Goal: Information Seeking & Learning: Compare options

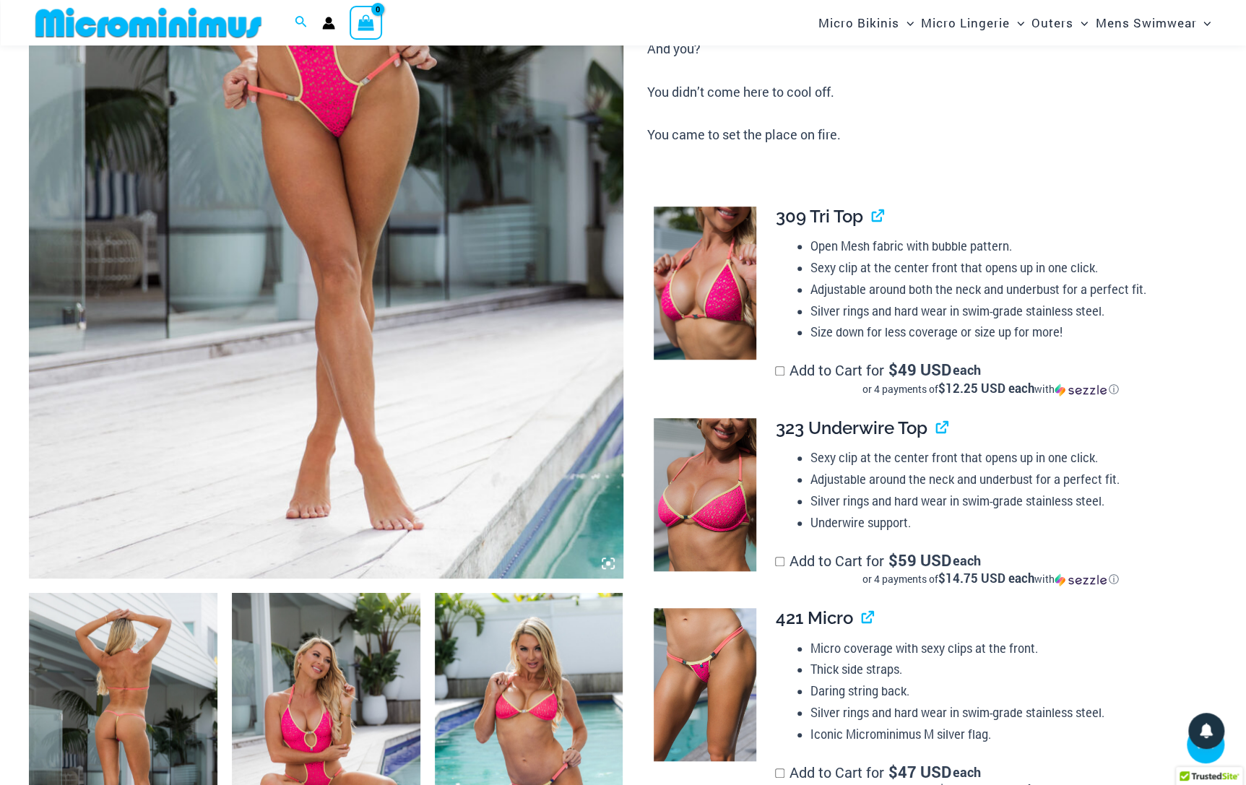
scroll to position [179, 0]
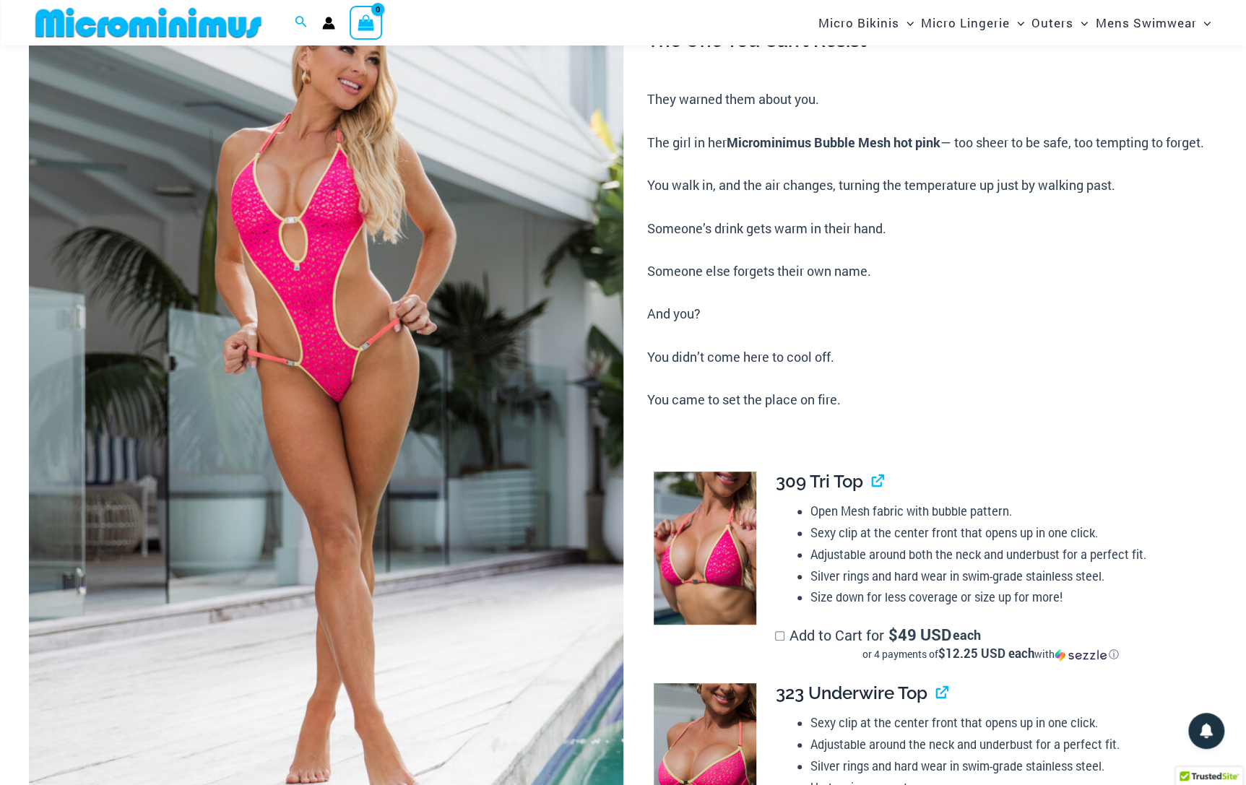
click at [369, 261] on img at bounding box center [326, 397] width 594 height 891
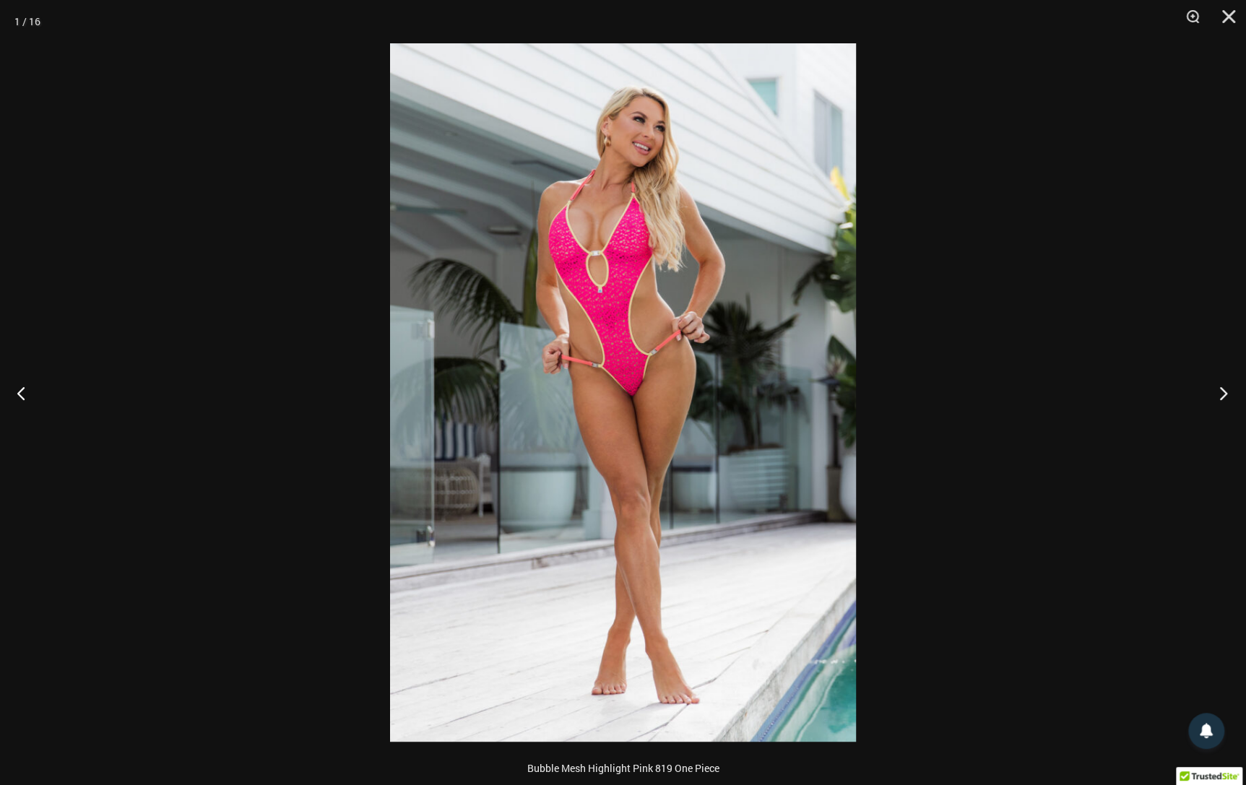
click at [1228, 396] on button "Next" at bounding box center [1219, 393] width 54 height 72
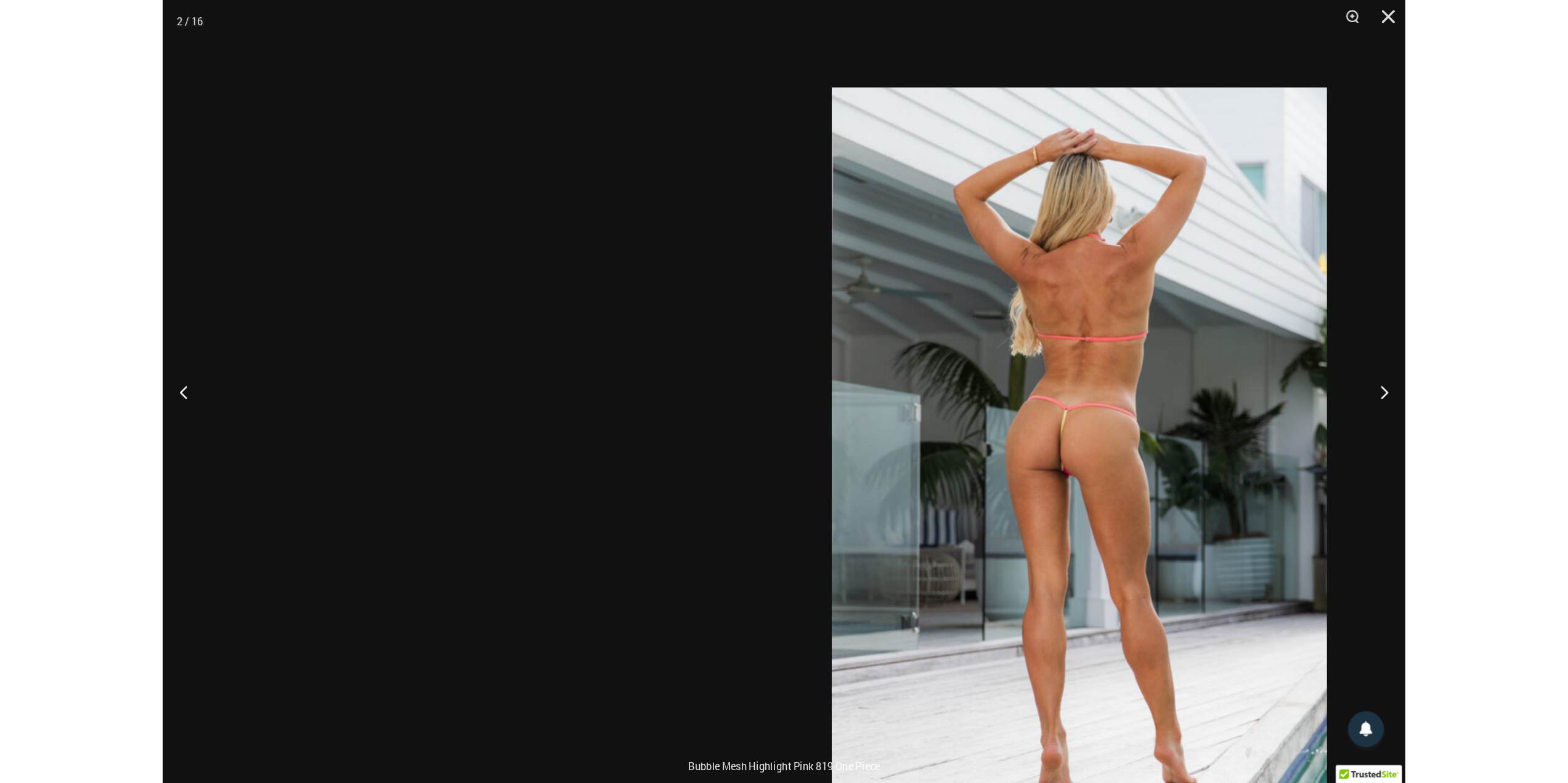
scroll to position [114, 0]
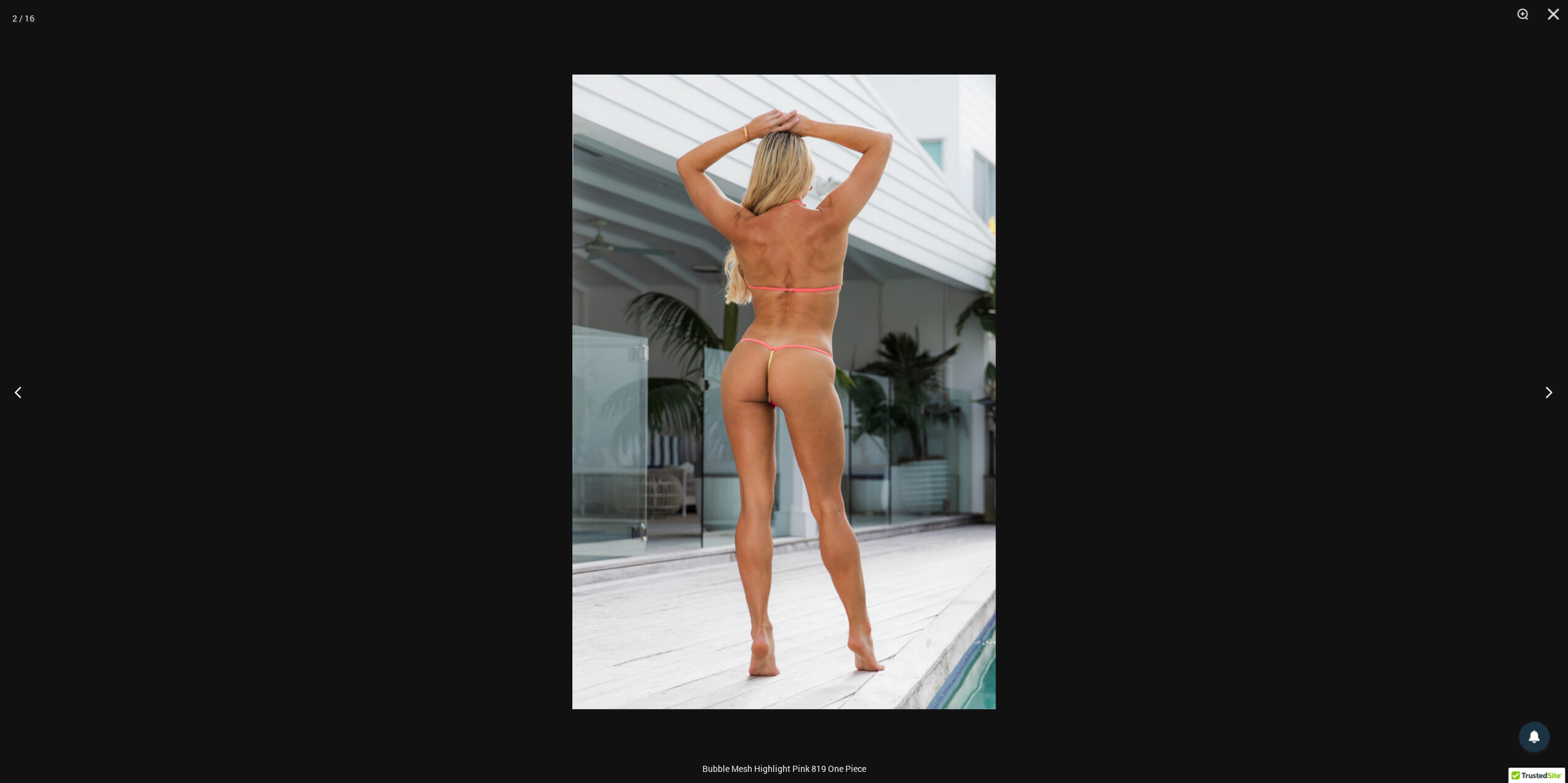
click at [1062, 395] on button "Next" at bounding box center [1545, 392] width 46 height 61
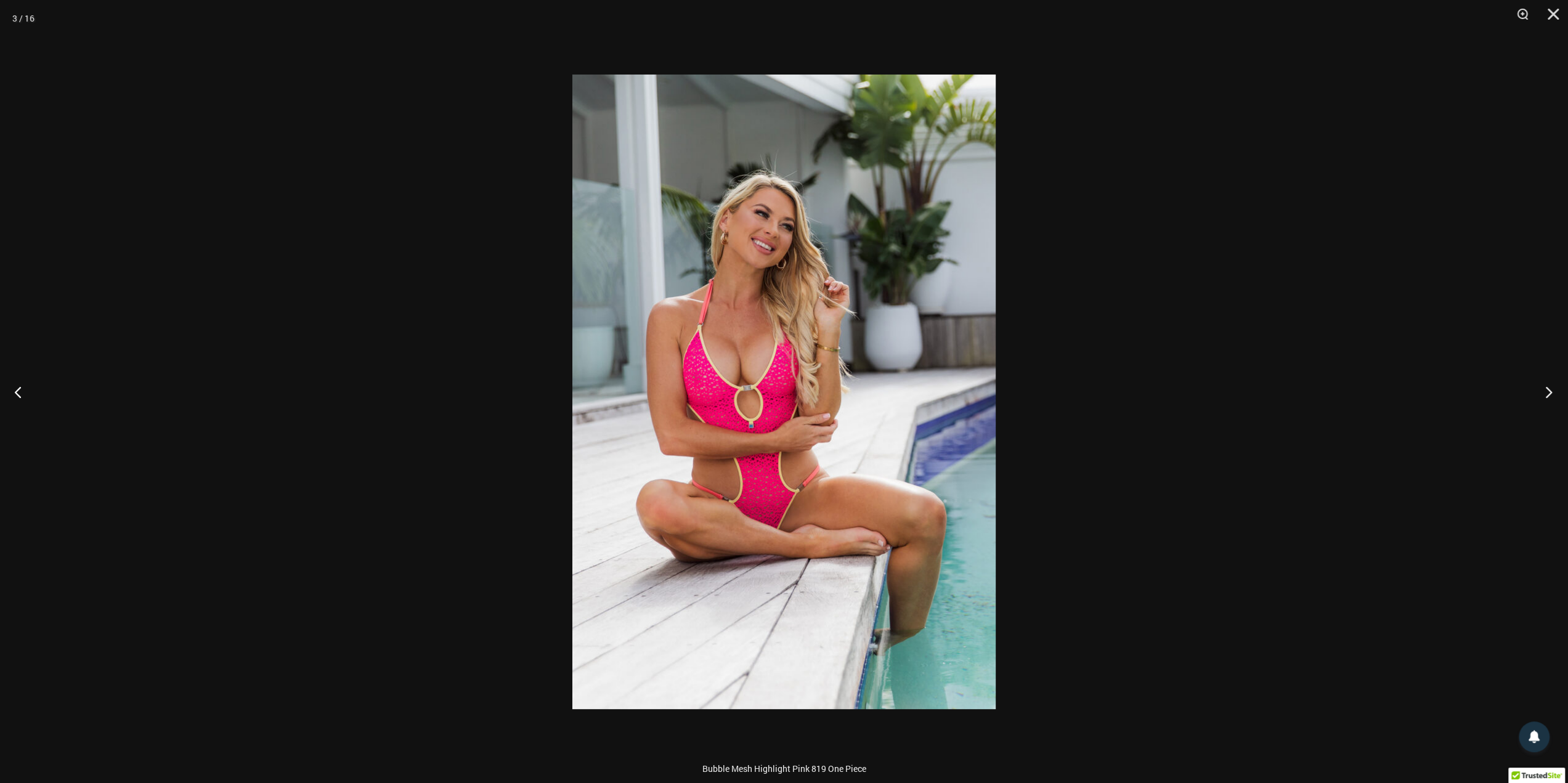
click at [1062, 395] on button "Next" at bounding box center [1545, 392] width 46 height 61
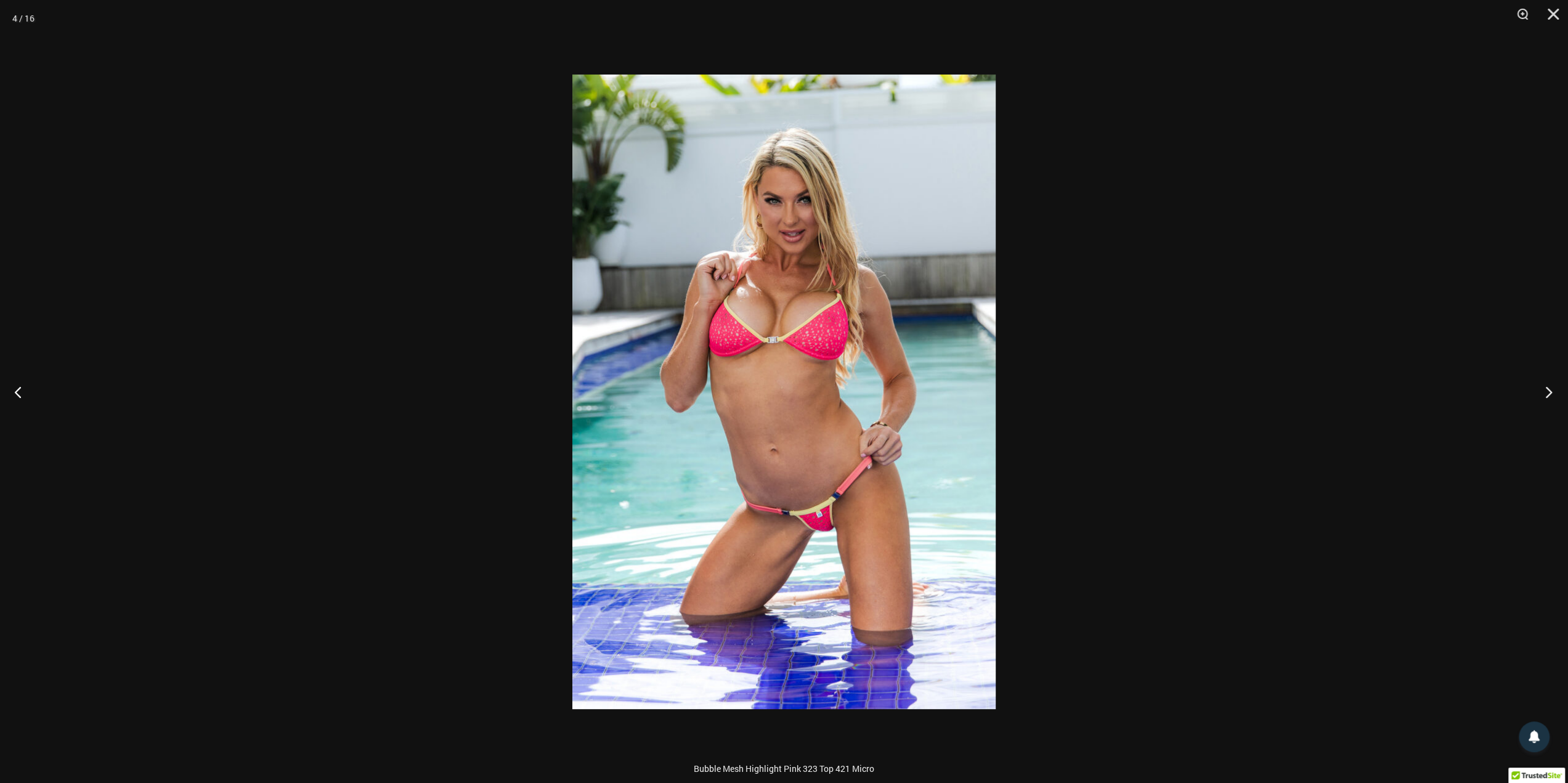
click at [1062, 395] on button "Next" at bounding box center [1545, 392] width 46 height 61
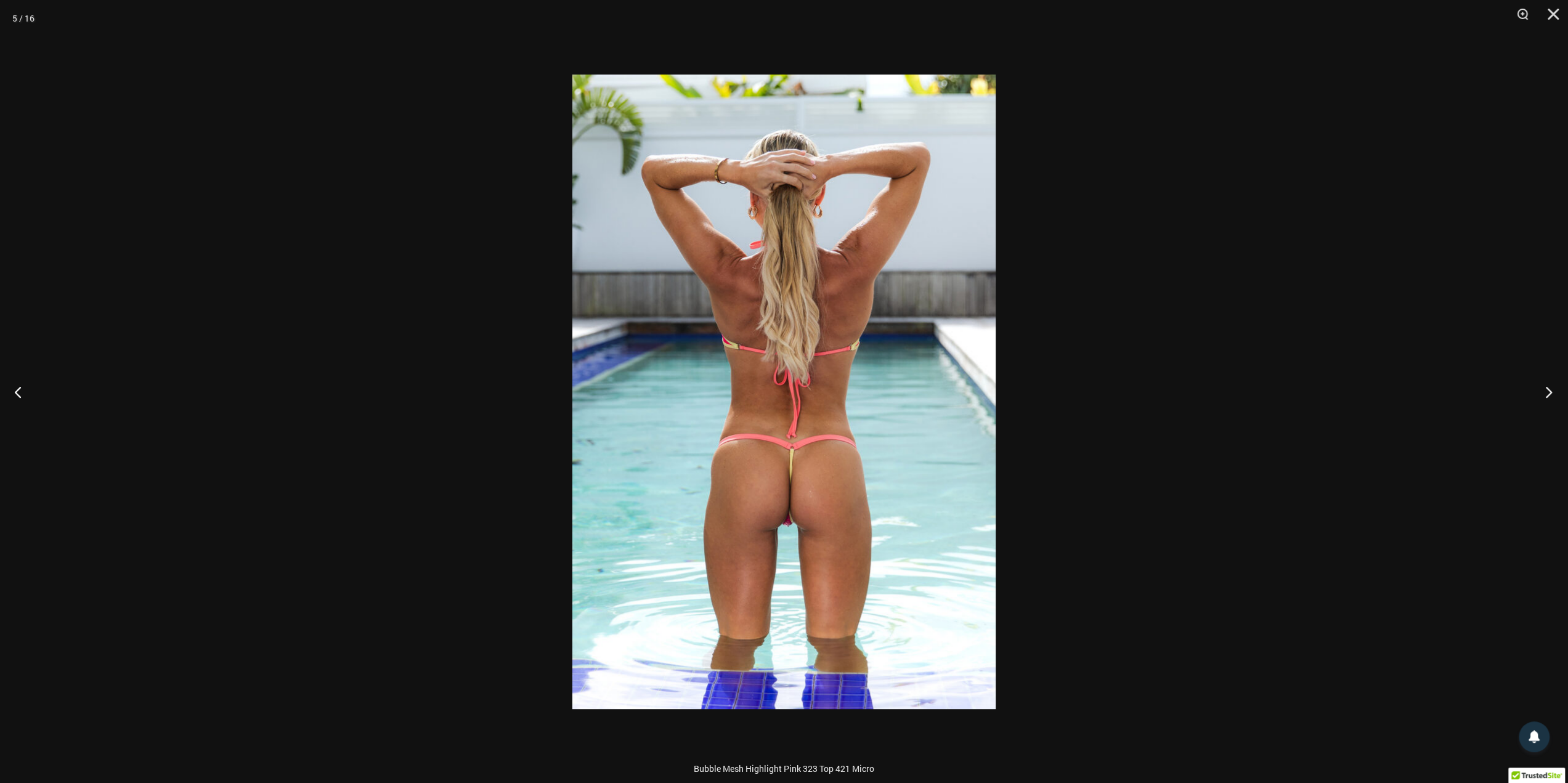
click at [1062, 395] on button "Next" at bounding box center [1545, 392] width 46 height 61
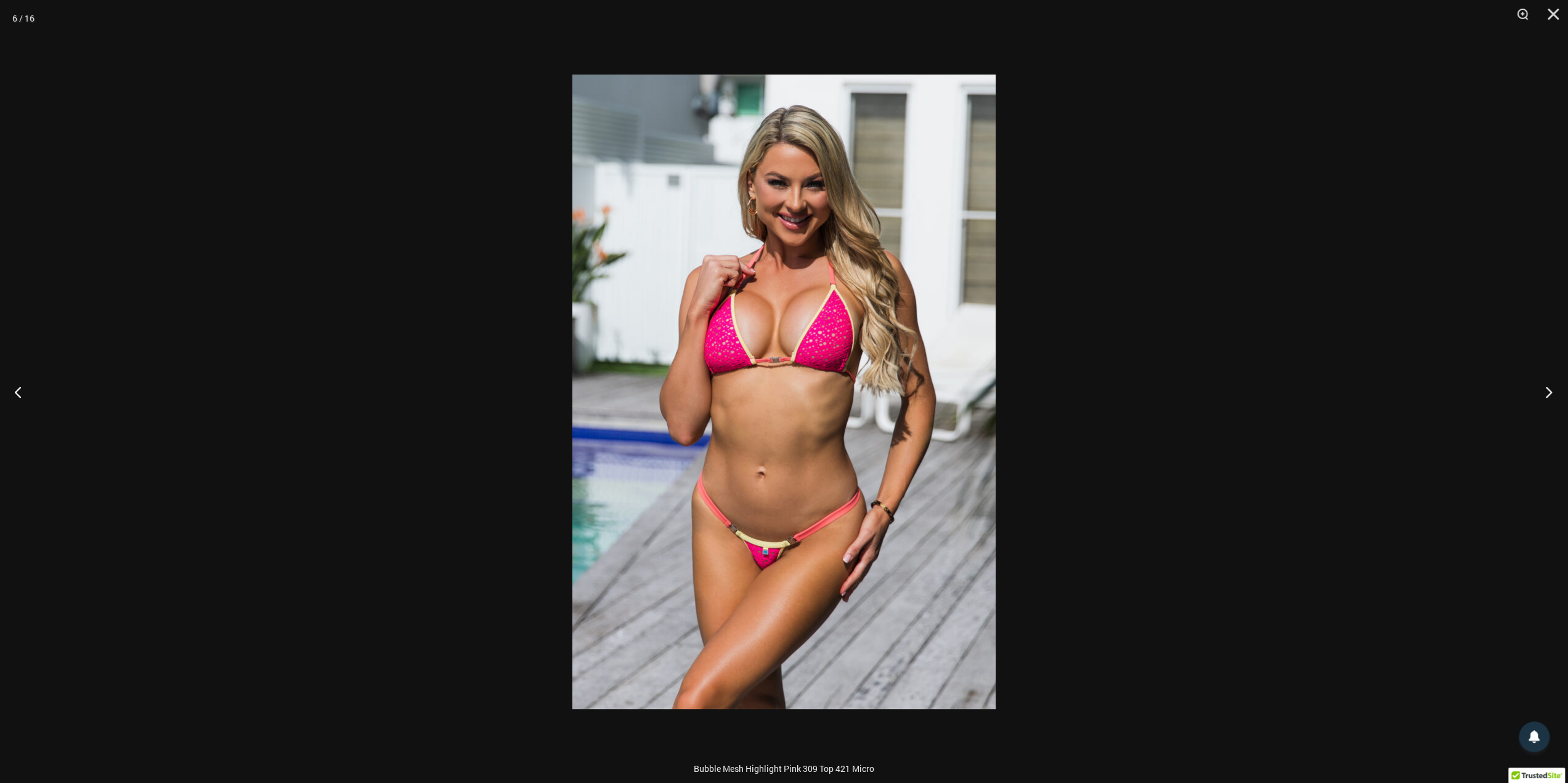
click at [1062, 395] on button "Next" at bounding box center [1545, 392] width 46 height 61
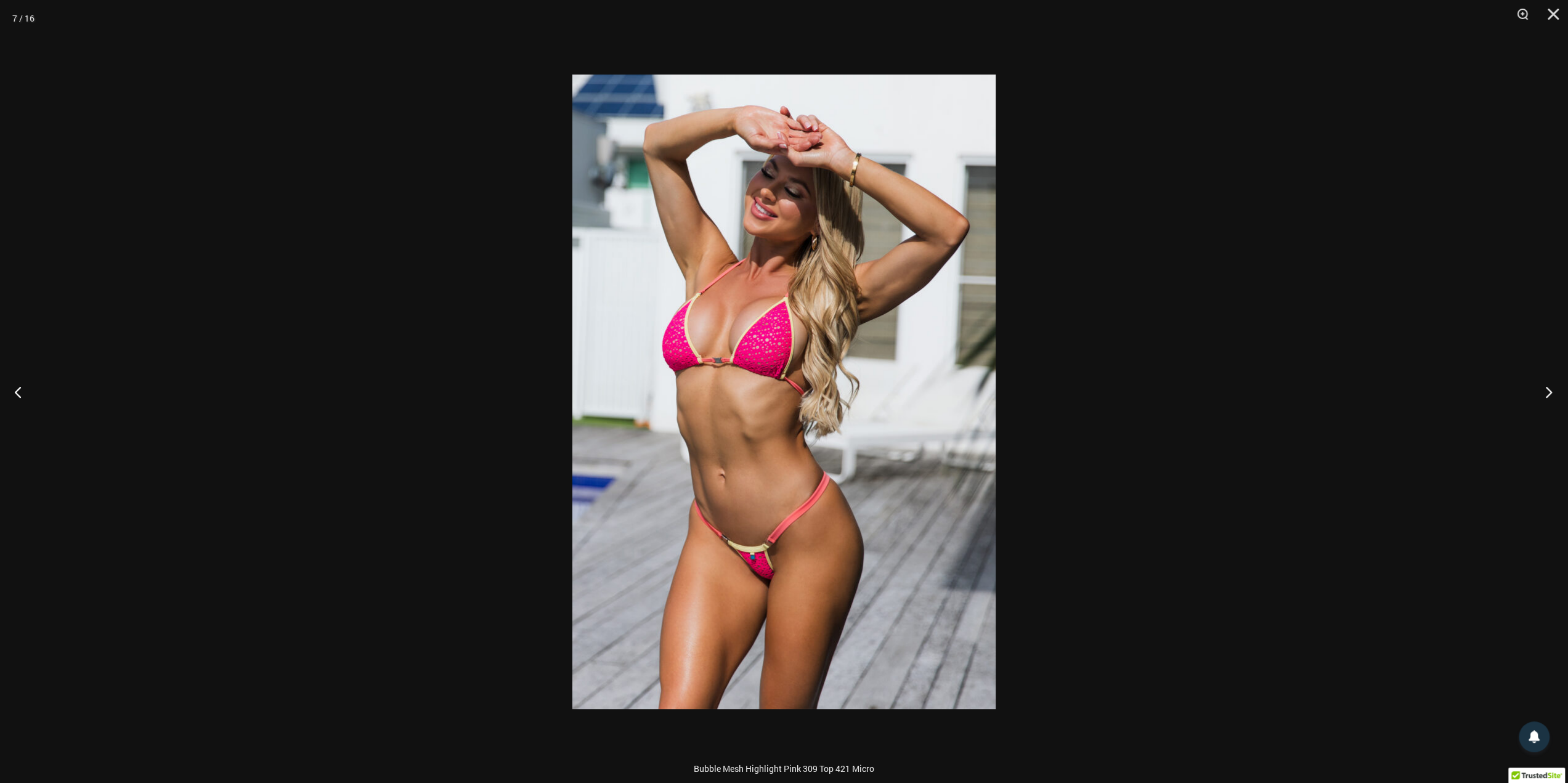
click at [1062, 395] on button "Next" at bounding box center [1545, 392] width 46 height 61
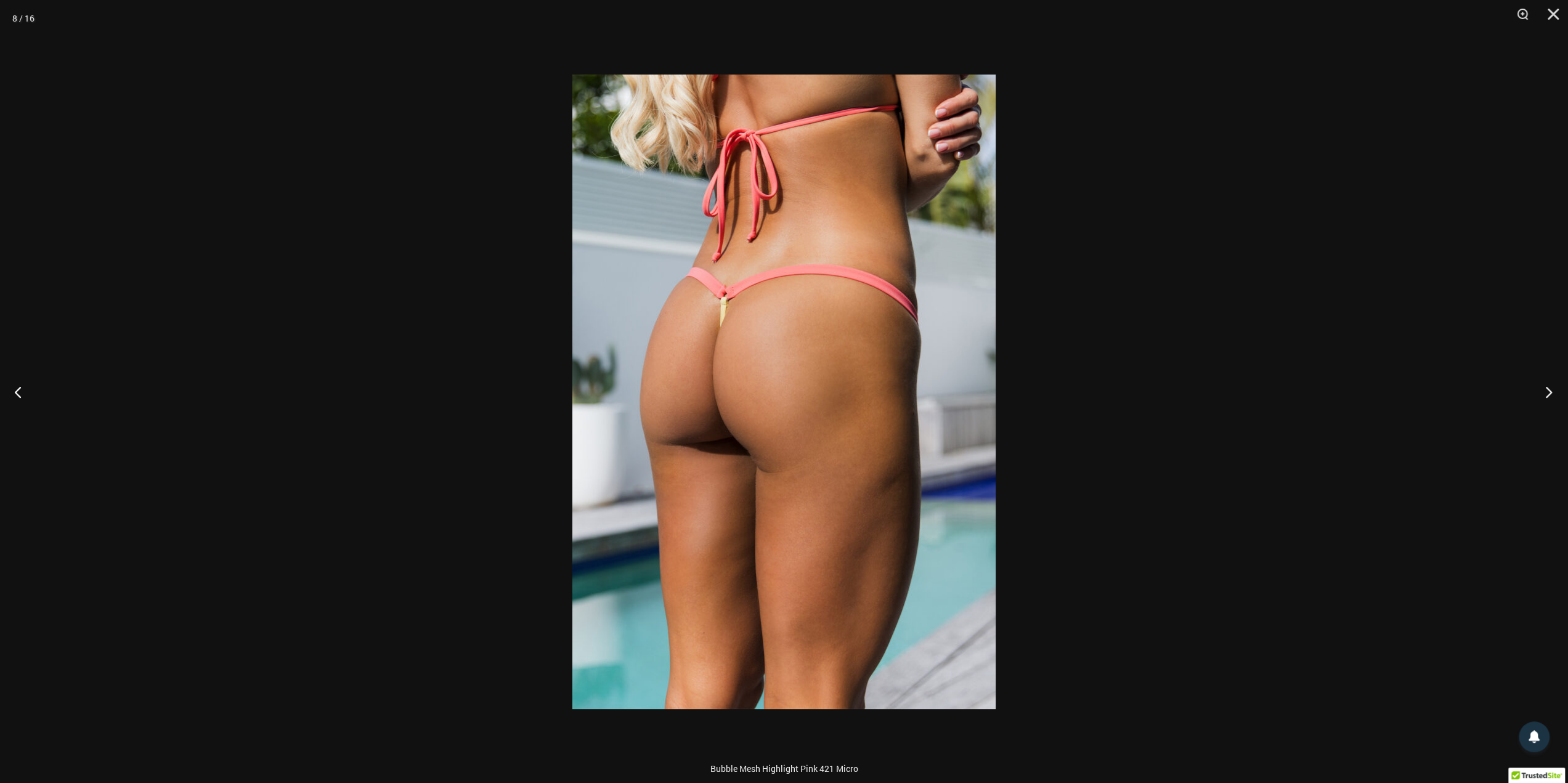
click at [1062, 395] on button "Next" at bounding box center [1545, 392] width 46 height 61
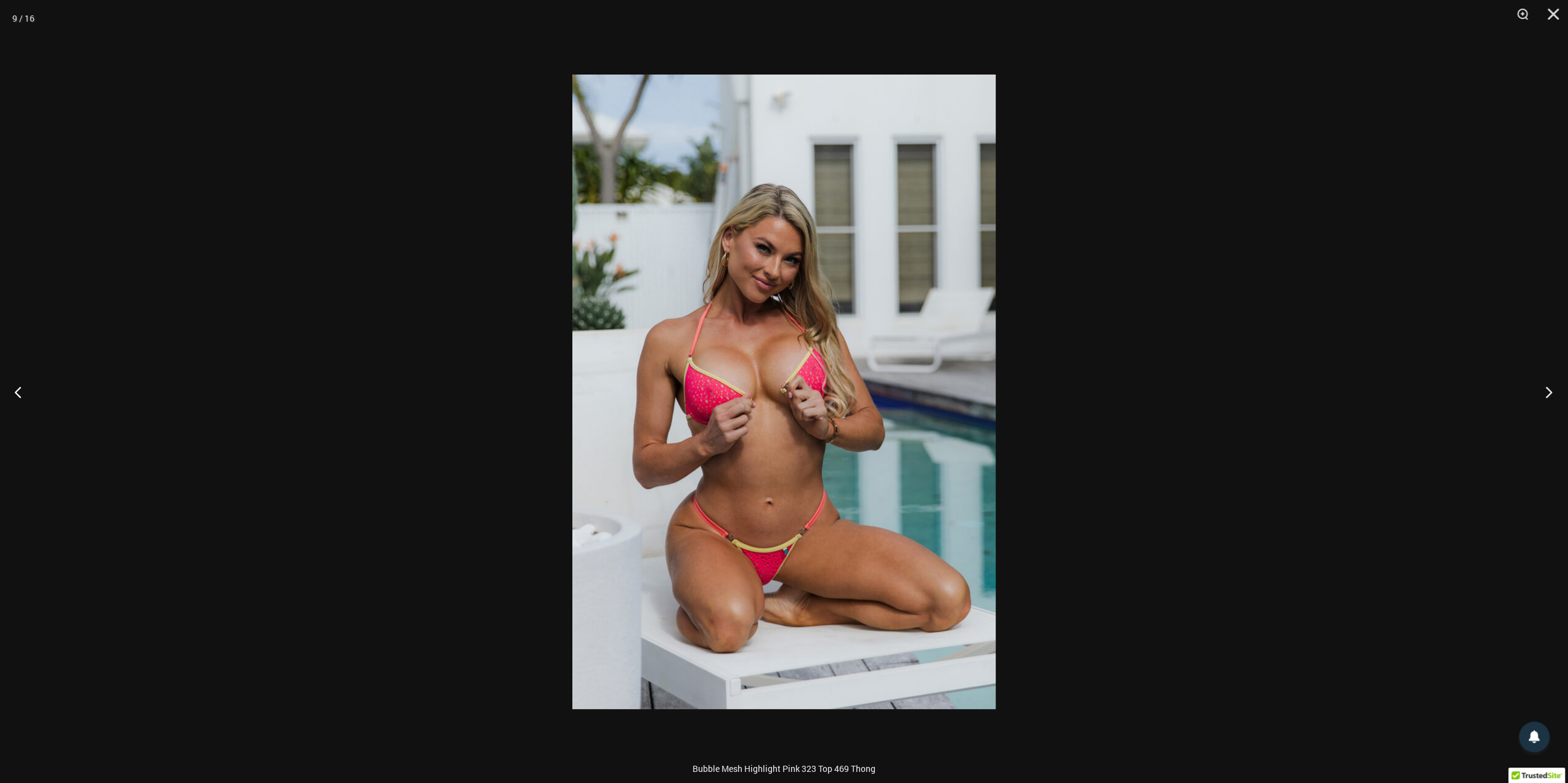
click at [1062, 395] on button "Next" at bounding box center [1545, 392] width 46 height 61
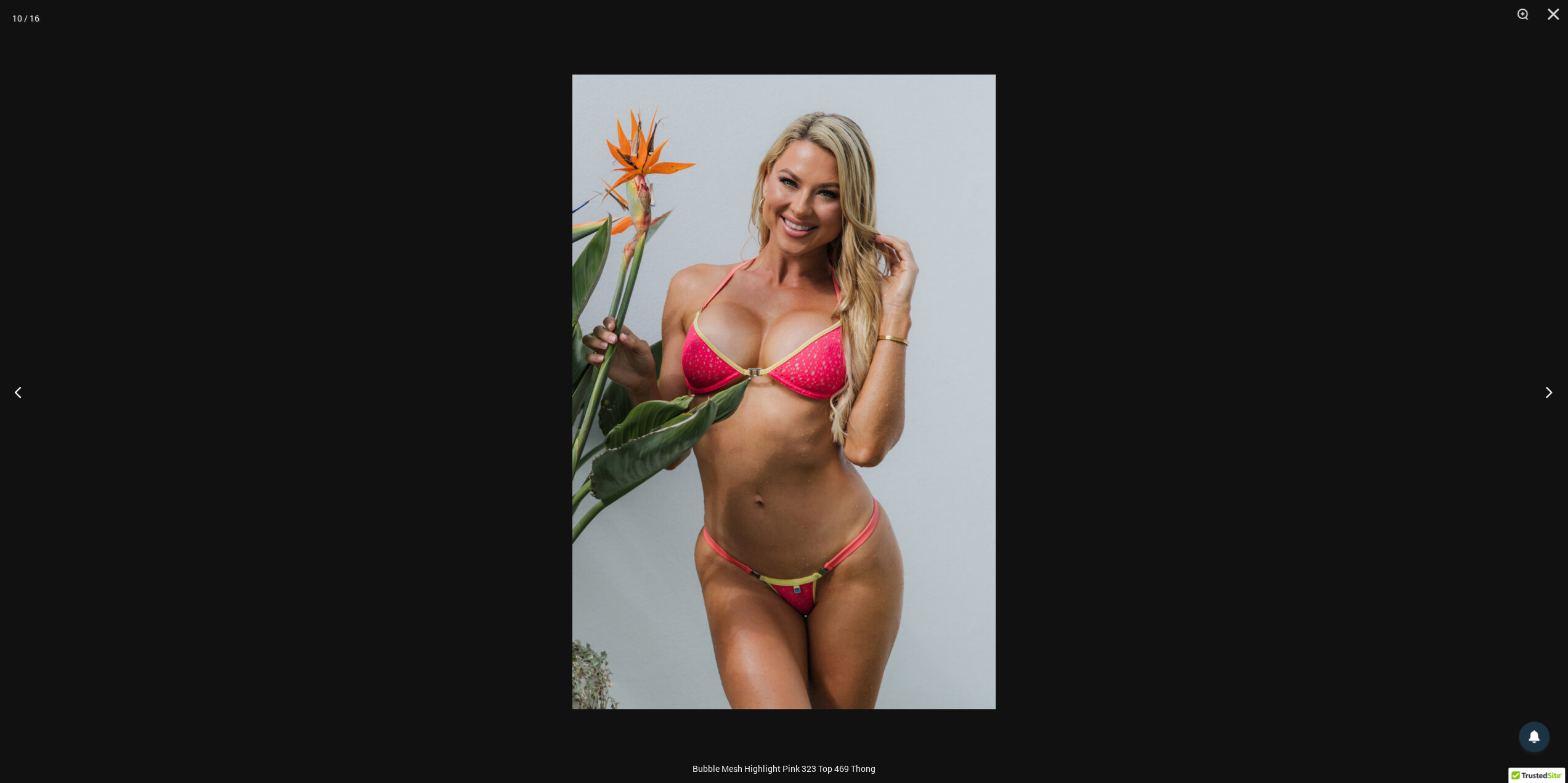
click at [1062, 395] on button "Next" at bounding box center [1545, 392] width 46 height 61
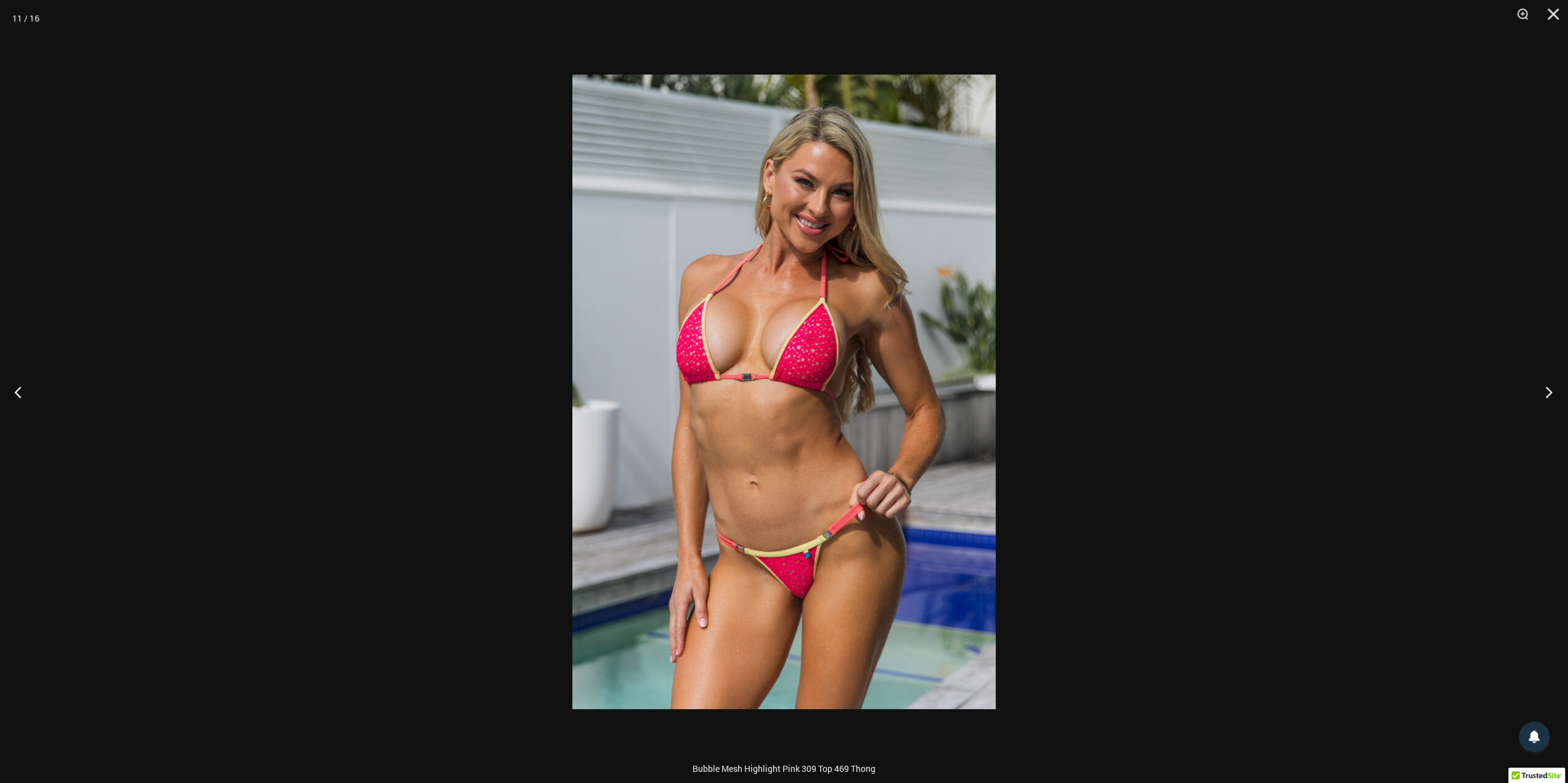
click at [1062, 395] on button "Next" at bounding box center [1545, 392] width 46 height 61
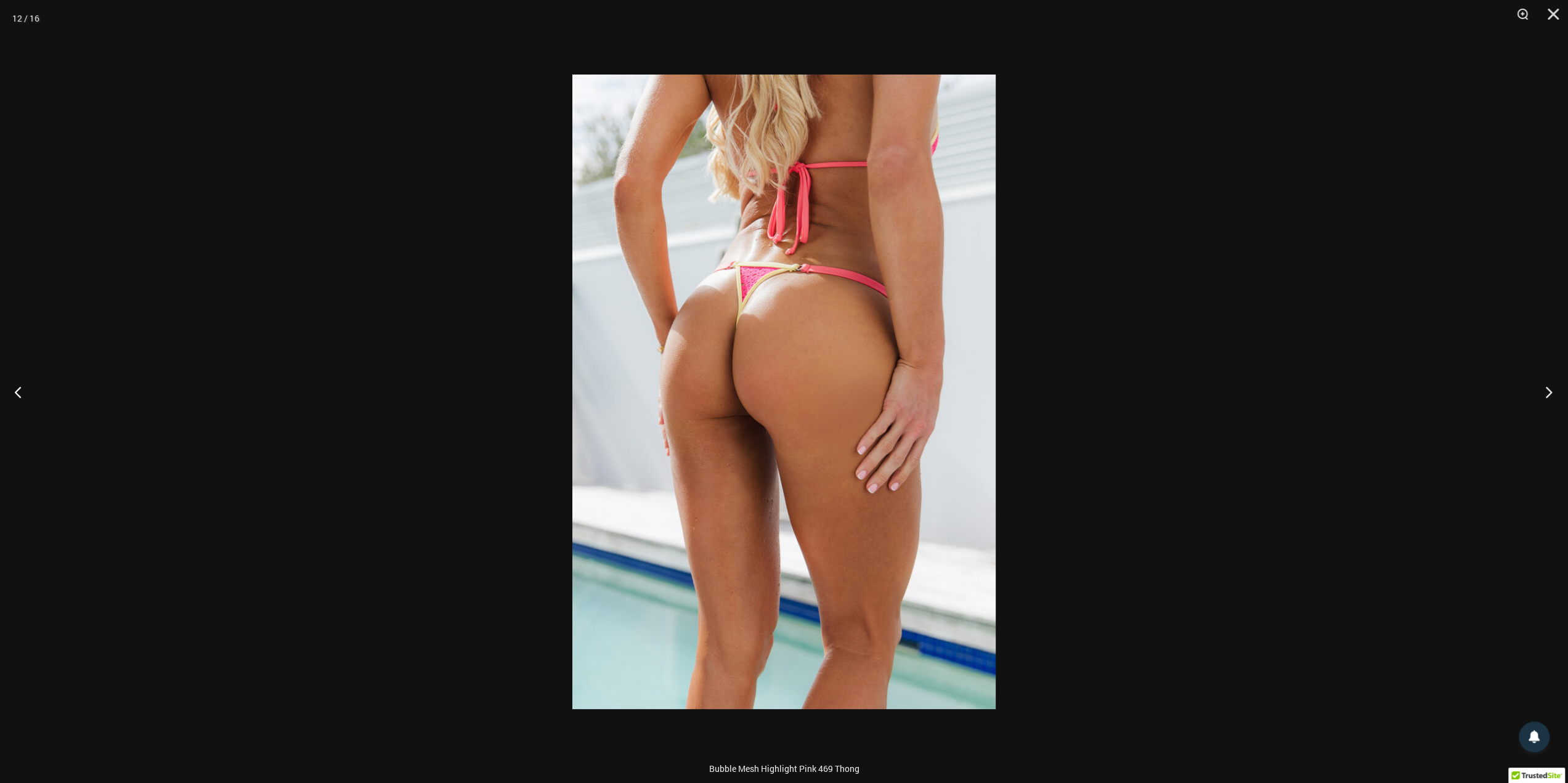
click at [1062, 395] on button "Next" at bounding box center [1545, 392] width 46 height 61
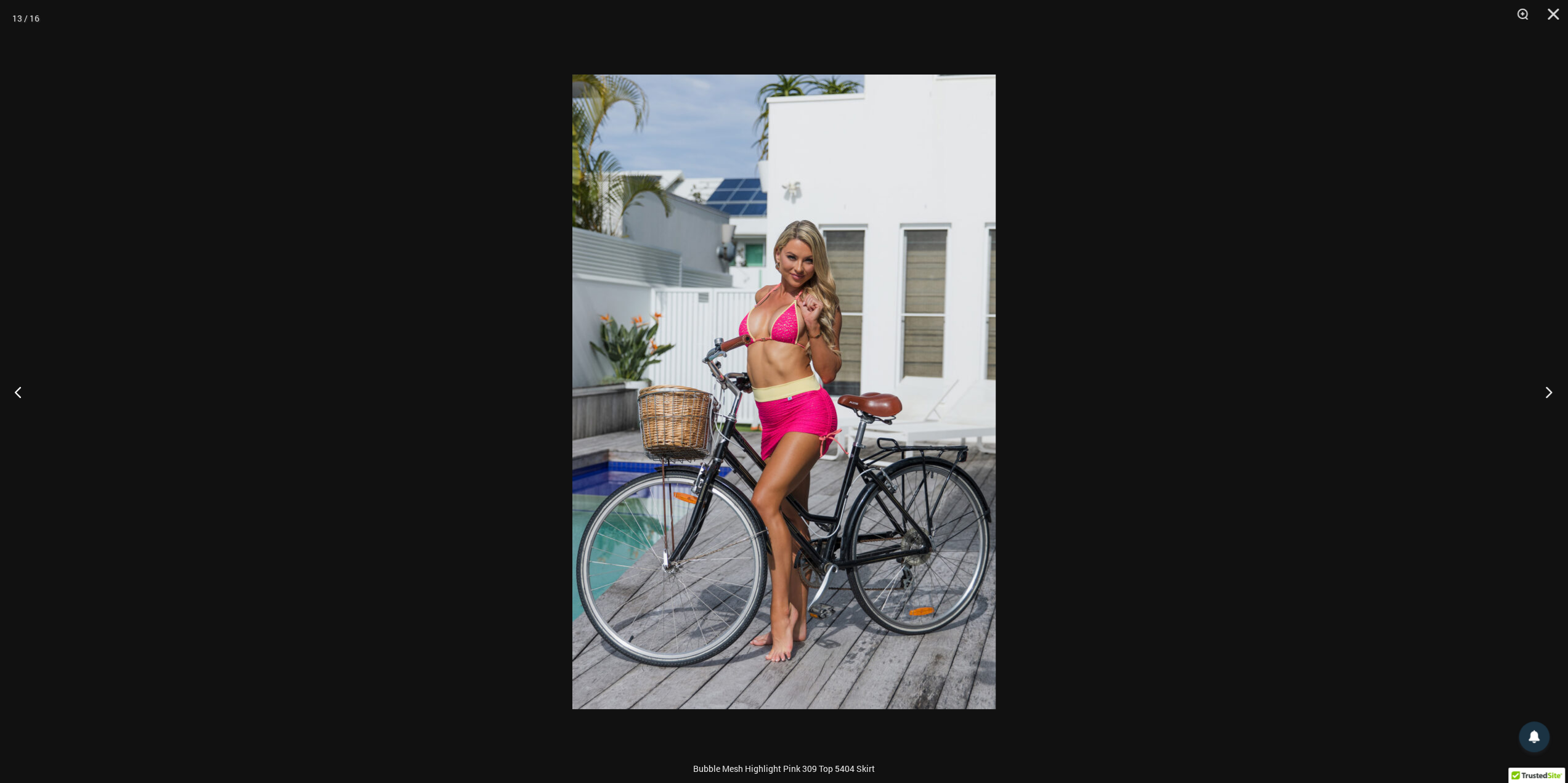
click at [1062, 395] on button "Next" at bounding box center [1545, 392] width 46 height 61
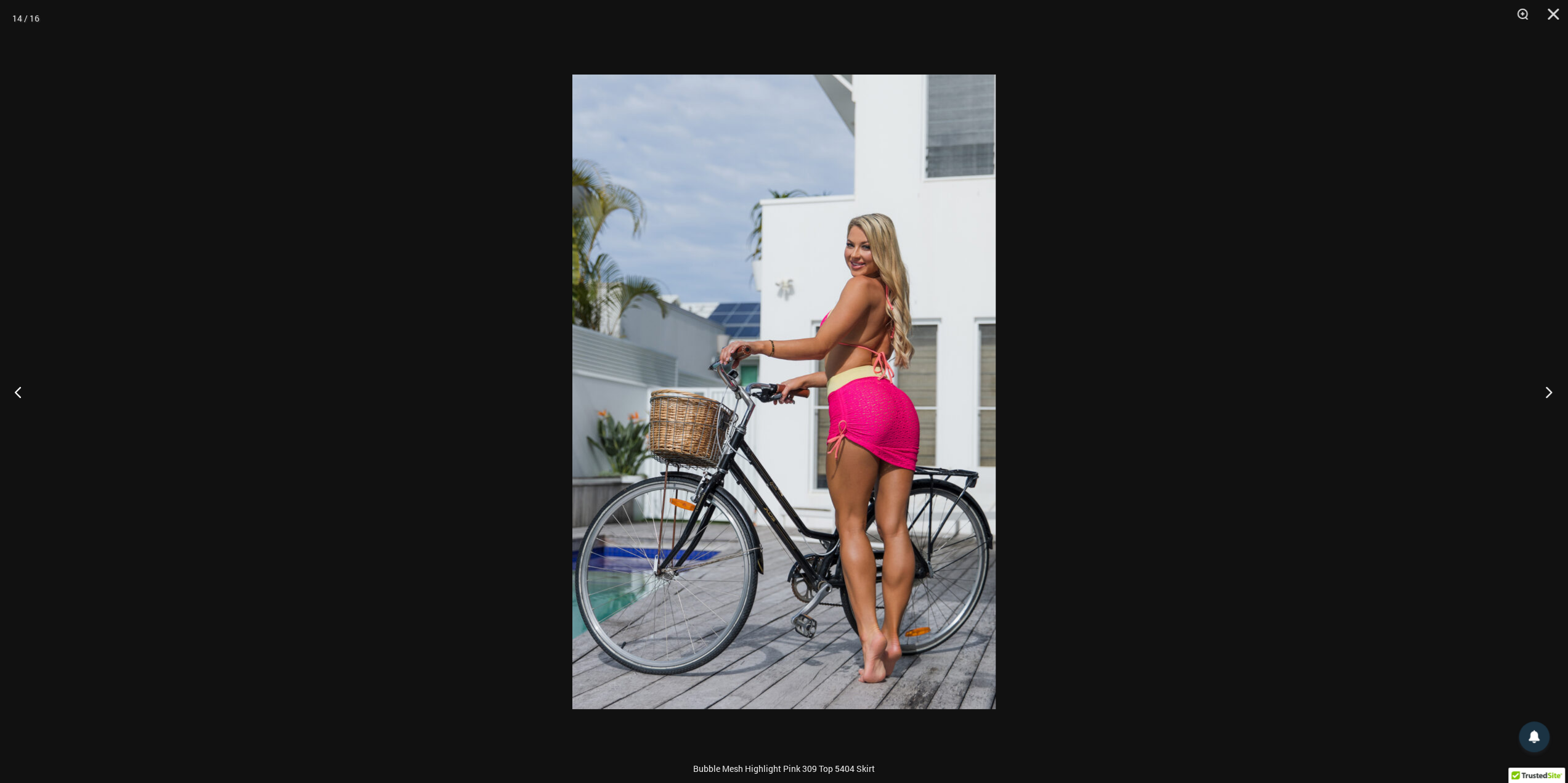
click at [1062, 395] on button "Next" at bounding box center [1545, 392] width 46 height 61
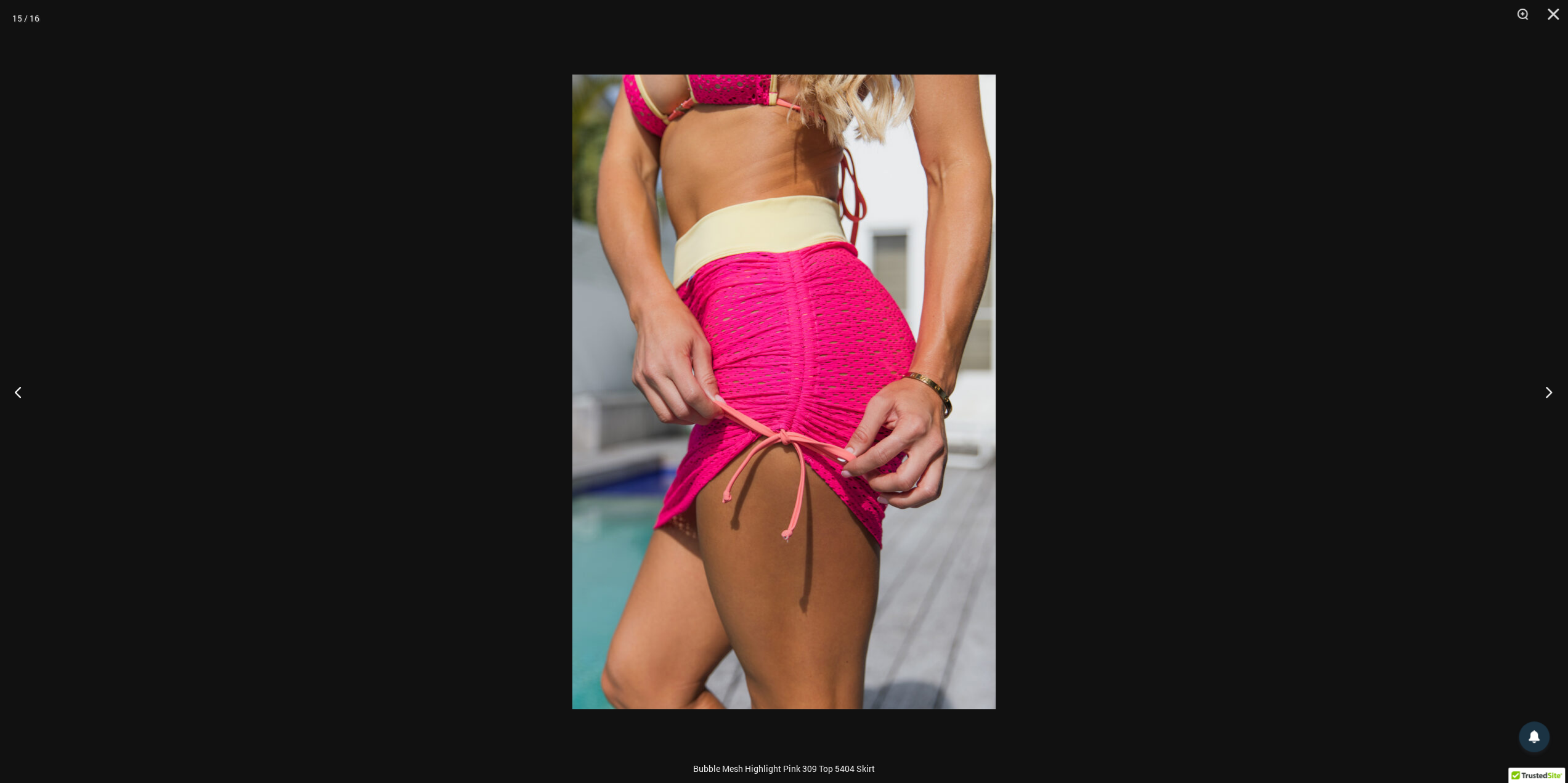
click at [1062, 395] on button "Next" at bounding box center [1545, 392] width 46 height 61
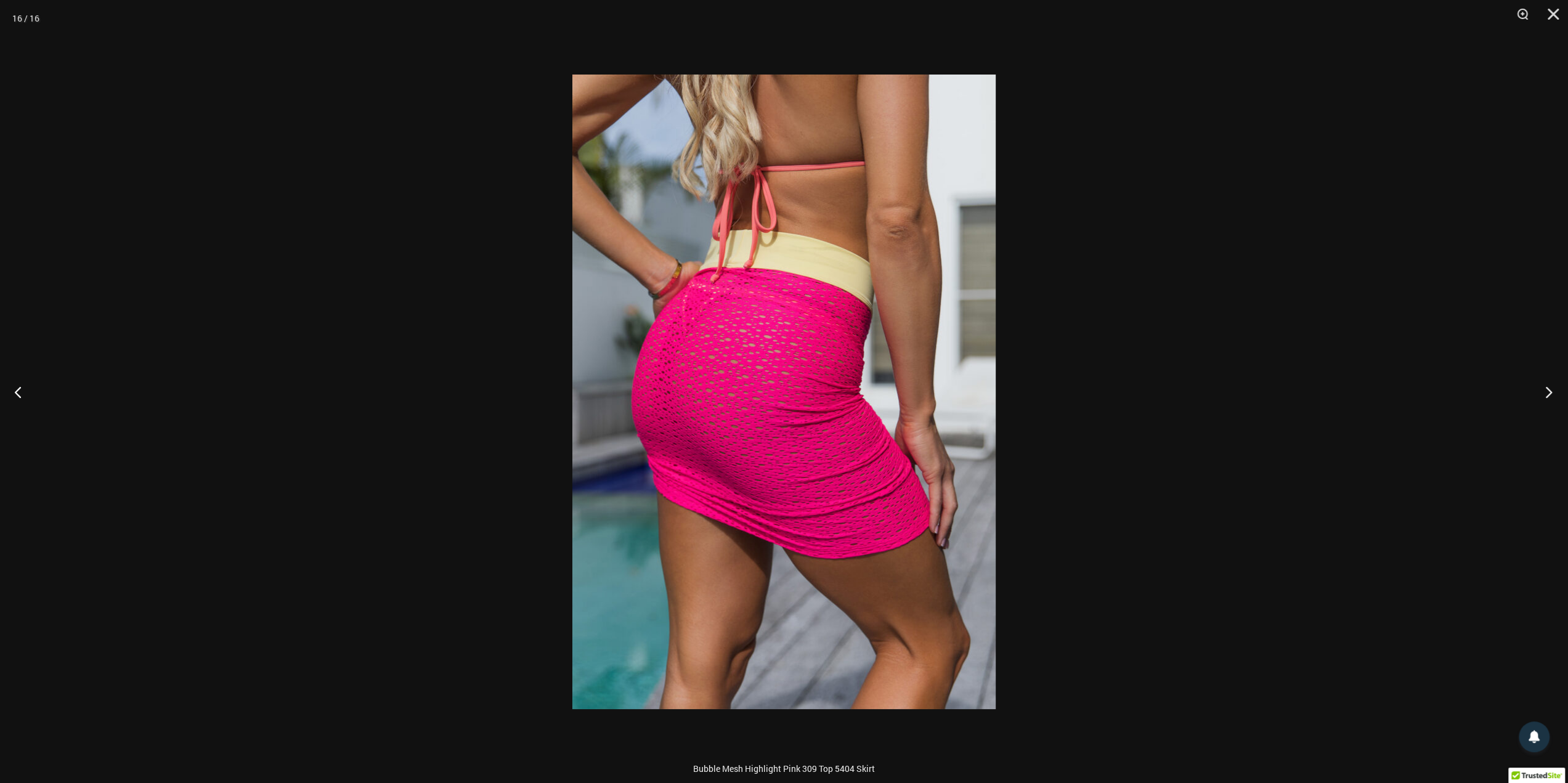
click at [1062, 395] on button "Next" at bounding box center [1545, 392] width 46 height 61
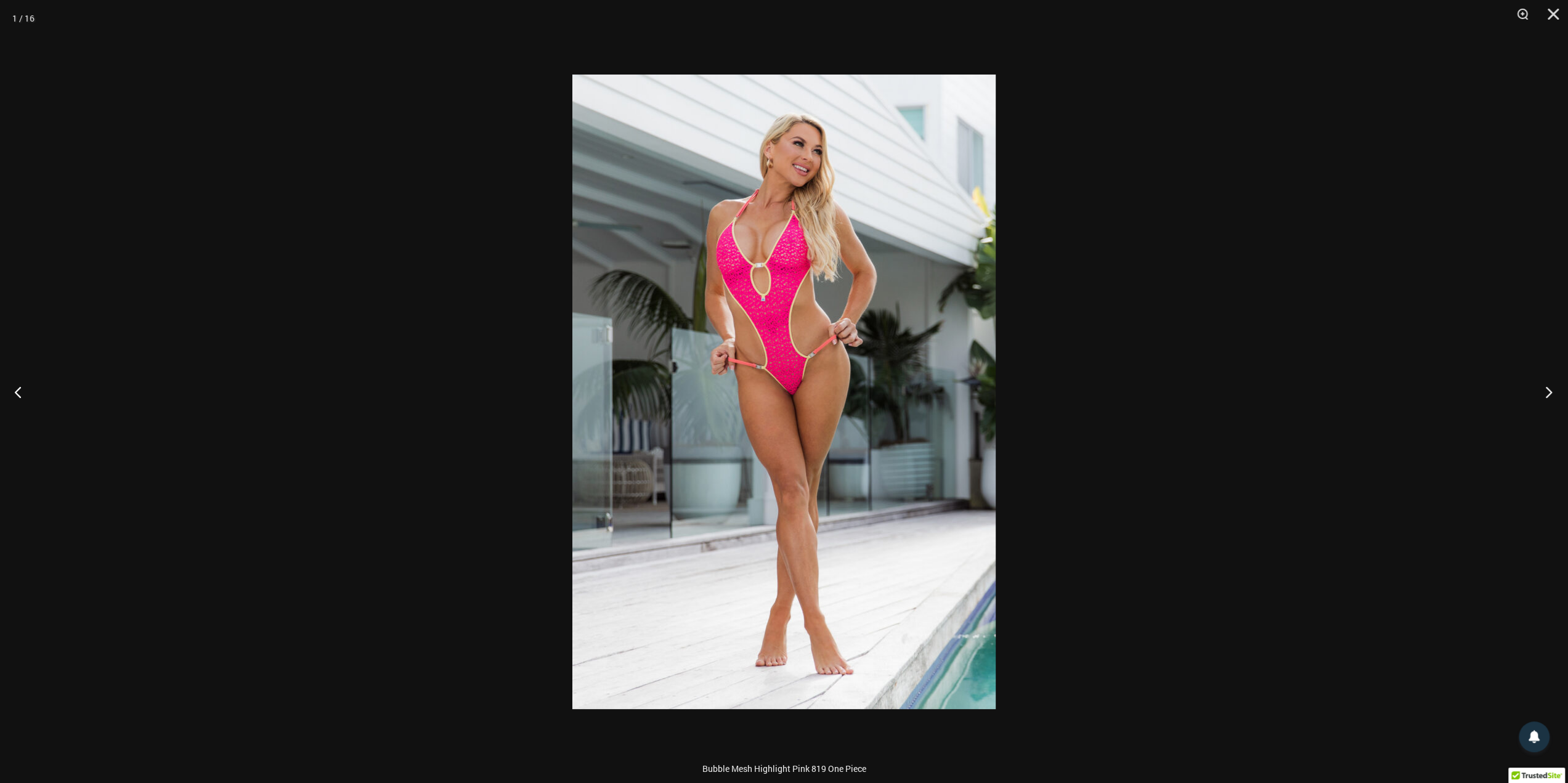
click at [1062, 395] on button "Next" at bounding box center [1545, 392] width 46 height 61
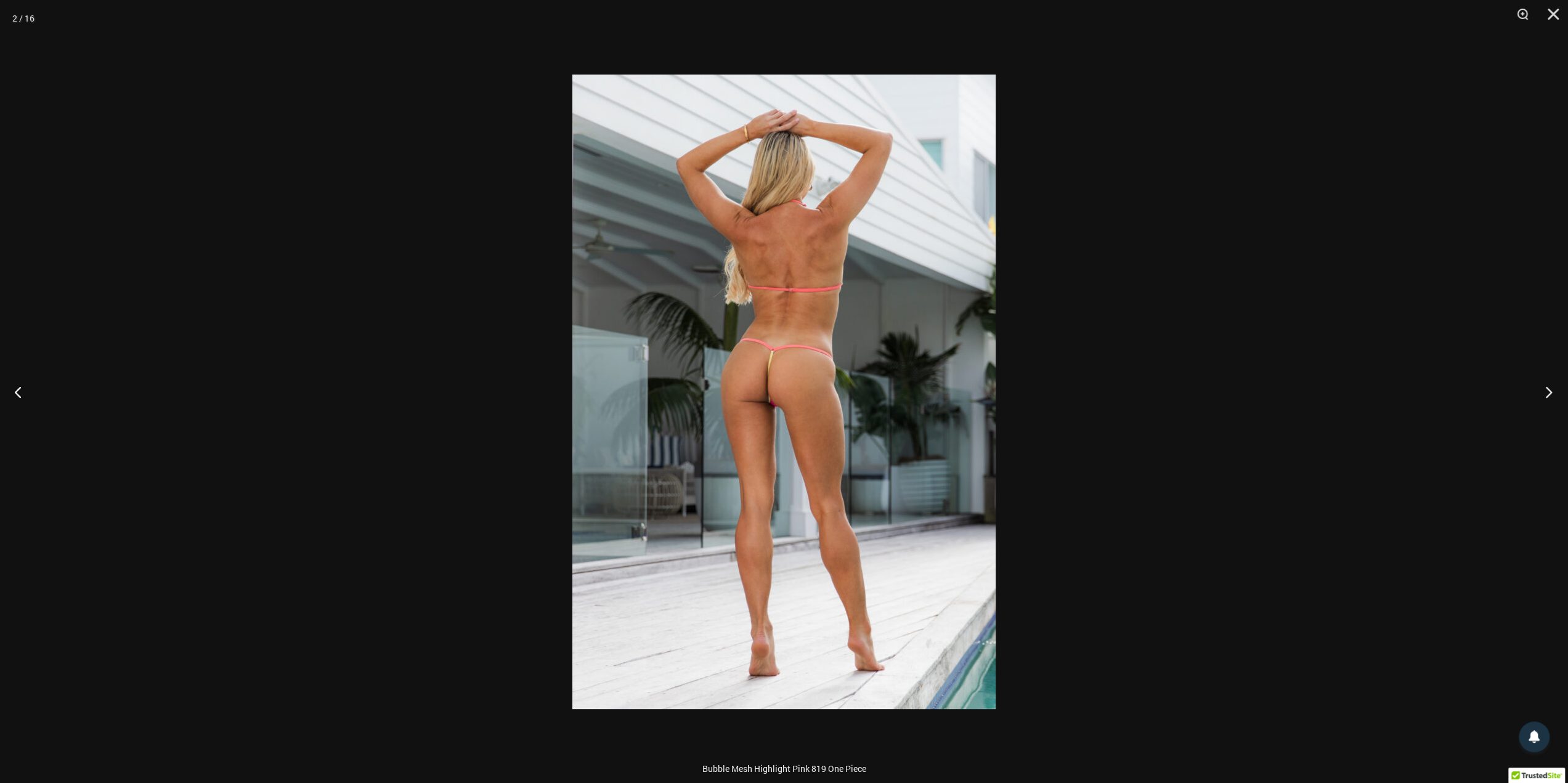
click at [1062, 395] on button "Next" at bounding box center [1545, 392] width 46 height 61
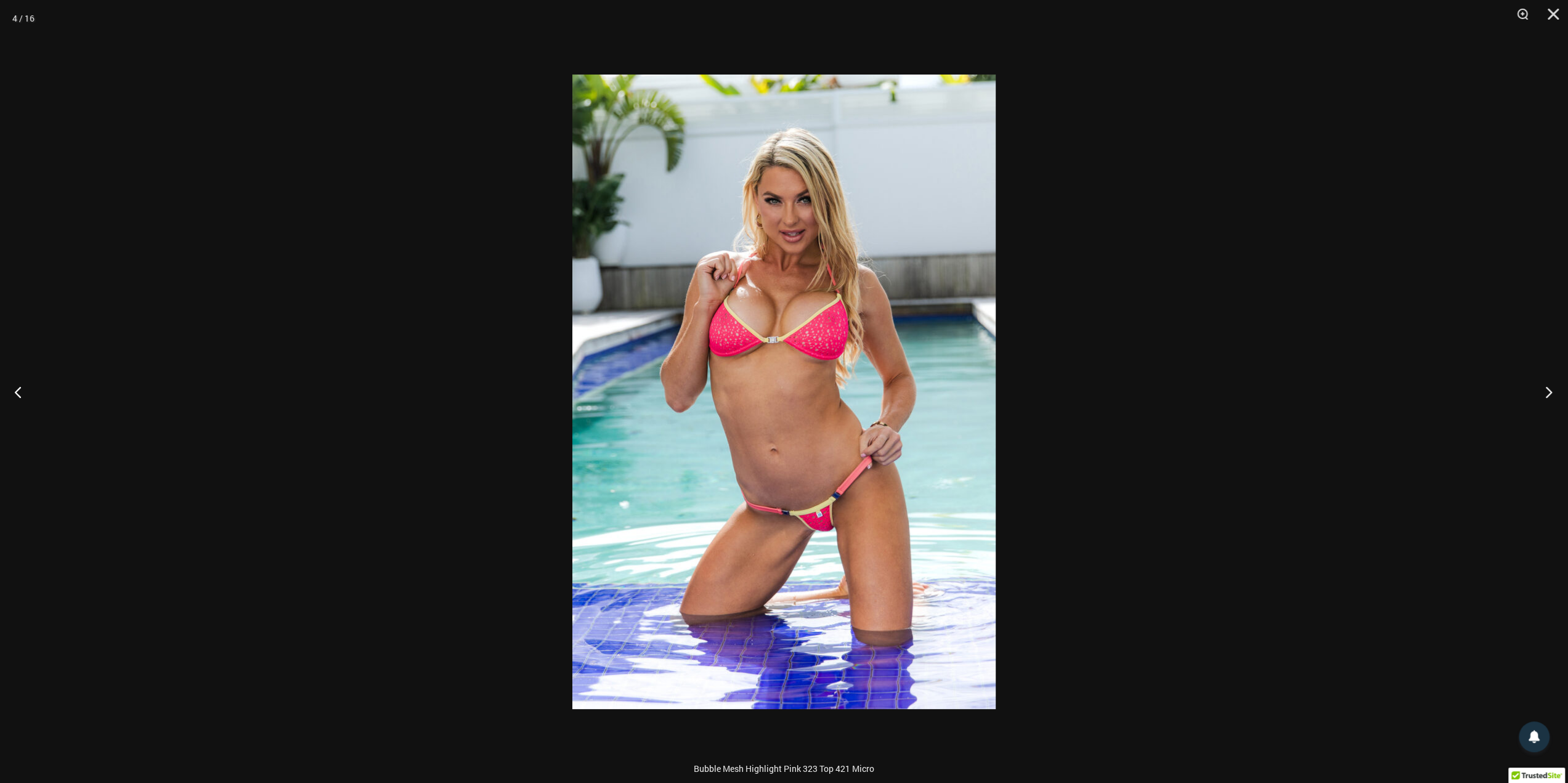
click at [1062, 395] on button "Next" at bounding box center [1545, 392] width 46 height 61
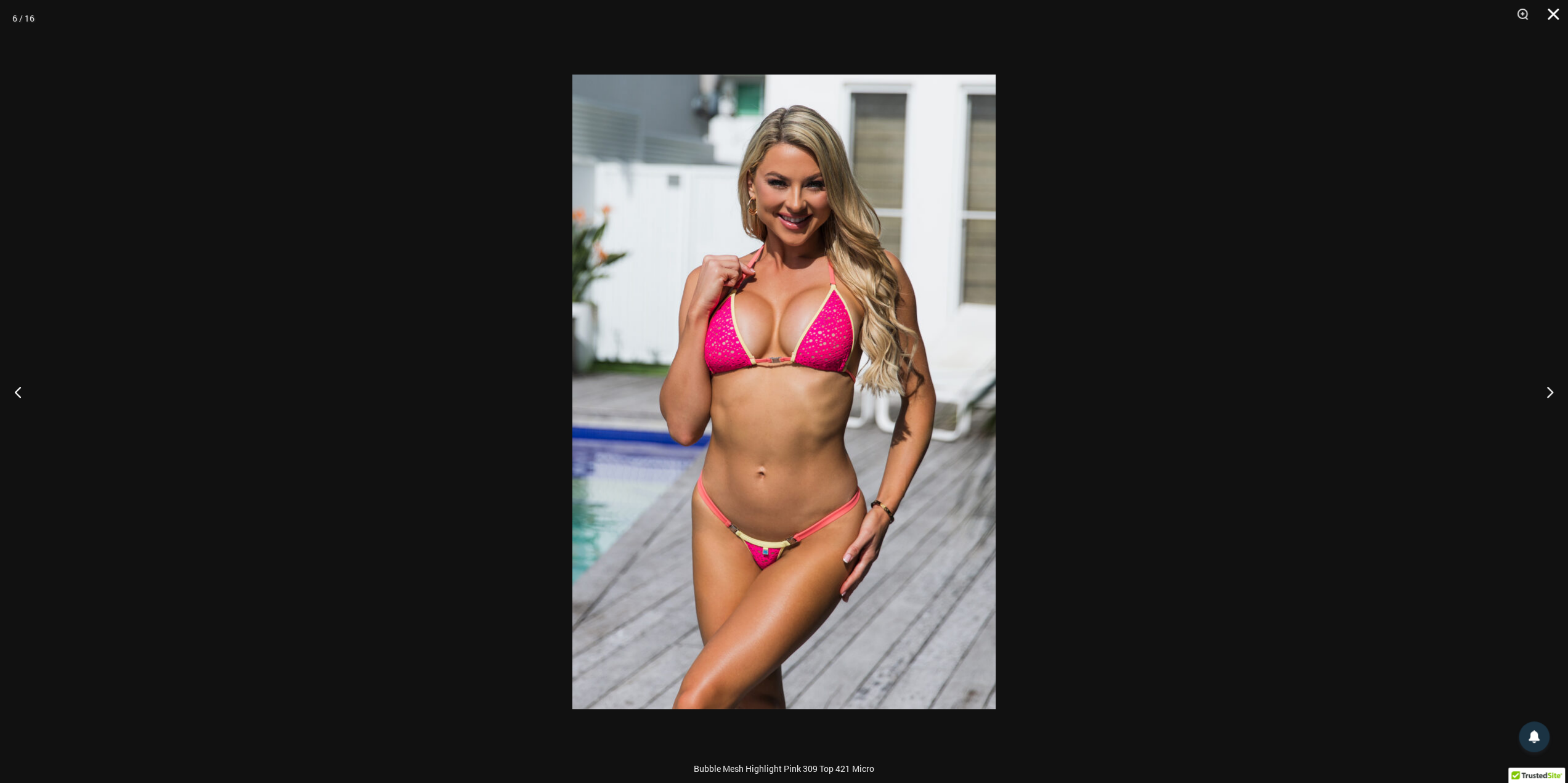
click at [1062, 13] on button "Close" at bounding box center [1549, 18] width 31 height 37
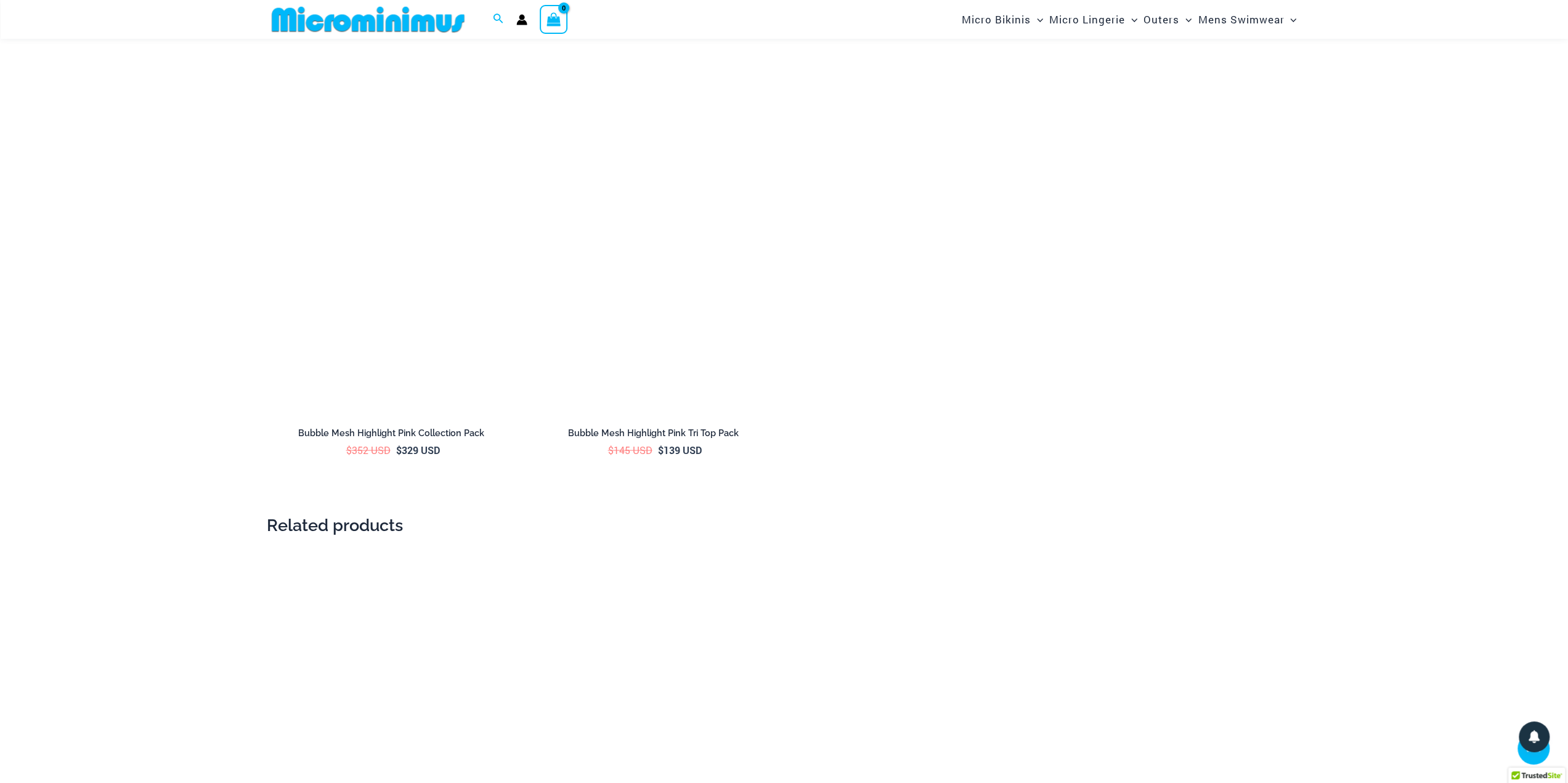
scroll to position [2414, 0]
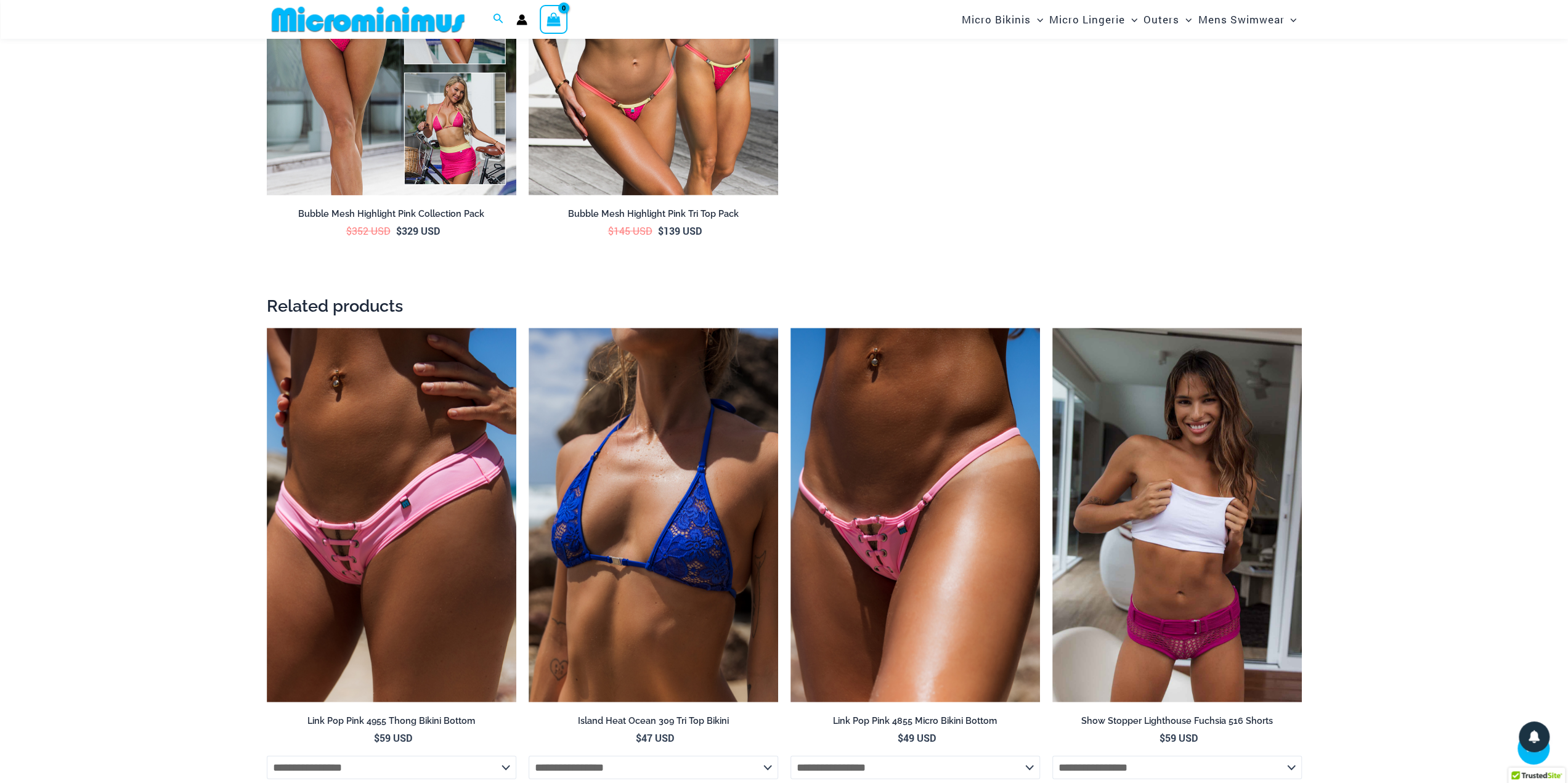
click at [375, 20] on img at bounding box center [369, 20] width 203 height 28
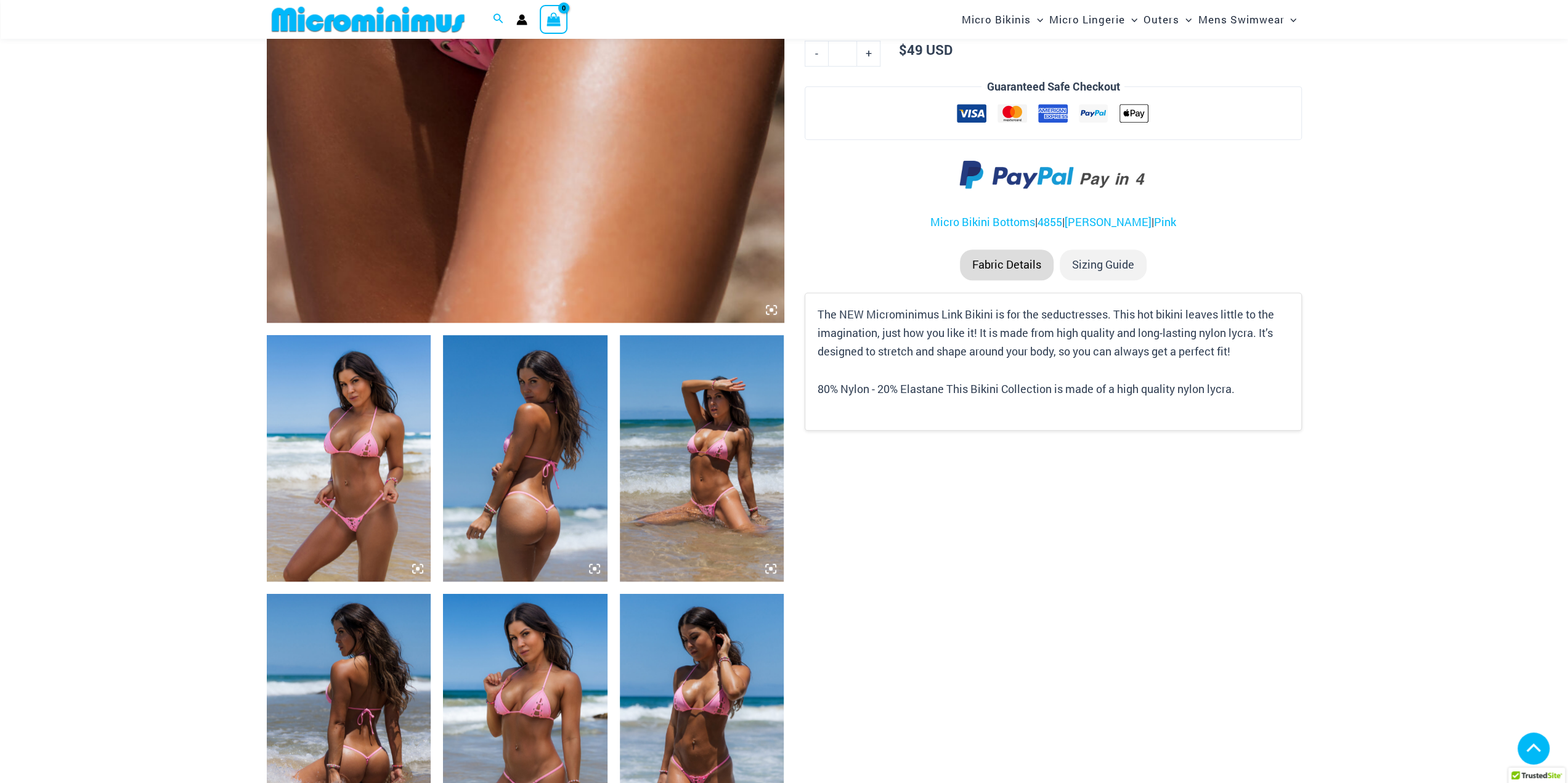
scroll to position [564, 0]
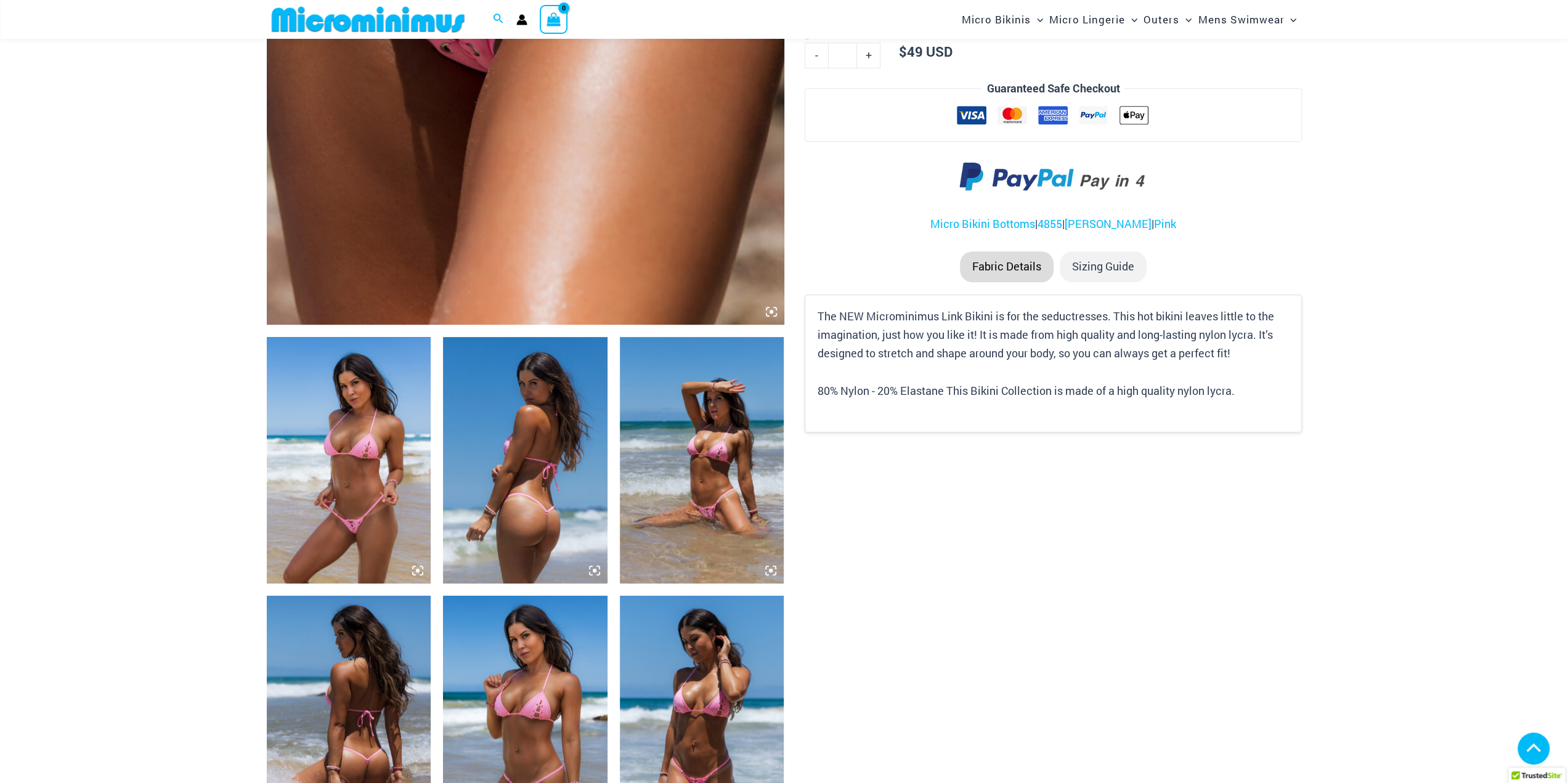
click at [404, 477] on img at bounding box center [349, 460] width 165 height 246
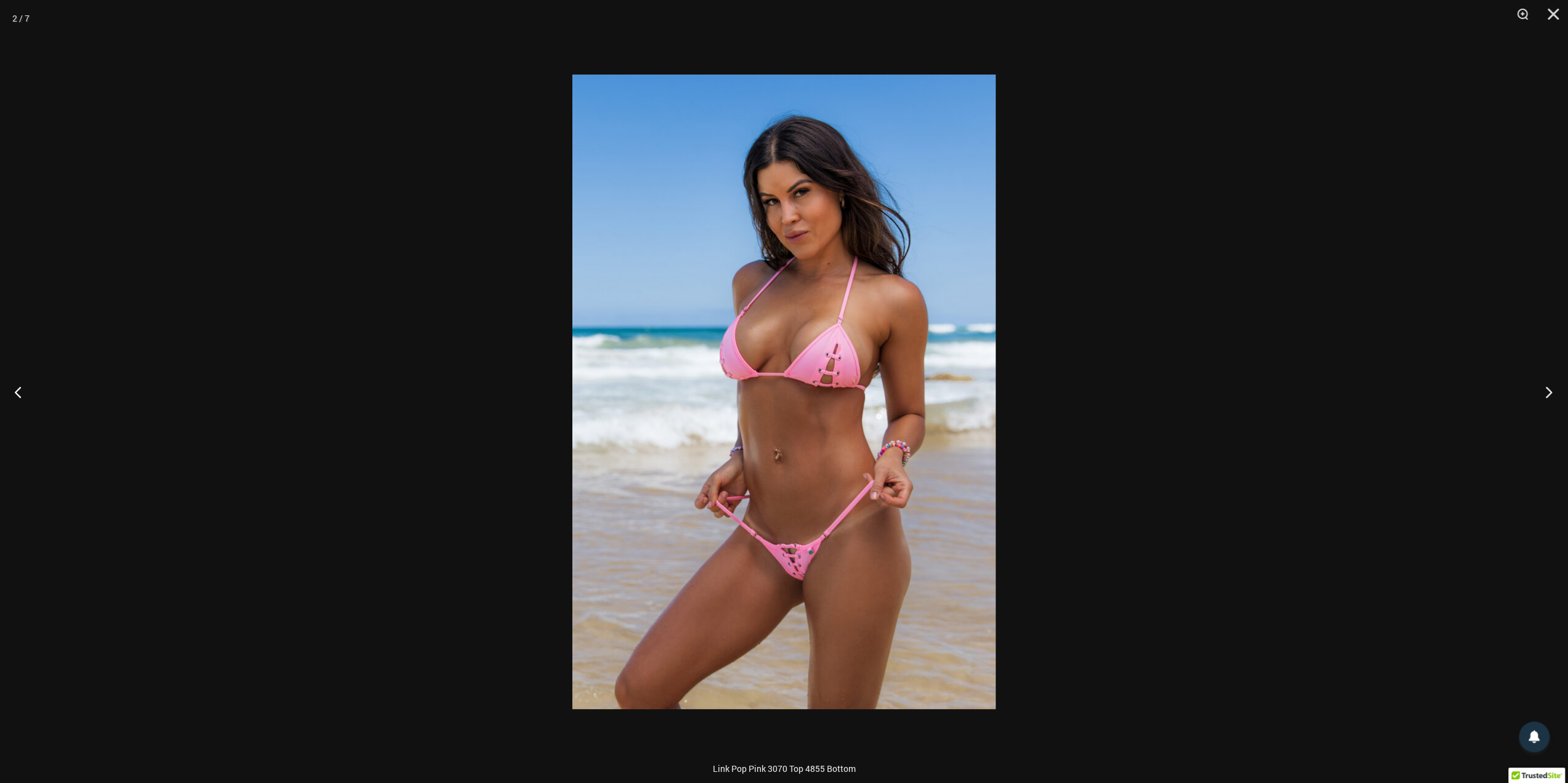
click at [1550, 392] on button "Next" at bounding box center [1545, 392] width 46 height 61
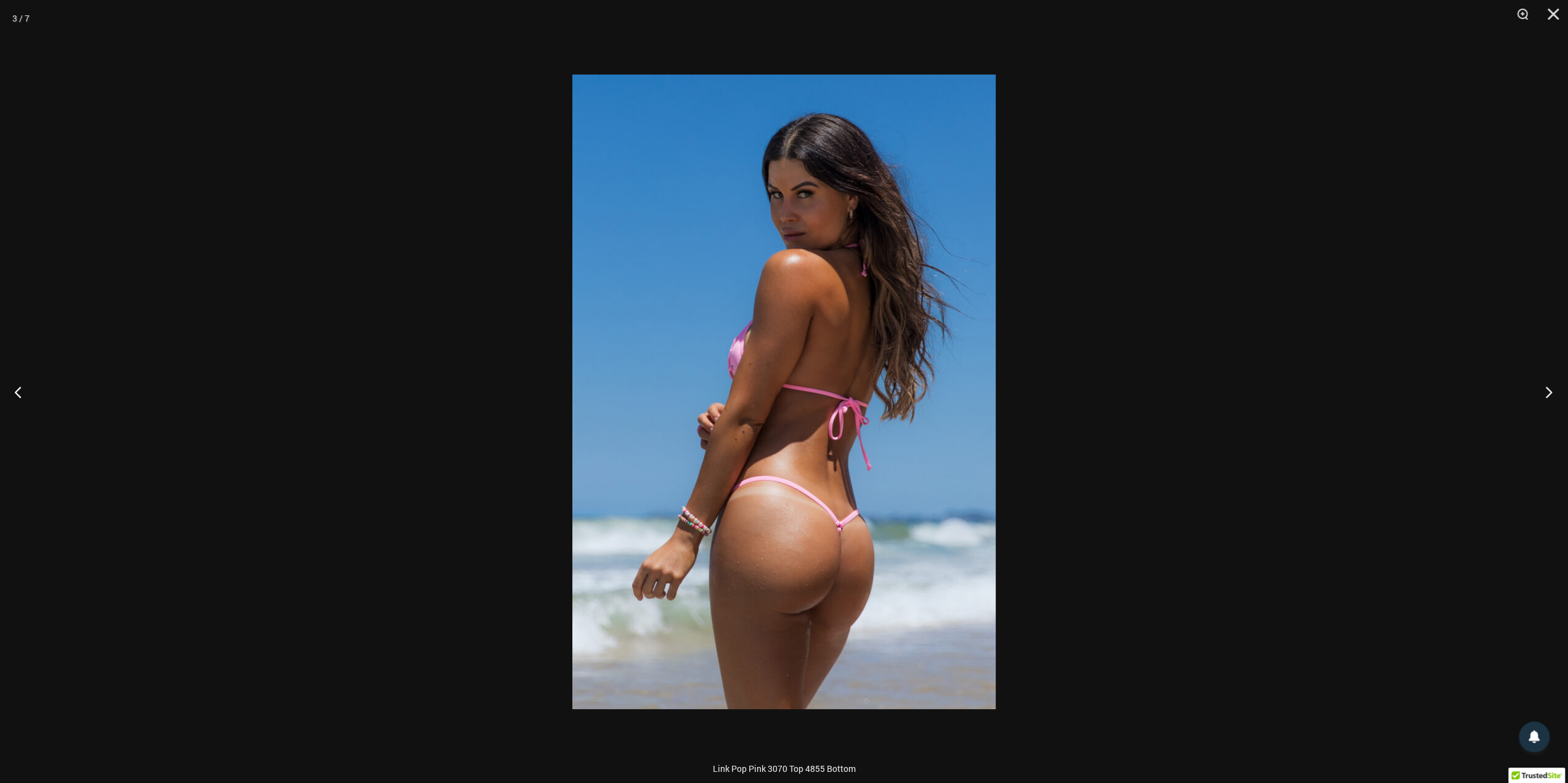
click at [1550, 392] on button "Next" at bounding box center [1545, 392] width 46 height 61
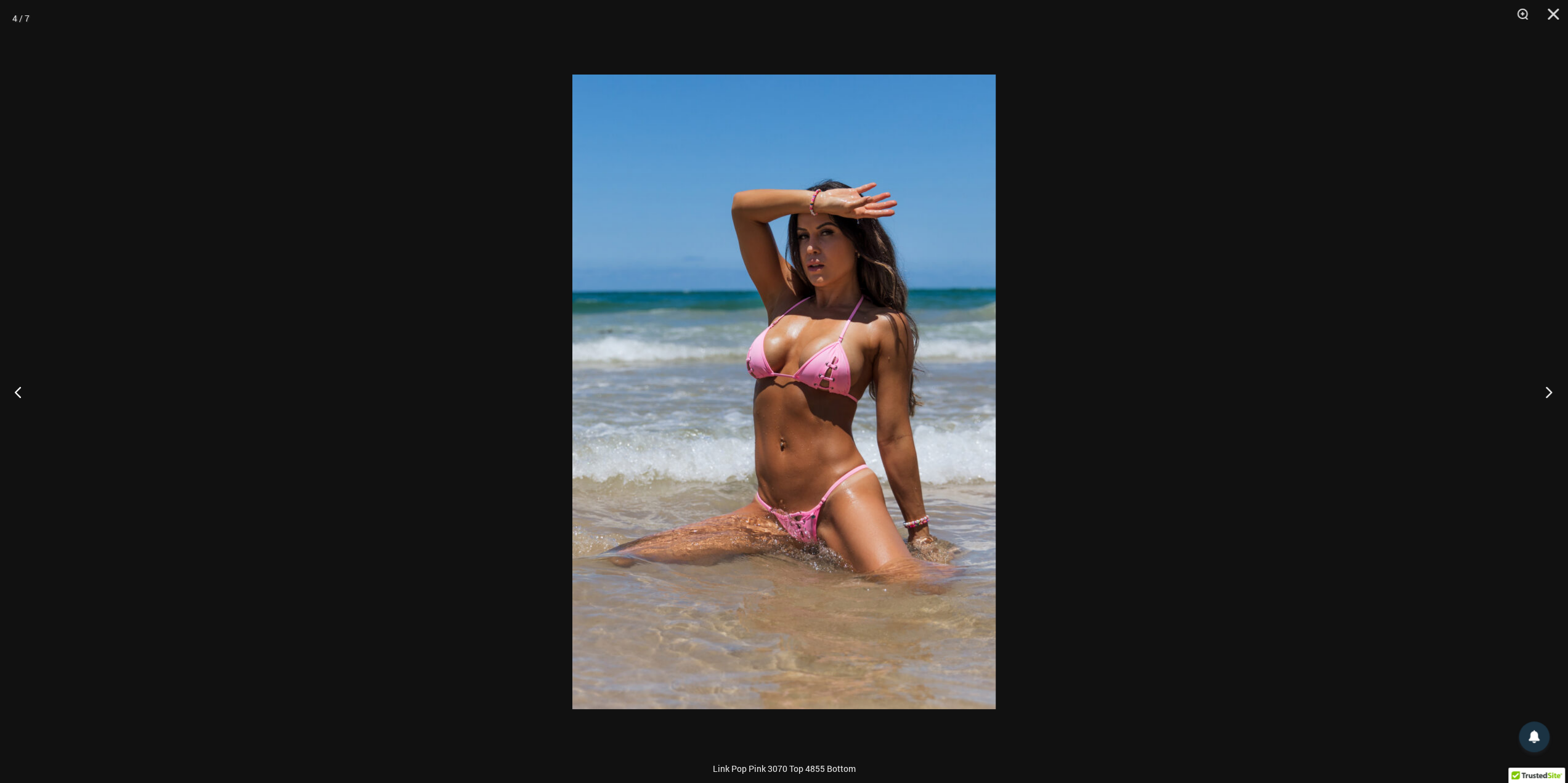
click at [1550, 392] on button "Next" at bounding box center [1545, 392] width 46 height 61
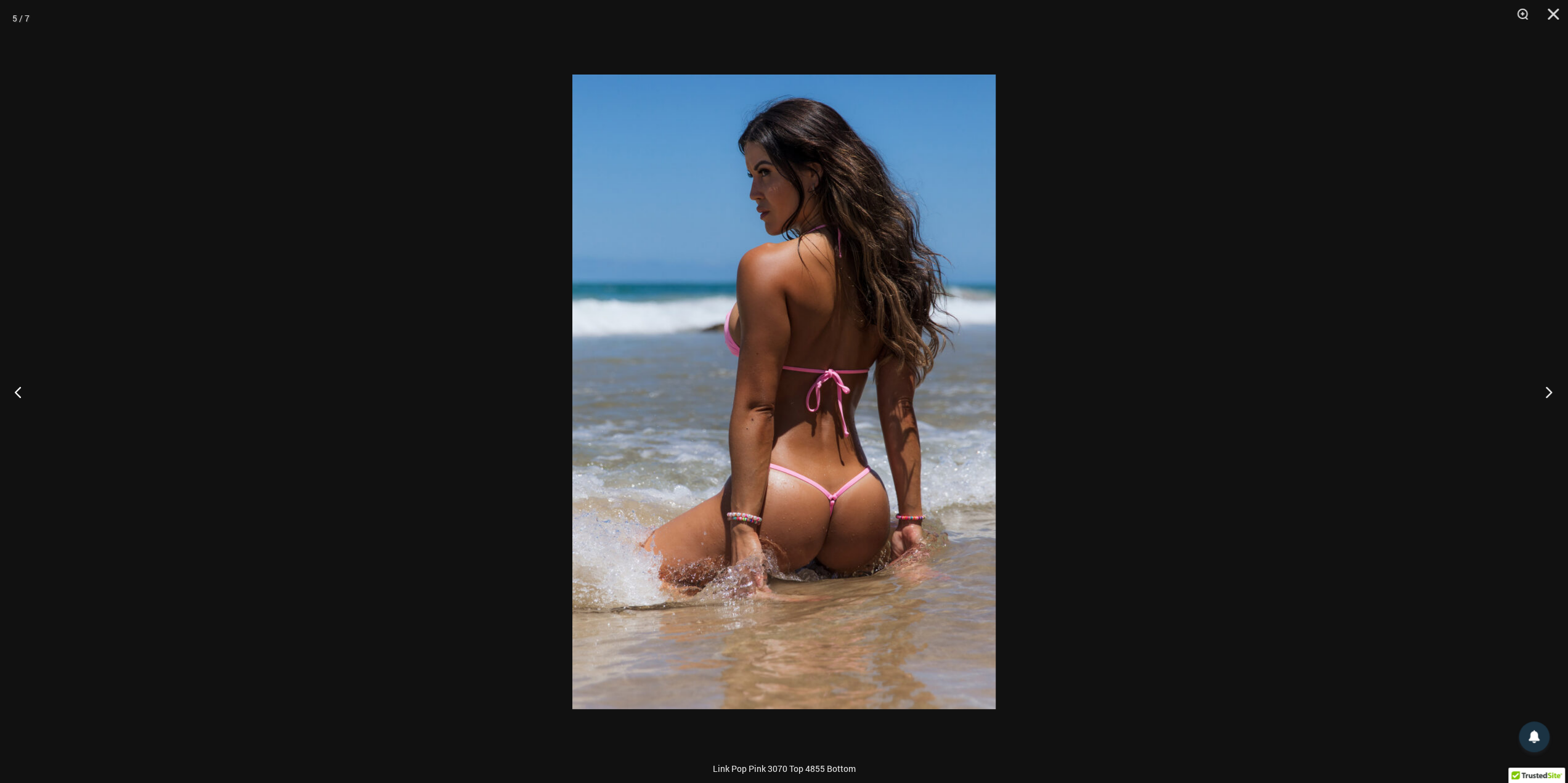
click at [1550, 392] on button "Next" at bounding box center [1545, 392] width 46 height 61
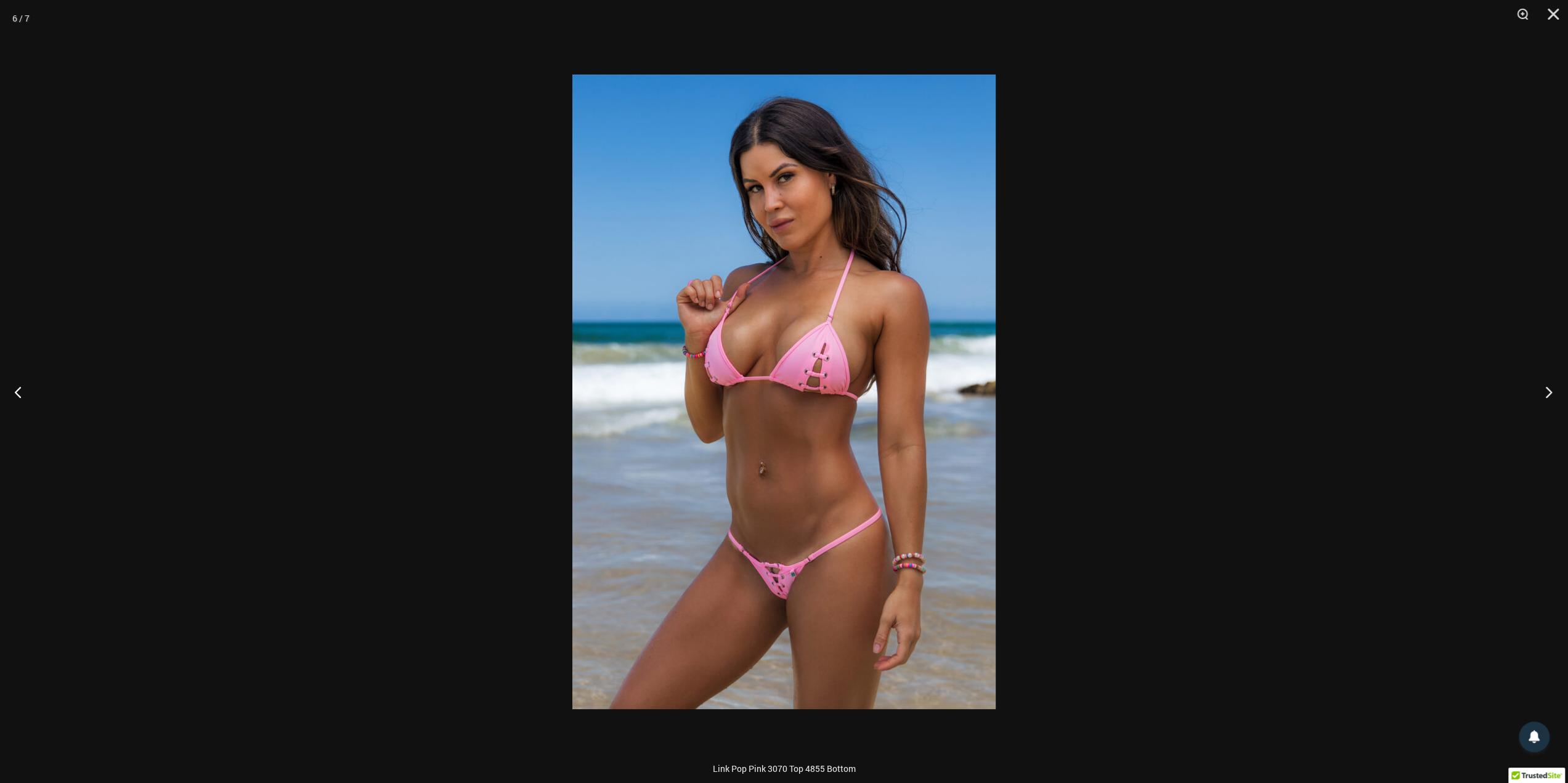
click at [1550, 392] on button "Next" at bounding box center [1545, 392] width 46 height 61
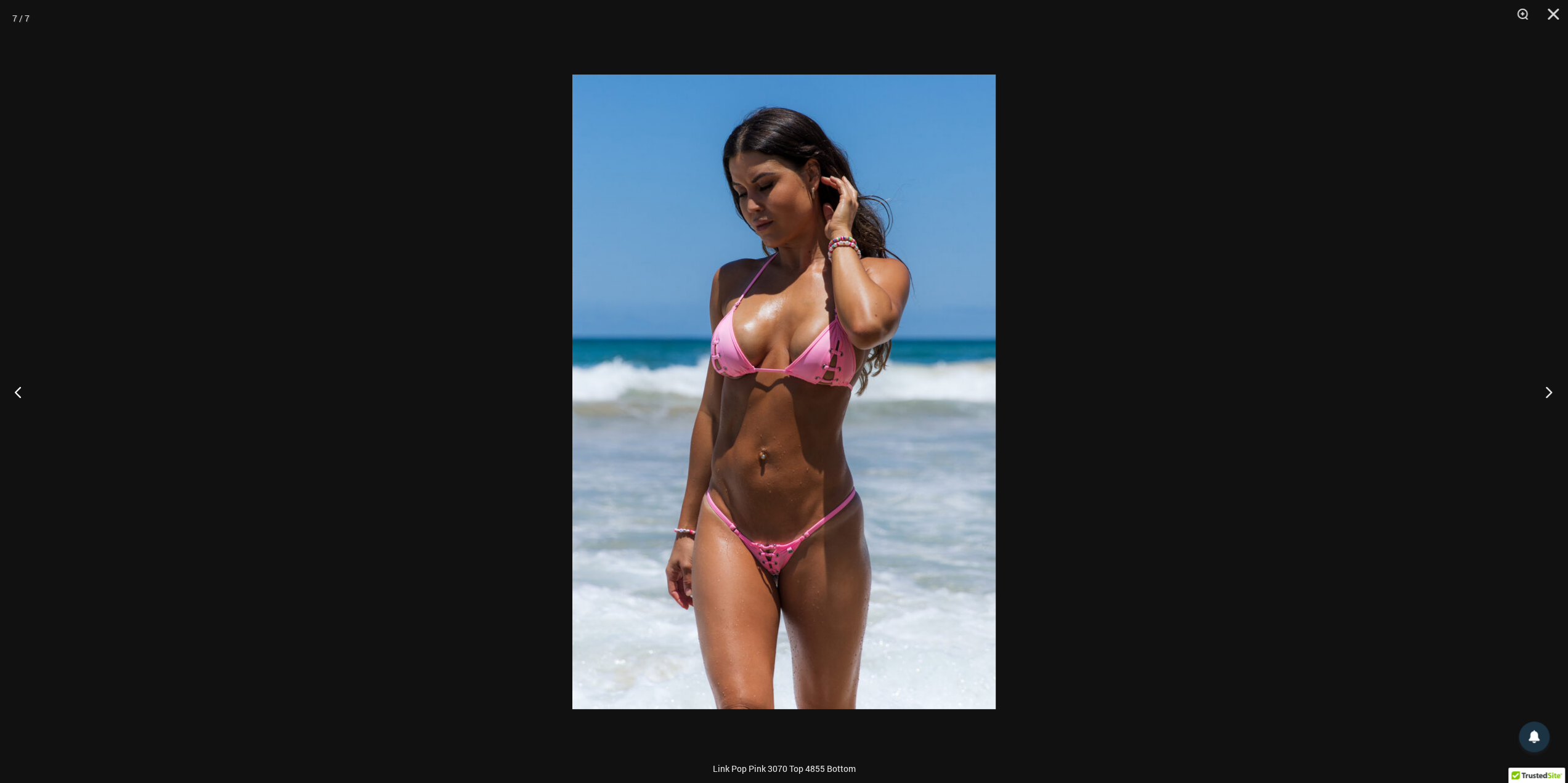
click at [1550, 392] on button "Next" at bounding box center [1545, 392] width 46 height 61
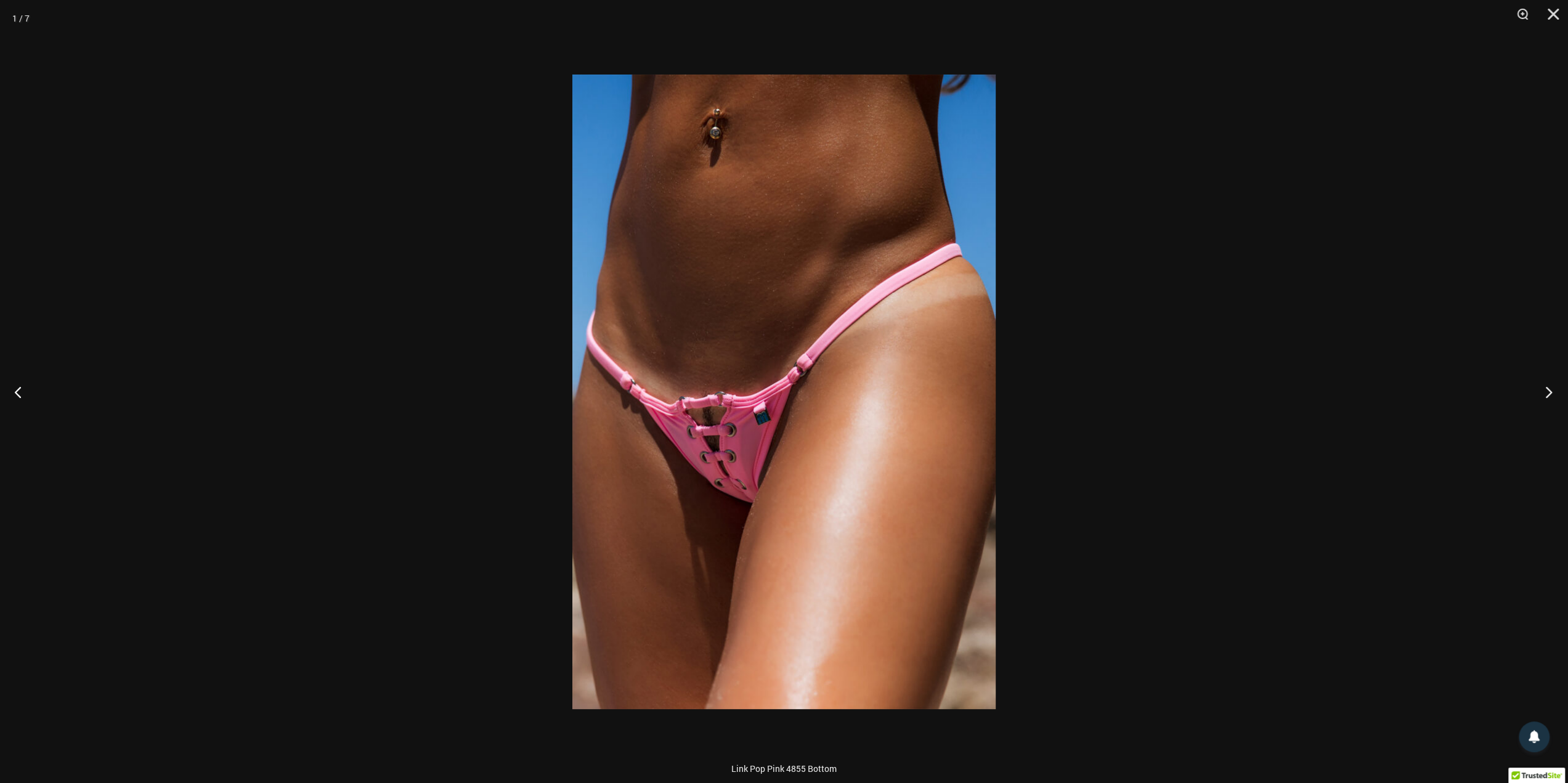
click at [1550, 392] on button "Next" at bounding box center [1545, 392] width 46 height 61
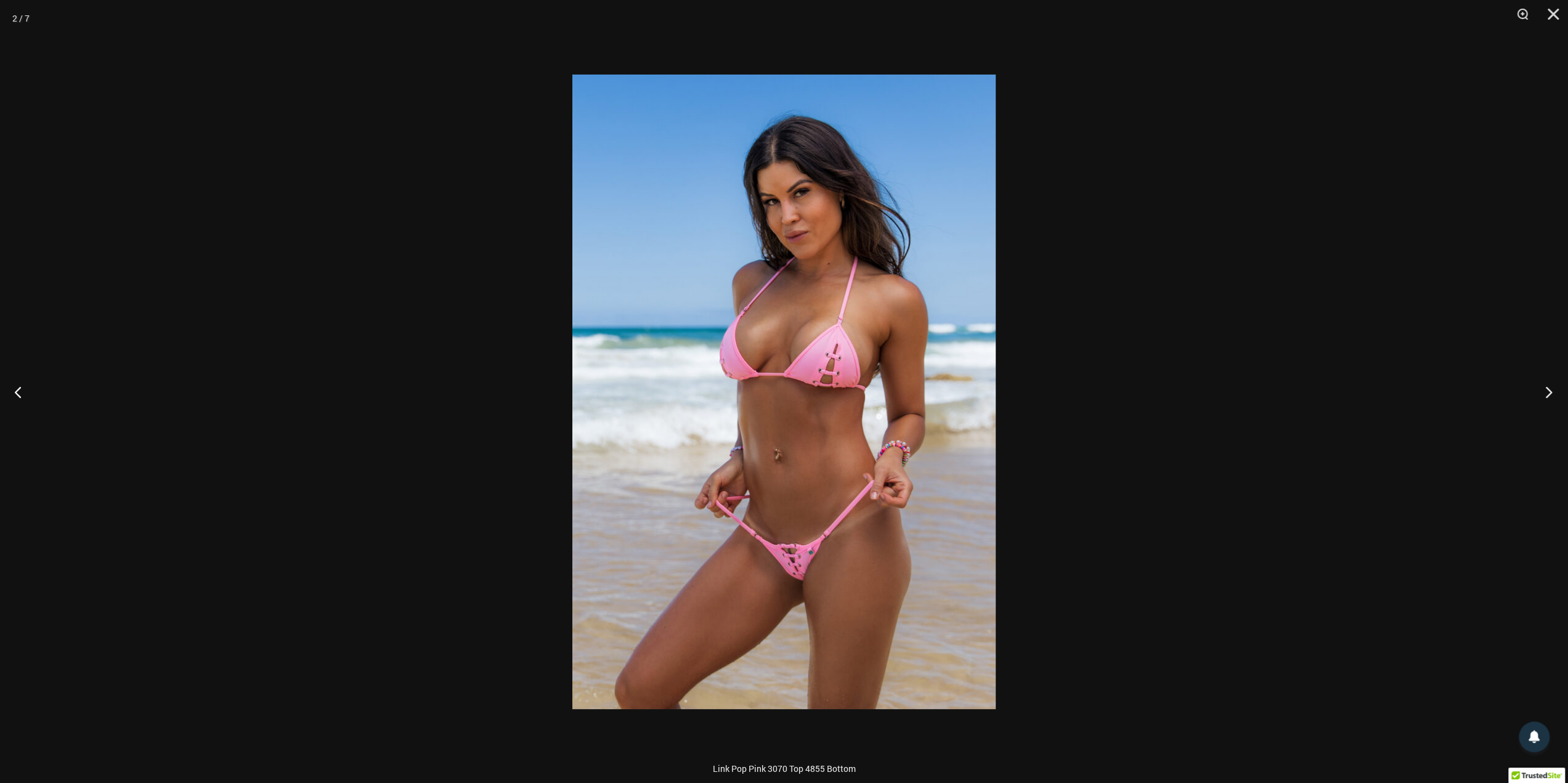
click at [1550, 392] on button "Next" at bounding box center [1545, 392] width 46 height 61
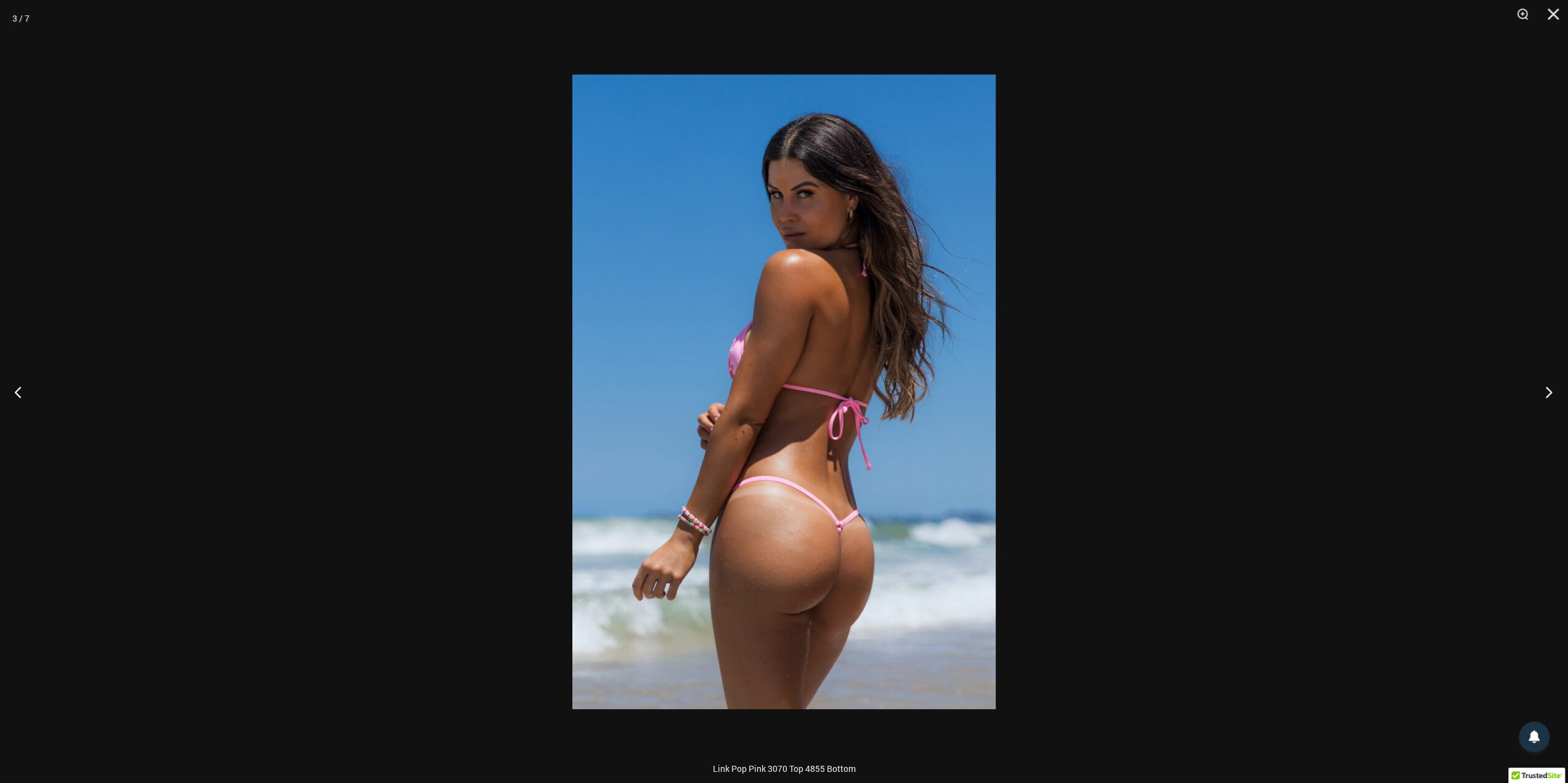
click at [1550, 392] on button "Next" at bounding box center [1545, 392] width 46 height 61
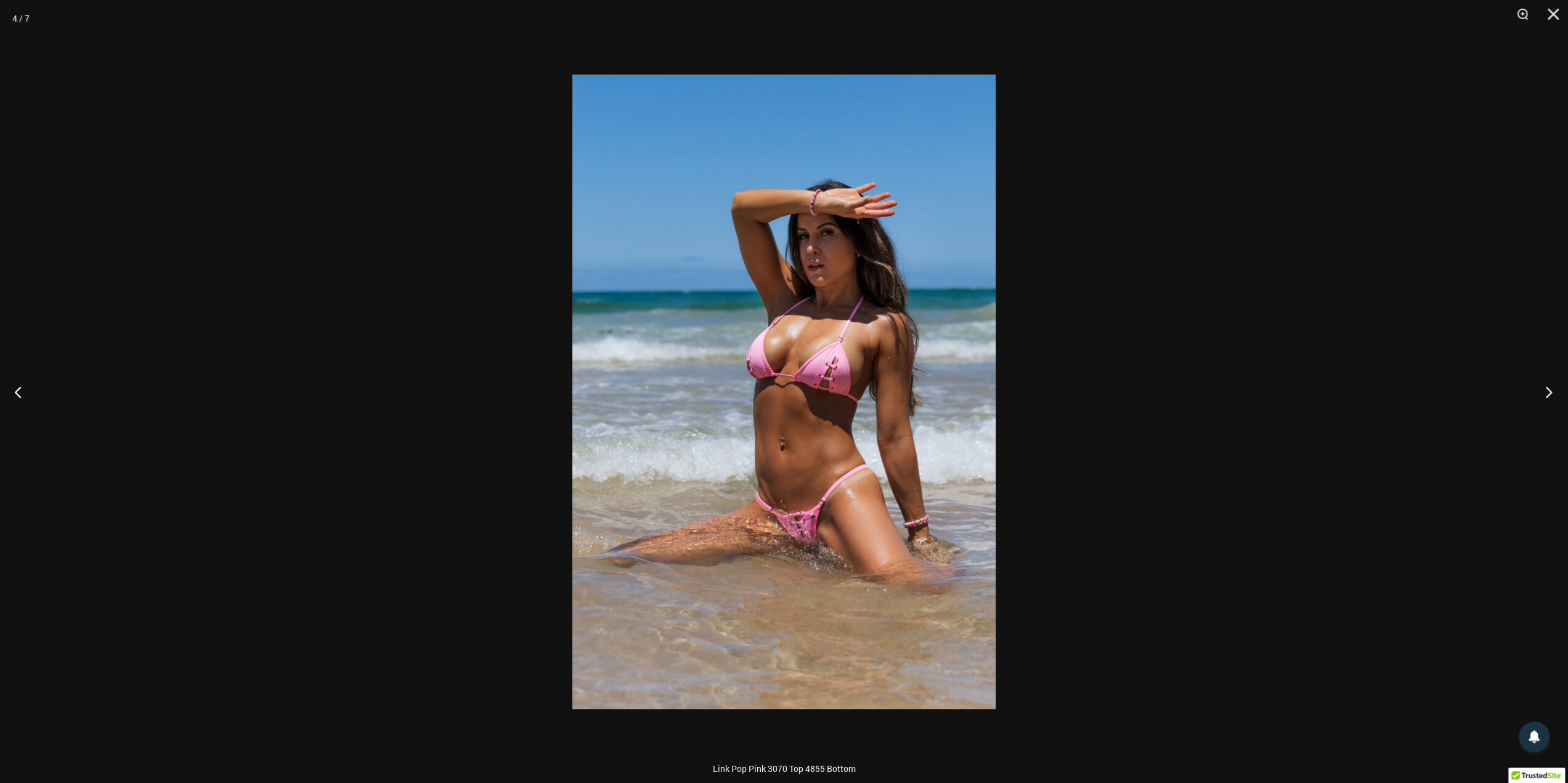
click at [1550, 392] on button "Next" at bounding box center [1545, 392] width 46 height 61
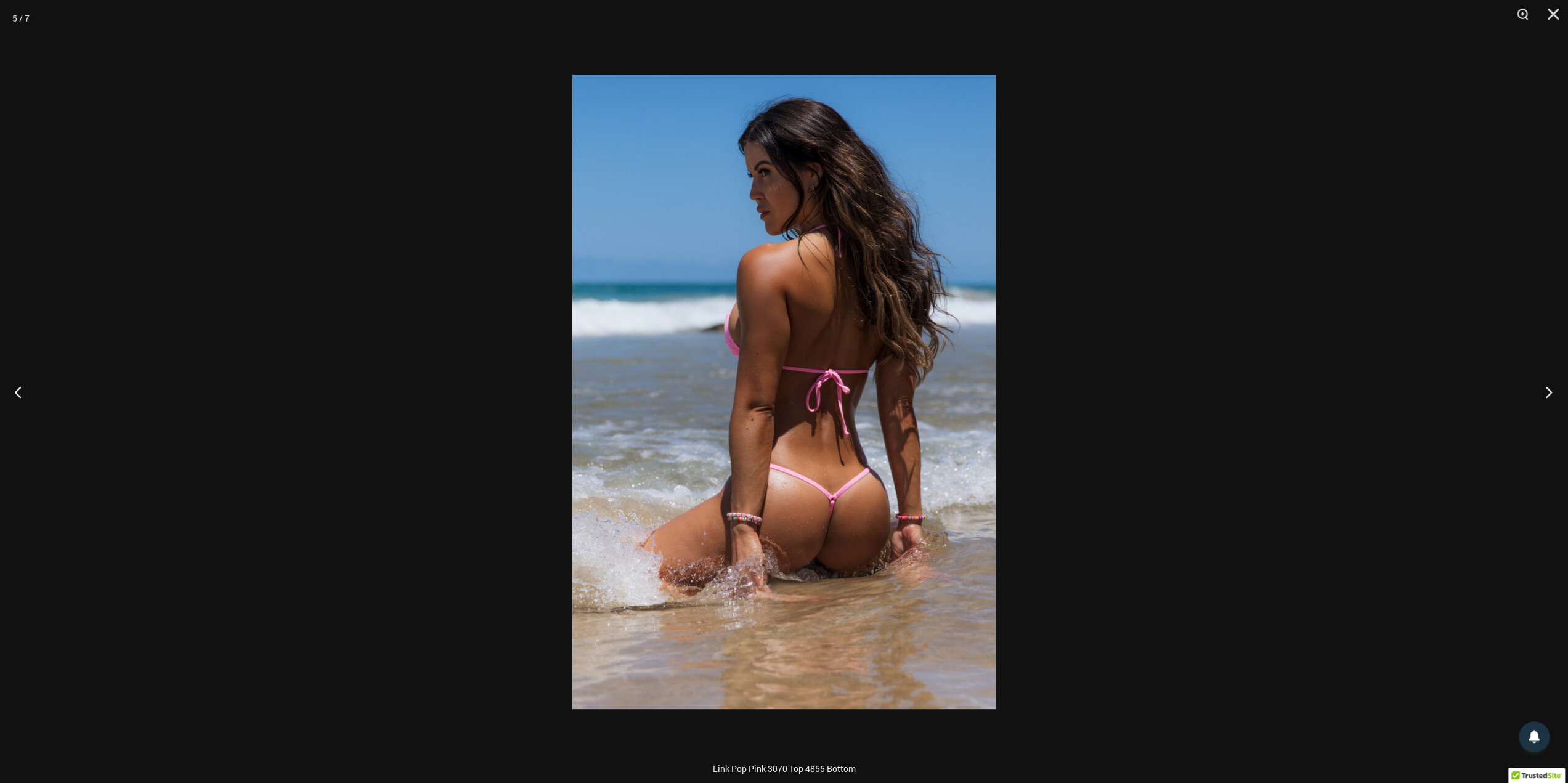
click at [1550, 392] on button "Next" at bounding box center [1545, 392] width 46 height 61
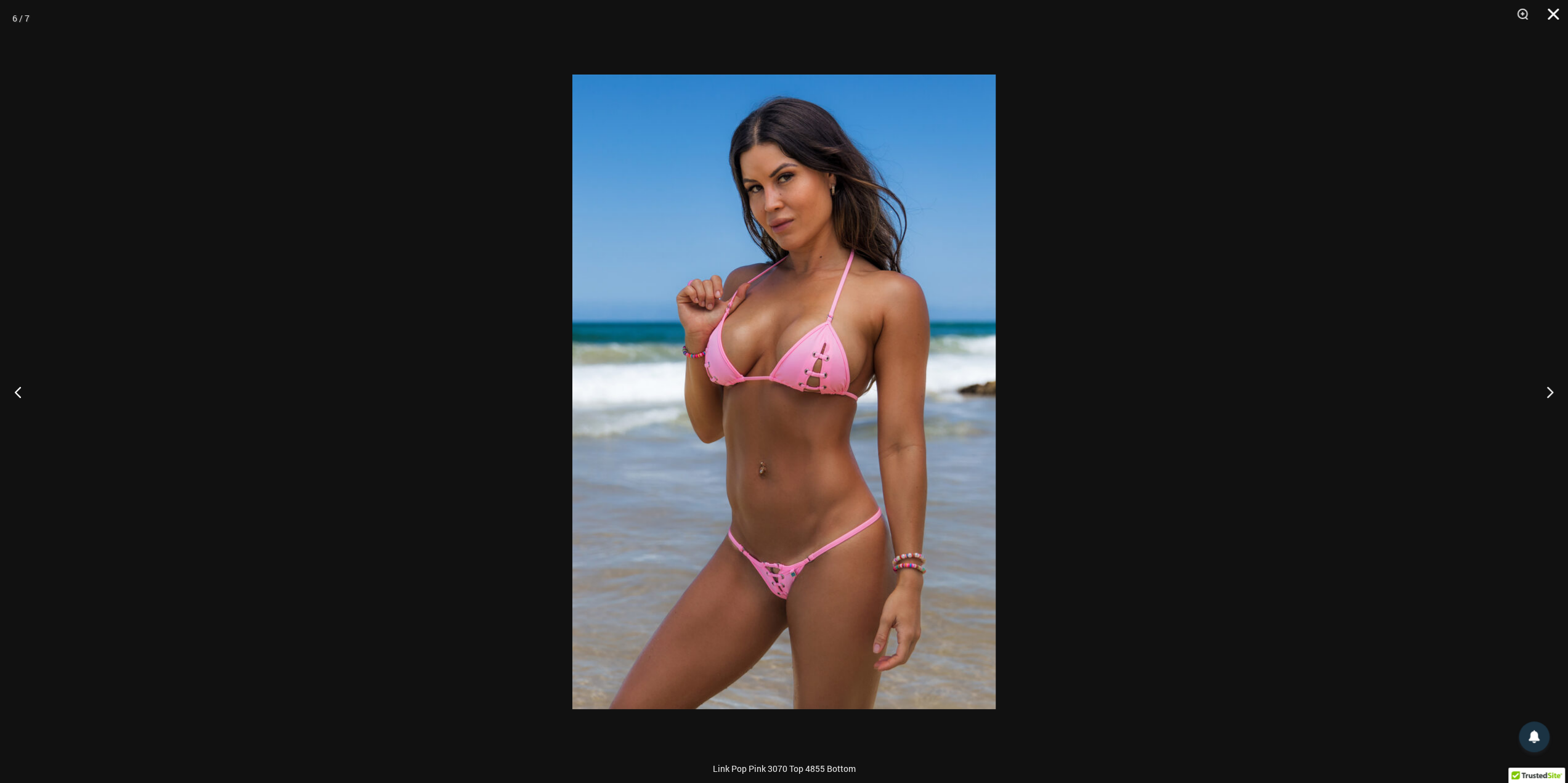
click at [1554, 12] on button "Close" at bounding box center [1549, 18] width 31 height 37
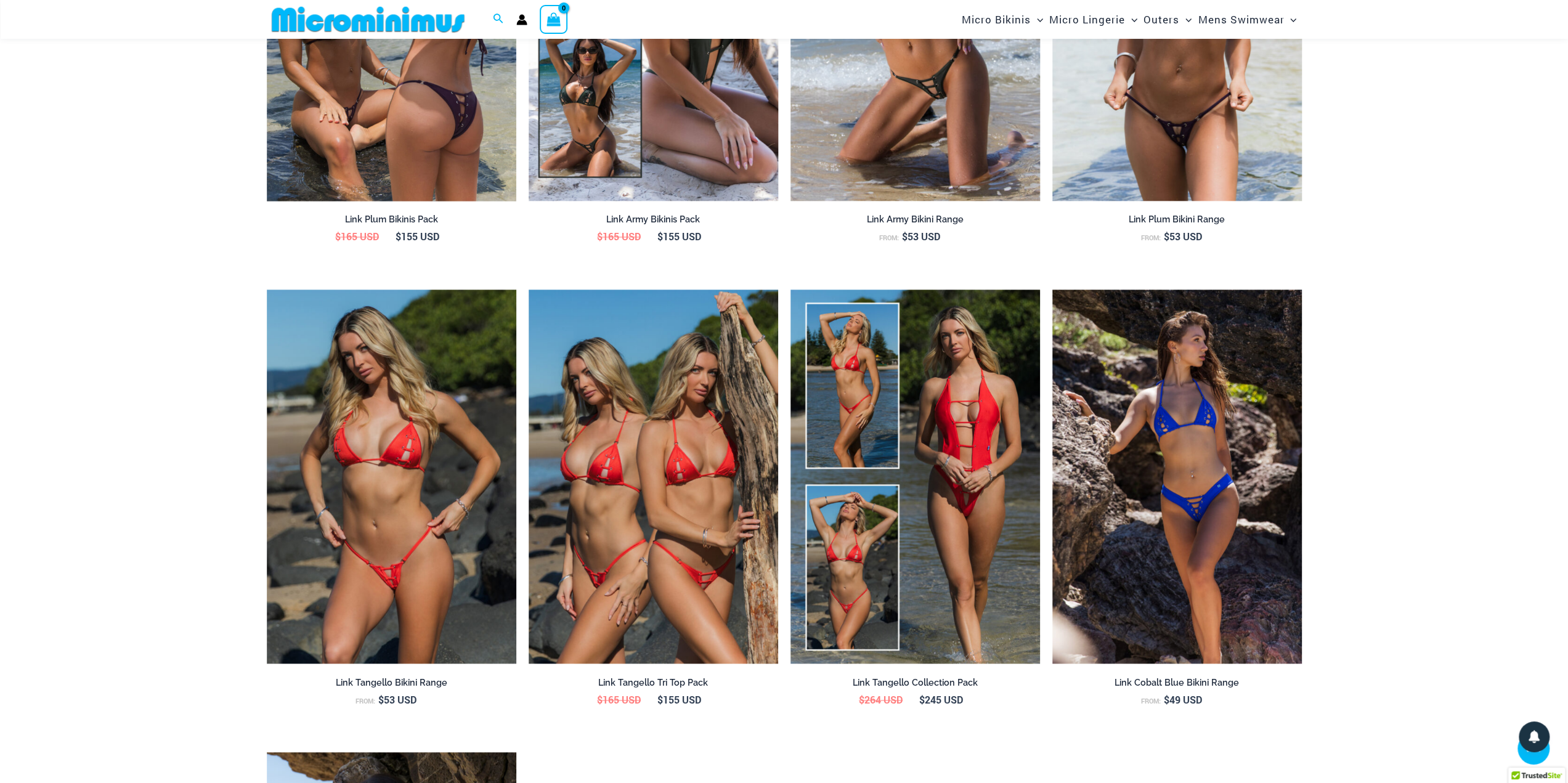
scroll to position [1795, 0]
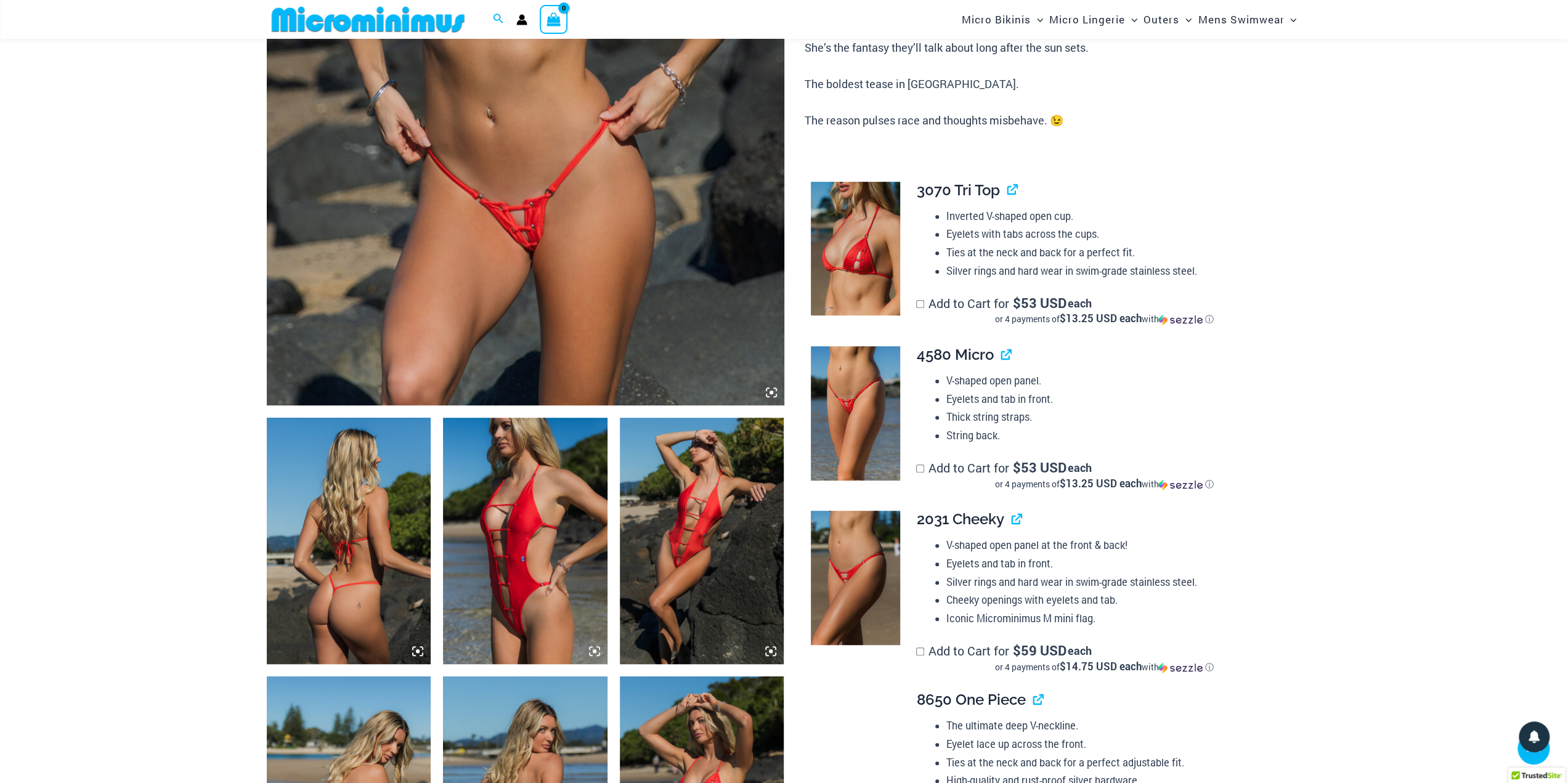
scroll to position [482, 0]
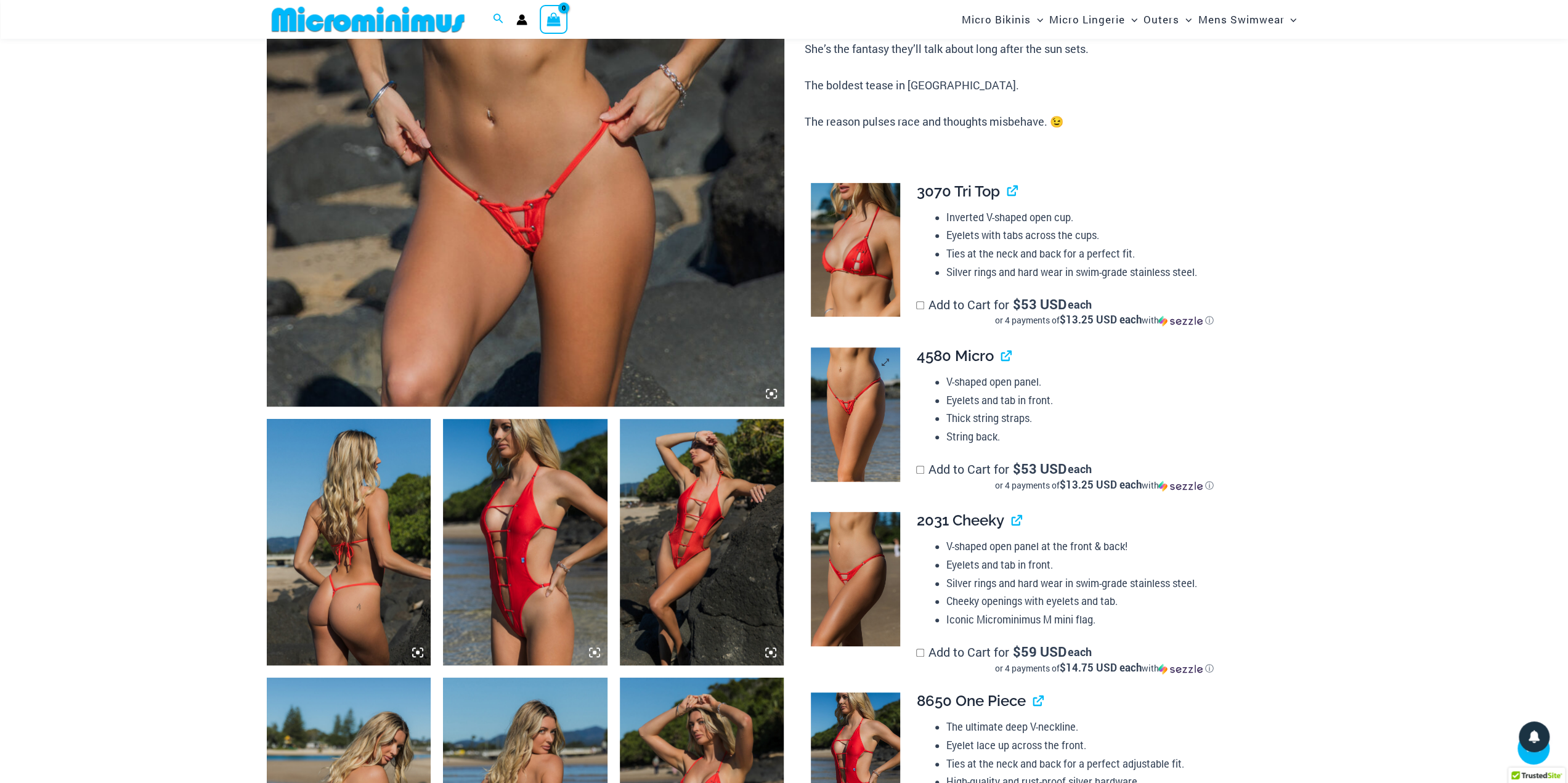
click at [844, 430] on img at bounding box center [855, 414] width 90 height 134
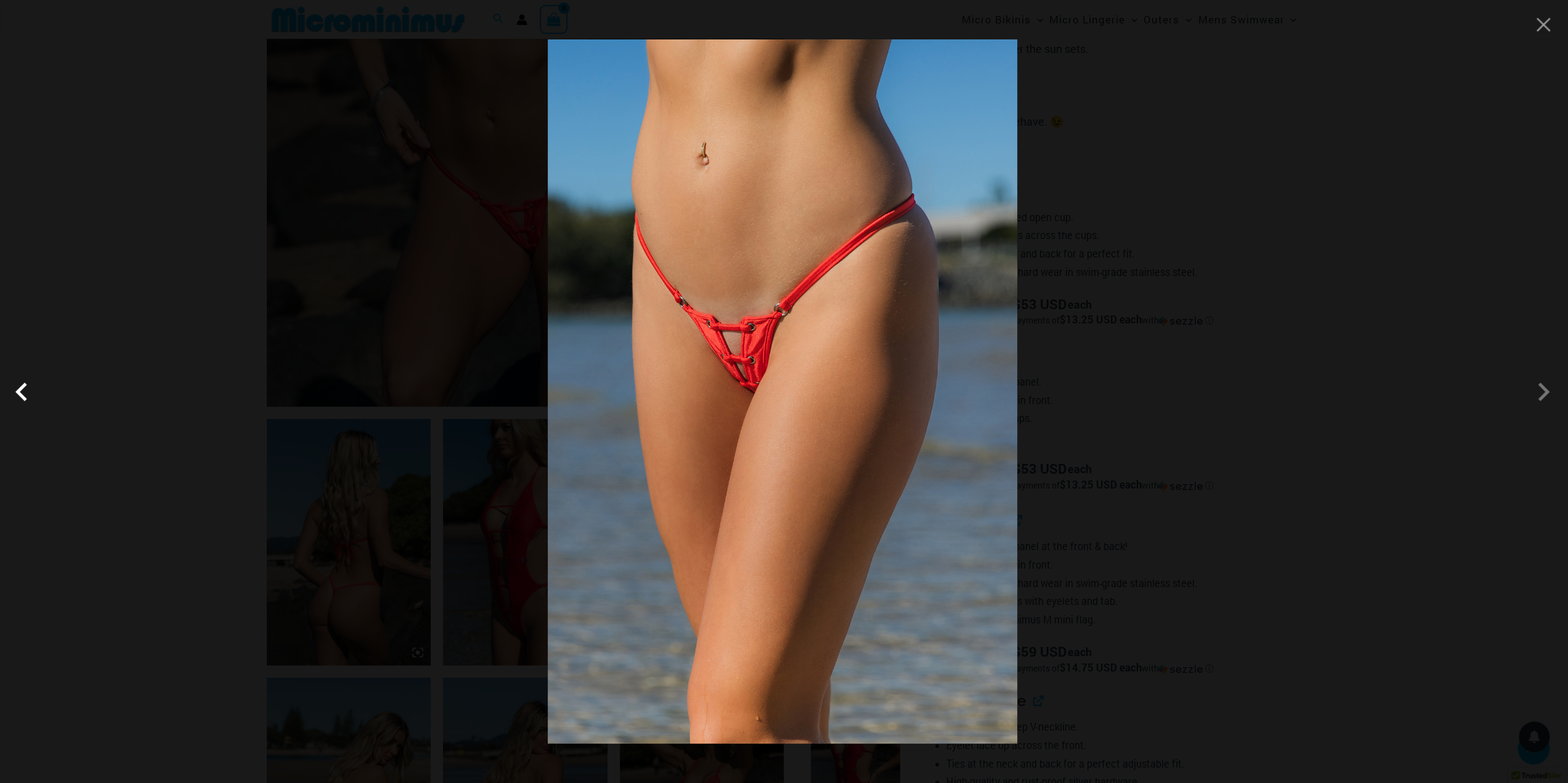
click at [19, 390] on span at bounding box center [24, 392] width 37 height 37
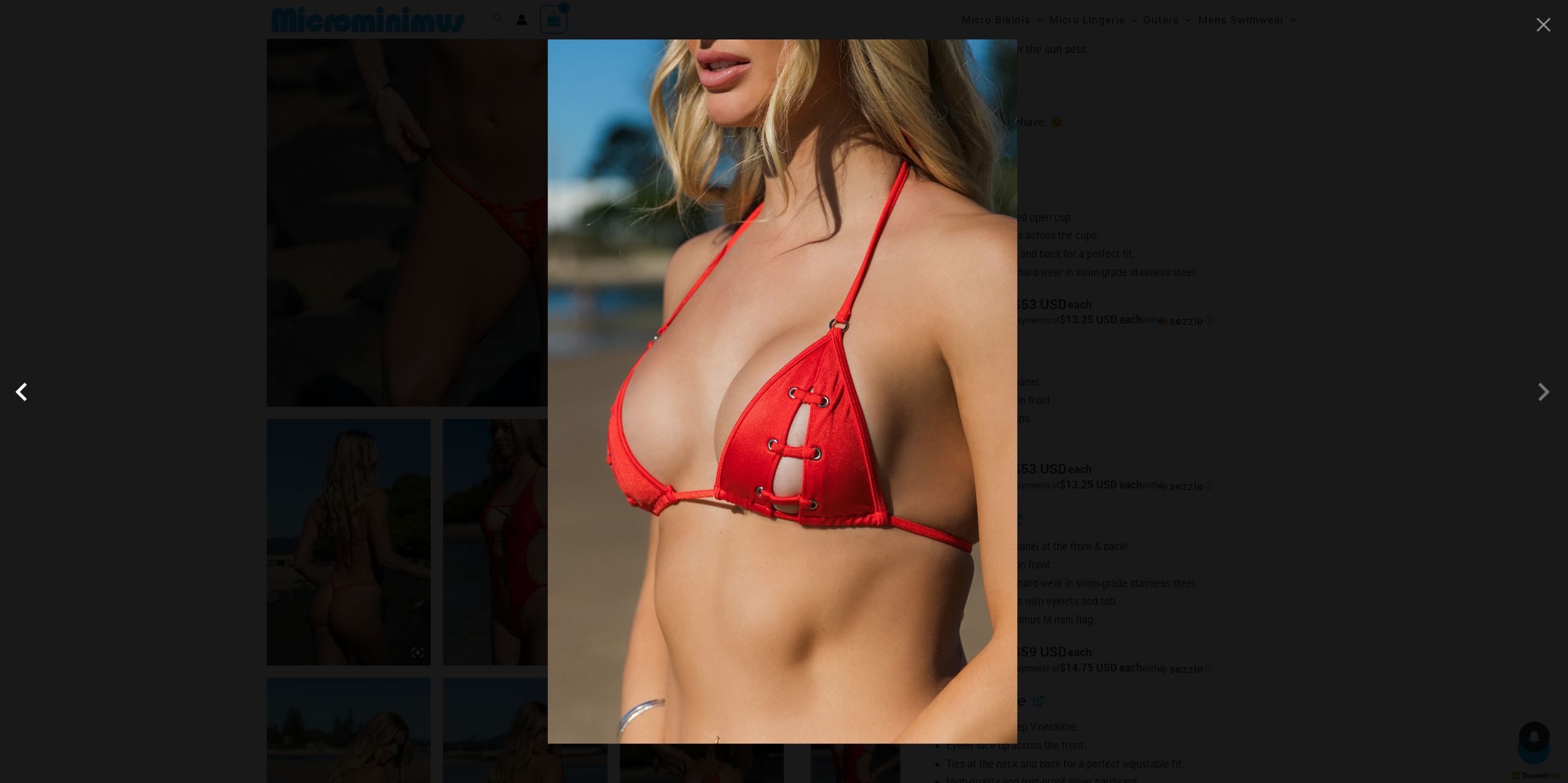
click at [19, 390] on span at bounding box center [24, 392] width 37 height 37
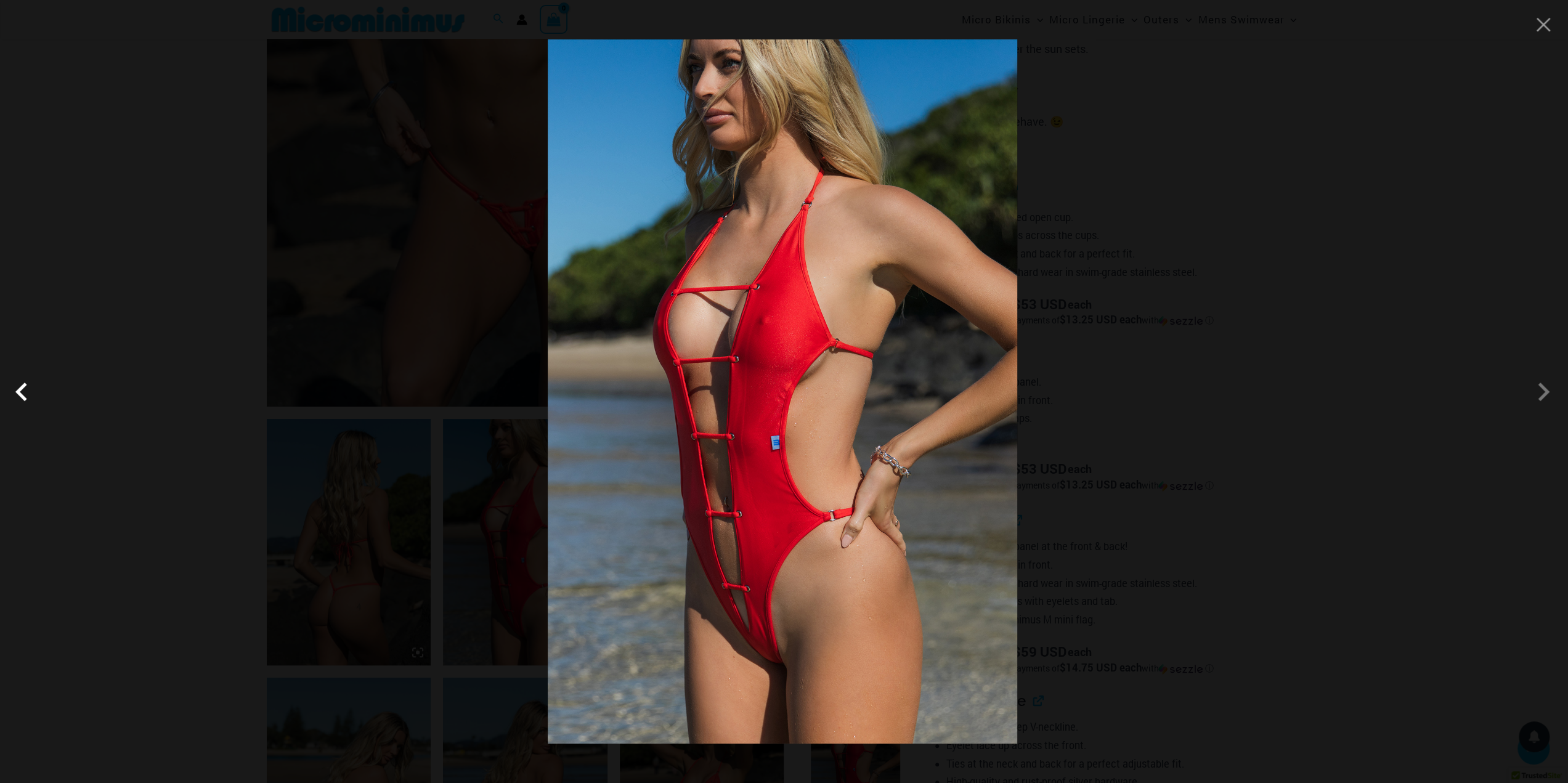
click at [19, 390] on span at bounding box center [24, 392] width 37 height 37
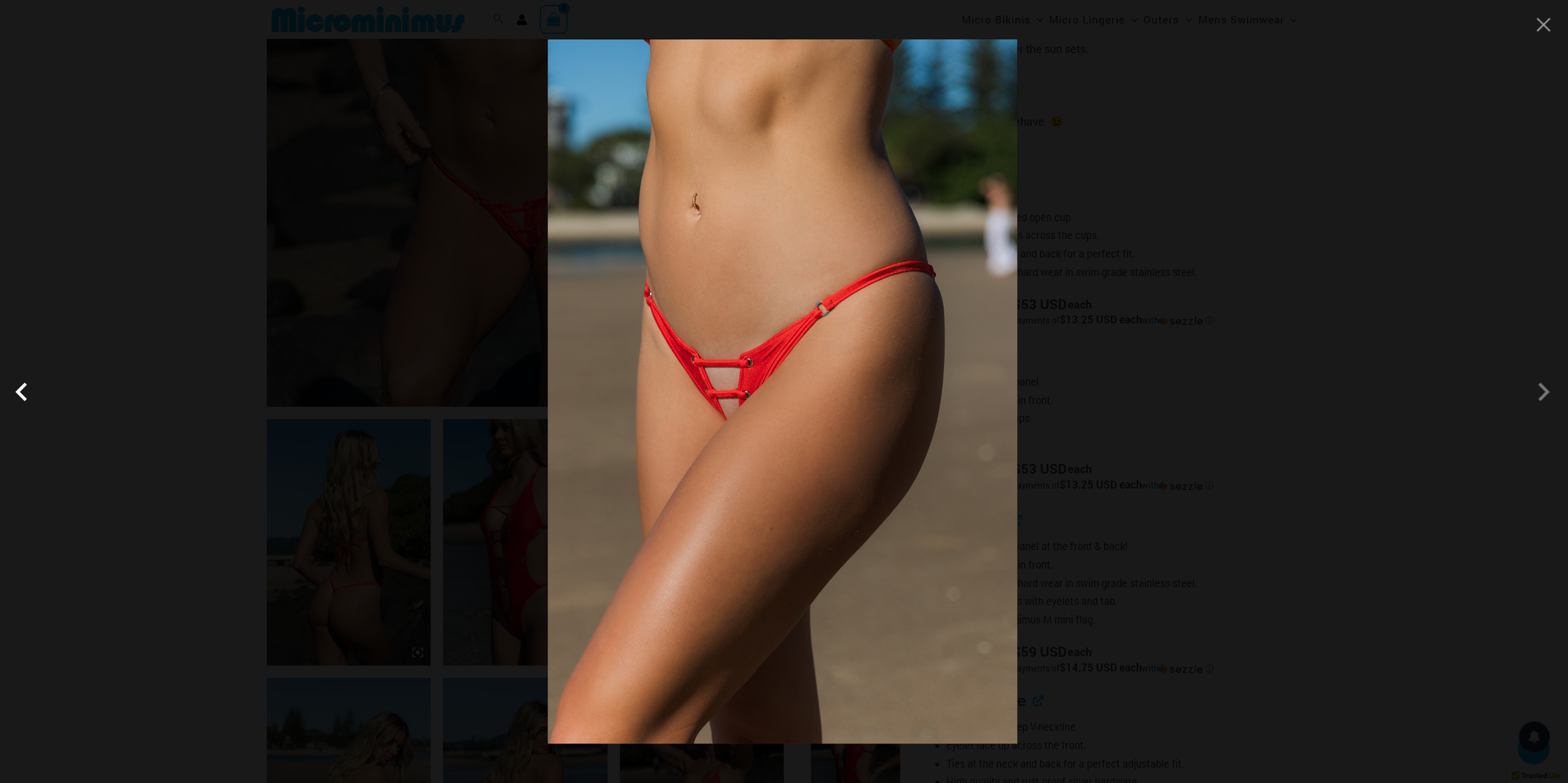
click at [19, 390] on span at bounding box center [24, 392] width 37 height 37
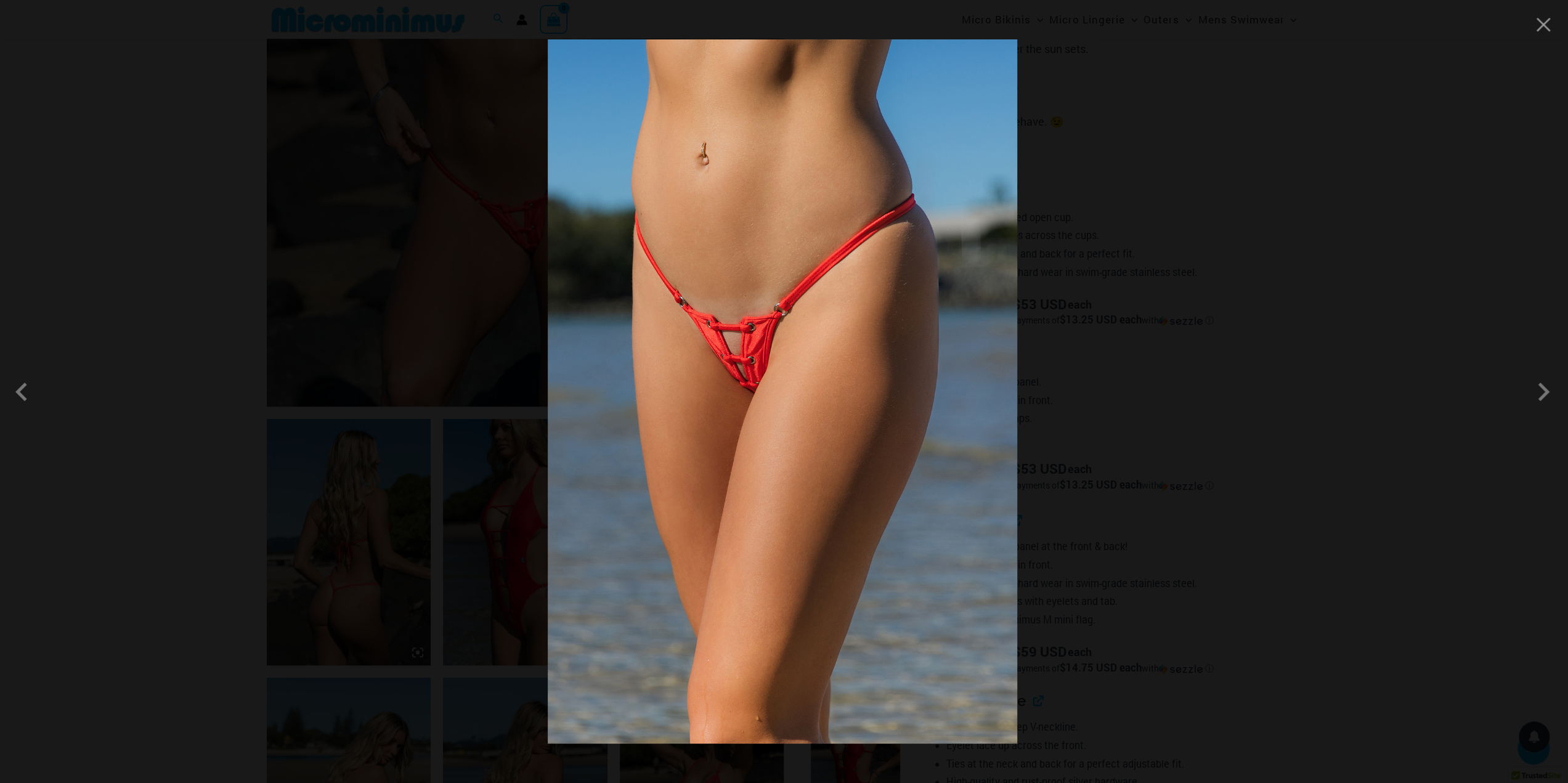
click at [77, 320] on div at bounding box center [784, 392] width 1568 height 783
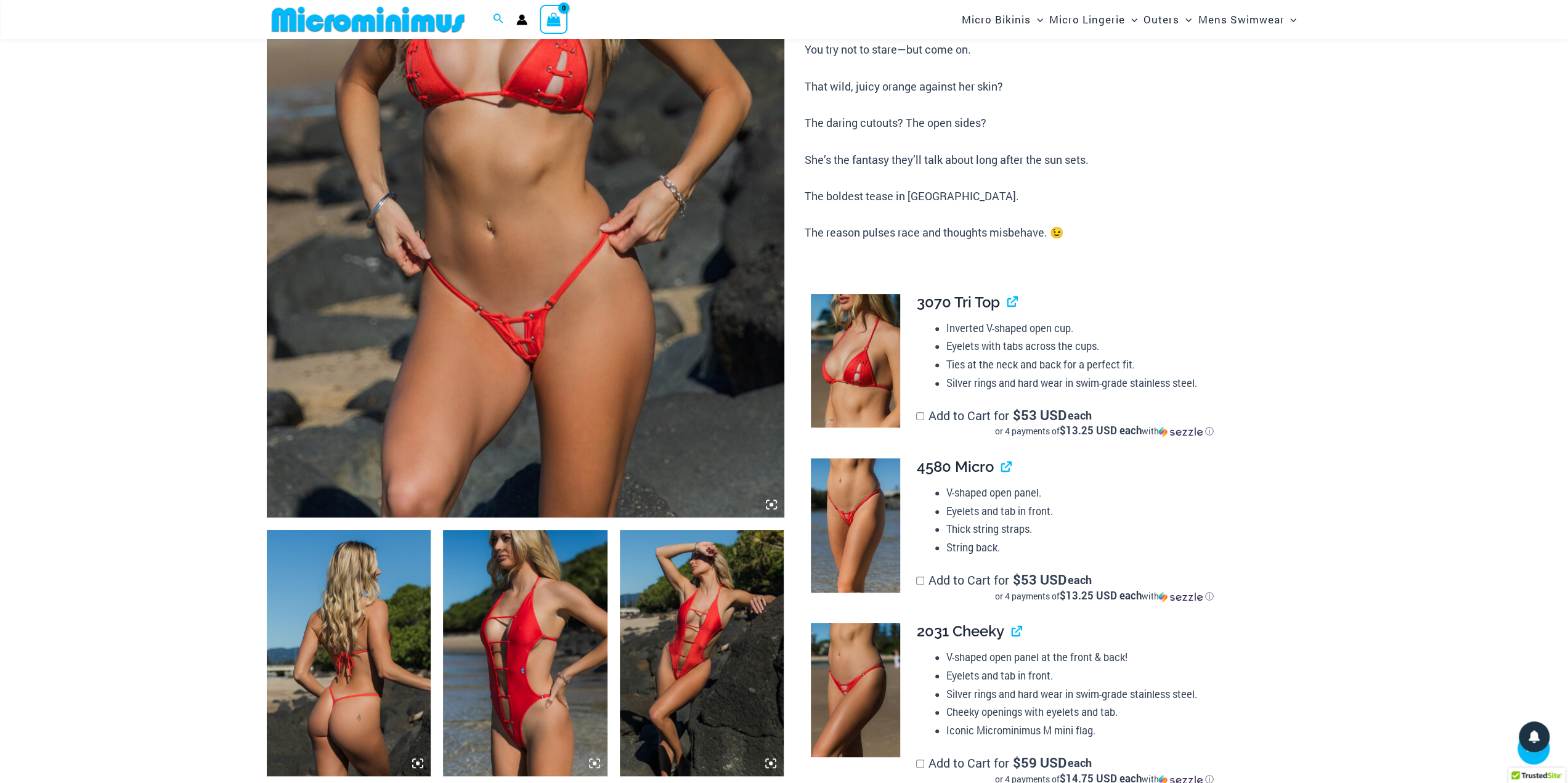
scroll to position [810, 0]
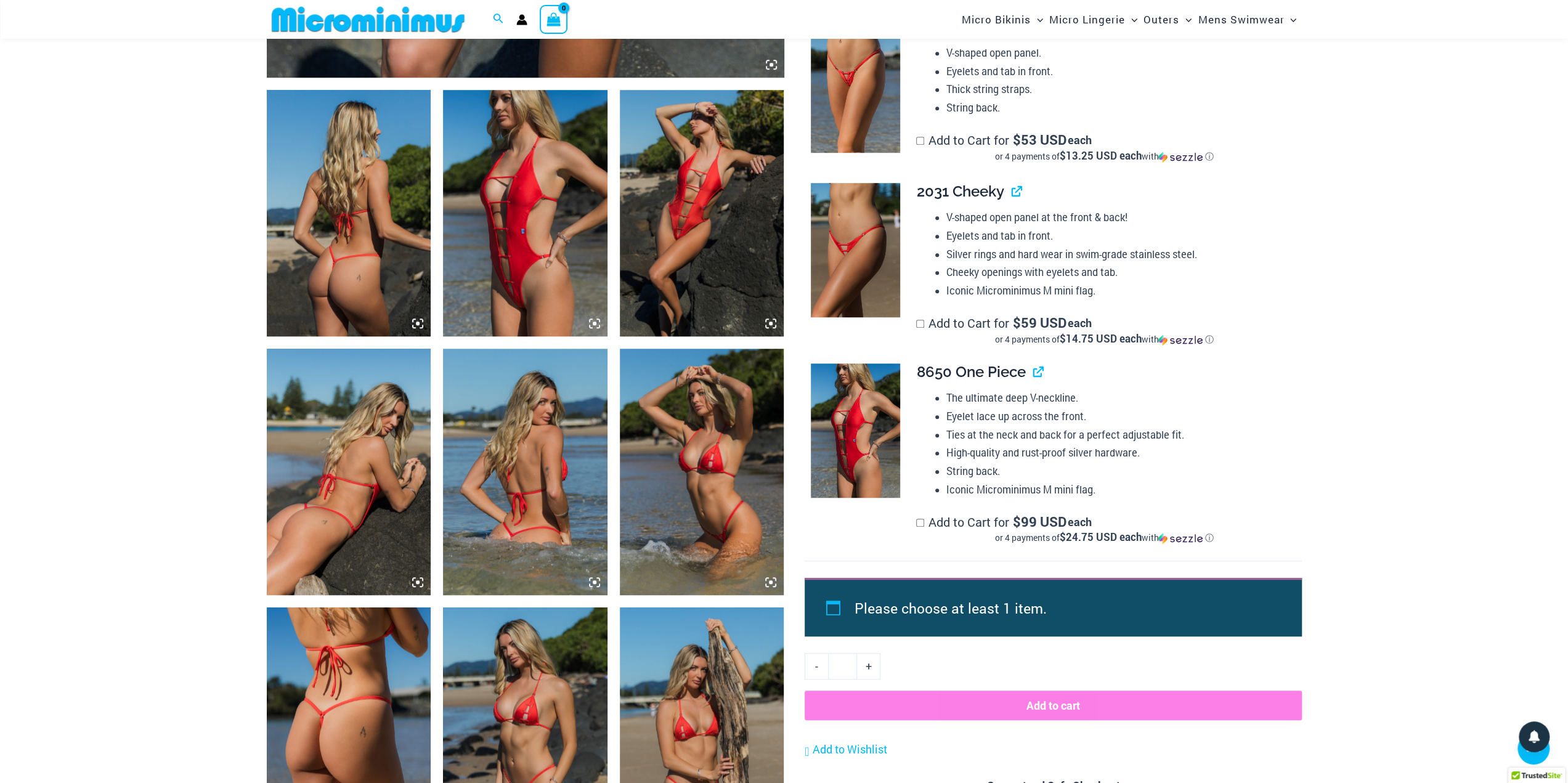
click at [868, 422] on img at bounding box center [855, 430] width 90 height 134
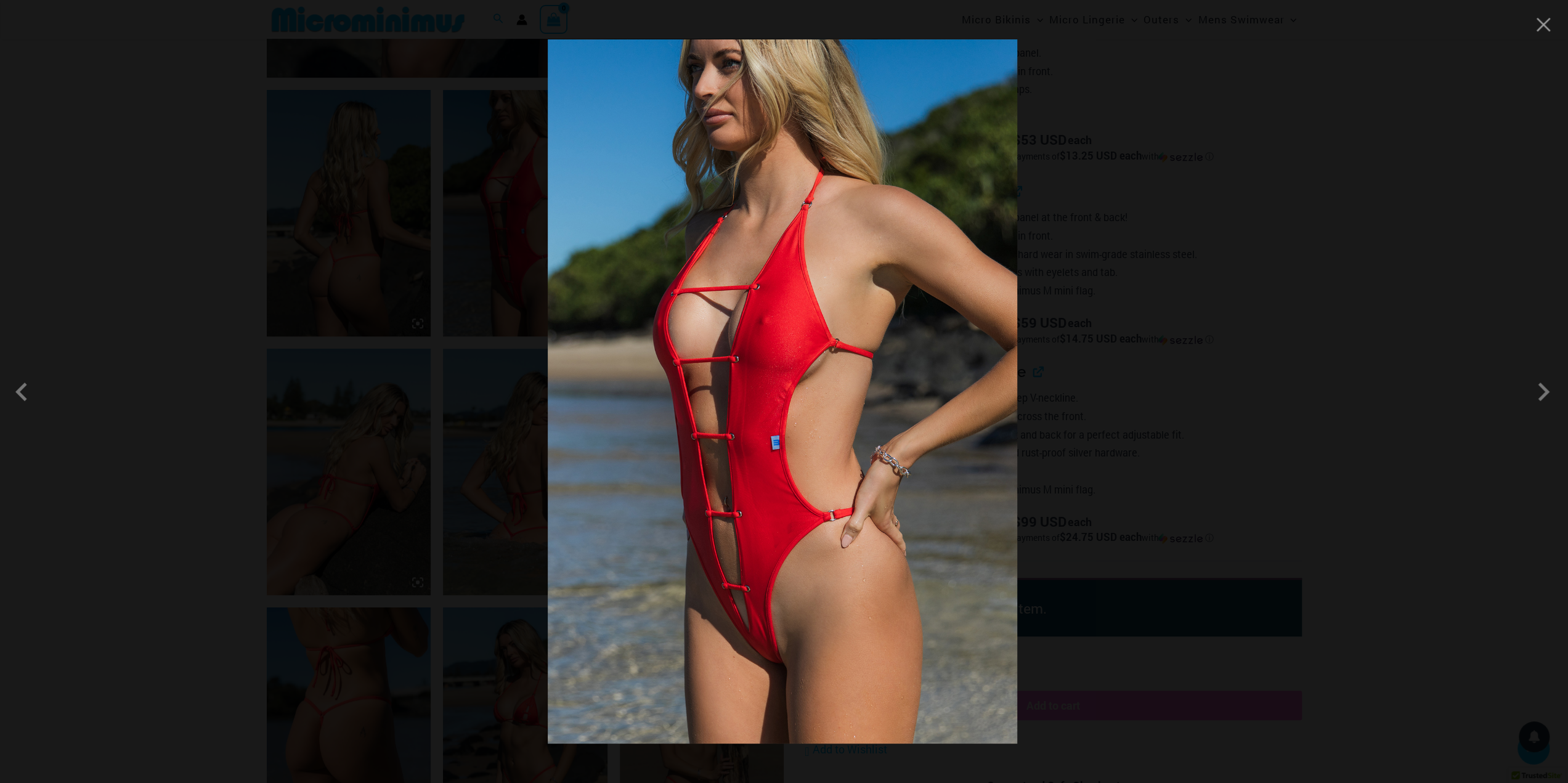
click at [1239, 363] on div at bounding box center [784, 392] width 1568 height 783
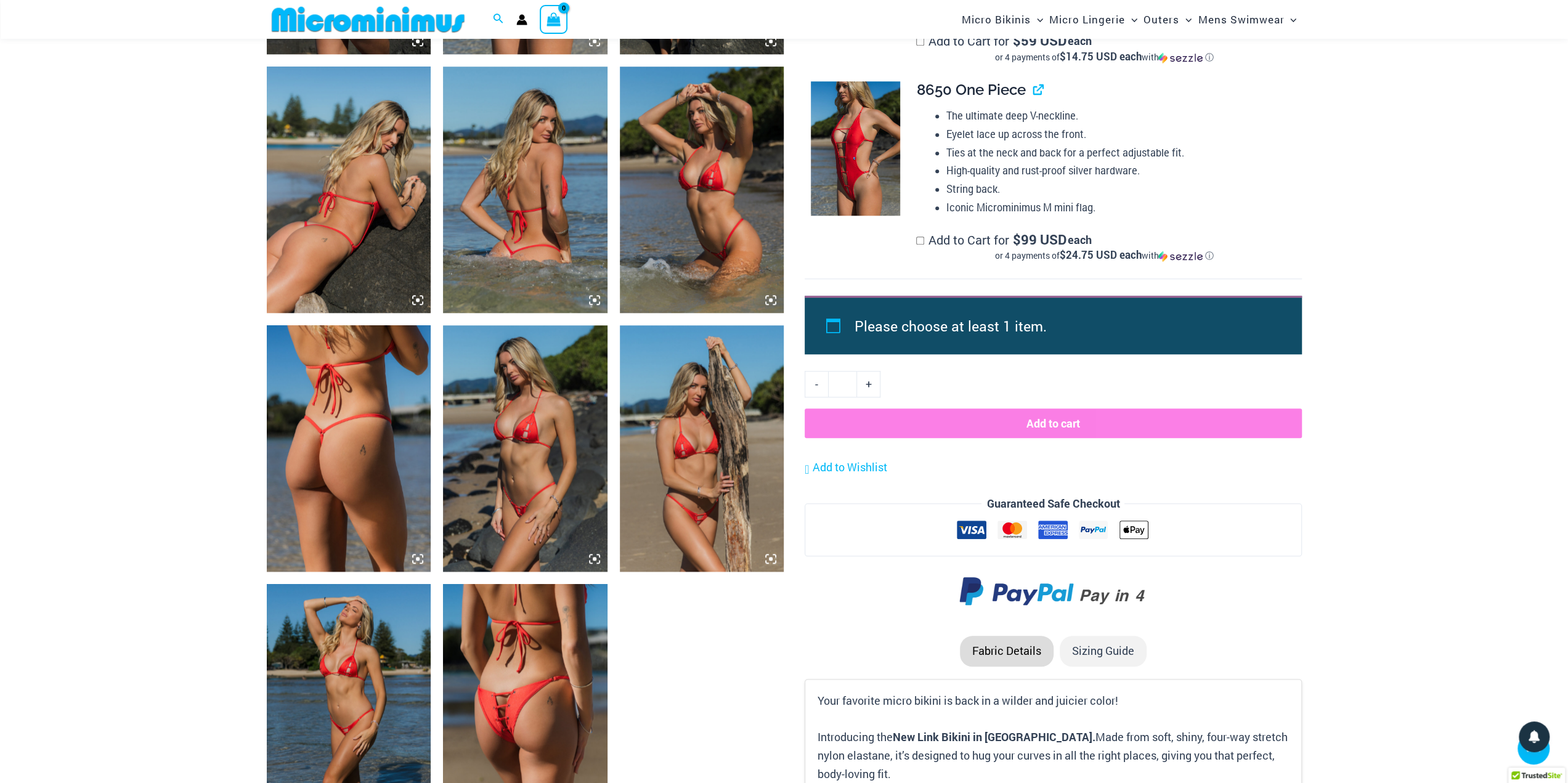
scroll to position [1140, 0]
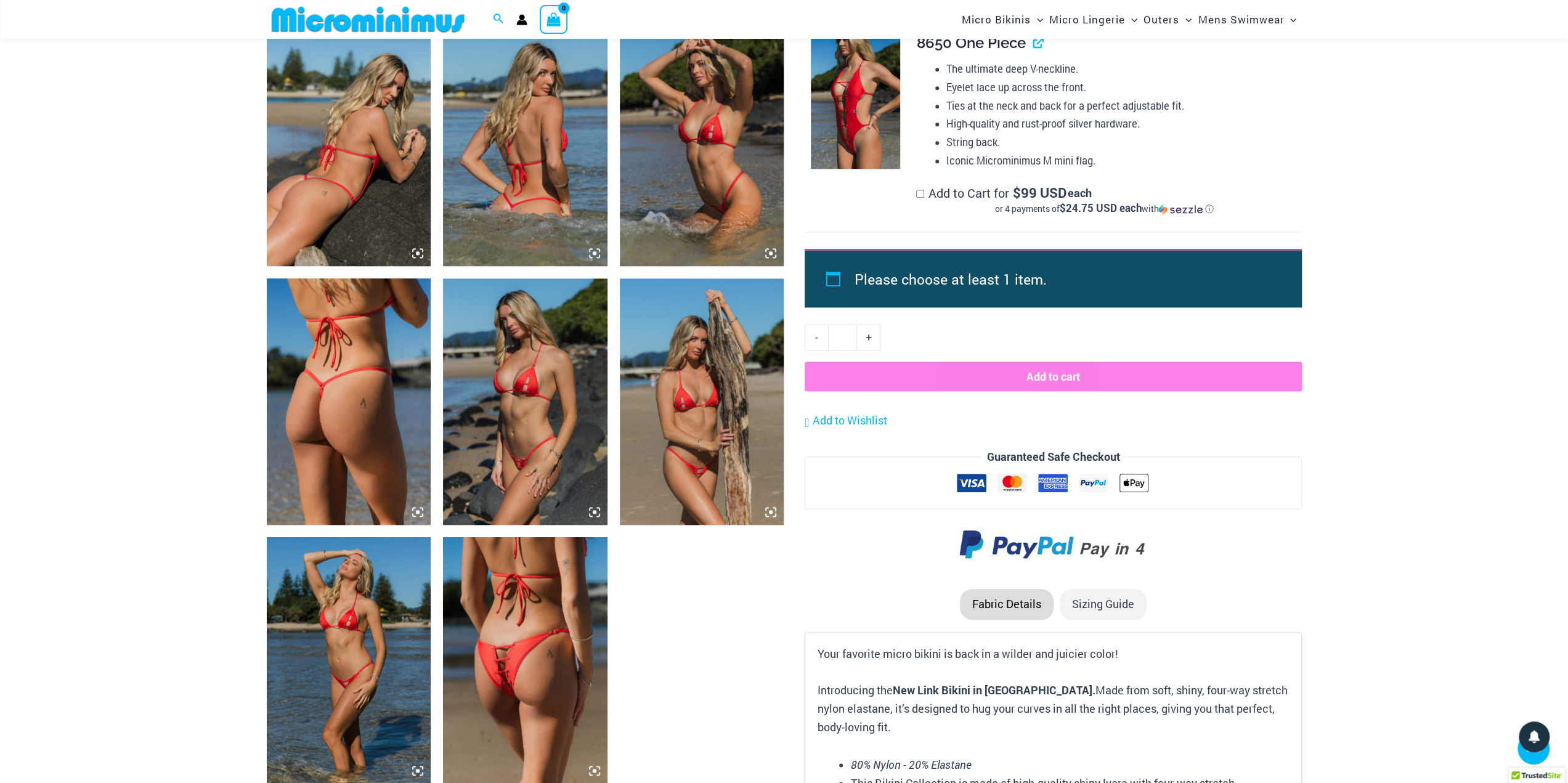
click at [663, 434] on img at bounding box center [702, 401] width 165 height 246
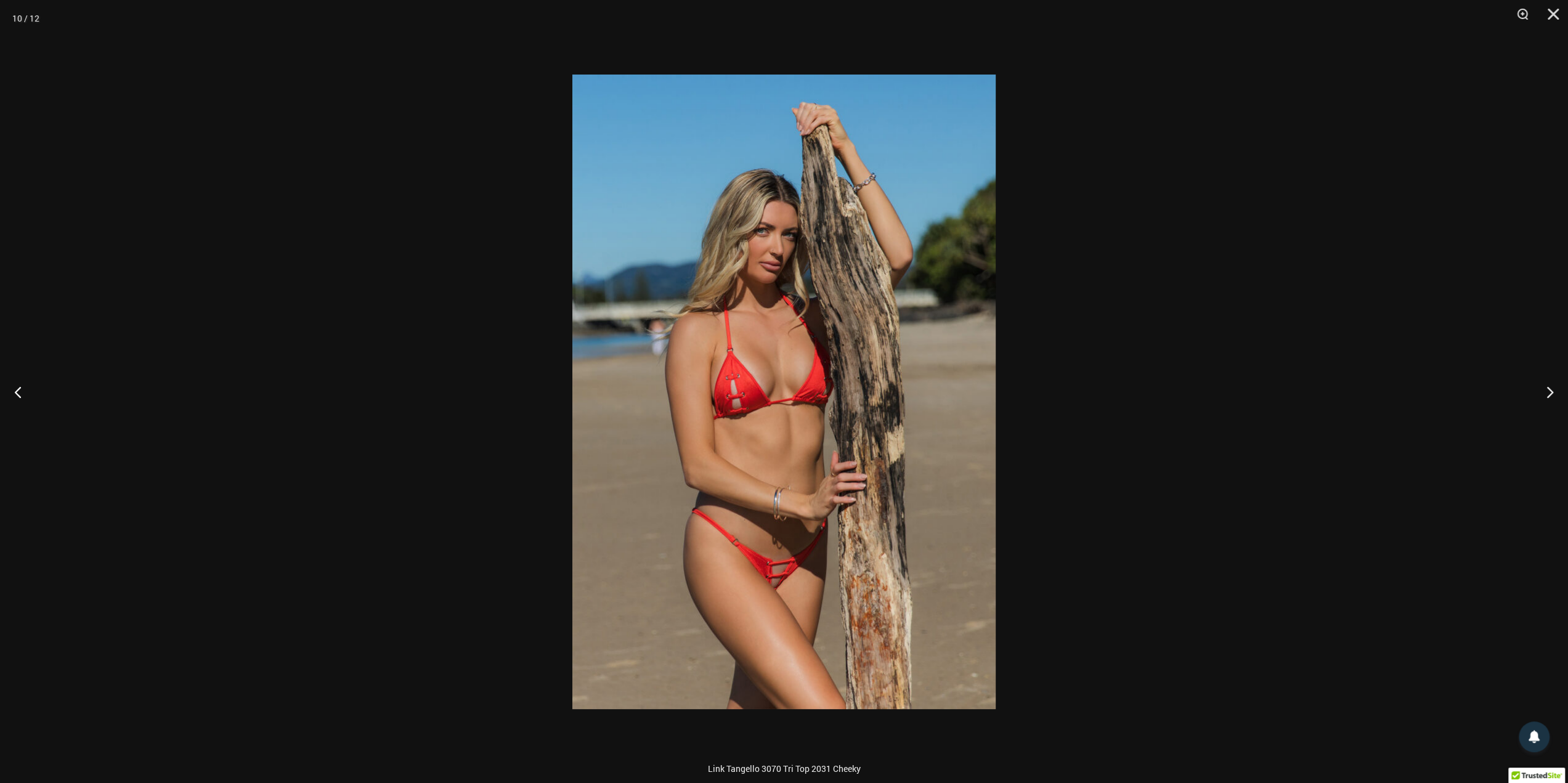
click at [1183, 377] on div at bounding box center [784, 392] width 1568 height 783
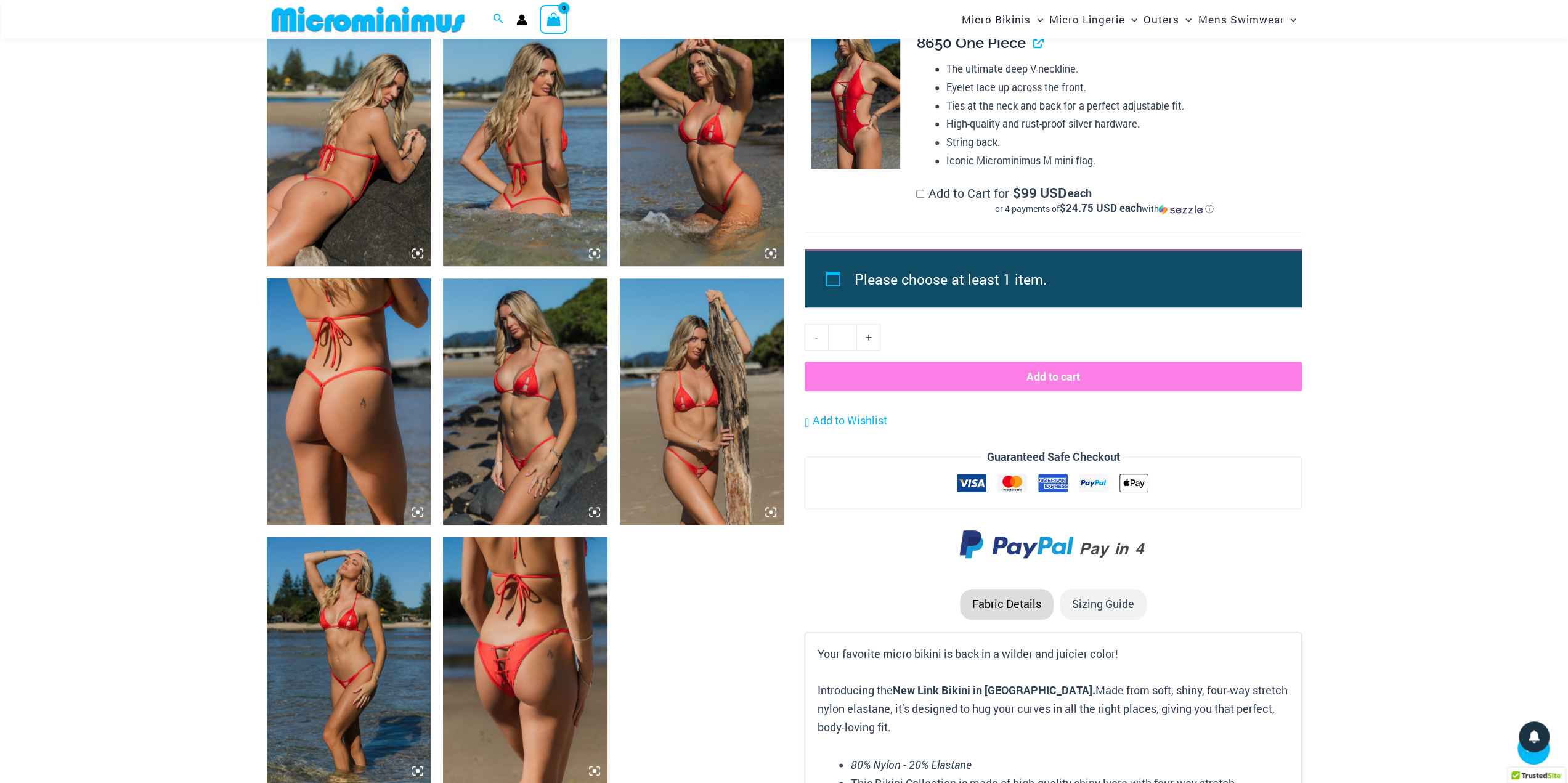
click at [532, 459] on img at bounding box center [525, 401] width 165 height 246
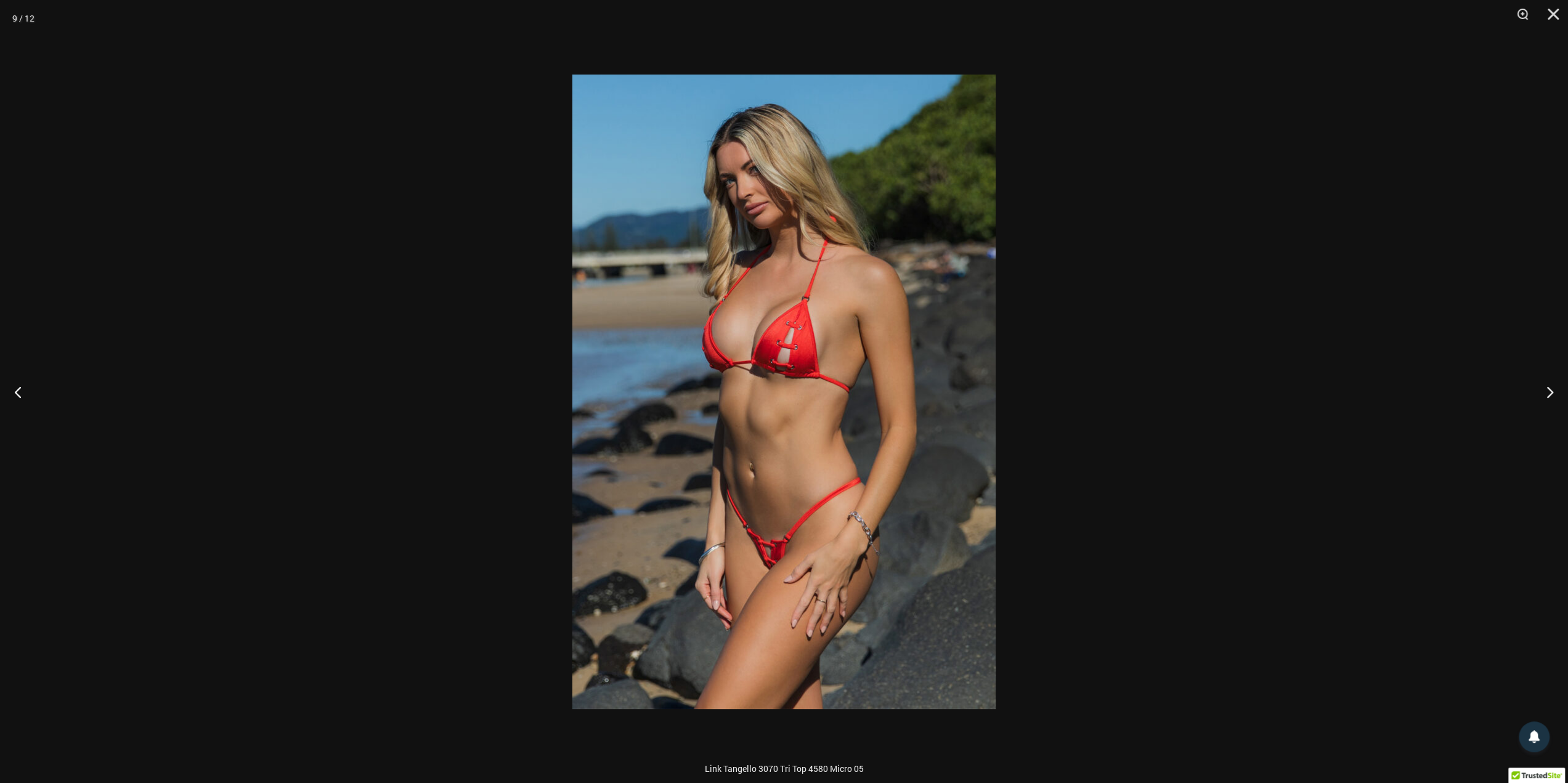
click at [1135, 364] on div at bounding box center [784, 392] width 1568 height 783
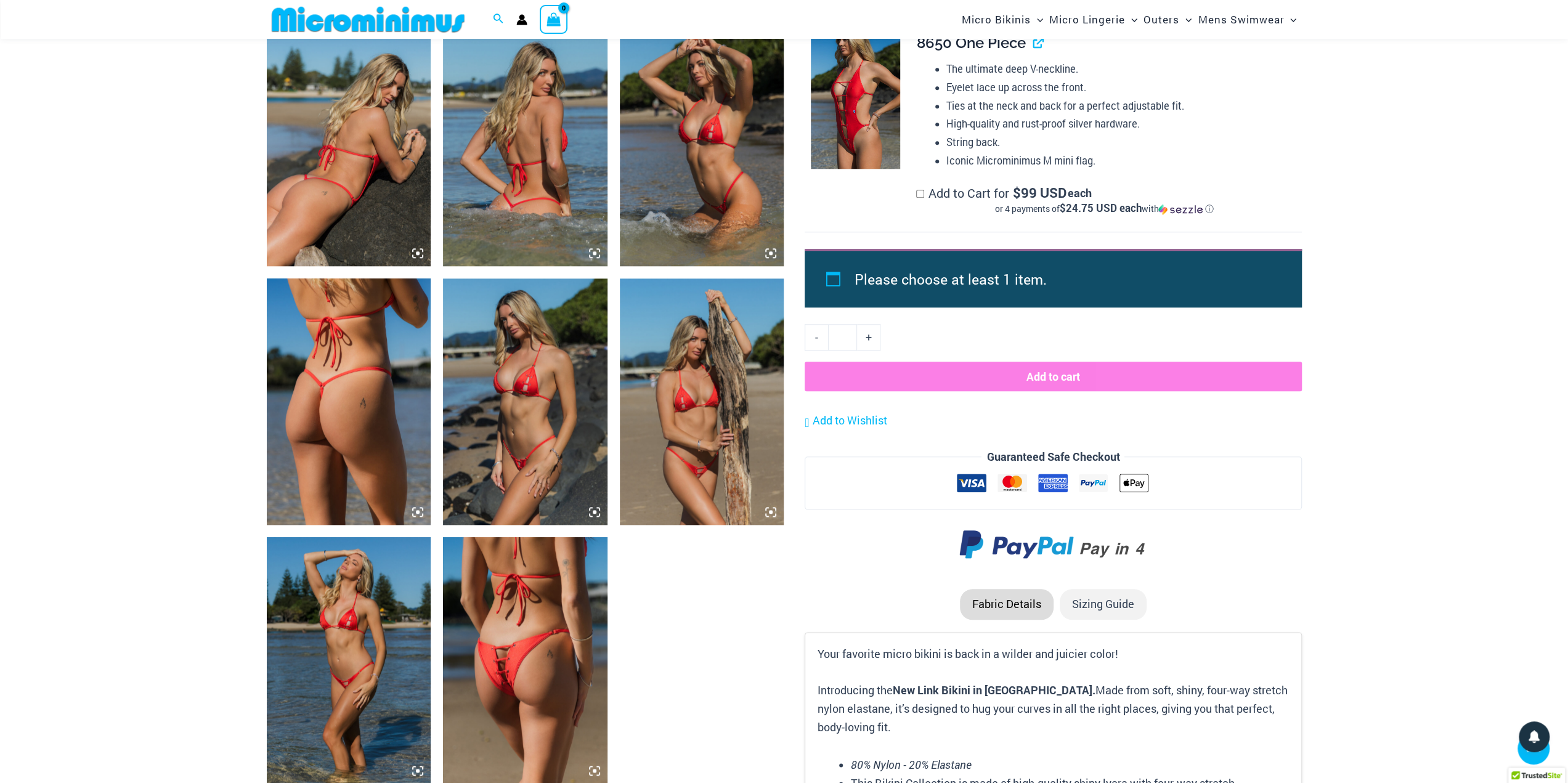
click at [549, 680] on img at bounding box center [525, 660] width 165 height 246
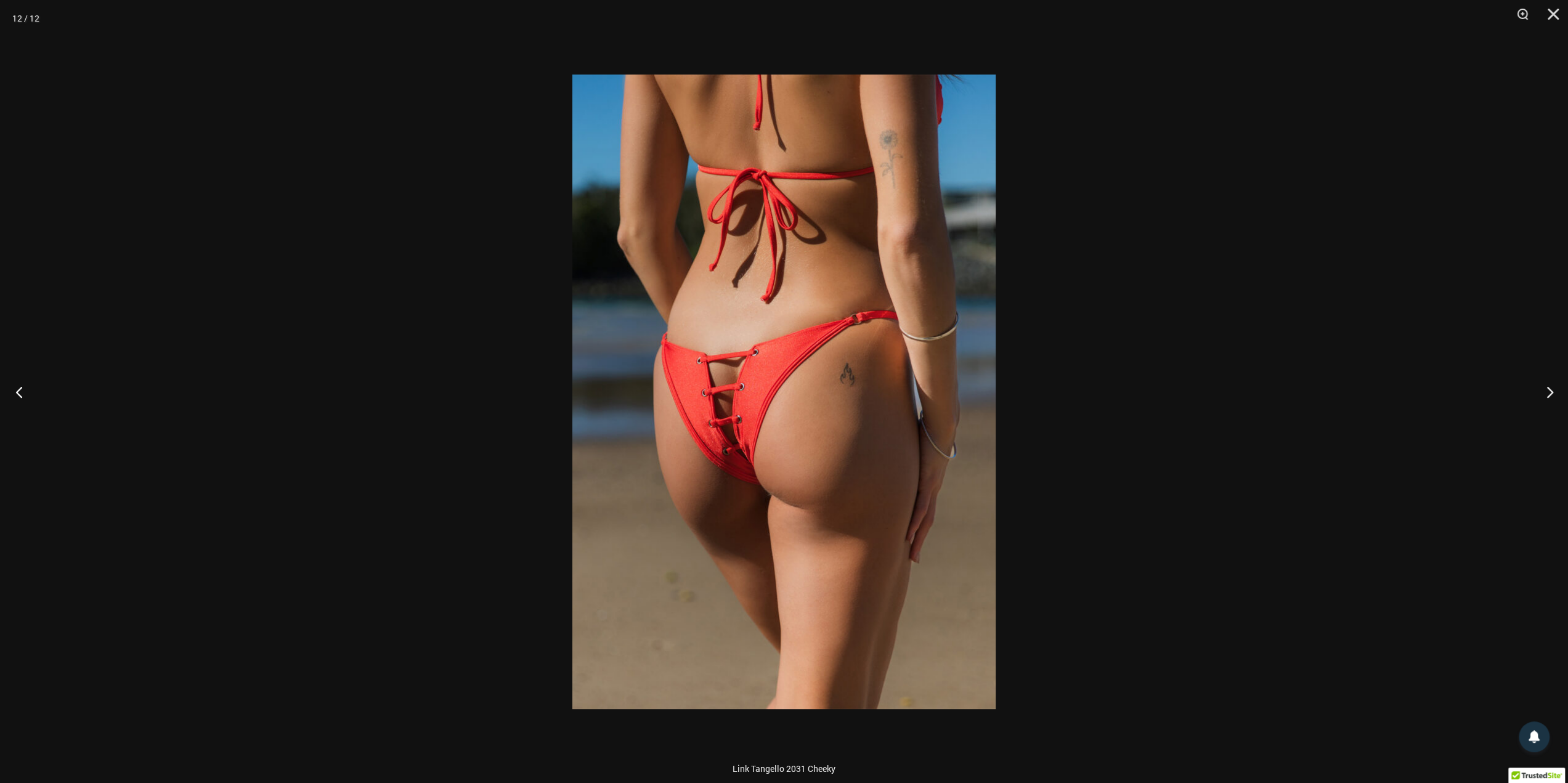
click at [10, 388] on button "Previous" at bounding box center [23, 392] width 46 height 61
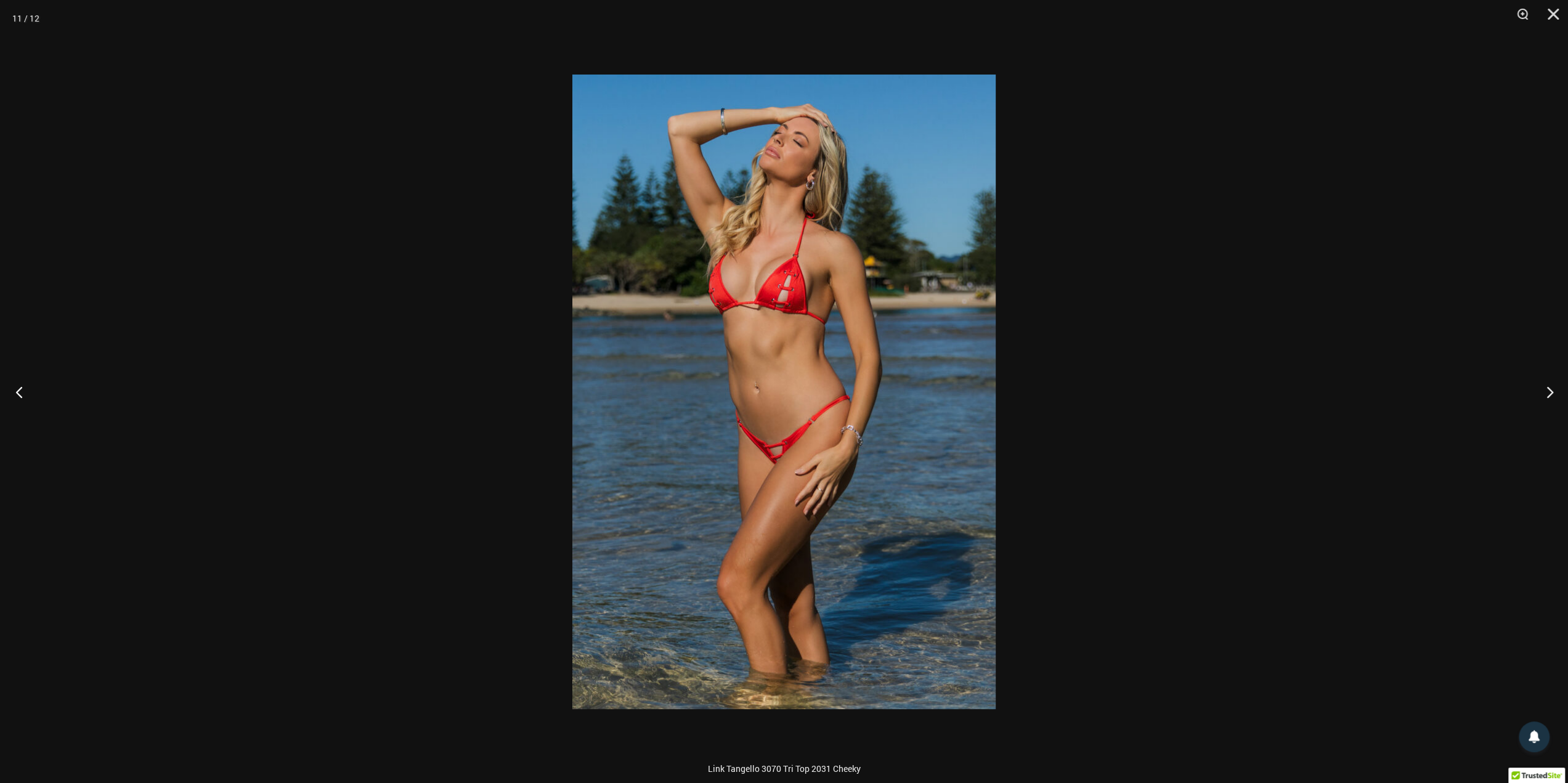
click at [10, 388] on button "Previous" at bounding box center [23, 392] width 46 height 61
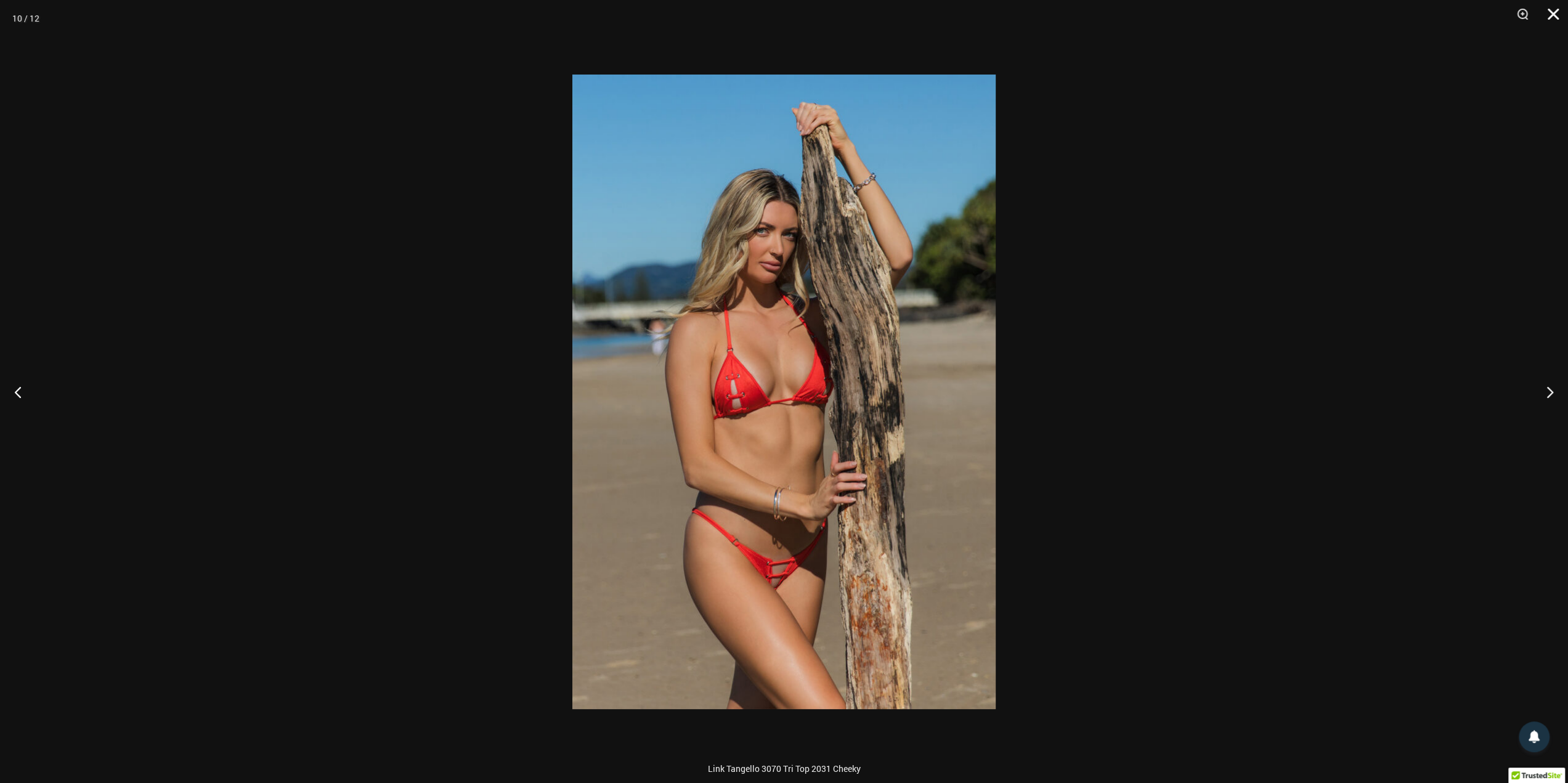
click at [1559, 20] on button "Close" at bounding box center [1549, 18] width 31 height 37
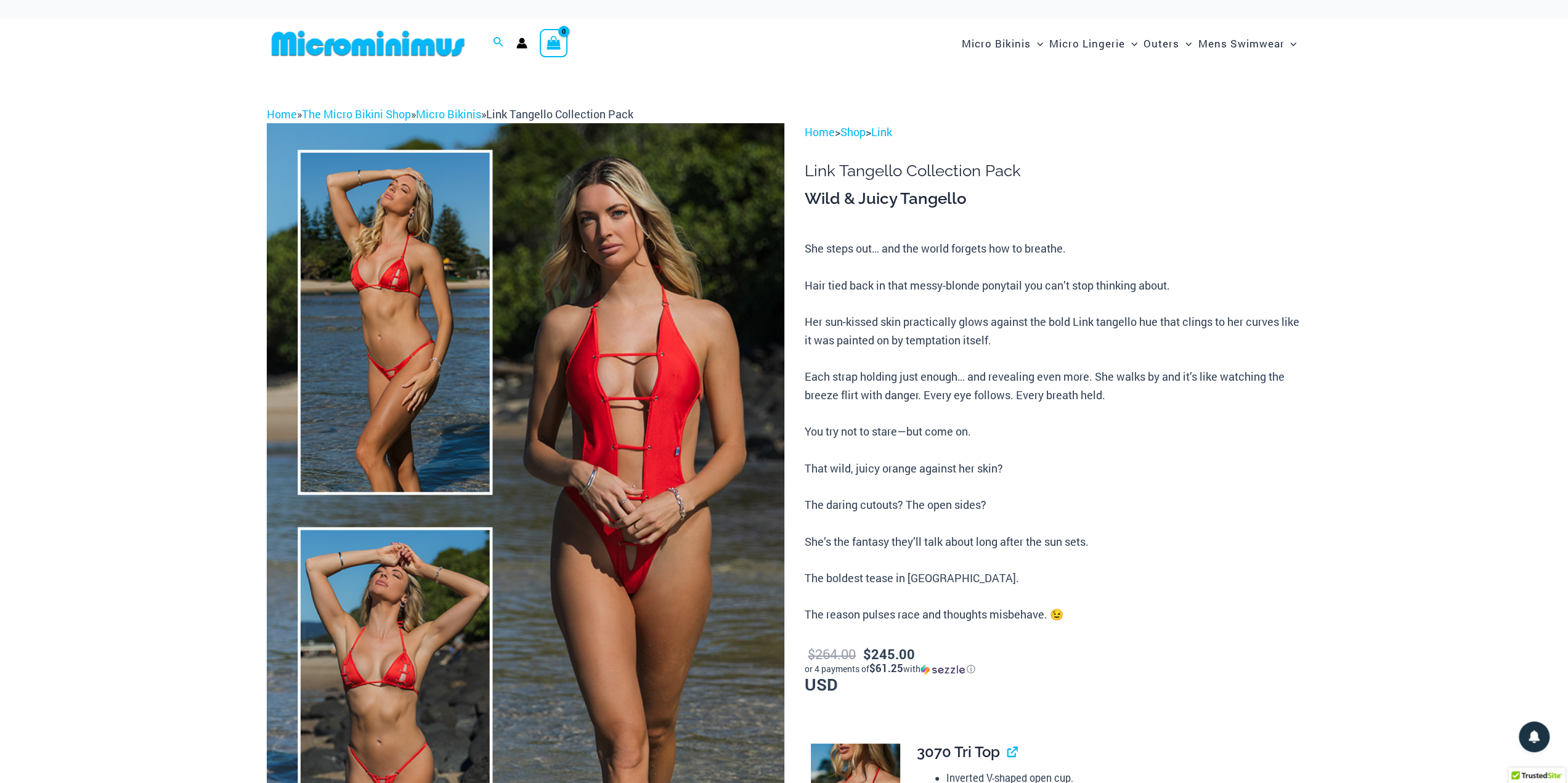
click at [402, 417] on img at bounding box center [526, 511] width 518 height 776
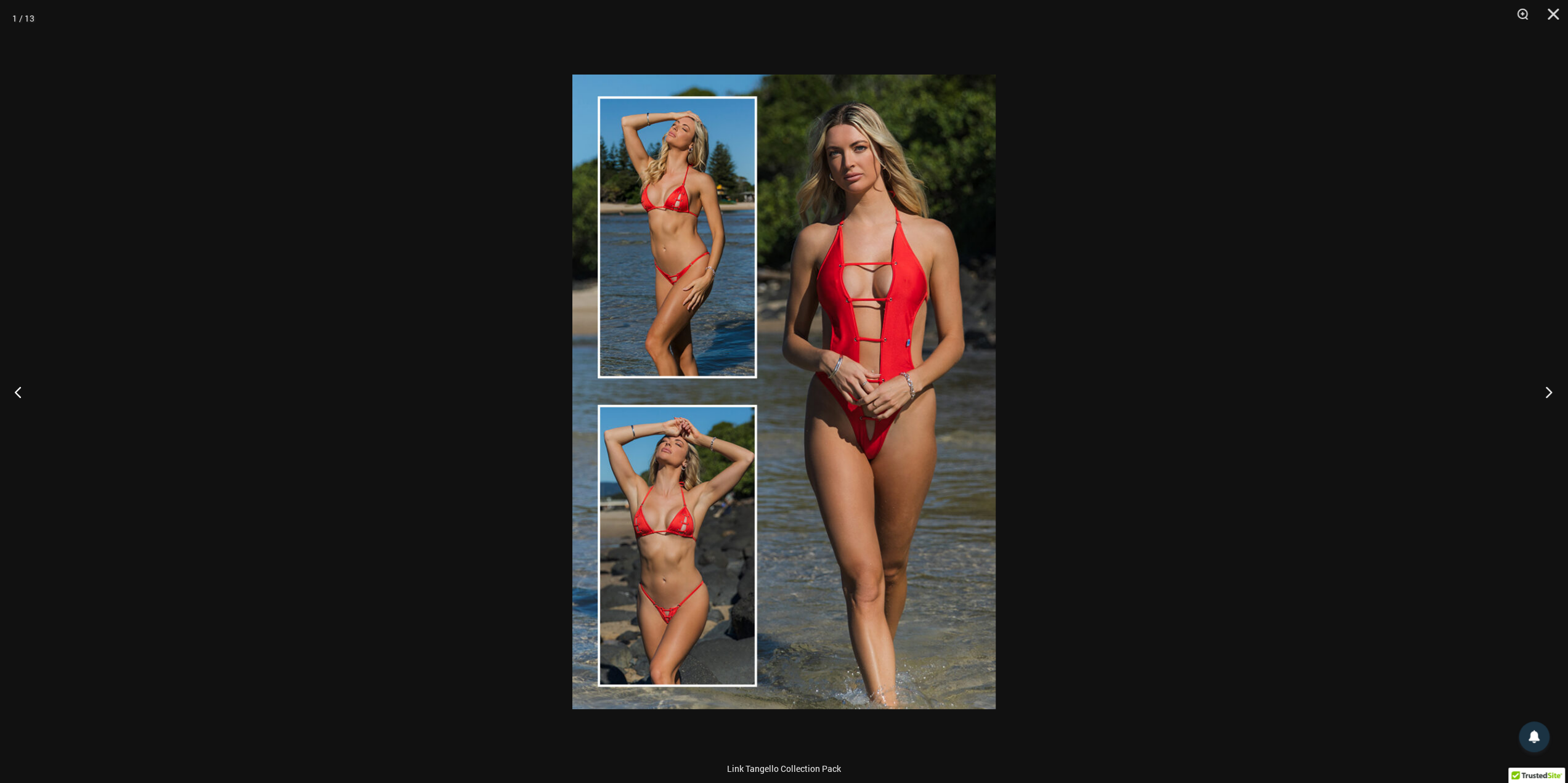
click at [1550, 386] on button "Next" at bounding box center [1545, 392] width 46 height 61
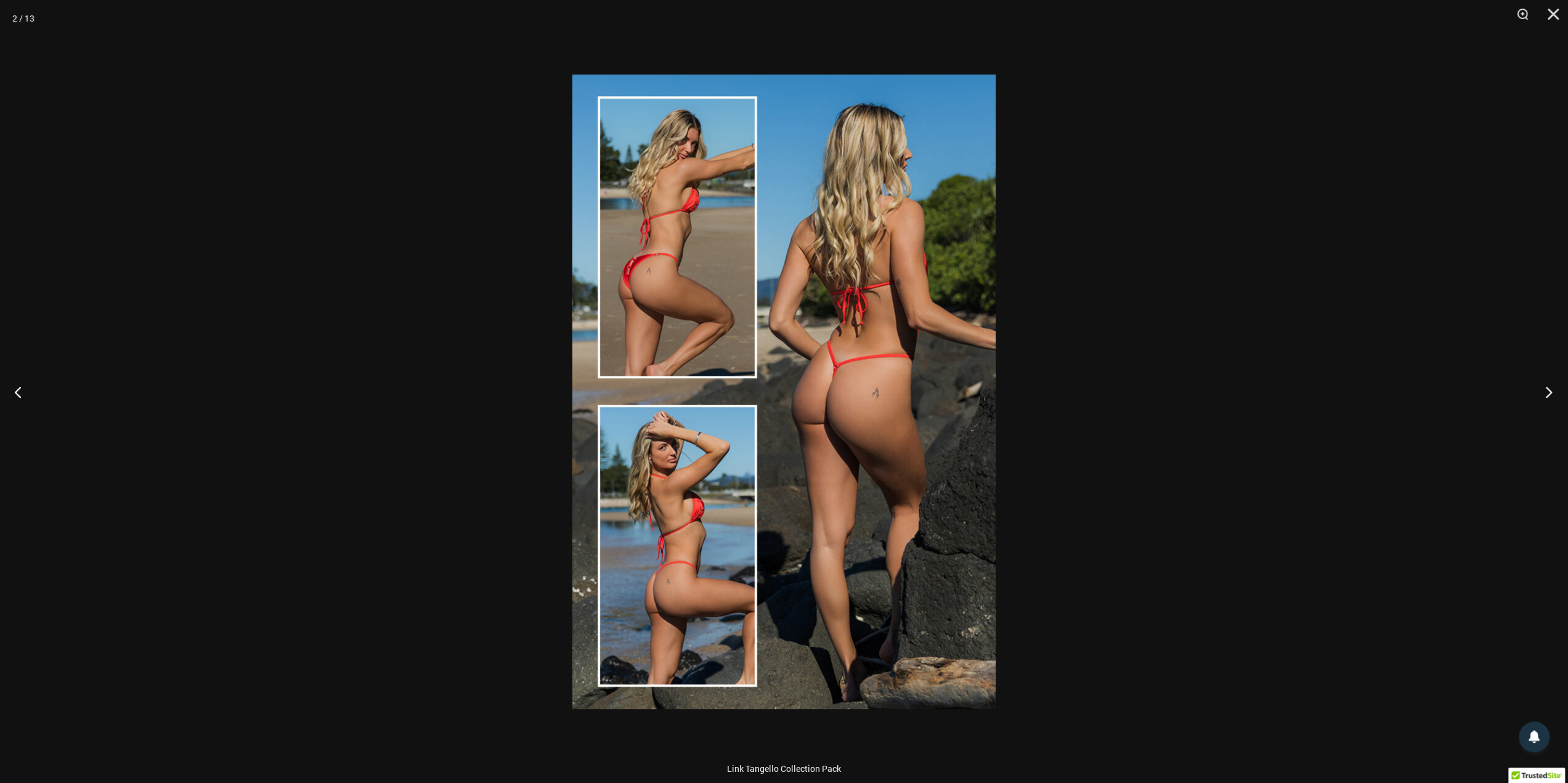
click at [1542, 388] on button "Next" at bounding box center [1545, 392] width 46 height 61
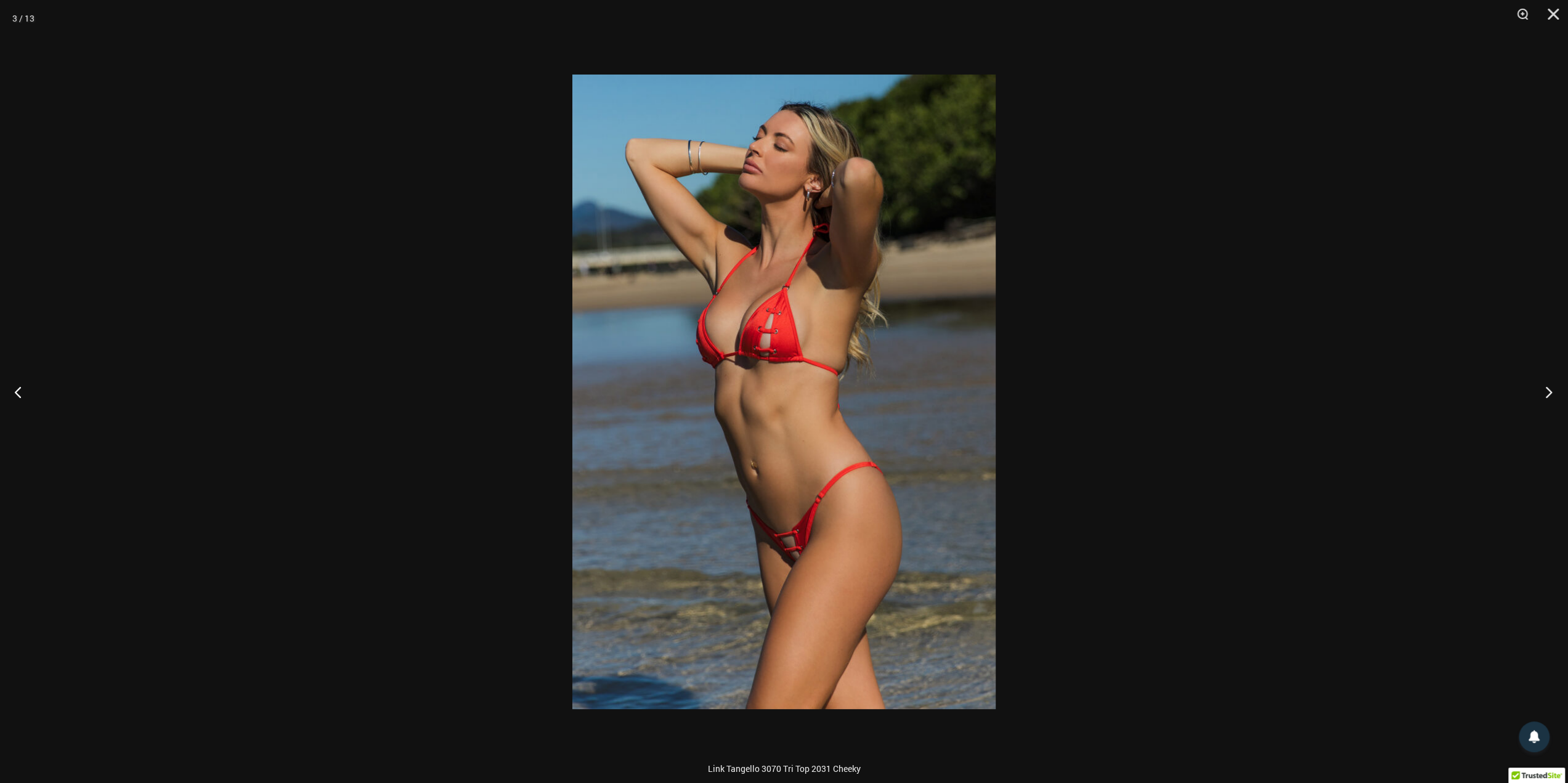
click at [1542, 388] on button "Next" at bounding box center [1545, 392] width 46 height 61
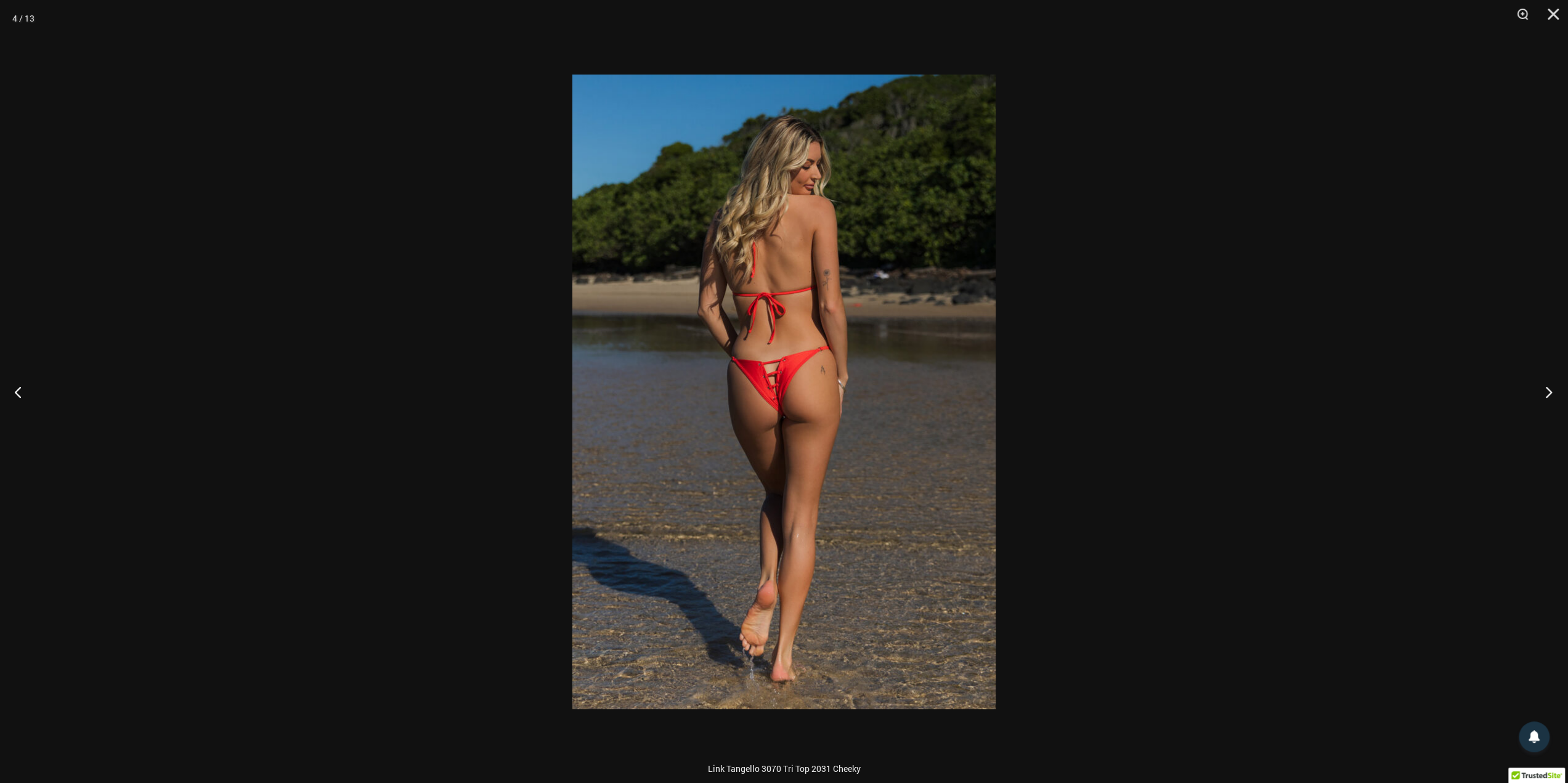
click at [1542, 388] on button "Next" at bounding box center [1545, 392] width 46 height 61
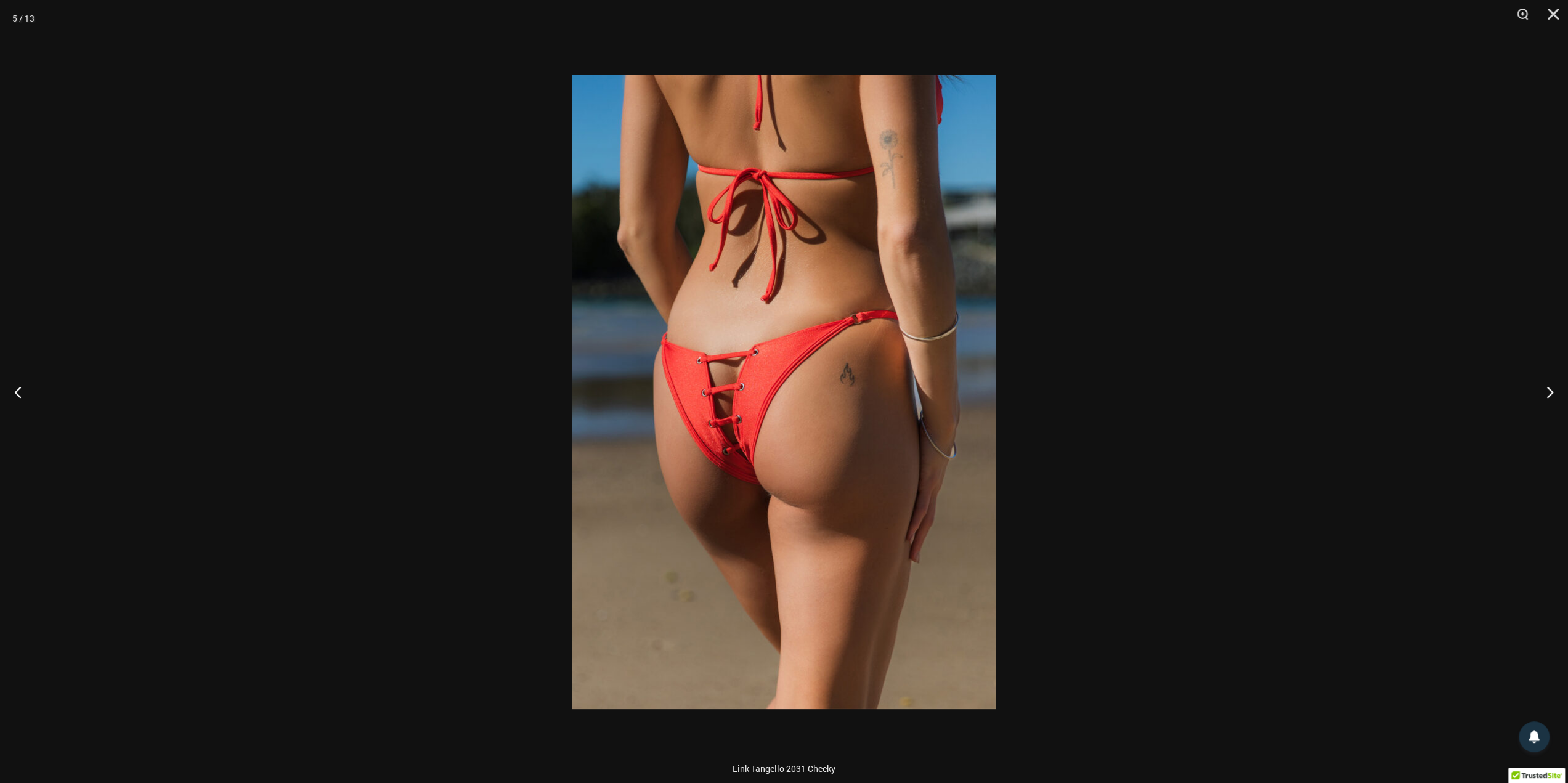
click at [1363, 354] on div at bounding box center [784, 392] width 1568 height 783
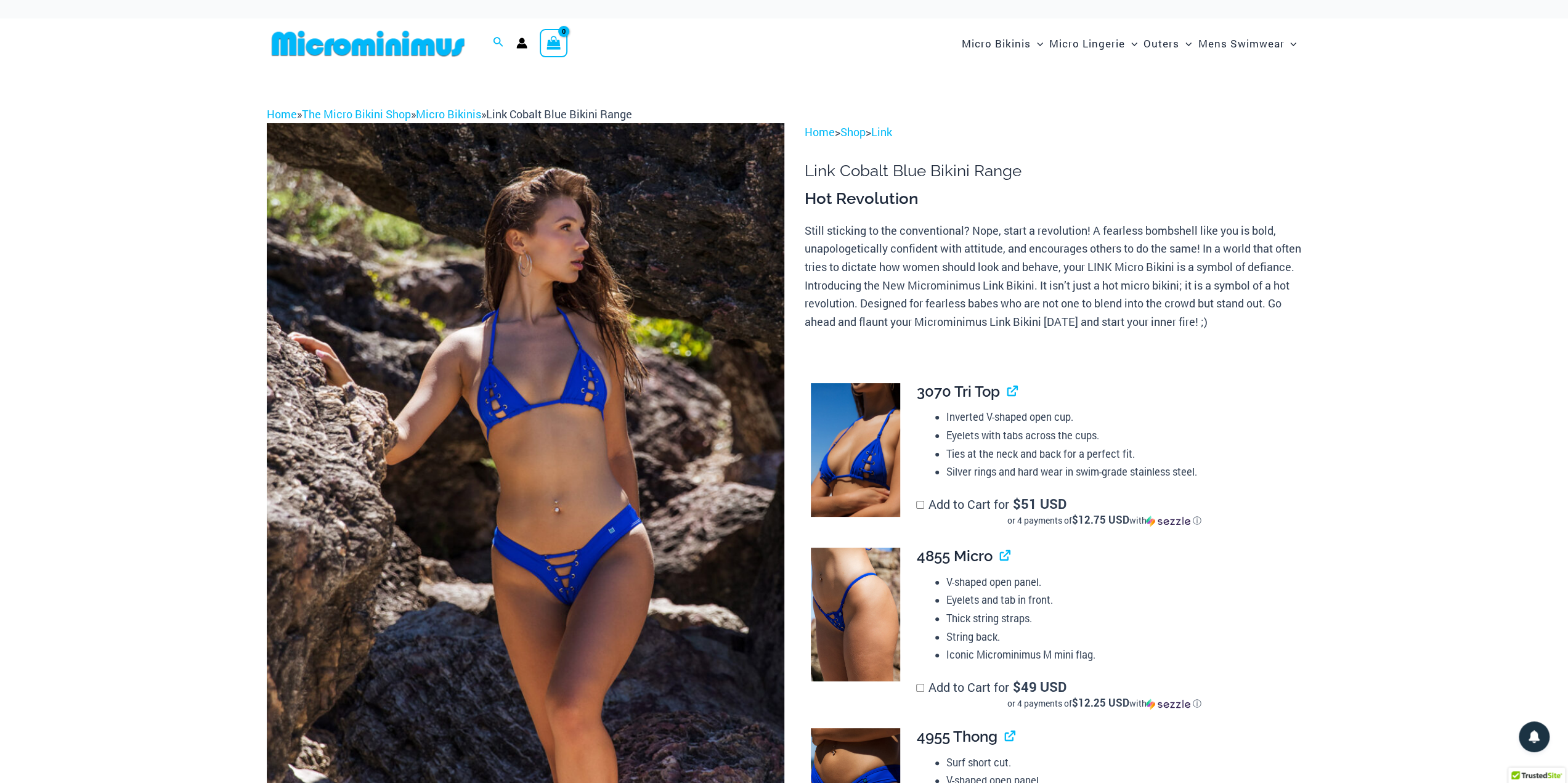
click at [562, 465] on img at bounding box center [526, 511] width 518 height 776
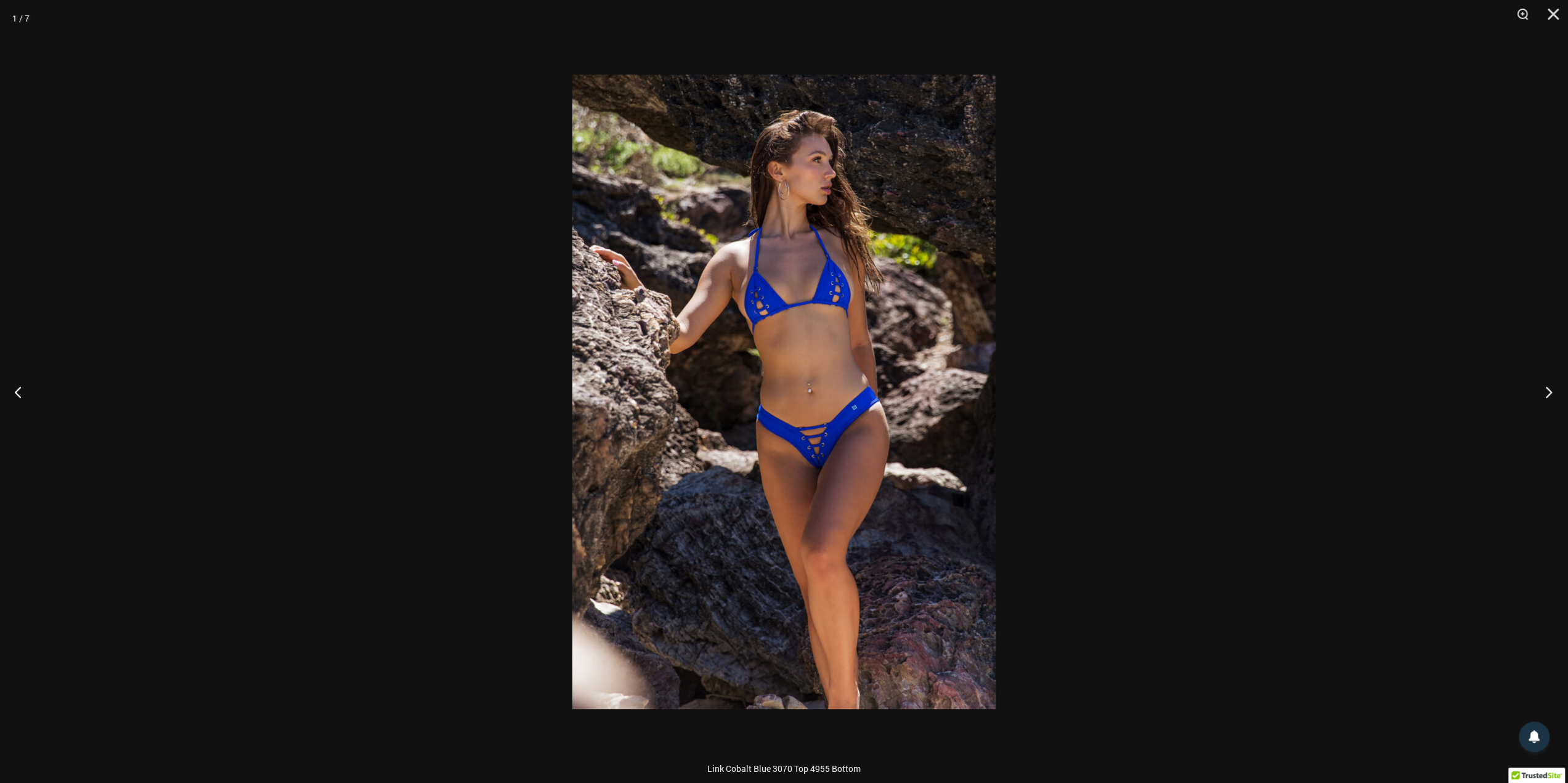
click at [1544, 392] on button "Next" at bounding box center [1545, 392] width 46 height 61
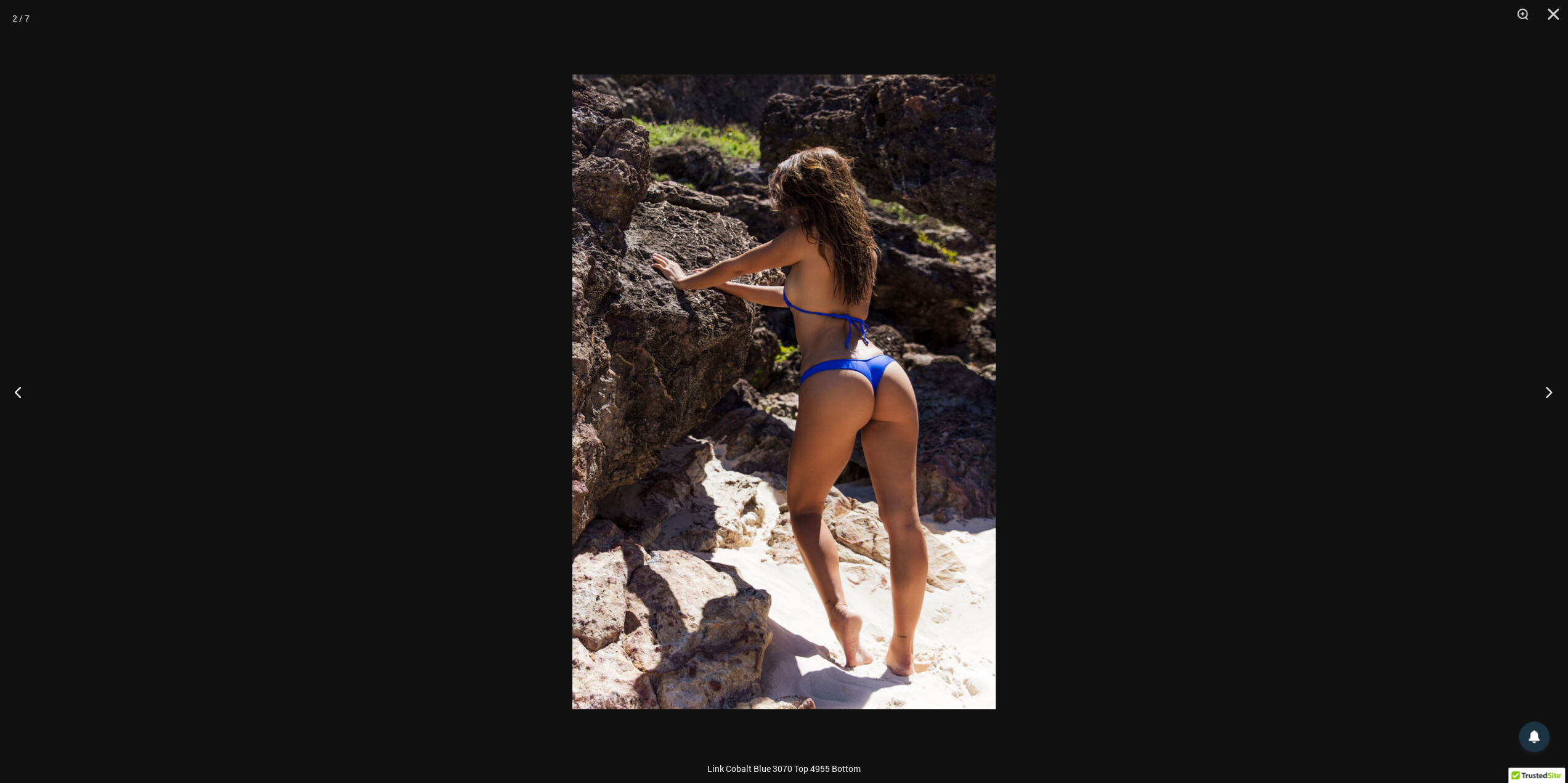
click at [1545, 392] on button "Next" at bounding box center [1545, 392] width 46 height 61
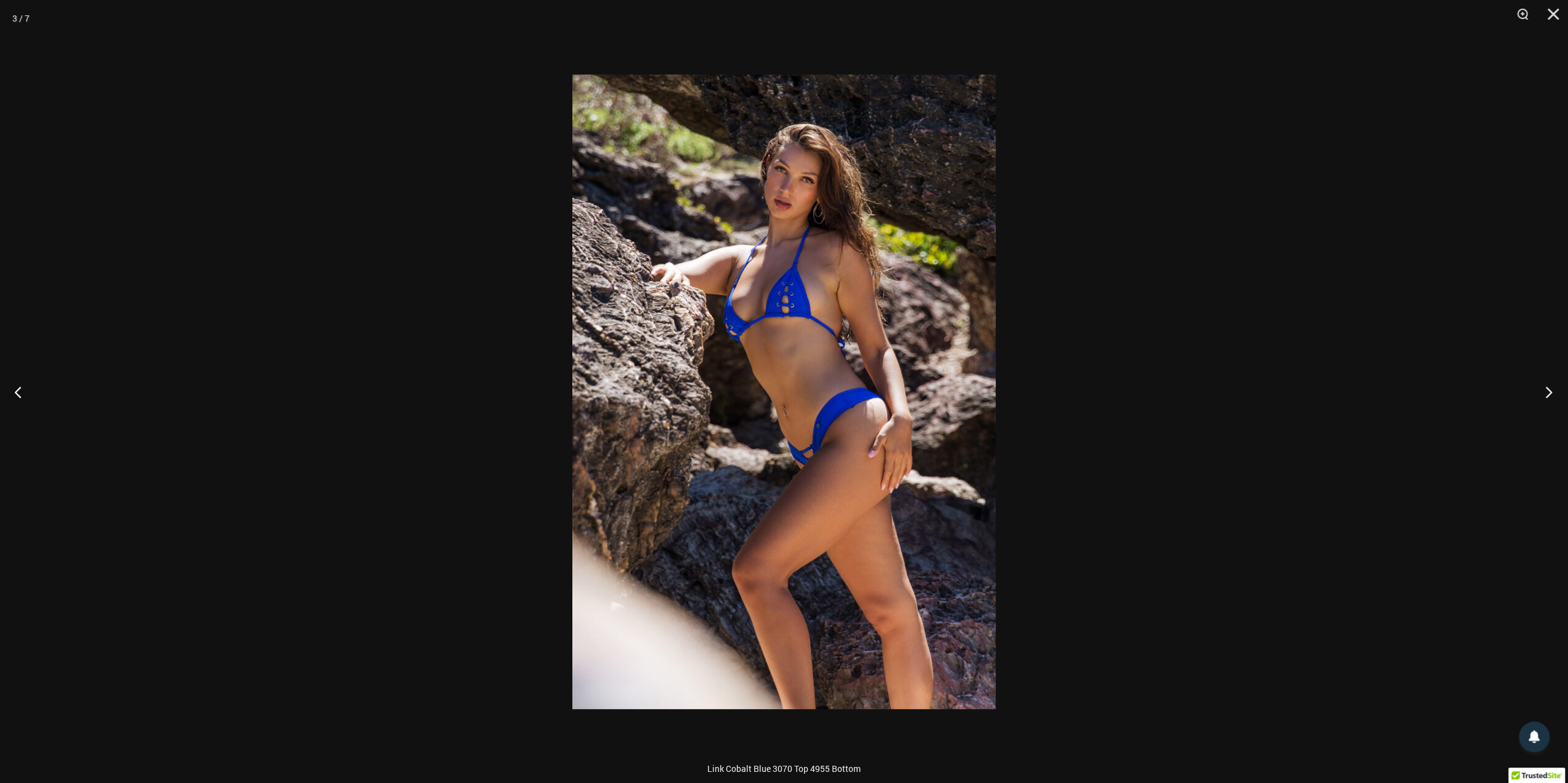
click at [1545, 392] on button "Next" at bounding box center [1545, 392] width 46 height 61
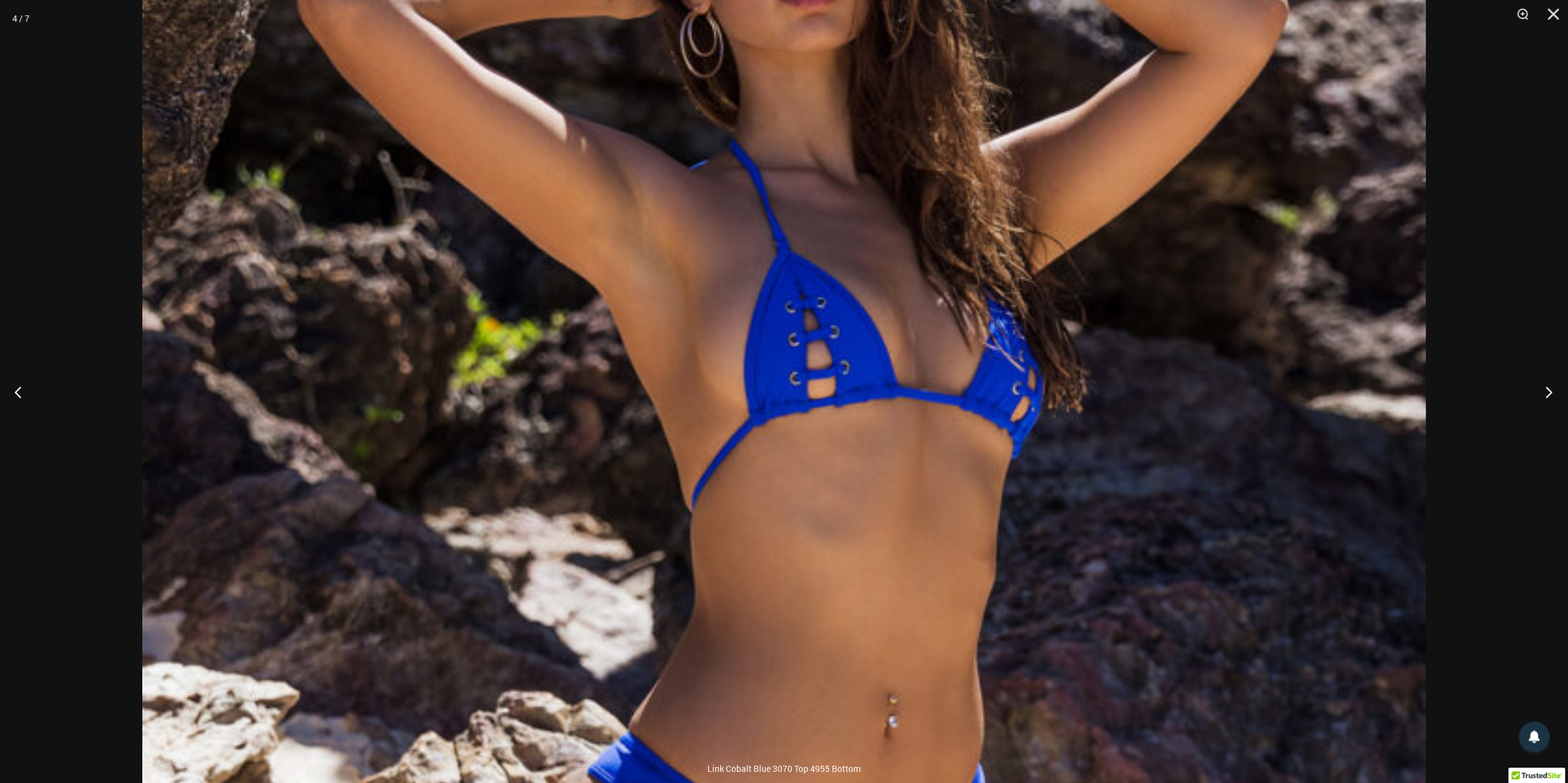
click at [1541, 393] on button "Next" at bounding box center [1545, 392] width 46 height 61
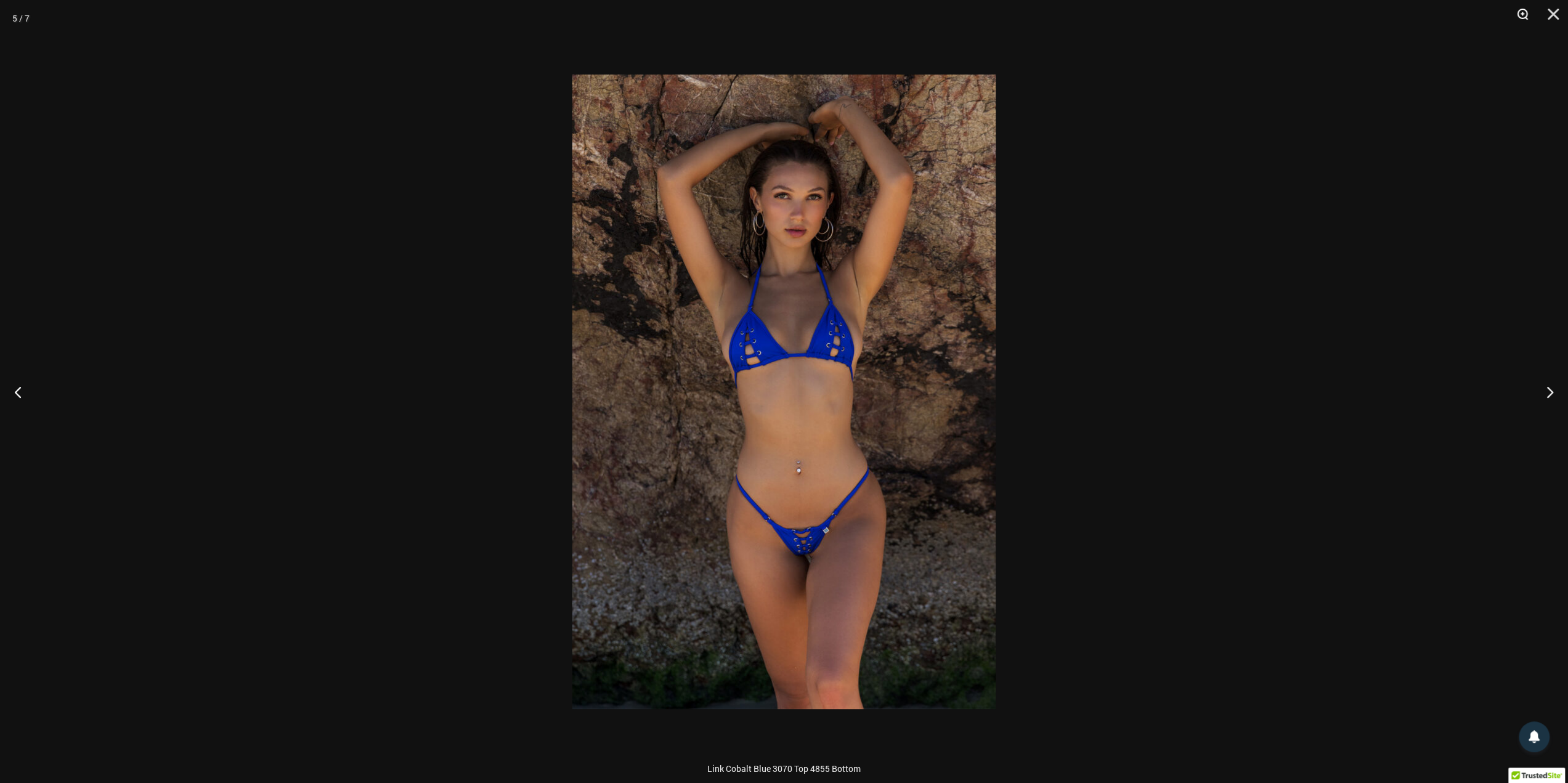
click at [1525, 17] on button "Zoom" at bounding box center [1519, 18] width 31 height 37
click at [1530, 10] on button "Zoom" at bounding box center [1519, 18] width 31 height 37
click at [1522, 15] on button "Zoom" at bounding box center [1519, 18] width 31 height 37
click at [699, 345] on img at bounding box center [784, 392] width 423 height 635
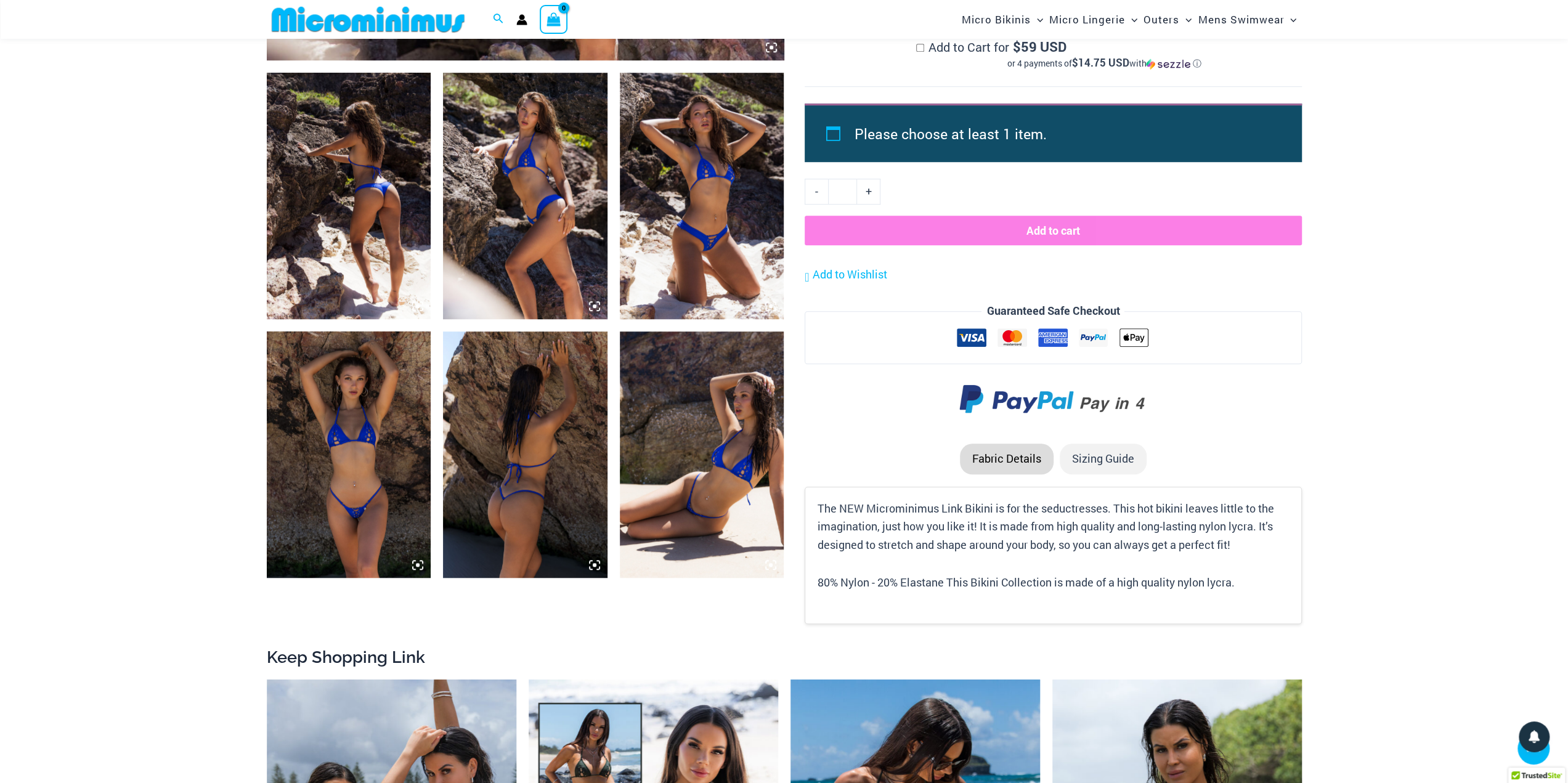
scroll to position [829, 0]
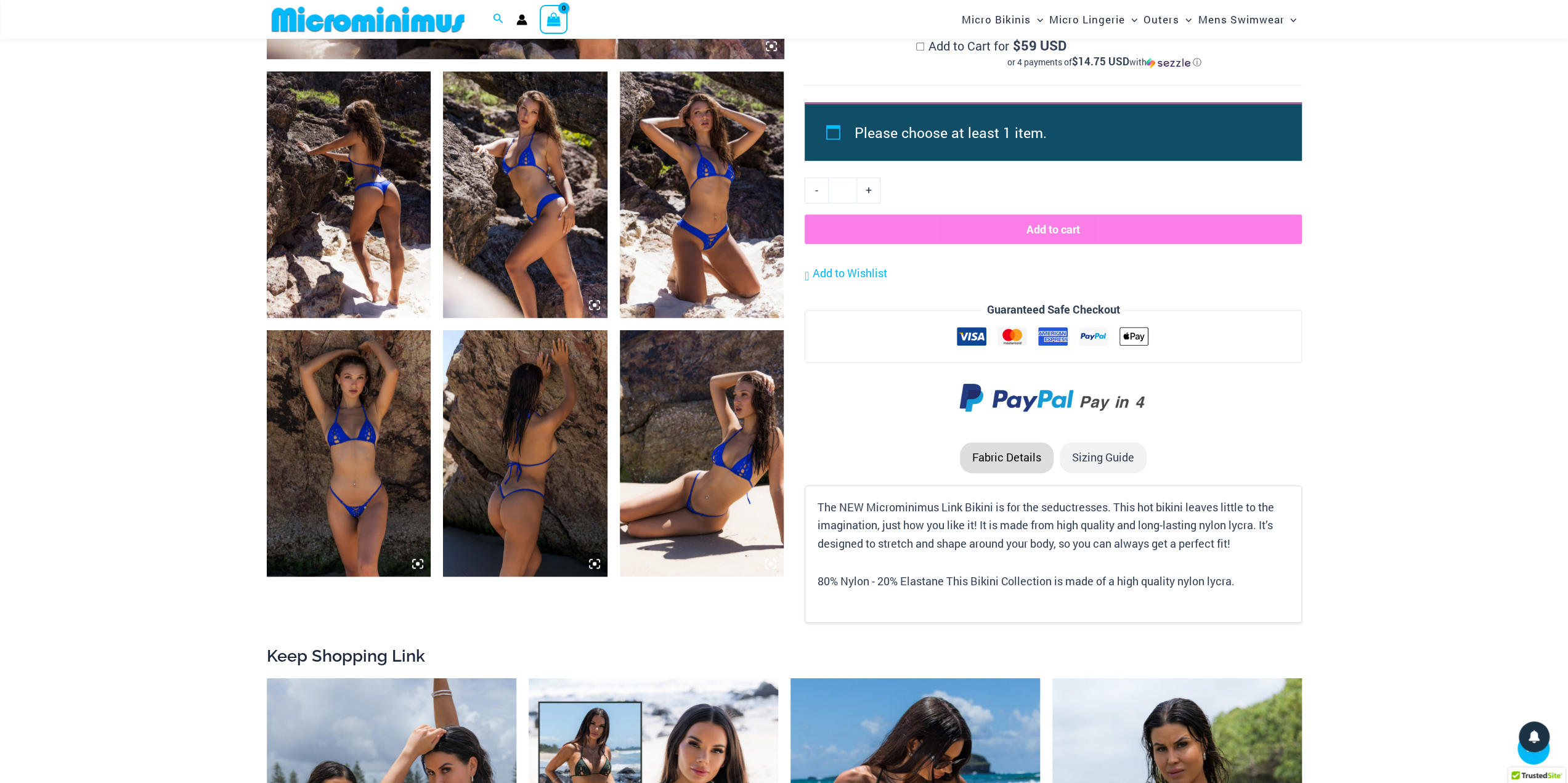
click at [711, 205] on img at bounding box center [702, 194] width 165 height 246
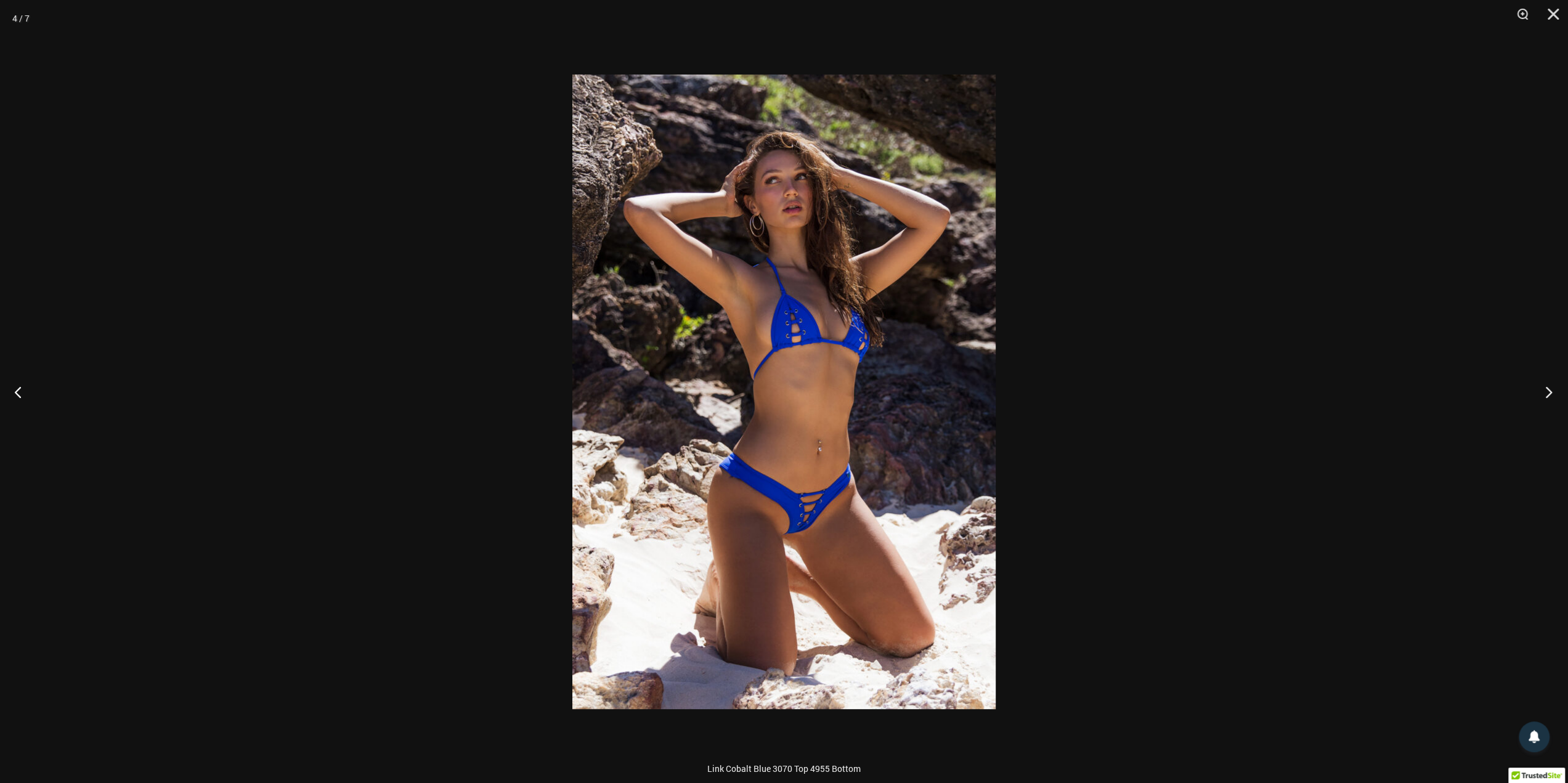
click at [1542, 393] on button "Next" at bounding box center [1545, 392] width 46 height 61
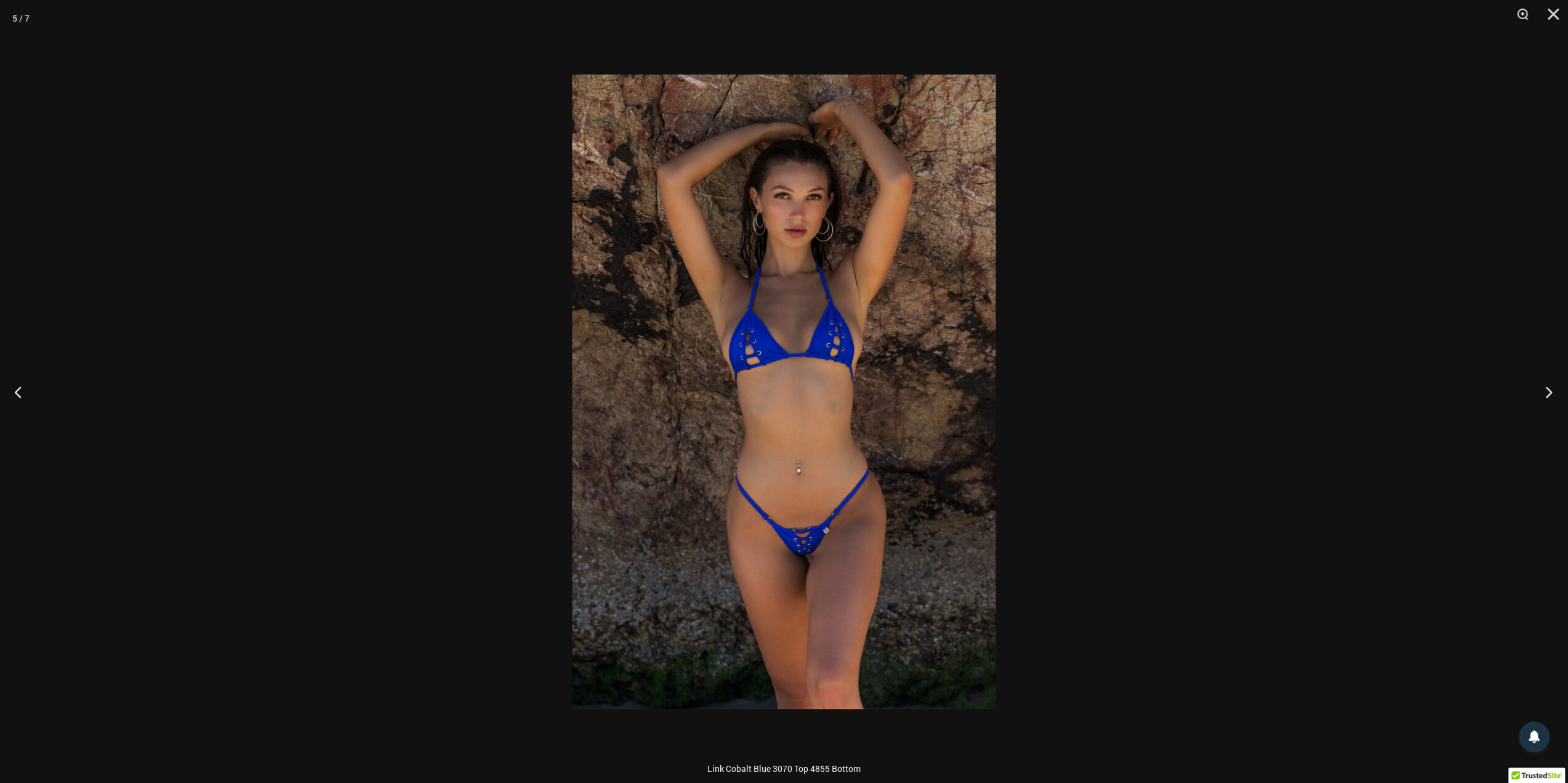
click at [1544, 392] on button "Next" at bounding box center [1545, 392] width 46 height 61
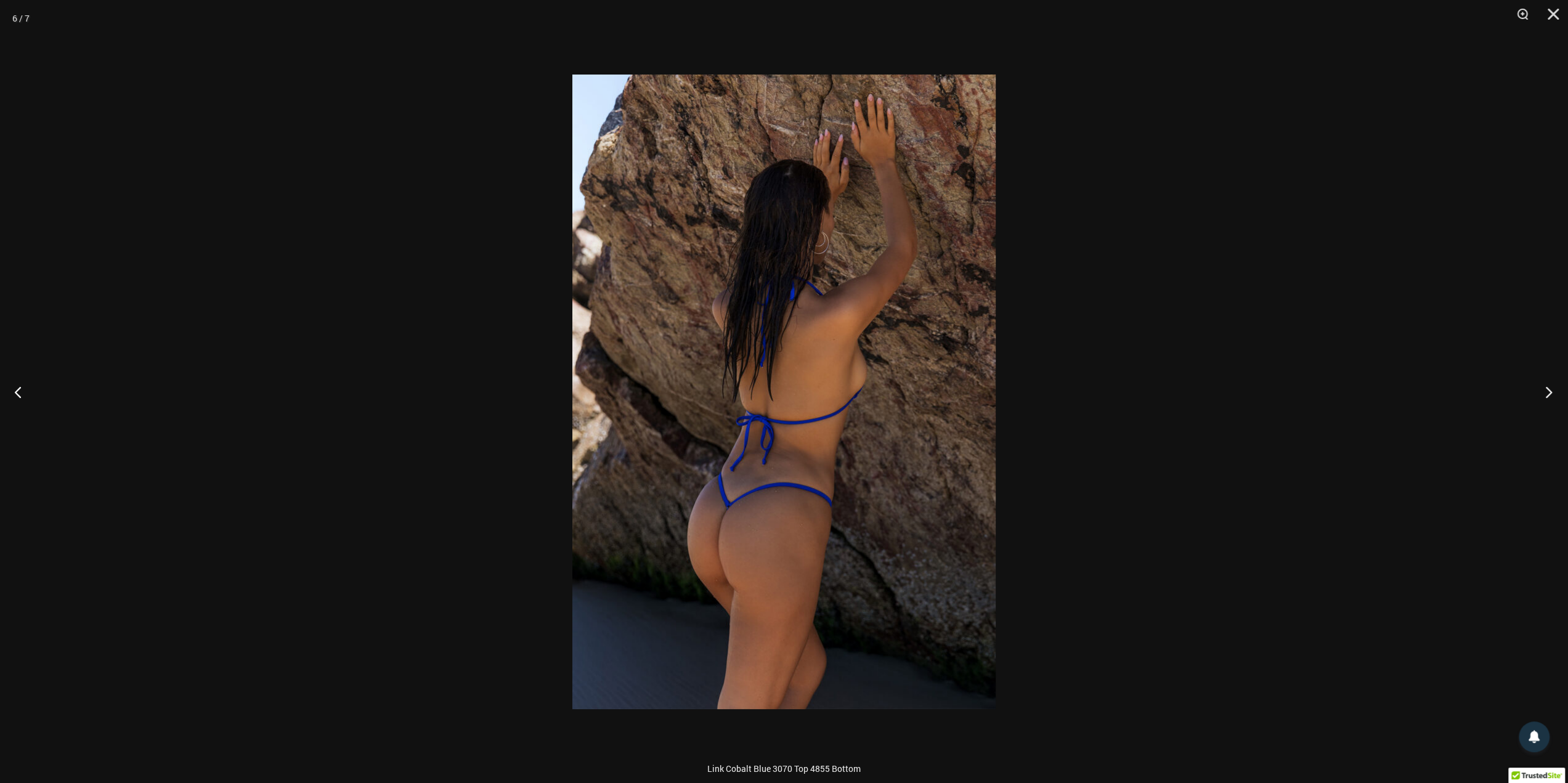
click at [1544, 392] on button "Next" at bounding box center [1545, 392] width 46 height 61
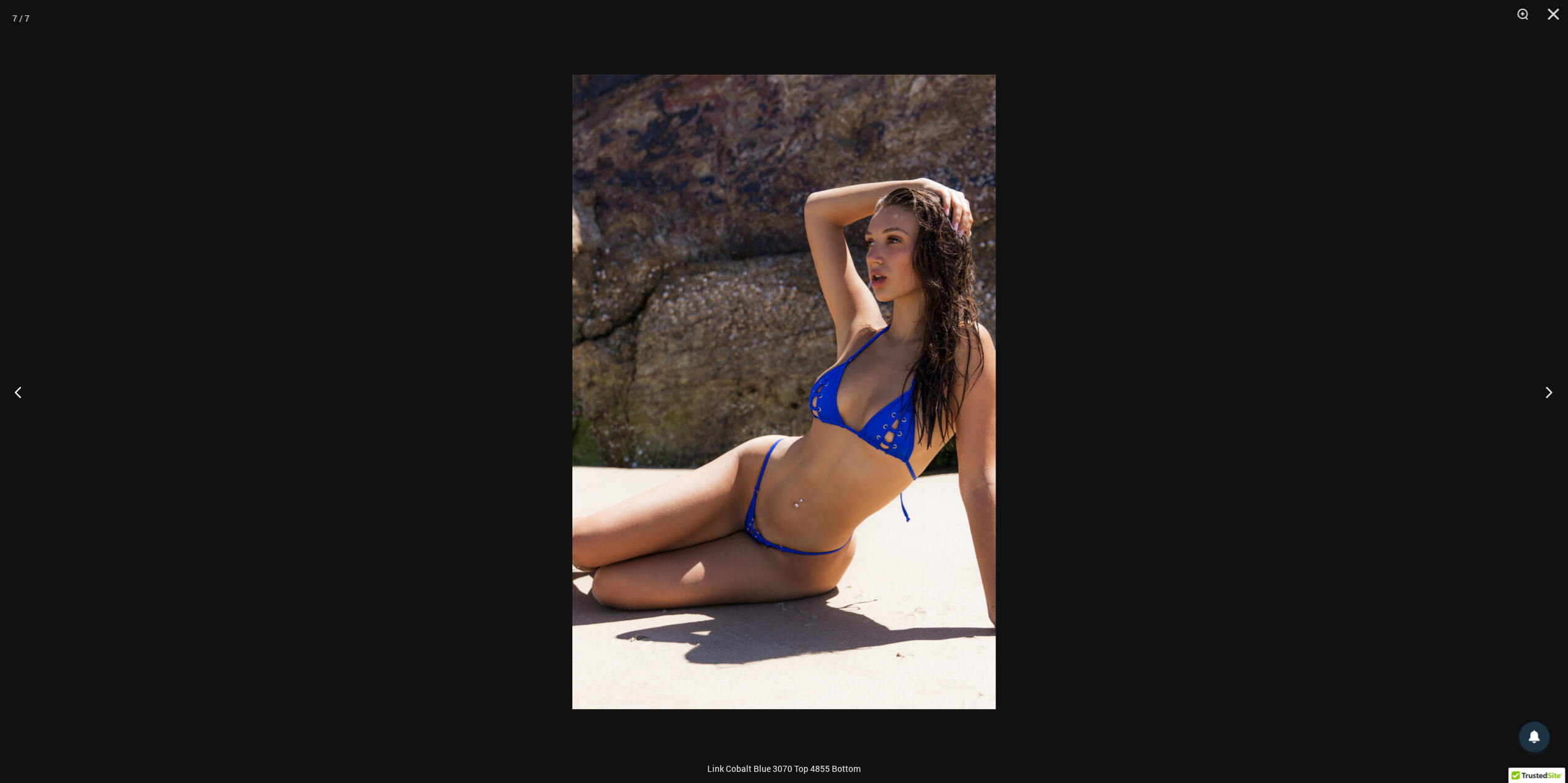
click at [1544, 392] on button "Next" at bounding box center [1545, 392] width 46 height 61
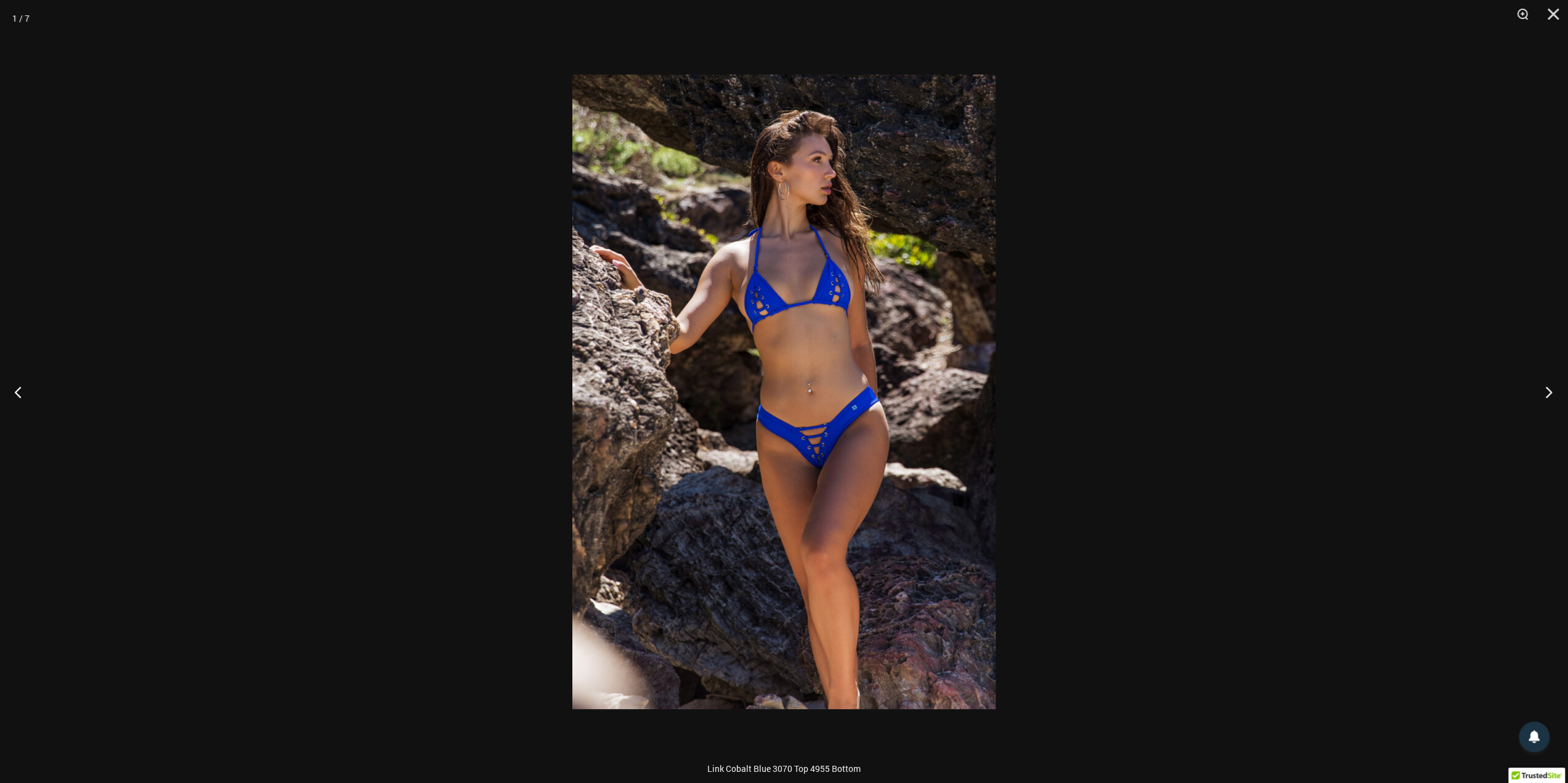
click at [1544, 392] on button "Next" at bounding box center [1545, 392] width 46 height 61
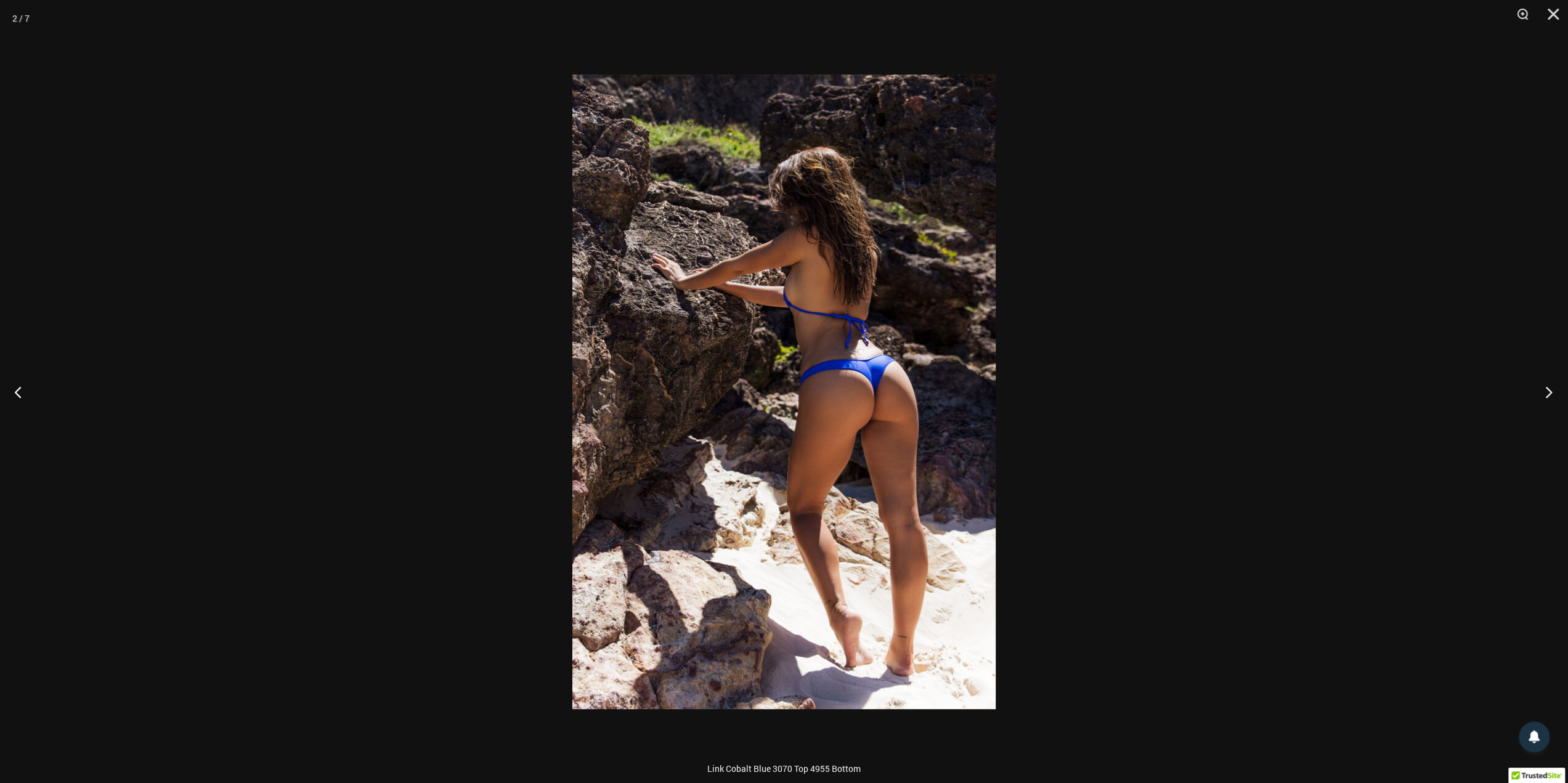
click at [1544, 392] on button "Next" at bounding box center [1545, 392] width 46 height 61
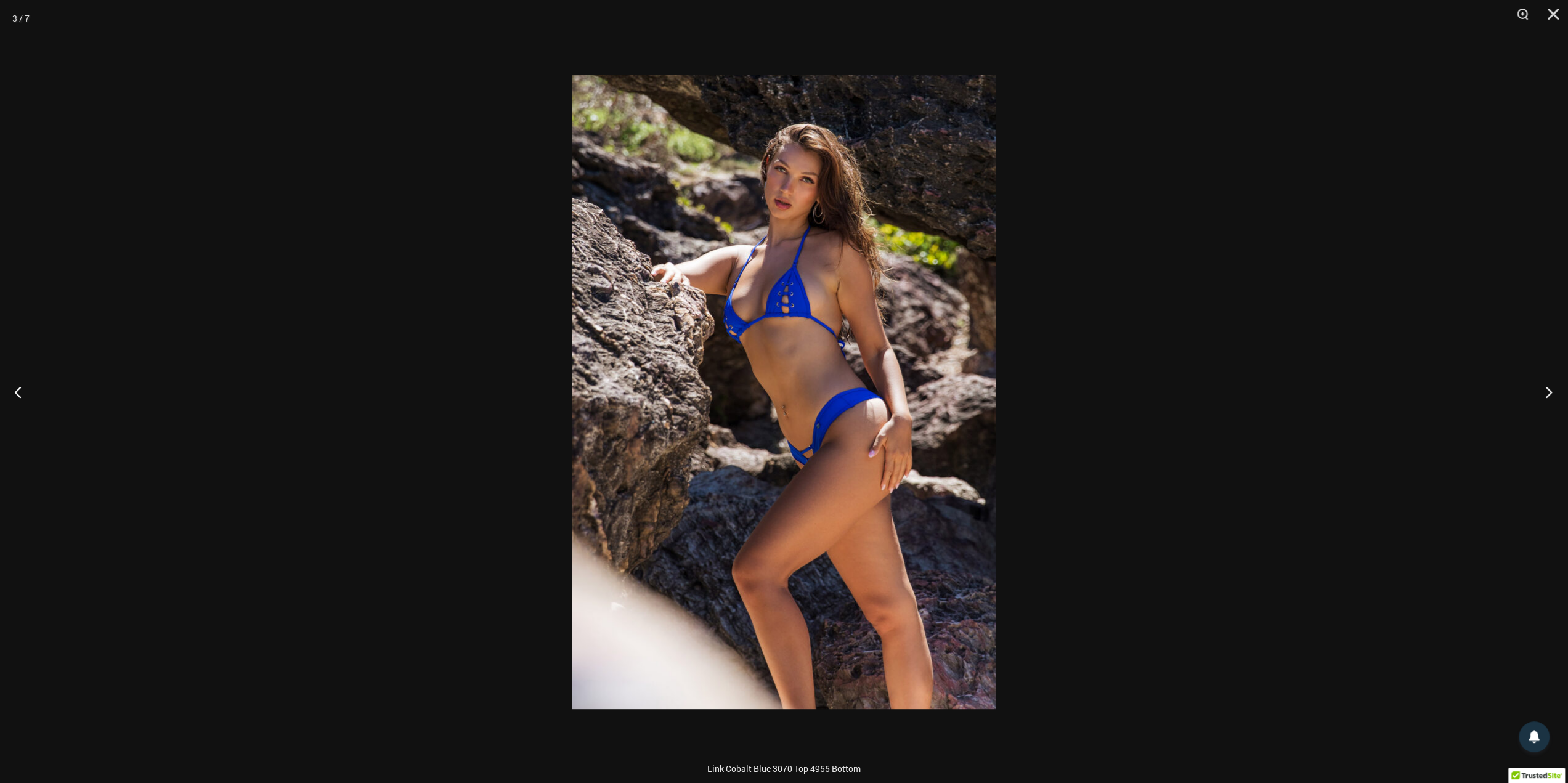
click at [1544, 392] on button "Next" at bounding box center [1545, 392] width 46 height 61
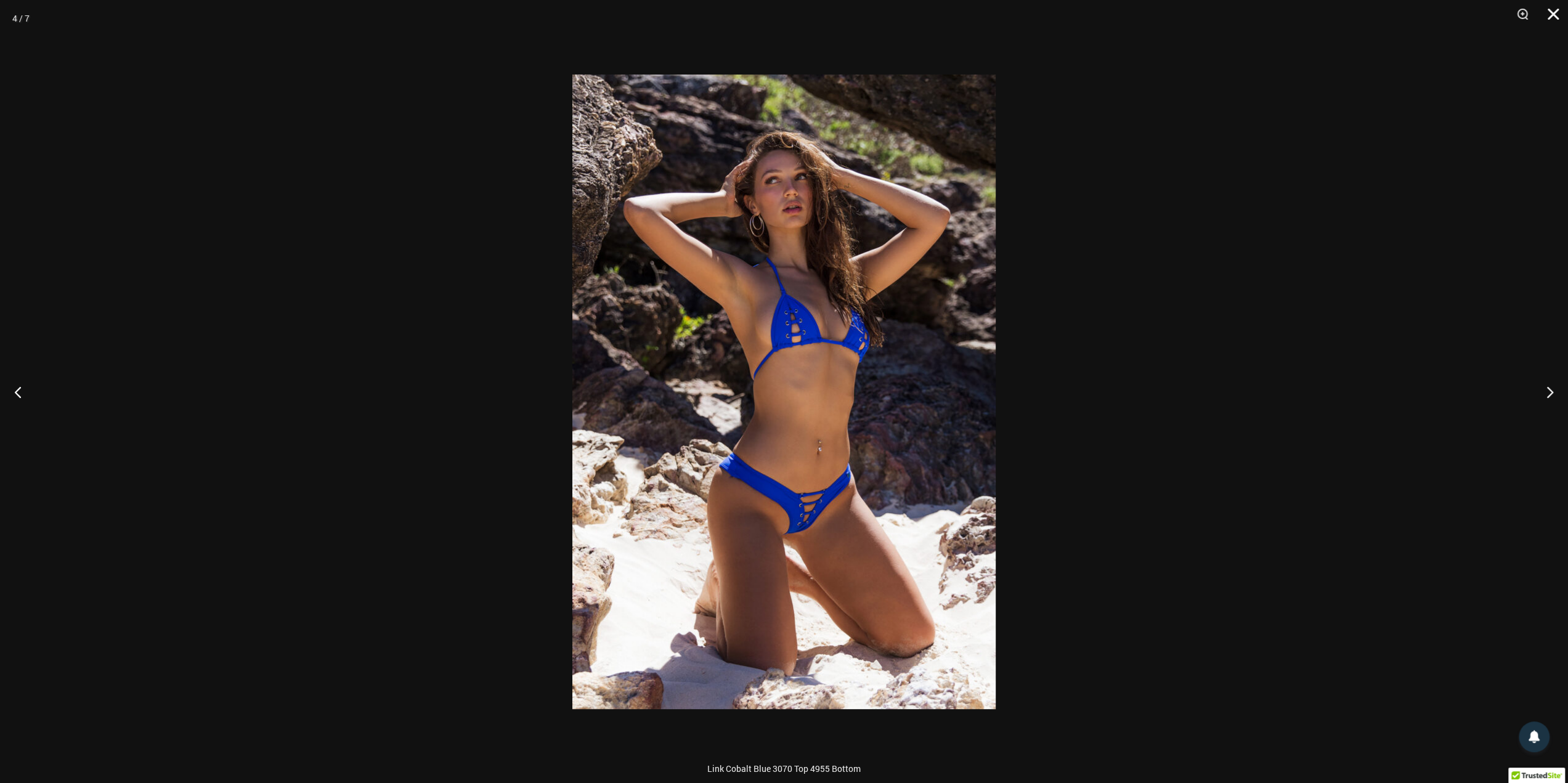
click at [1555, 14] on button "Close" at bounding box center [1549, 18] width 31 height 37
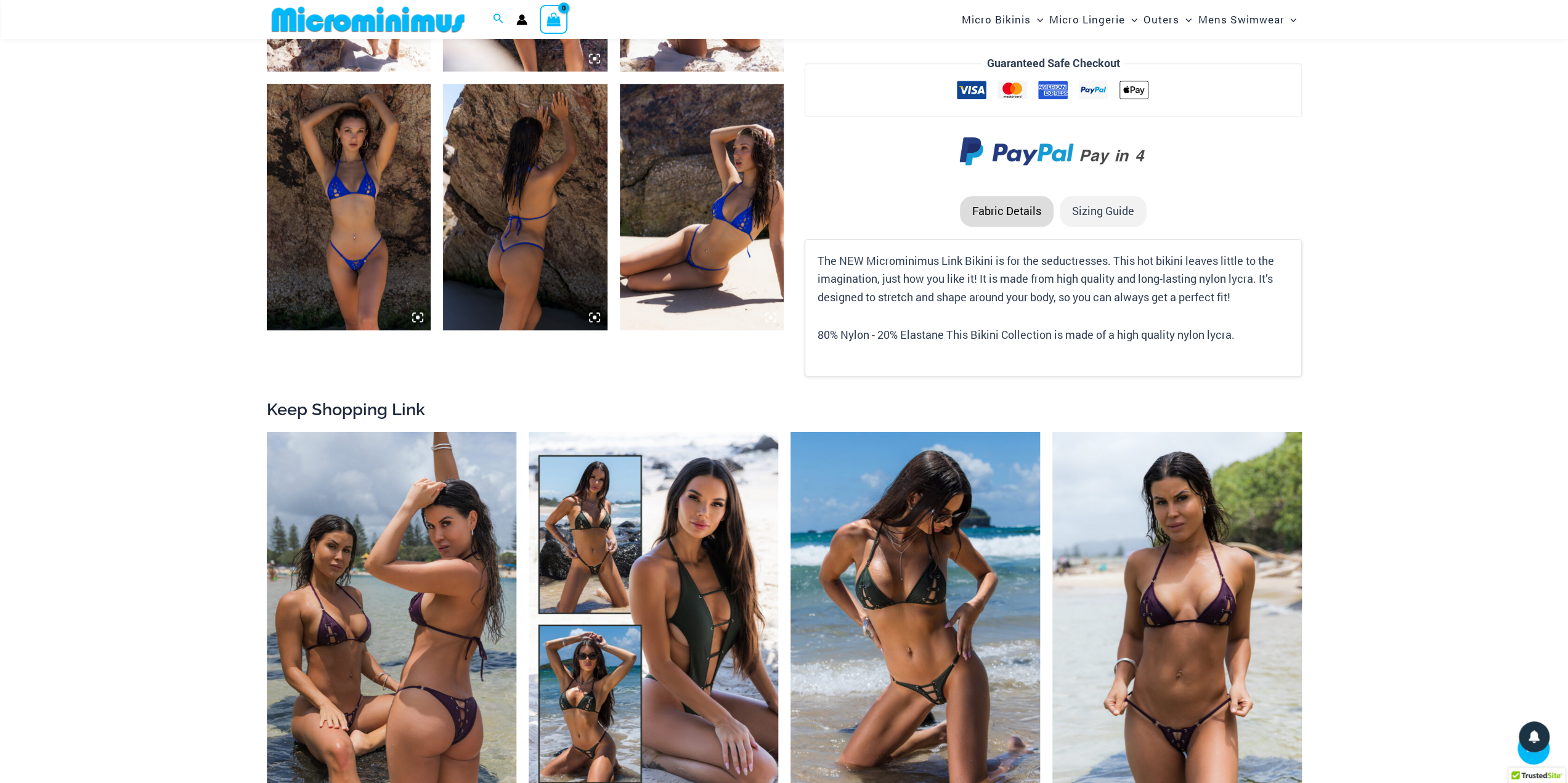
scroll to position [1239, 0]
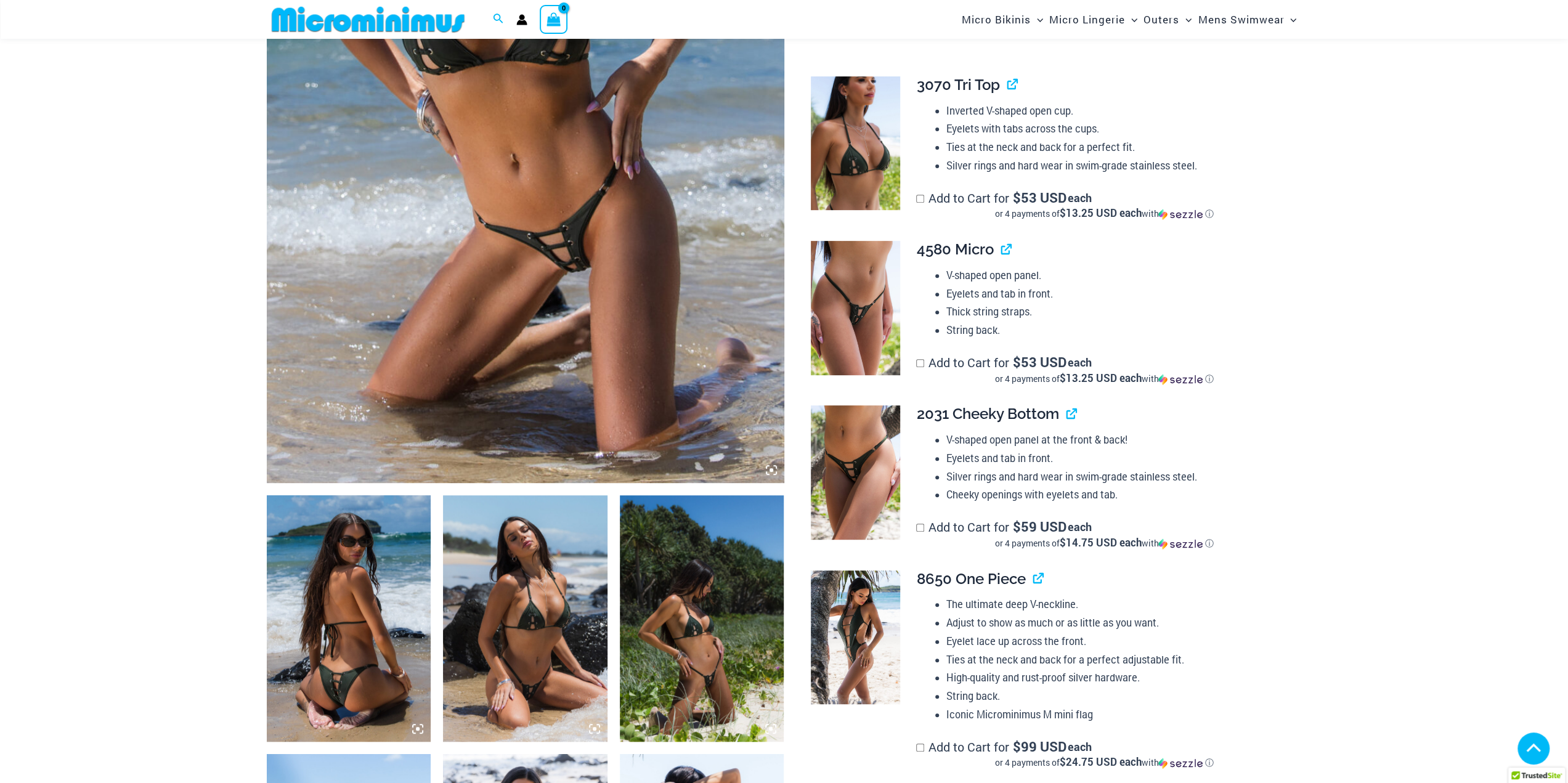
scroll to position [483, 0]
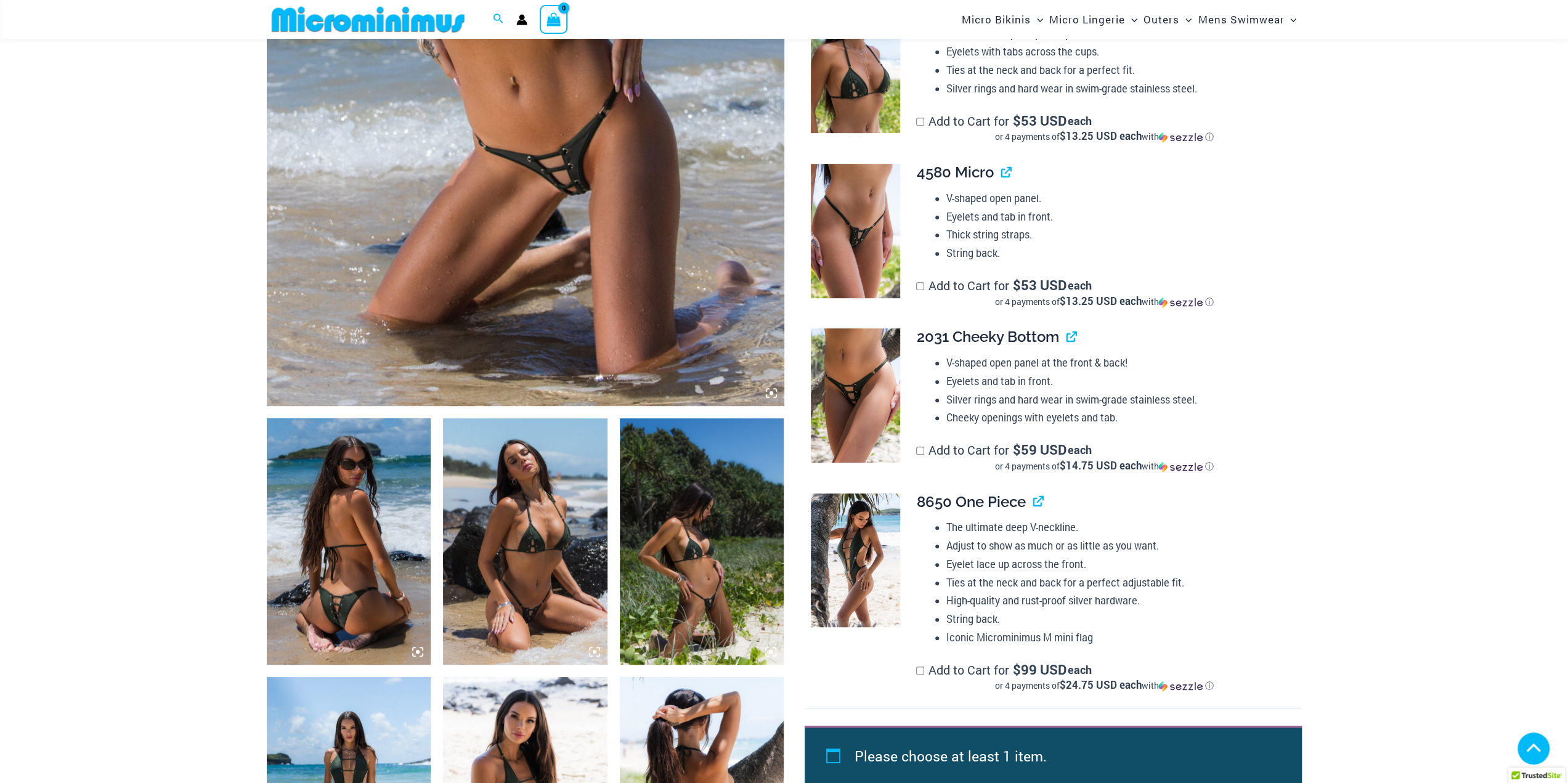
click at [877, 397] on img at bounding box center [855, 395] width 90 height 134
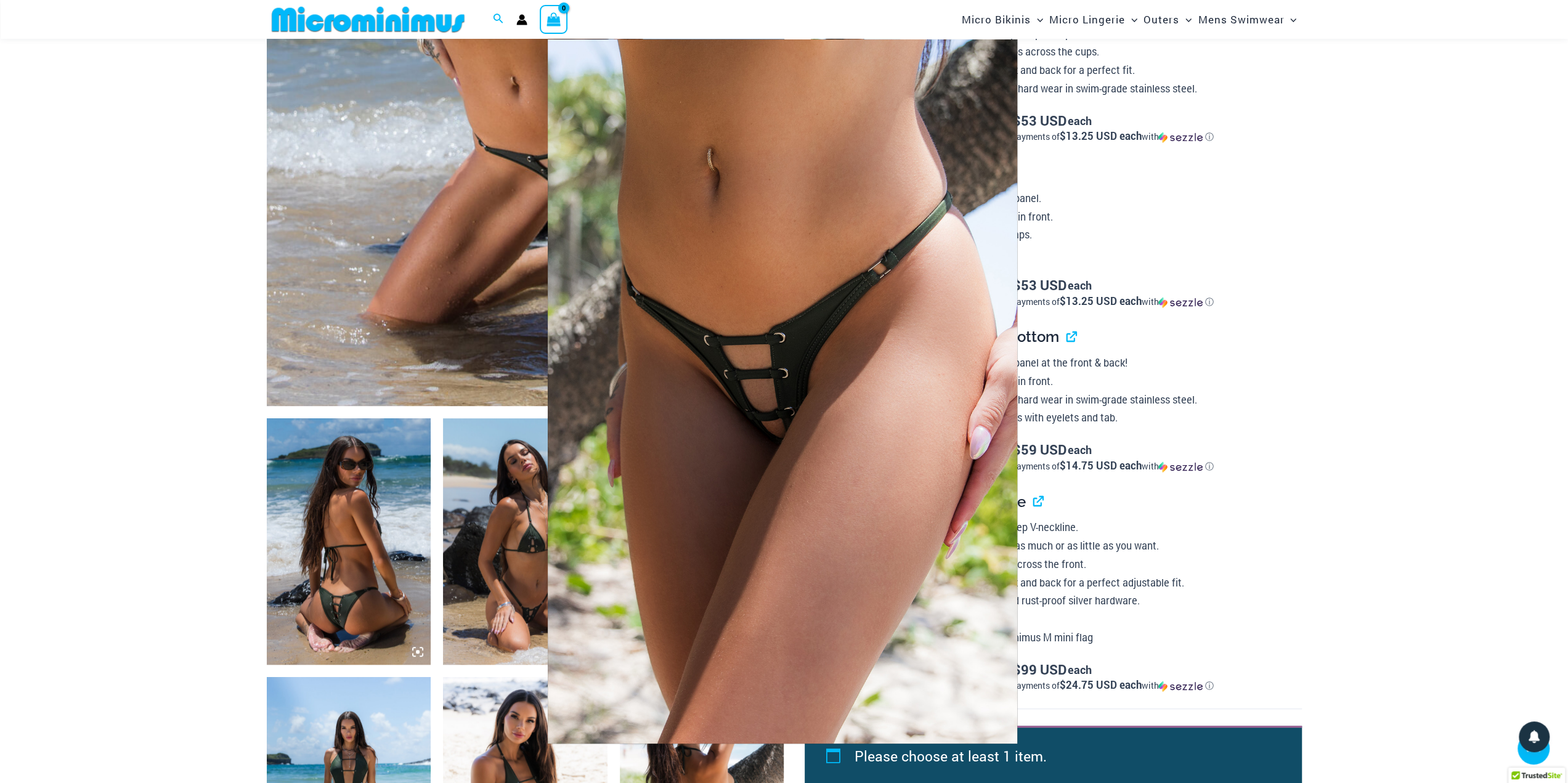
click at [1368, 405] on div at bounding box center [784, 392] width 1568 height 783
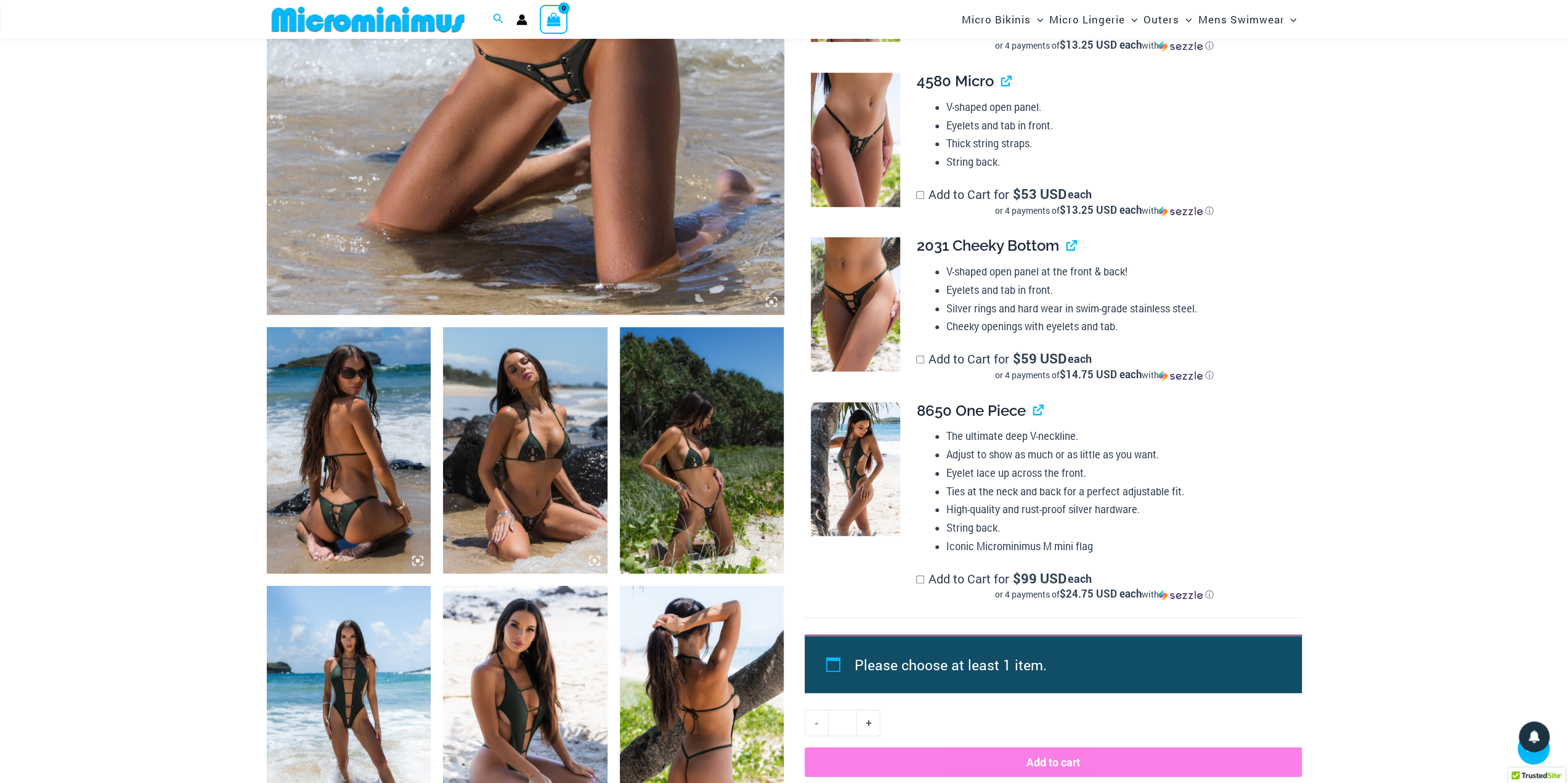
scroll to position [647, 0]
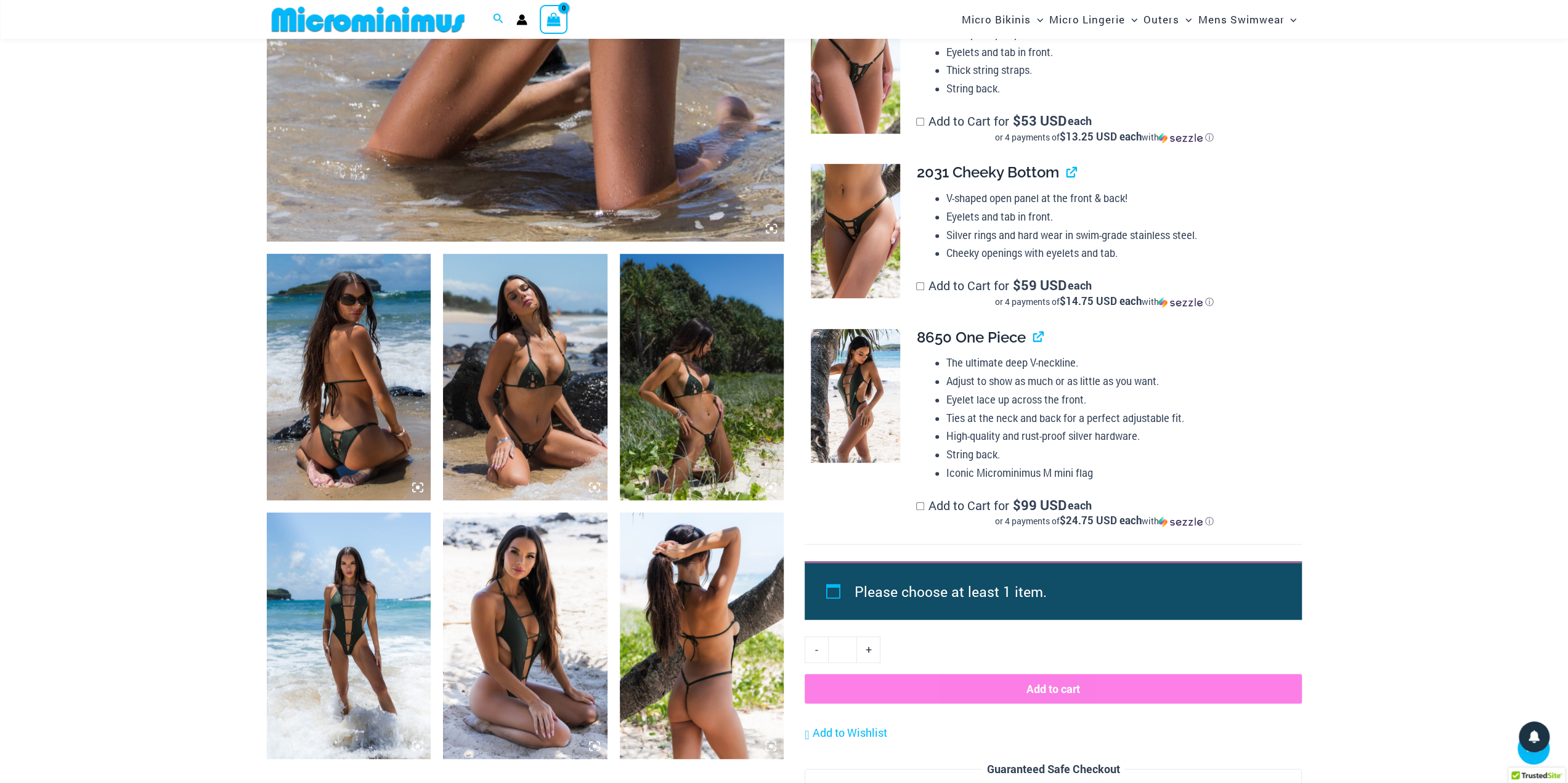
click at [364, 643] on img at bounding box center [349, 635] width 165 height 246
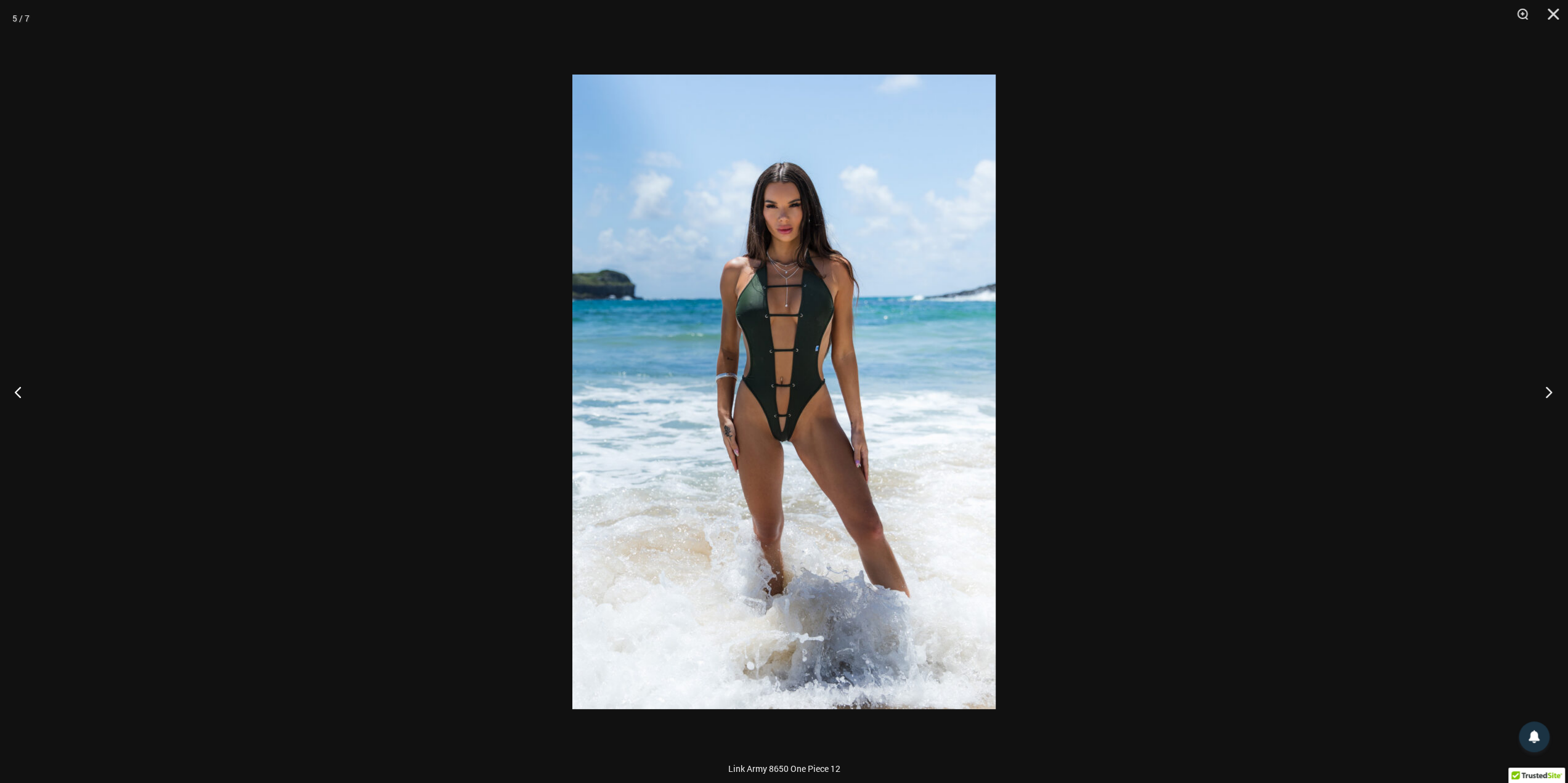
click at [1545, 391] on button "Next" at bounding box center [1545, 392] width 46 height 61
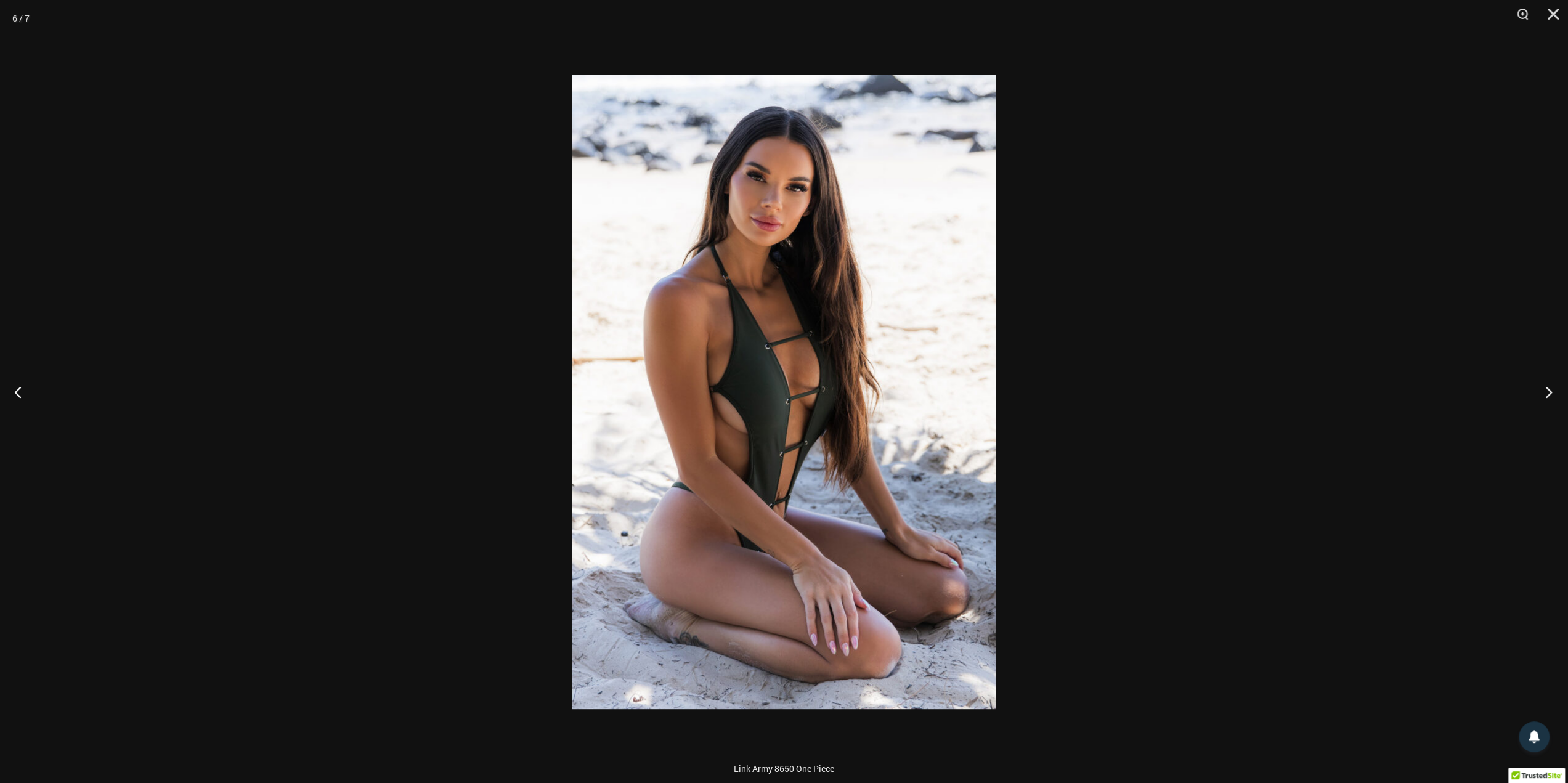
click at [1546, 390] on button "Next" at bounding box center [1545, 392] width 46 height 61
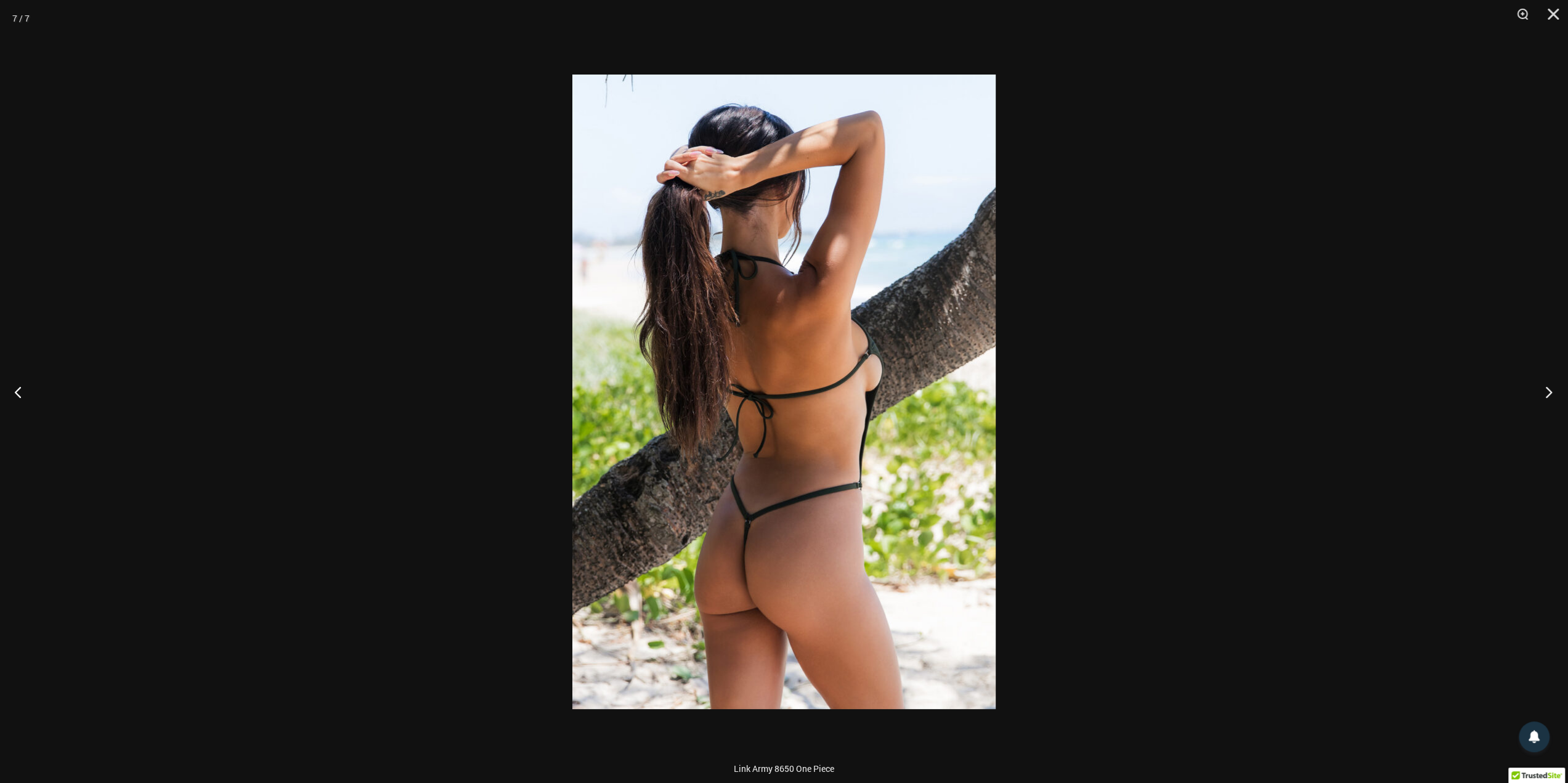
click at [1546, 390] on button "Next" at bounding box center [1545, 392] width 46 height 61
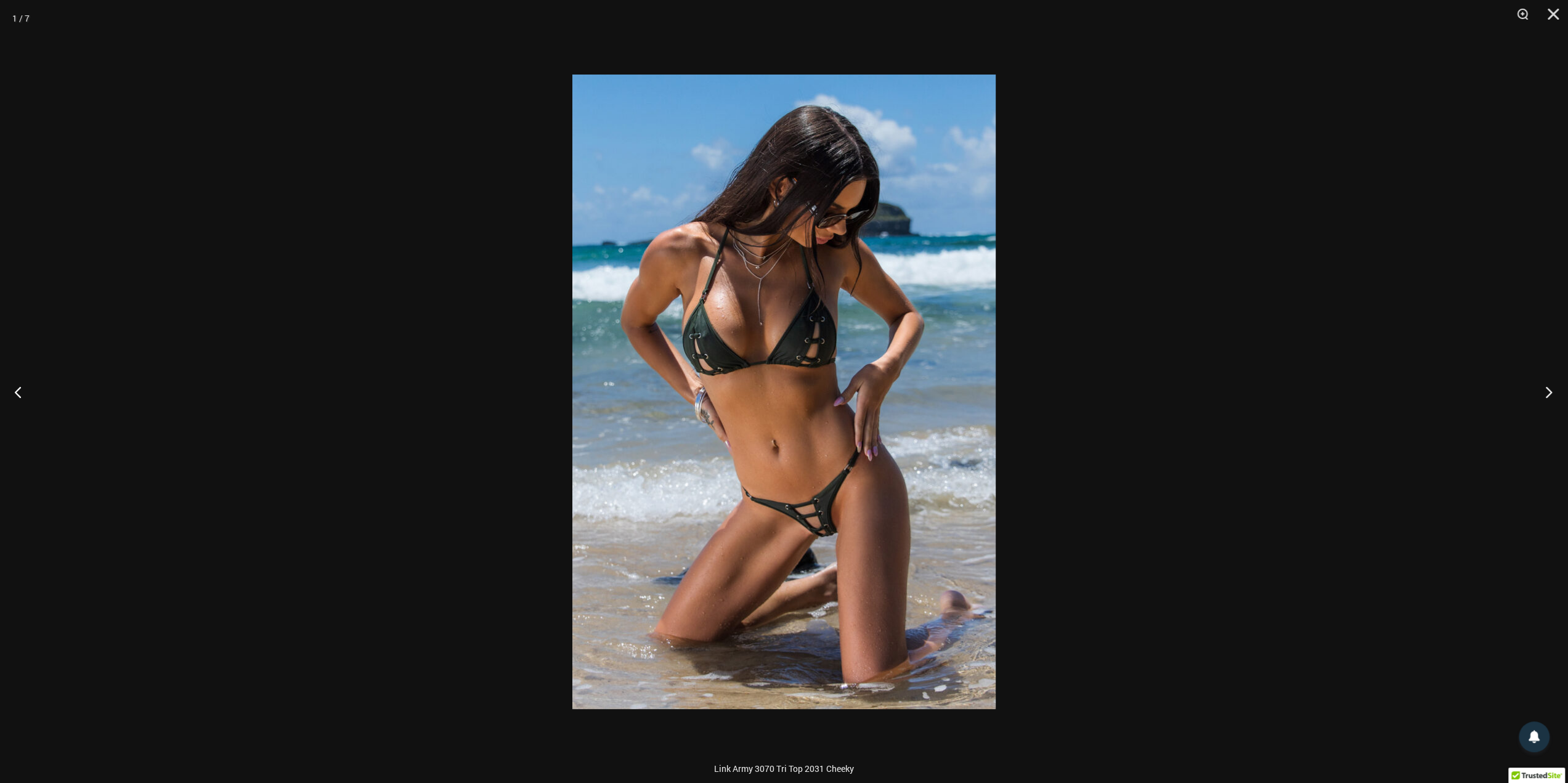
click at [1546, 390] on button "Next" at bounding box center [1545, 392] width 46 height 61
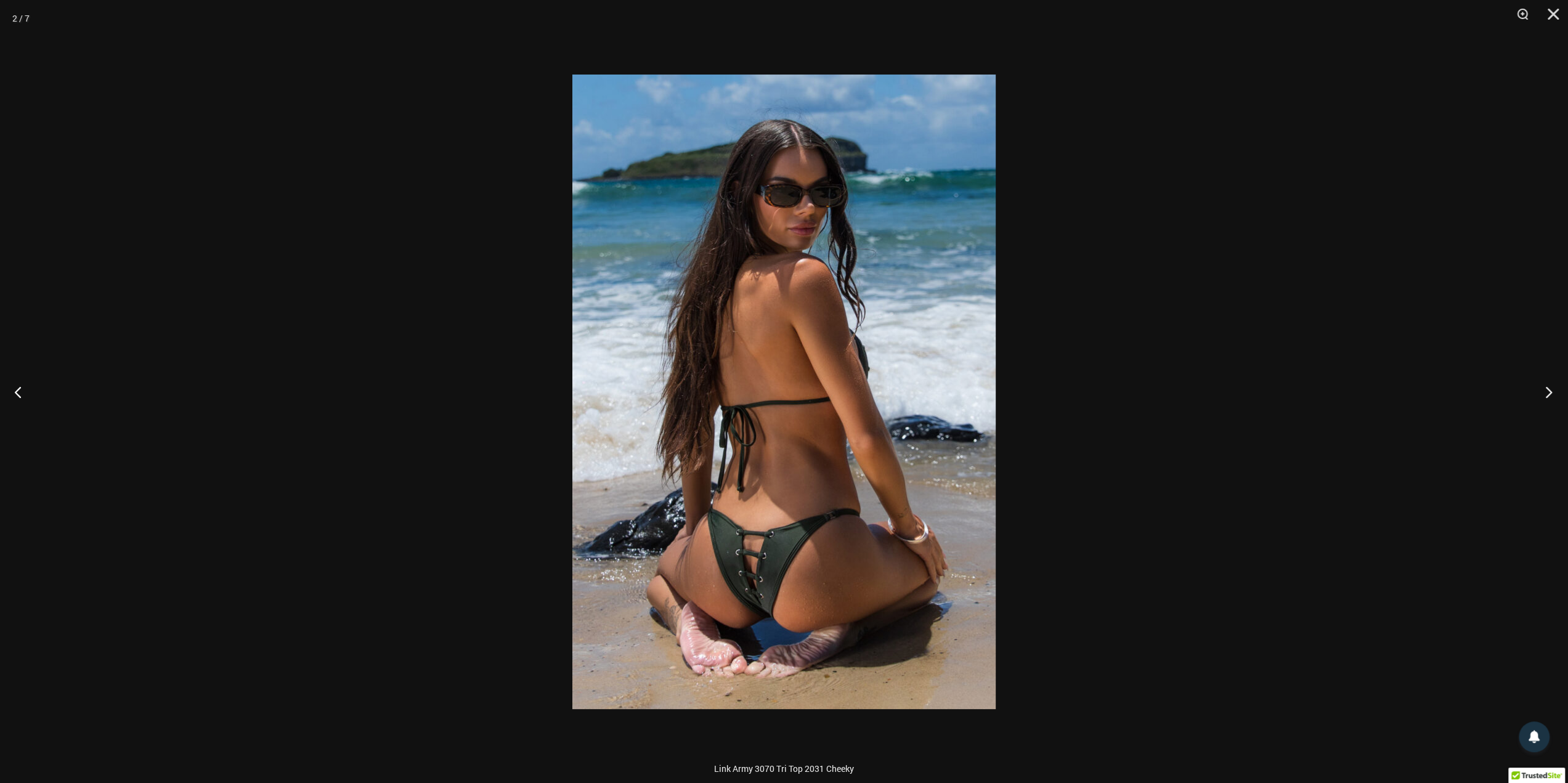
click at [1546, 390] on button "Next" at bounding box center [1545, 392] width 46 height 61
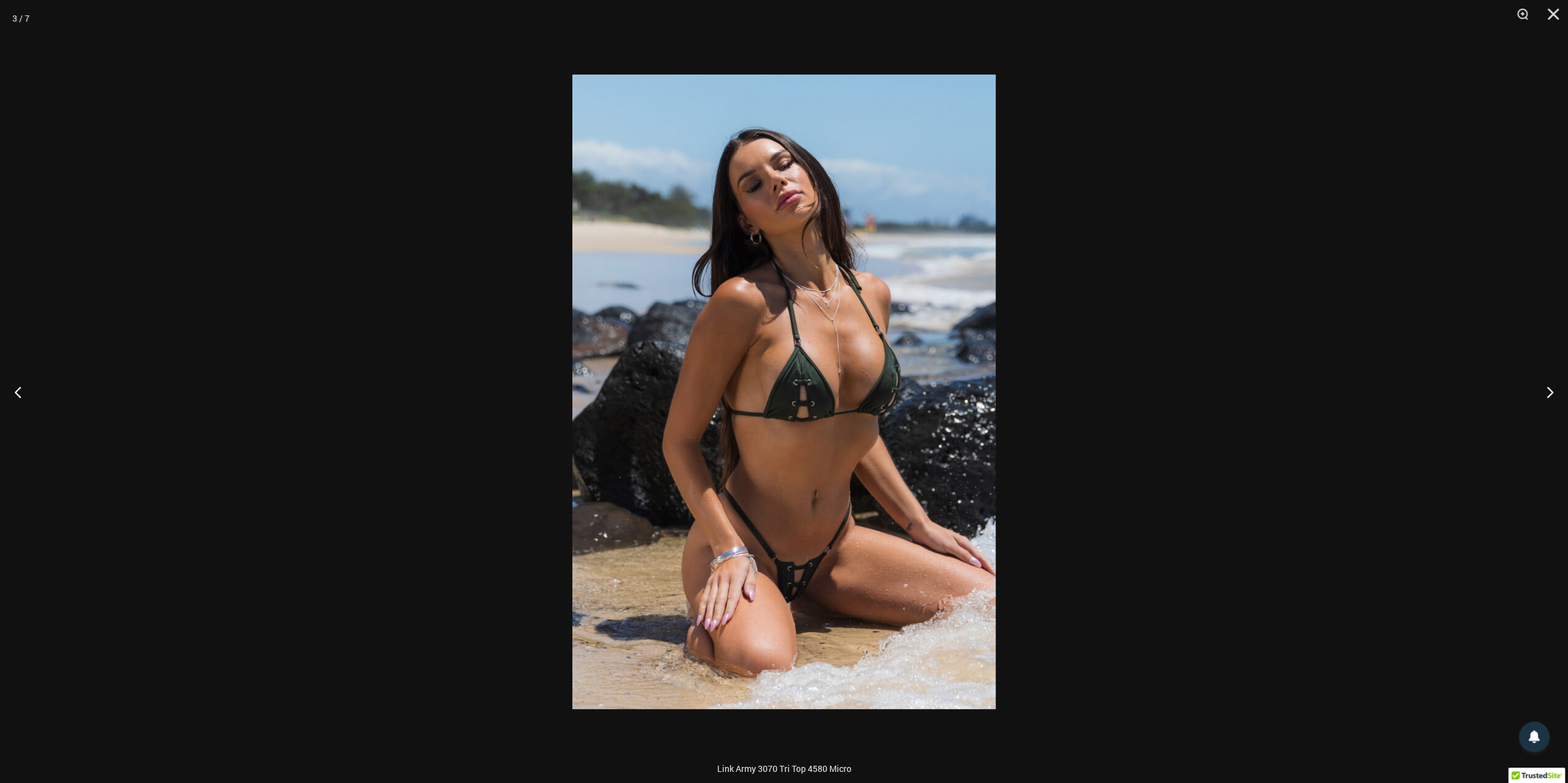
click at [1245, 371] on div at bounding box center [784, 392] width 1568 height 783
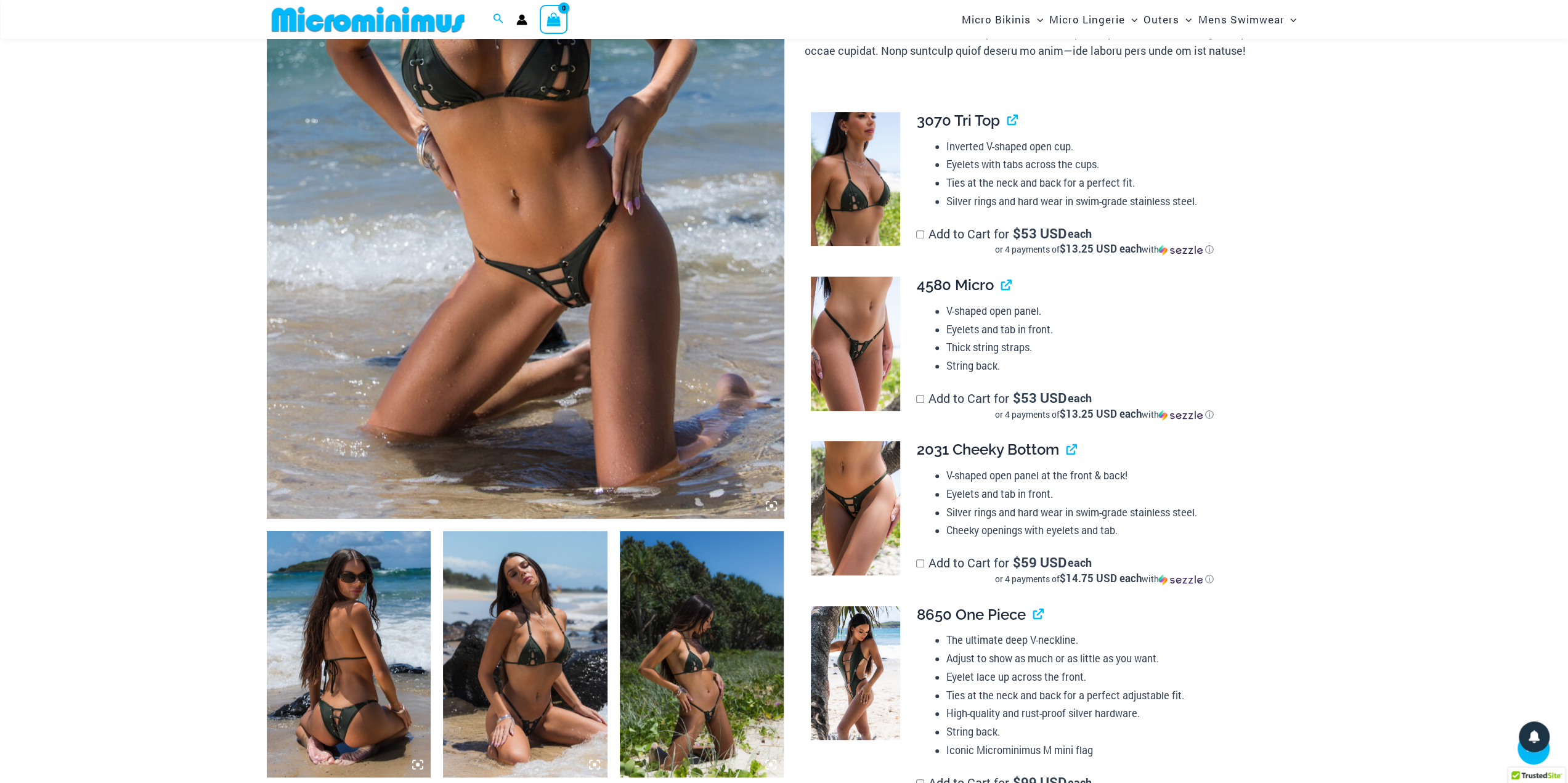
scroll to position [400, 0]
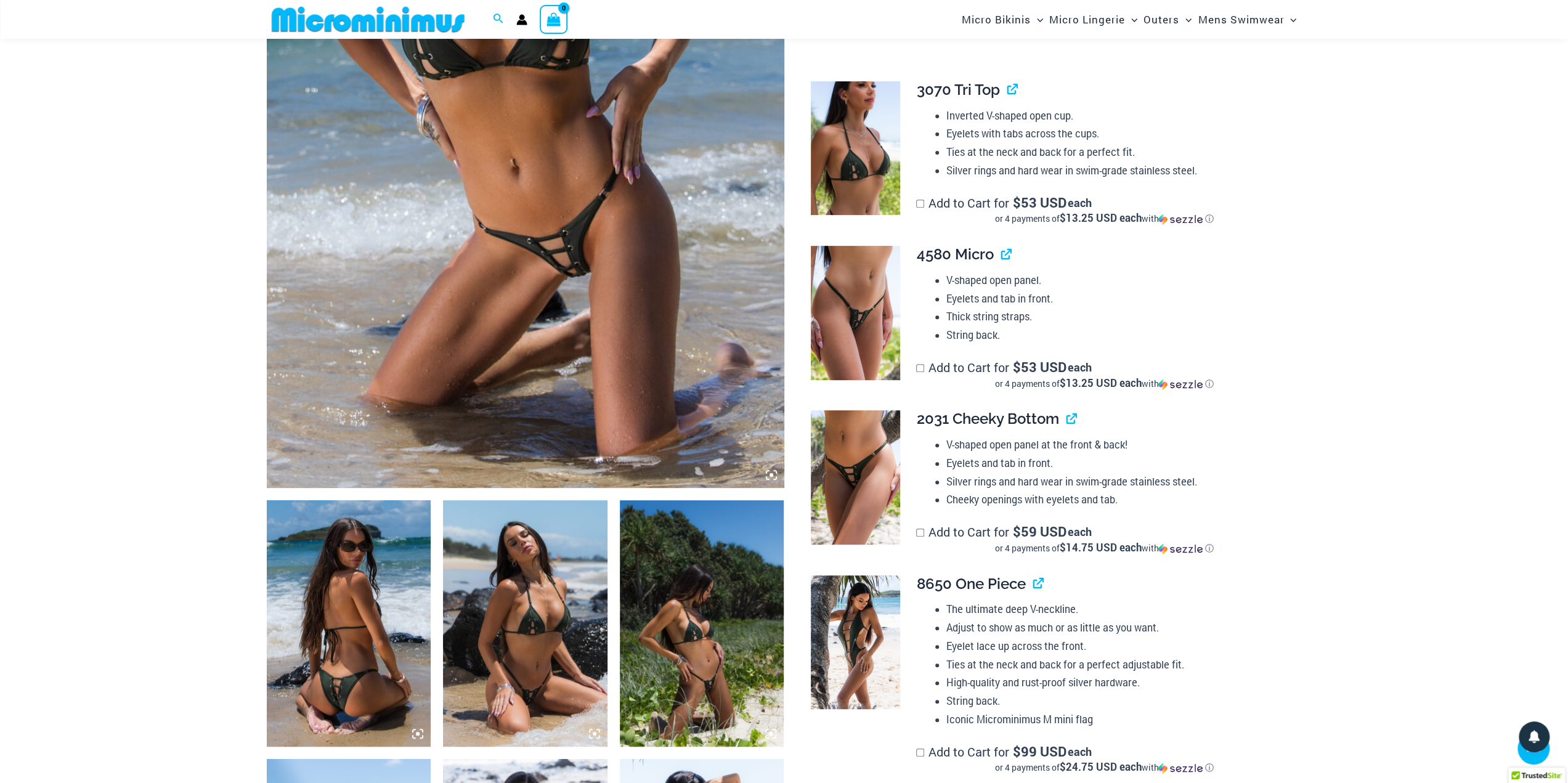
click at [521, 394] on img at bounding box center [526, 100] width 518 height 776
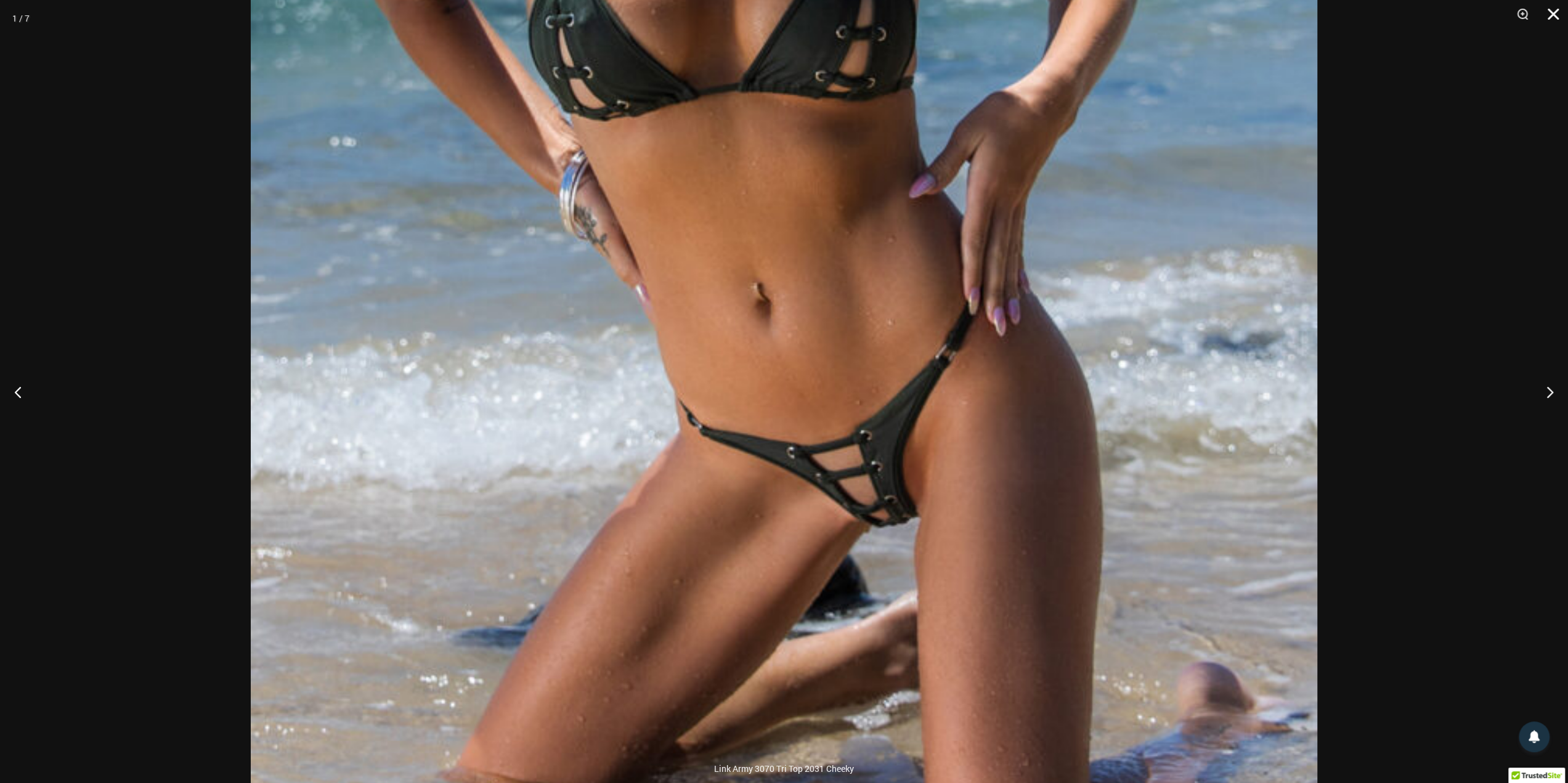
click at [1552, 21] on button "Close" at bounding box center [1549, 18] width 31 height 37
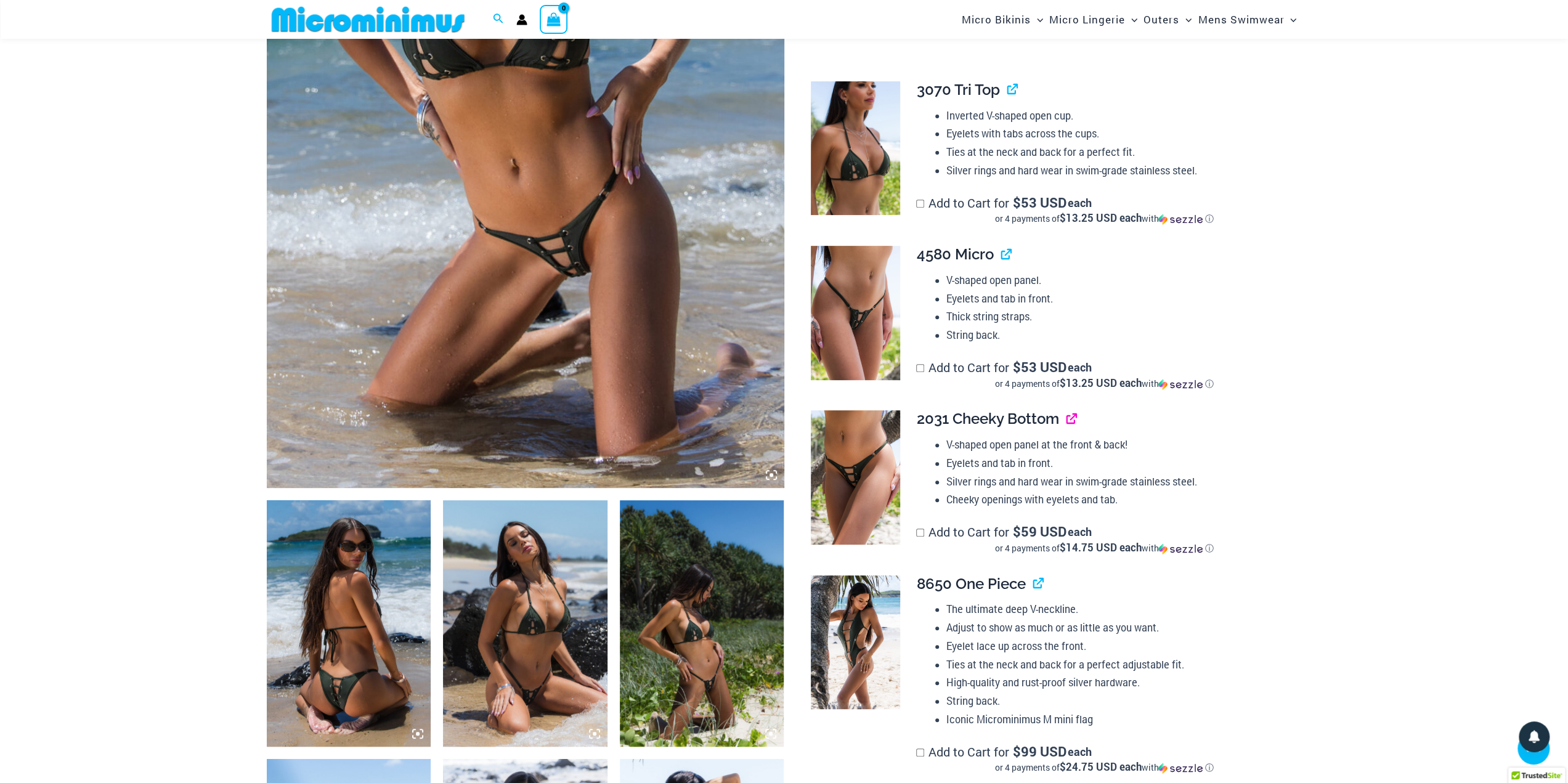
click at [1066, 420] on link "View product" at bounding box center [1066, 418] width 0 height 18
click at [1001, 256] on link "View product" at bounding box center [1001, 253] width 0 height 18
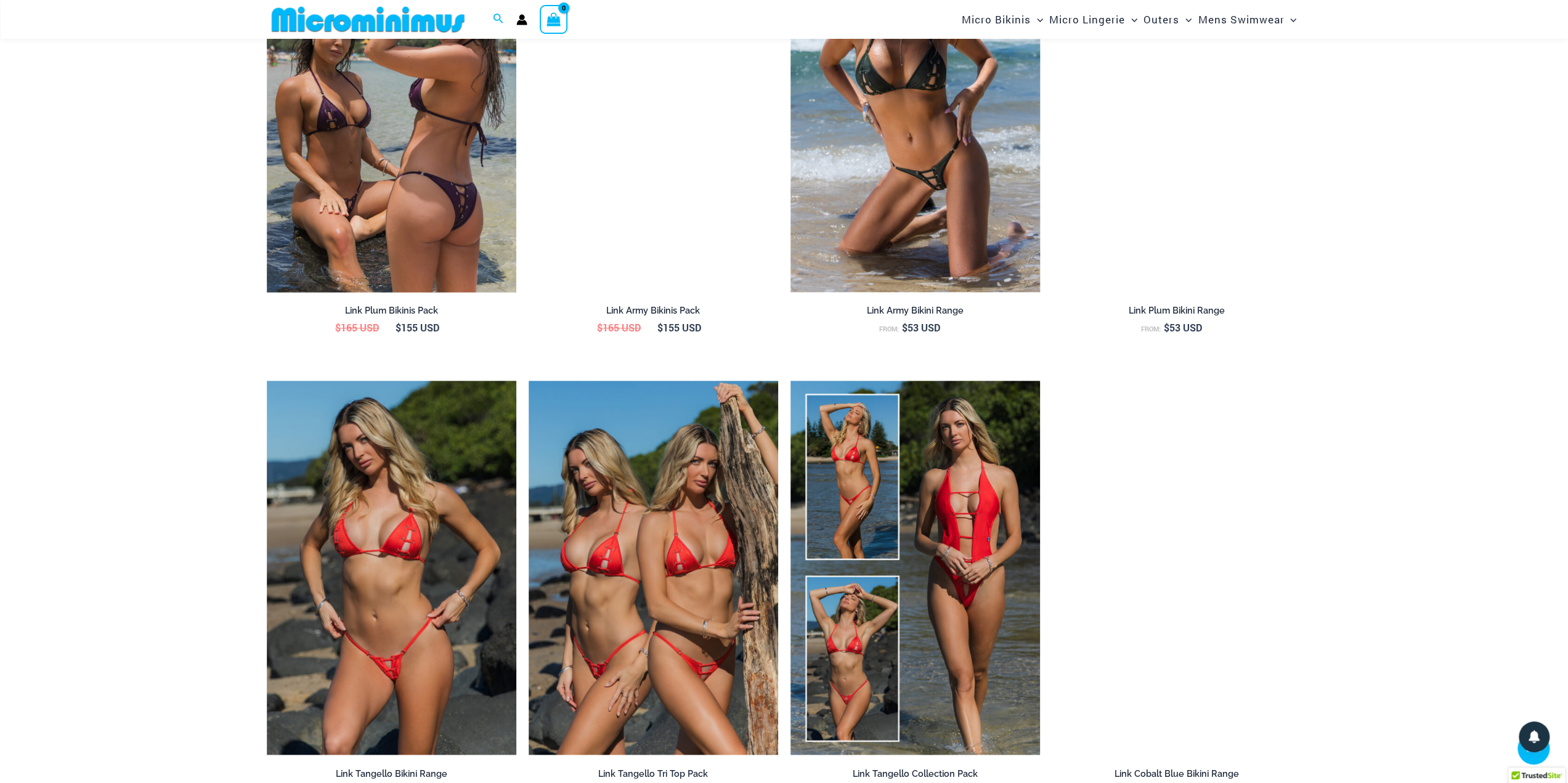
scroll to position [1633, 0]
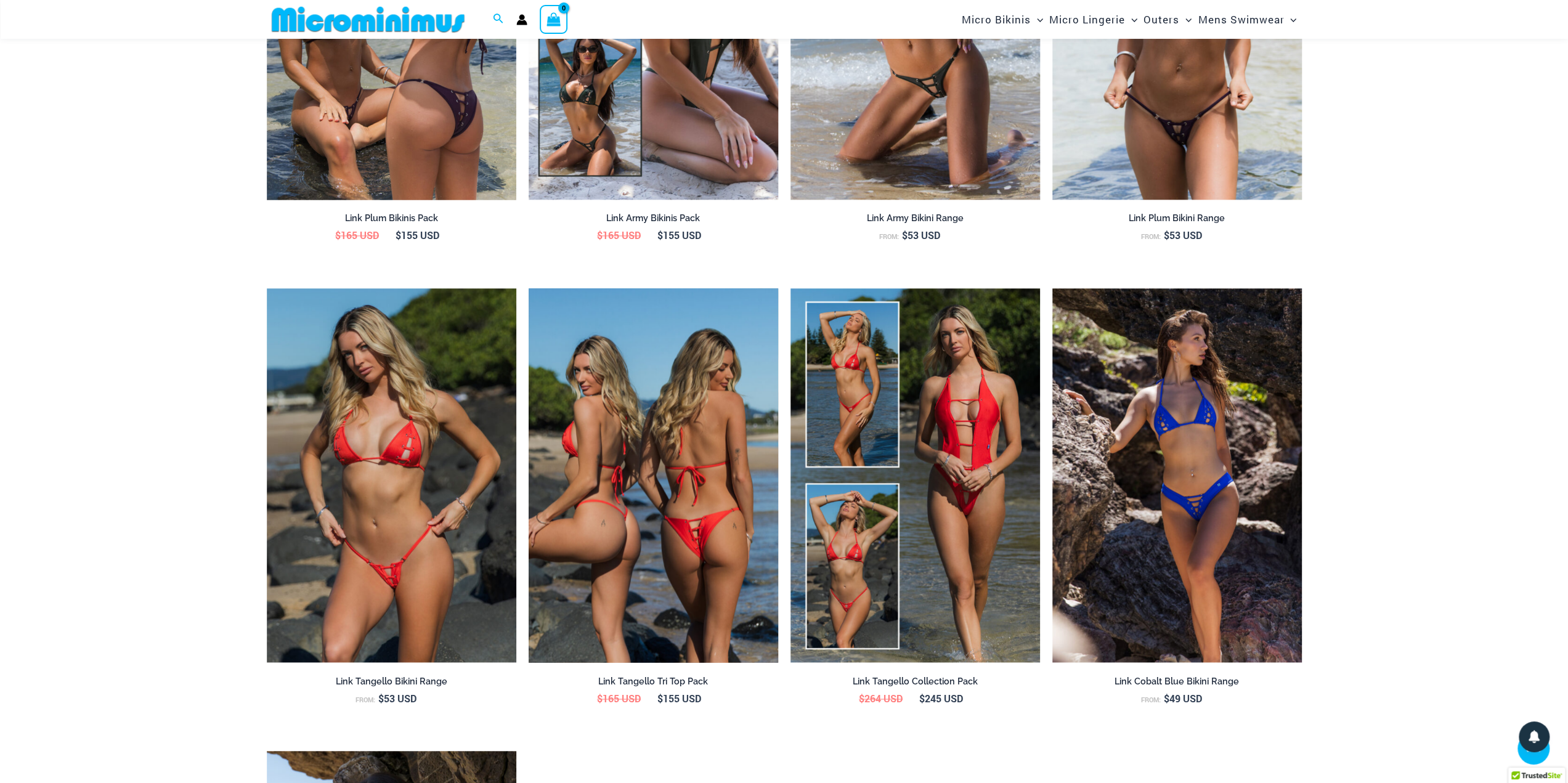
click at [650, 549] on img at bounding box center [653, 475] width 250 height 374
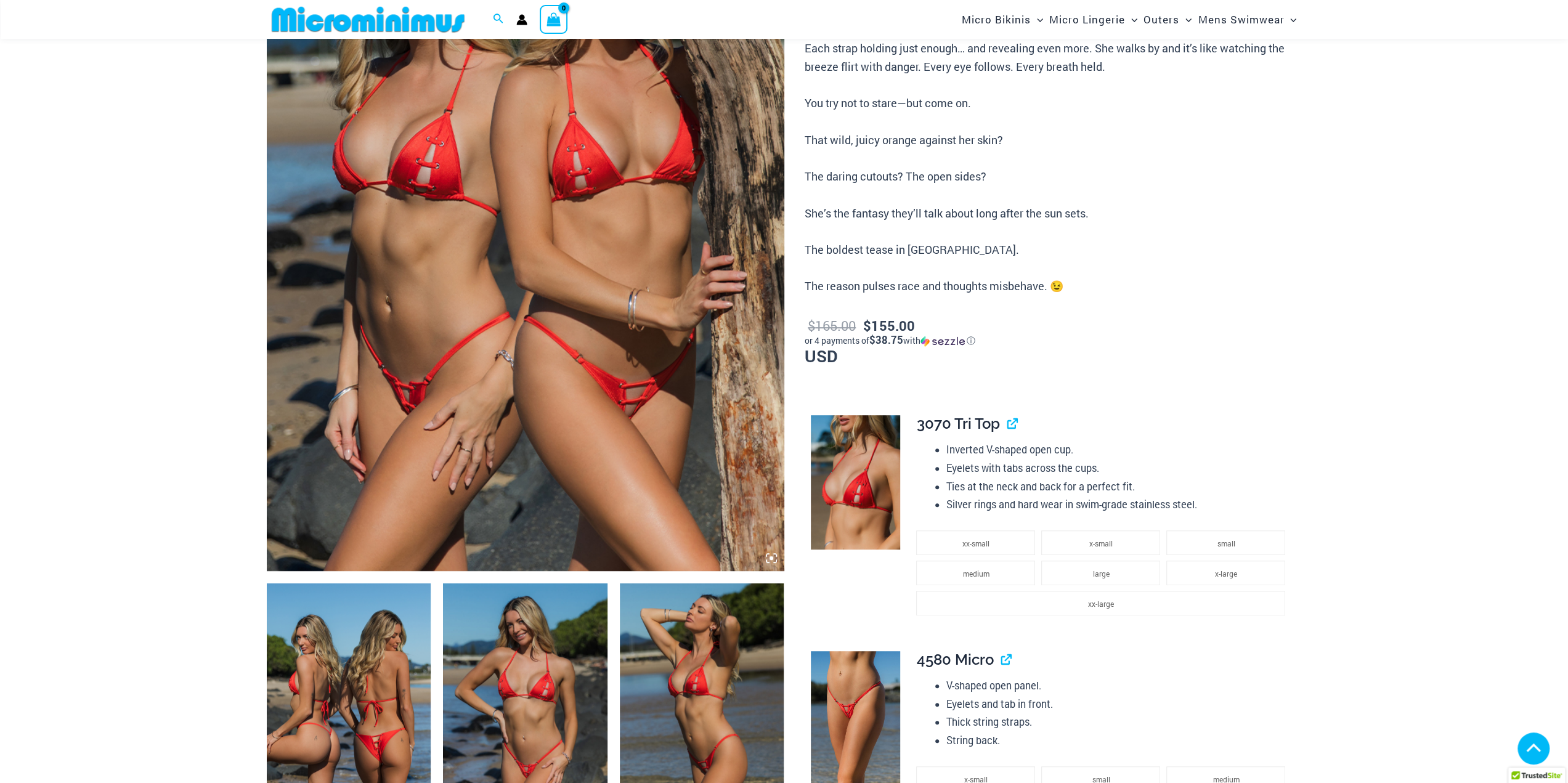
scroll to position [728, 0]
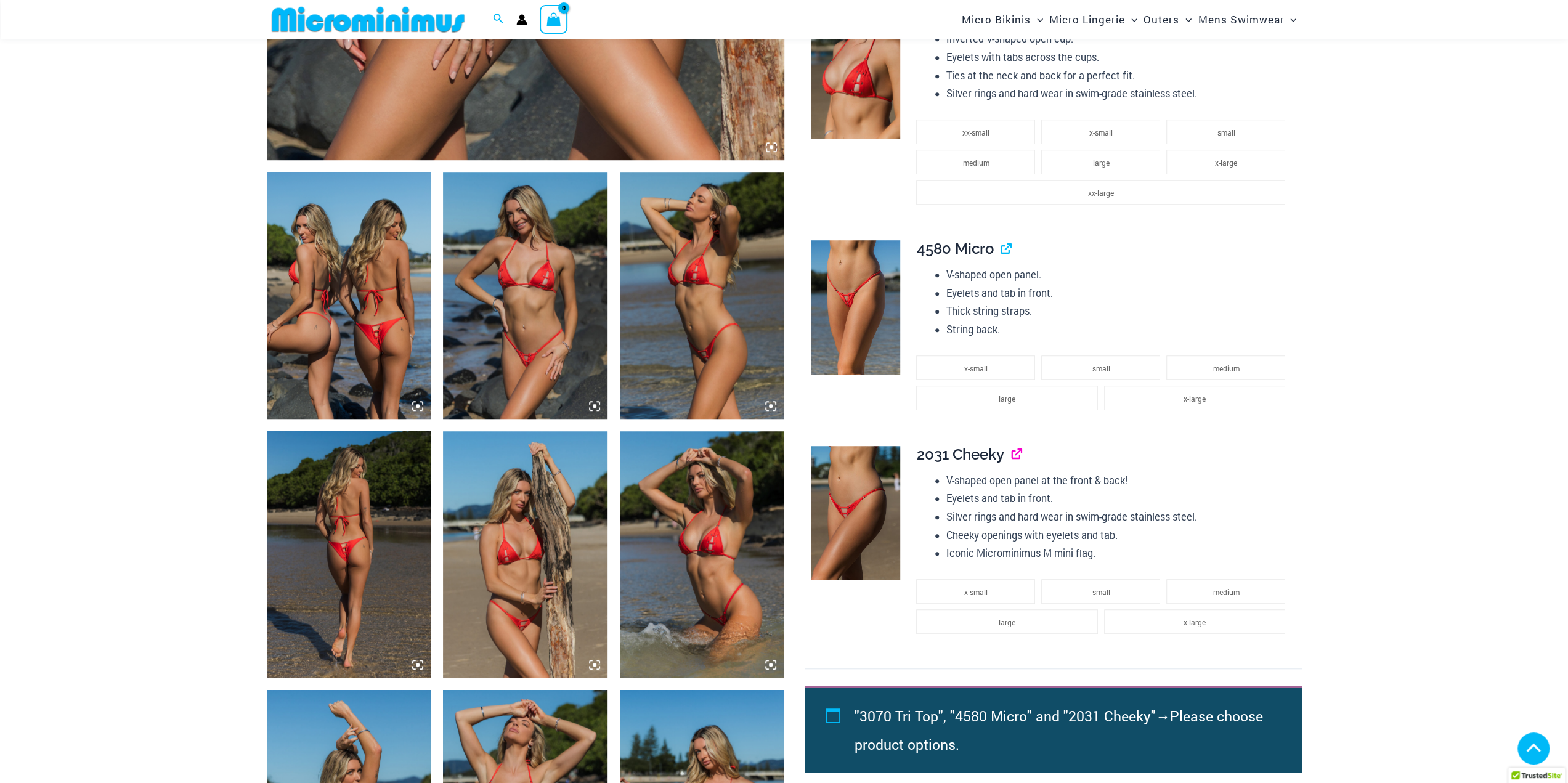
click at [1011, 454] on link "View product" at bounding box center [1011, 454] width 0 height 18
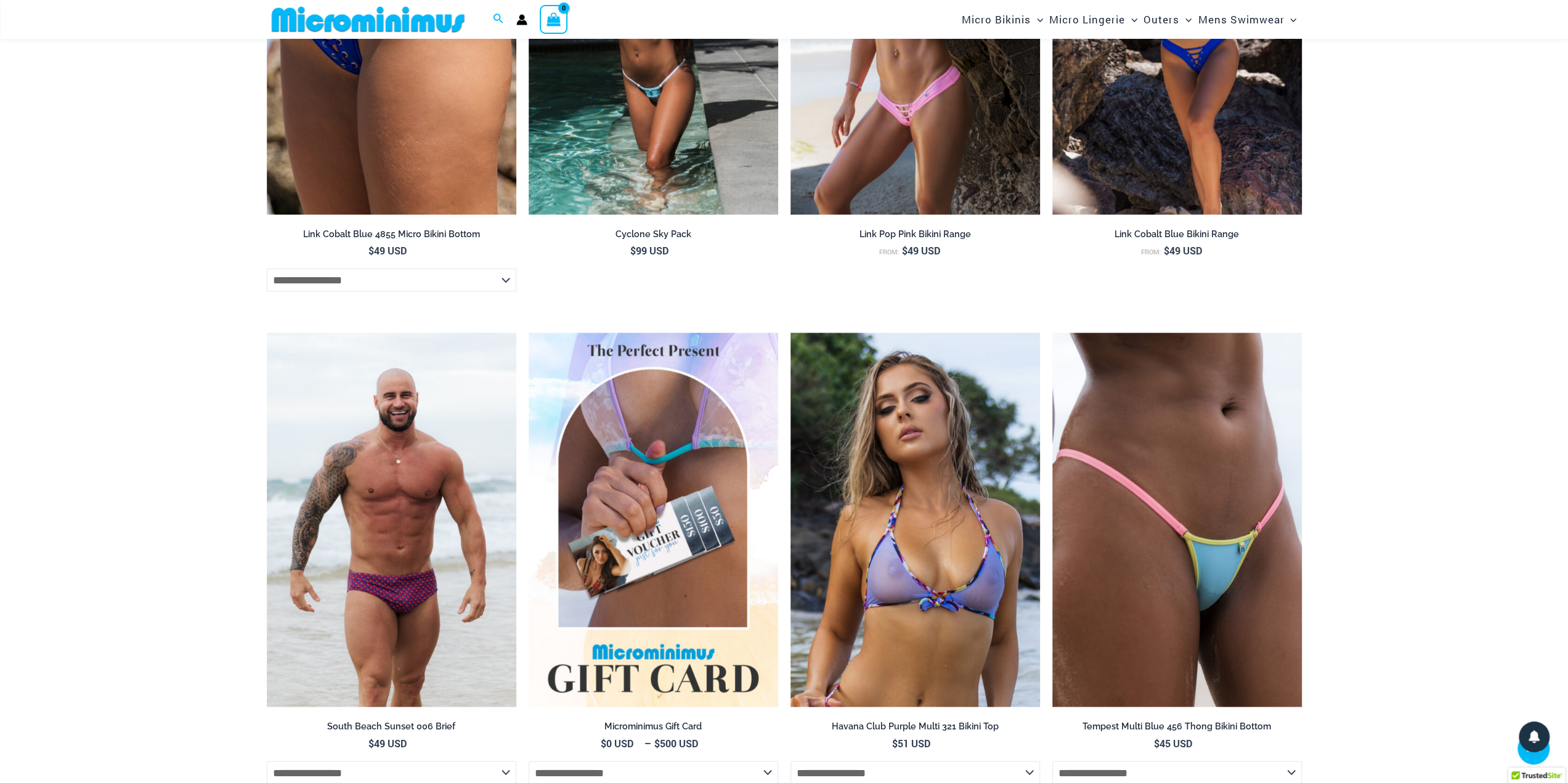
scroll to position [2043, 0]
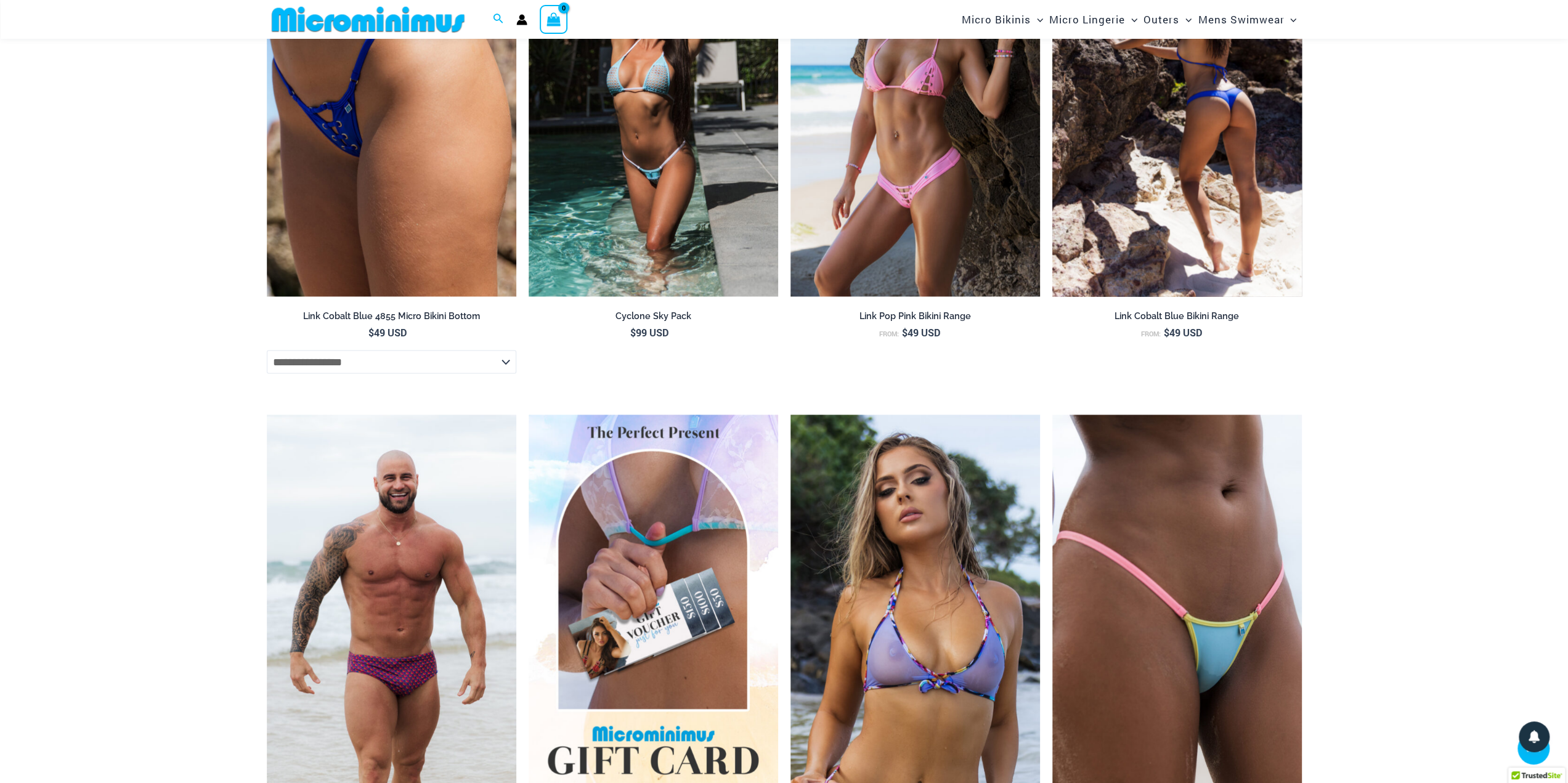
click at [1183, 242] on img at bounding box center [1177, 109] width 250 height 374
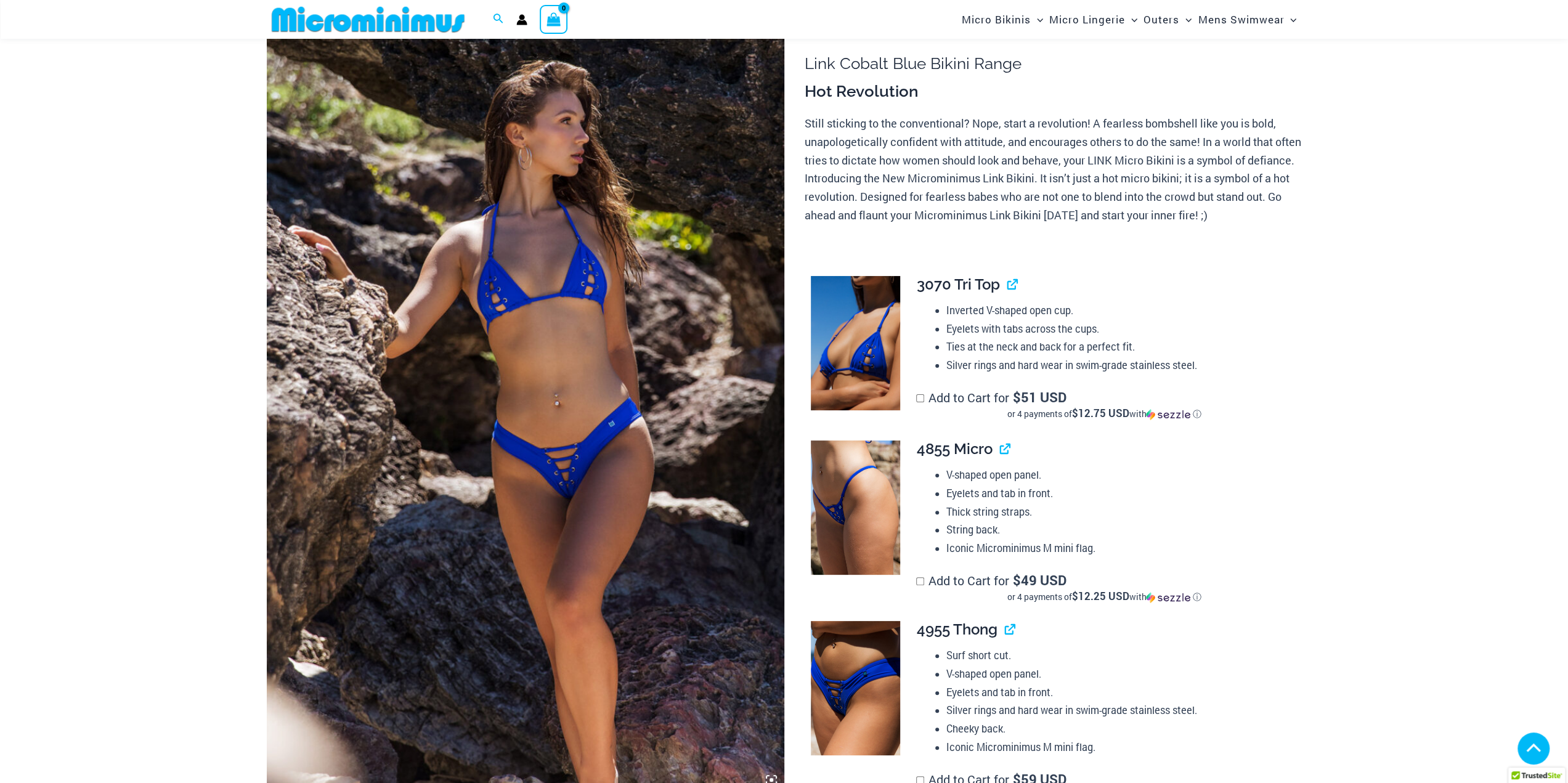
scroll to position [399, 0]
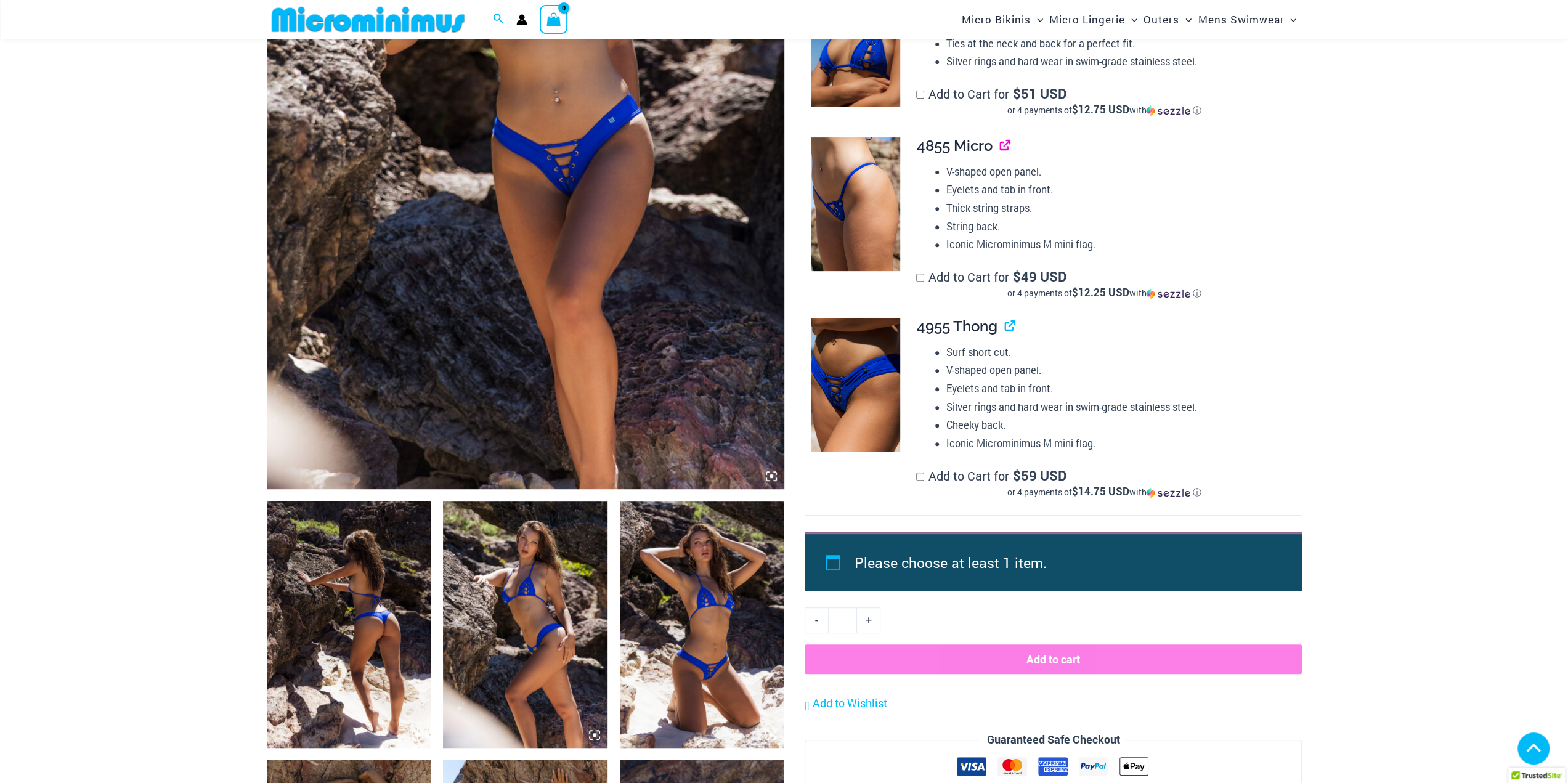
click at [999, 145] on link "View product" at bounding box center [999, 145] width 0 height 18
click at [1004, 325] on link "View product" at bounding box center [1004, 326] width 0 height 18
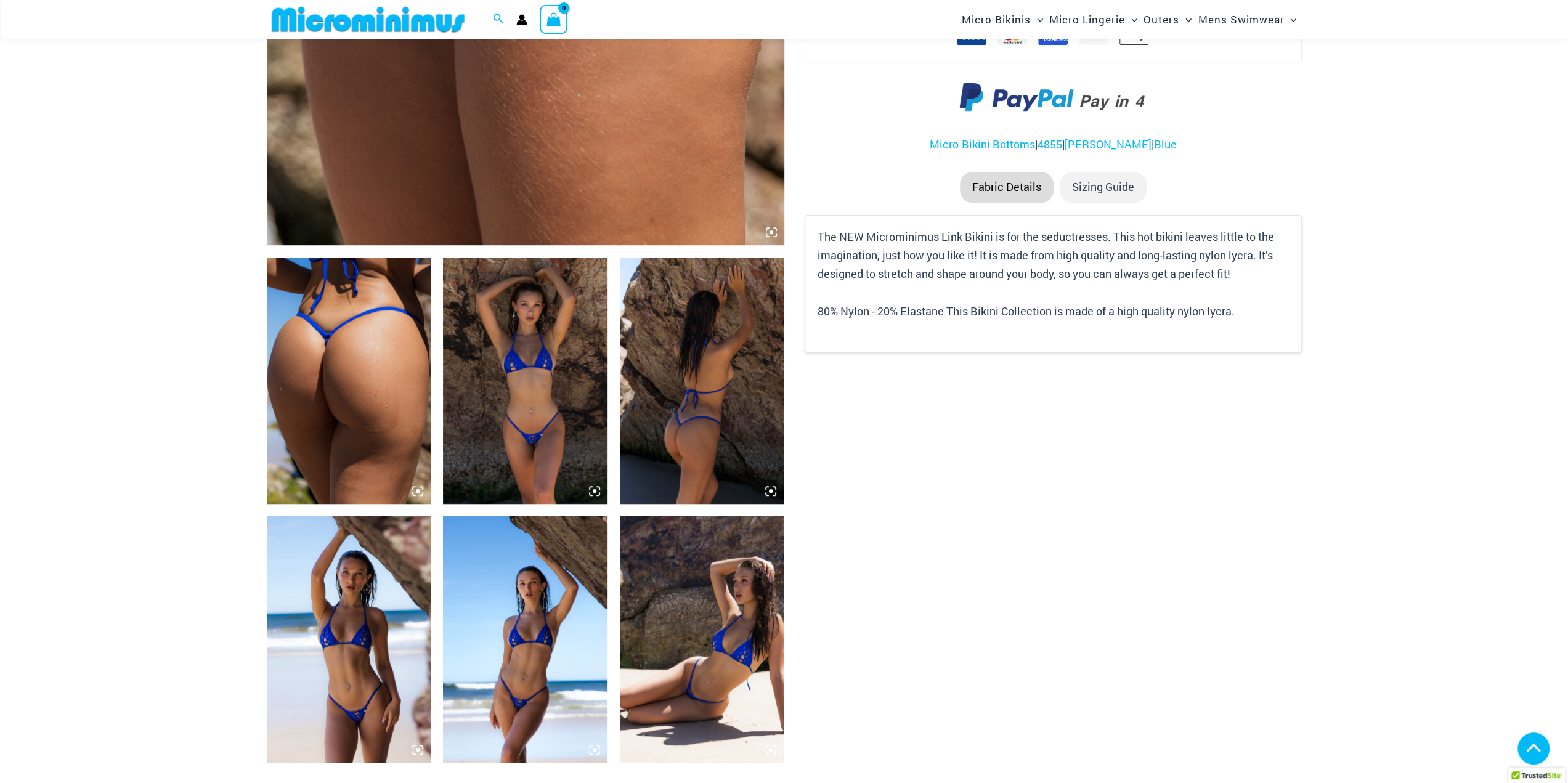
scroll to position [810, 0]
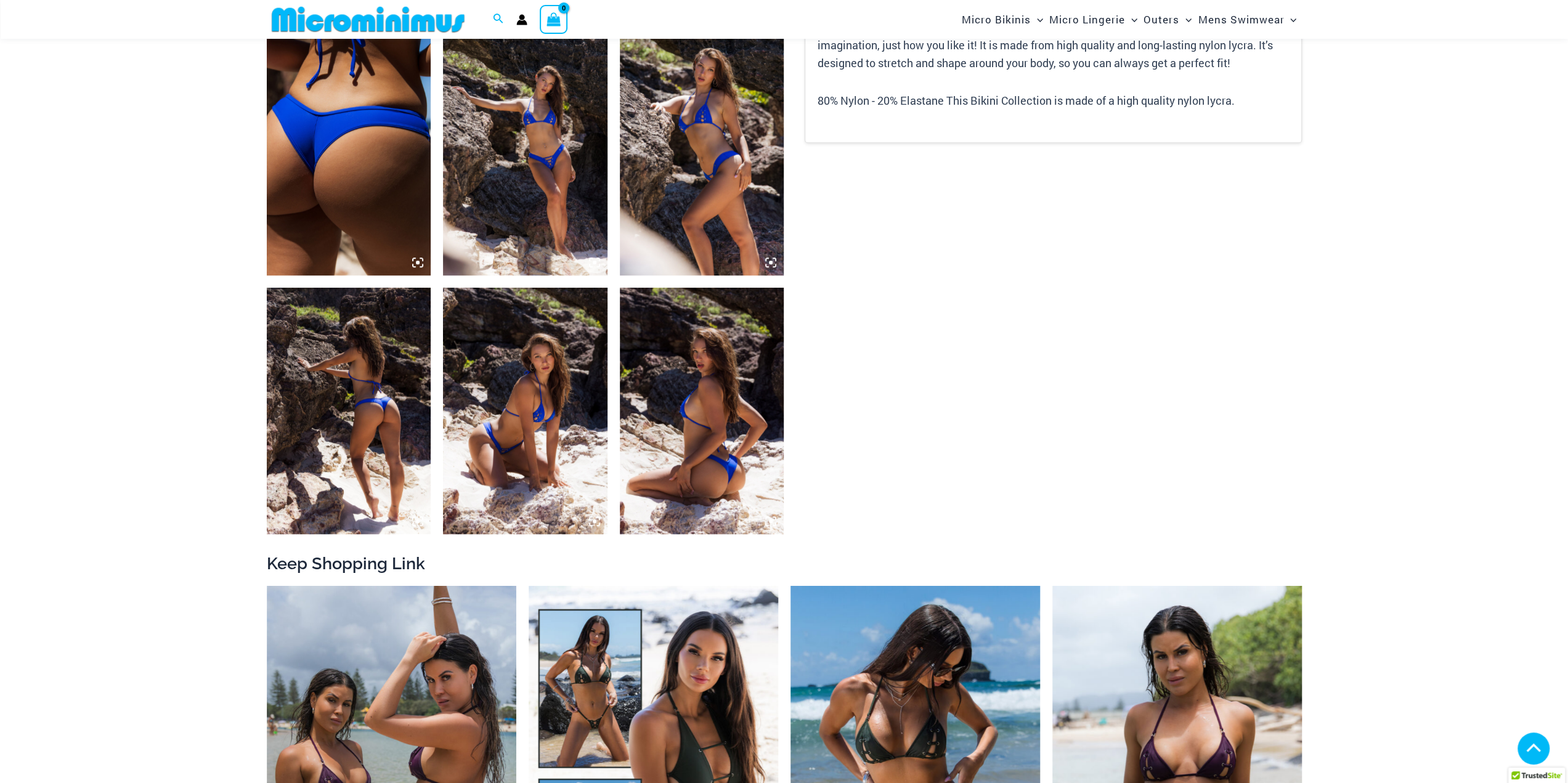
scroll to position [810, 0]
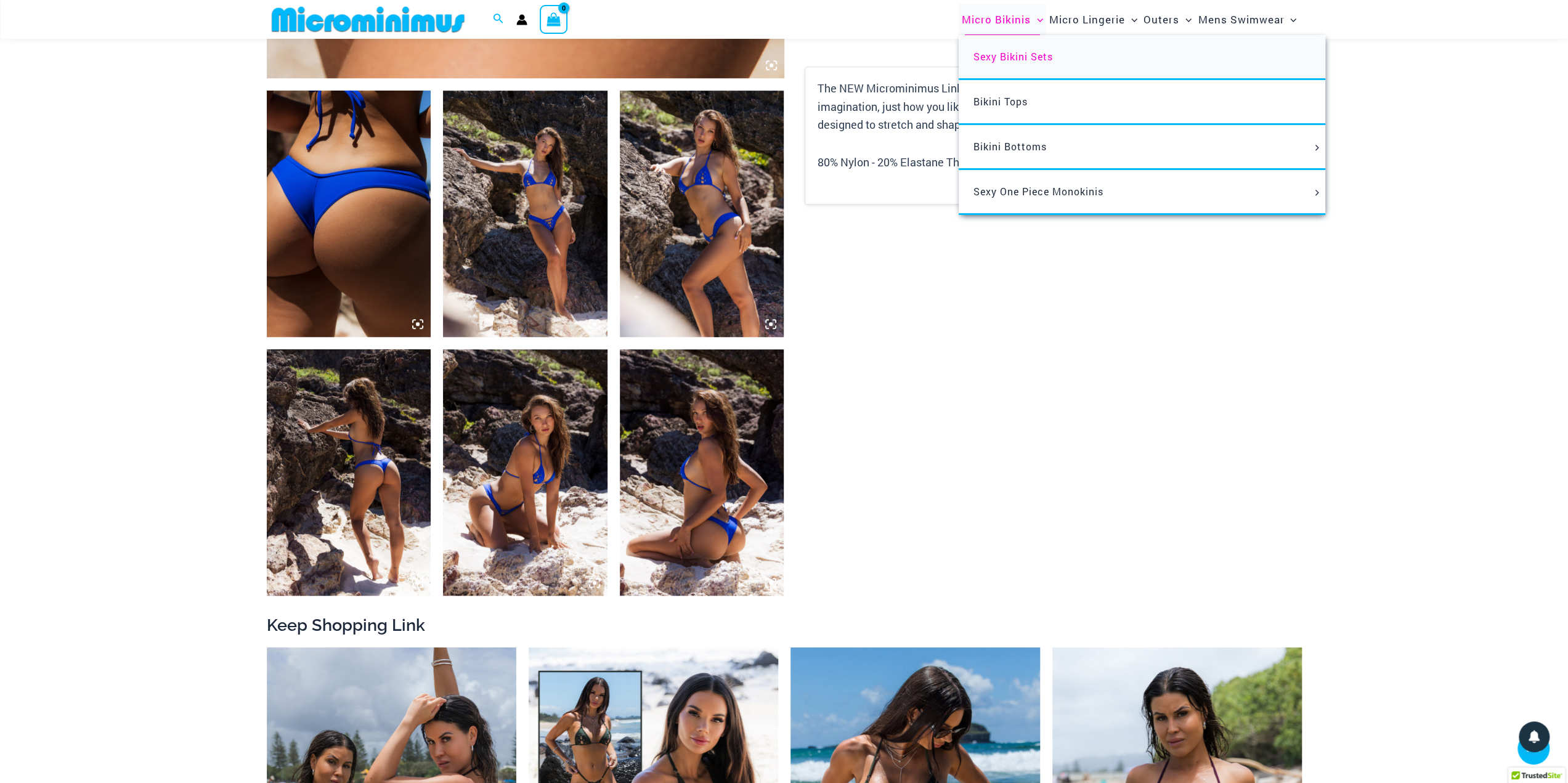
click at [1019, 61] on span "Sexy Bikini Sets" at bounding box center [1013, 56] width 79 height 13
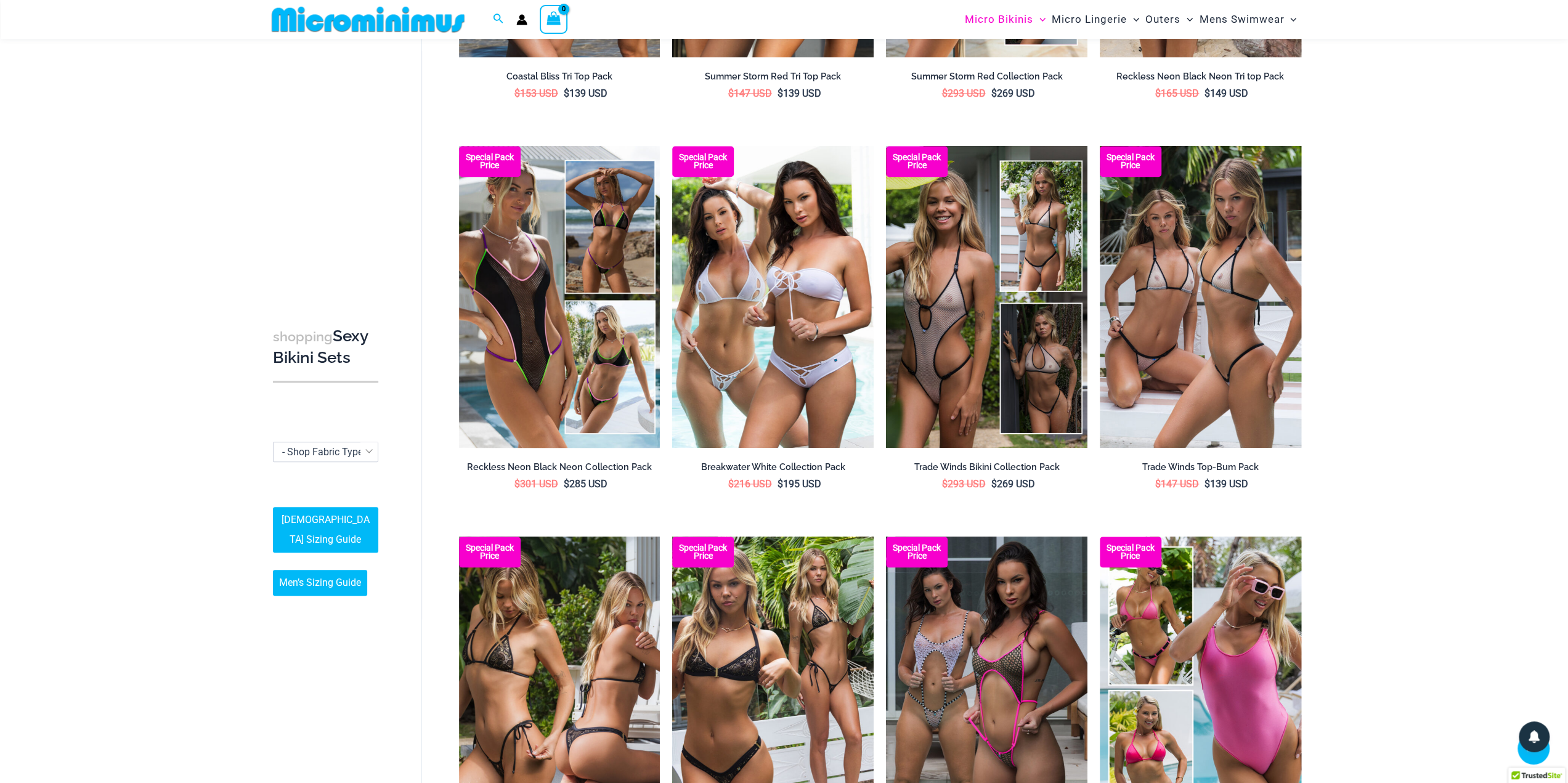
scroll to position [1140, 0]
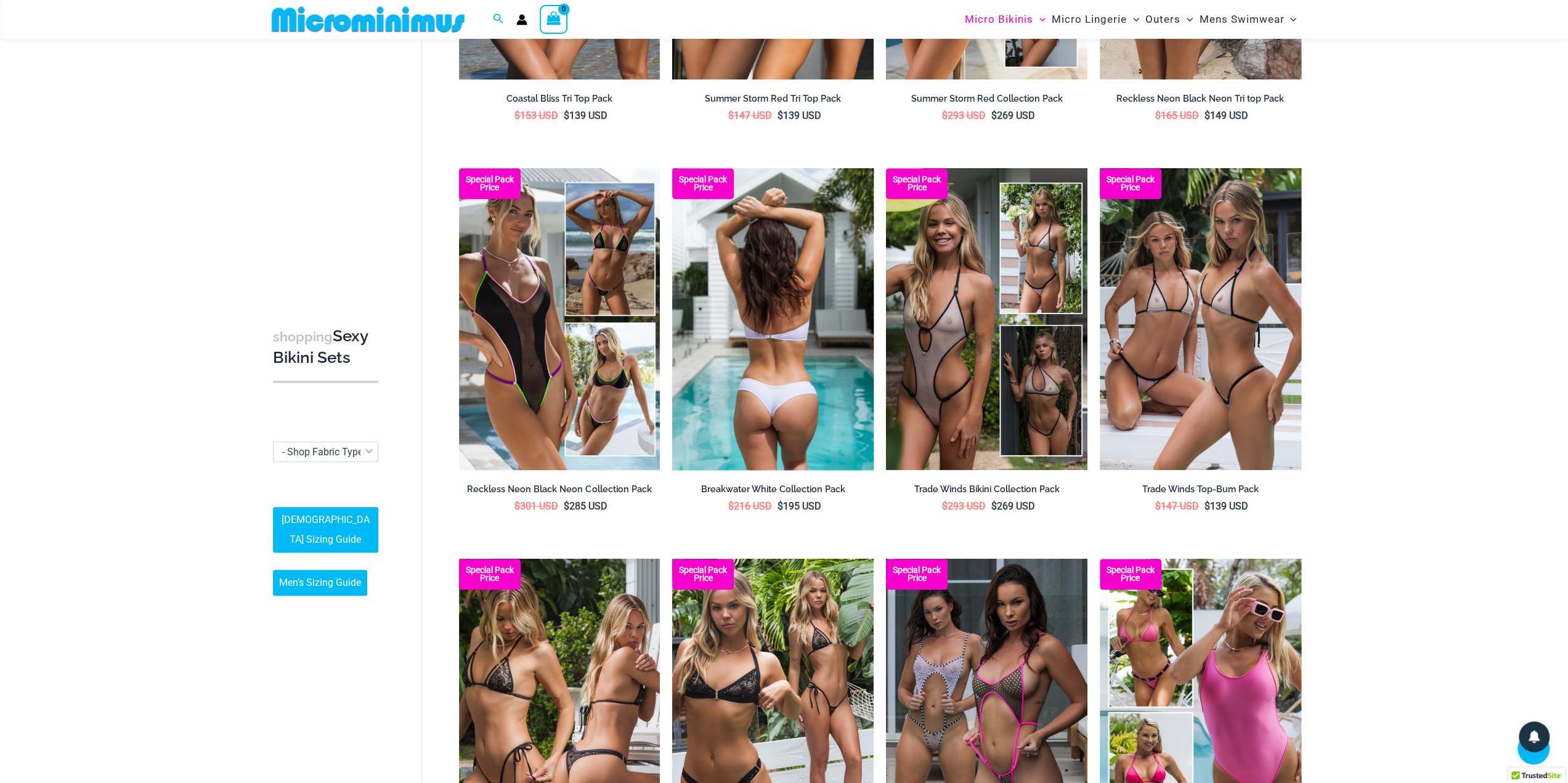
click at [862, 310] on img at bounding box center [773, 319] width 201 height 302
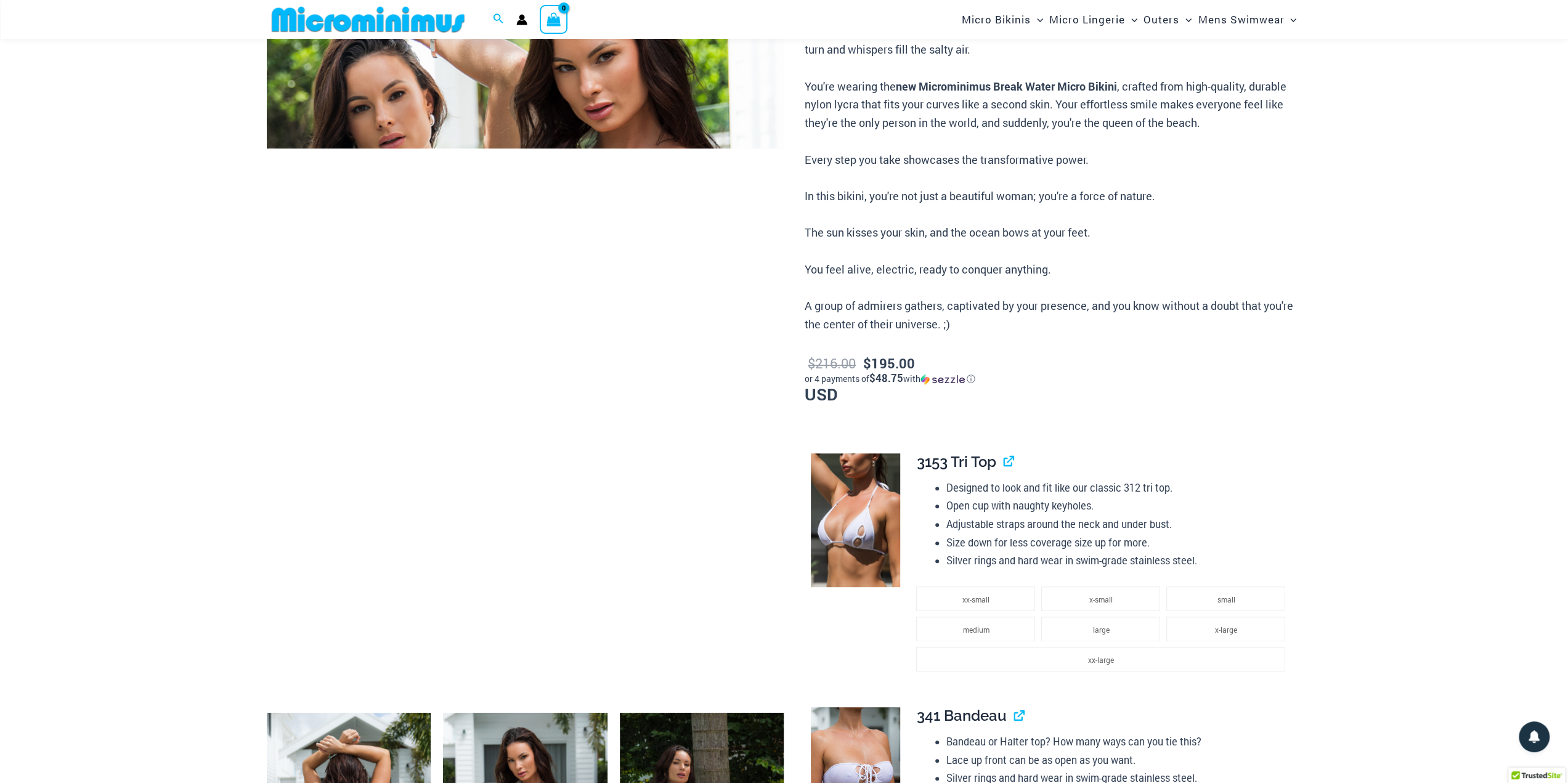
scroll to position [78, 0]
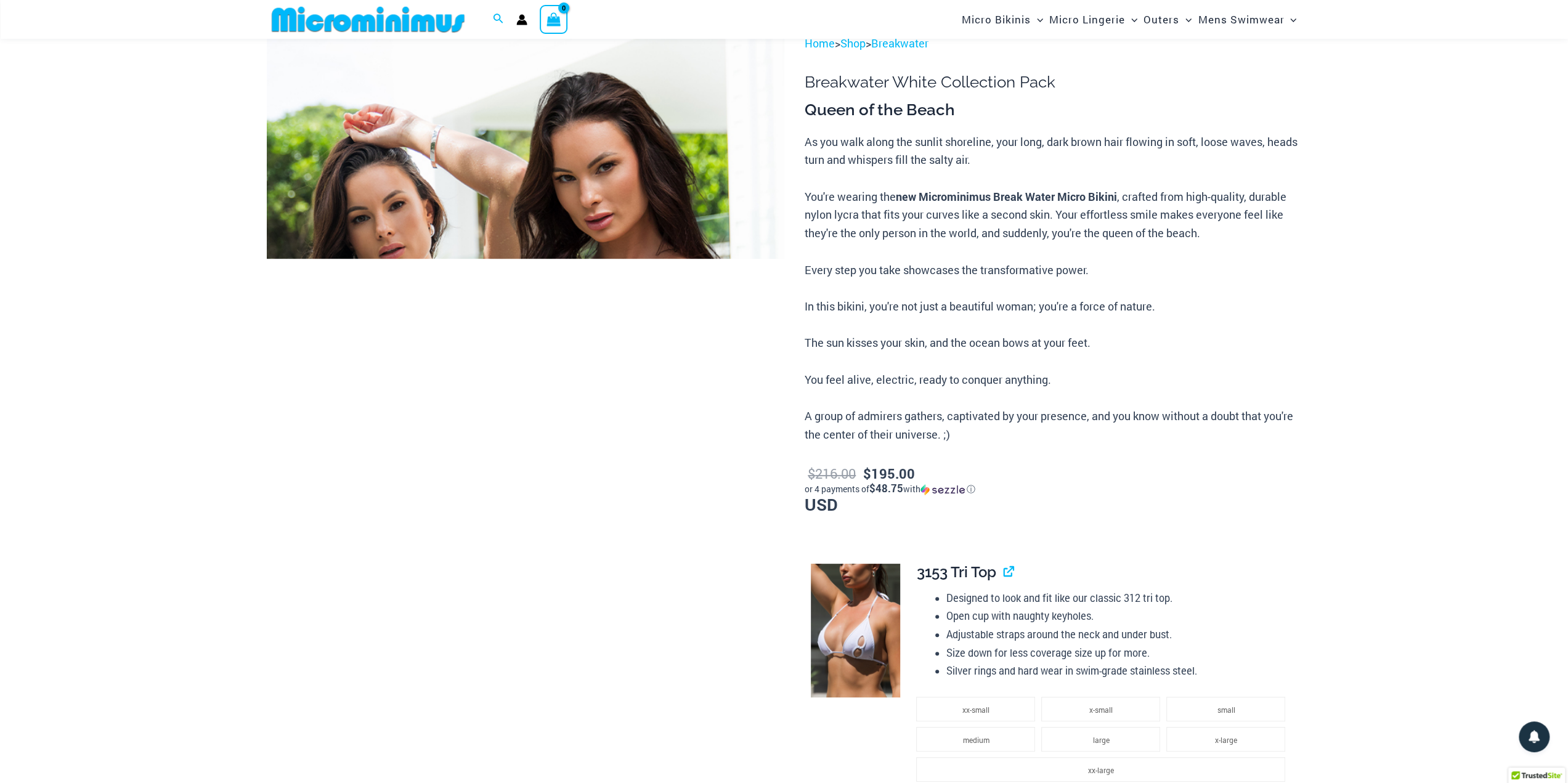
click at [412, 212] on img at bounding box center [526, 422] width 518 height 776
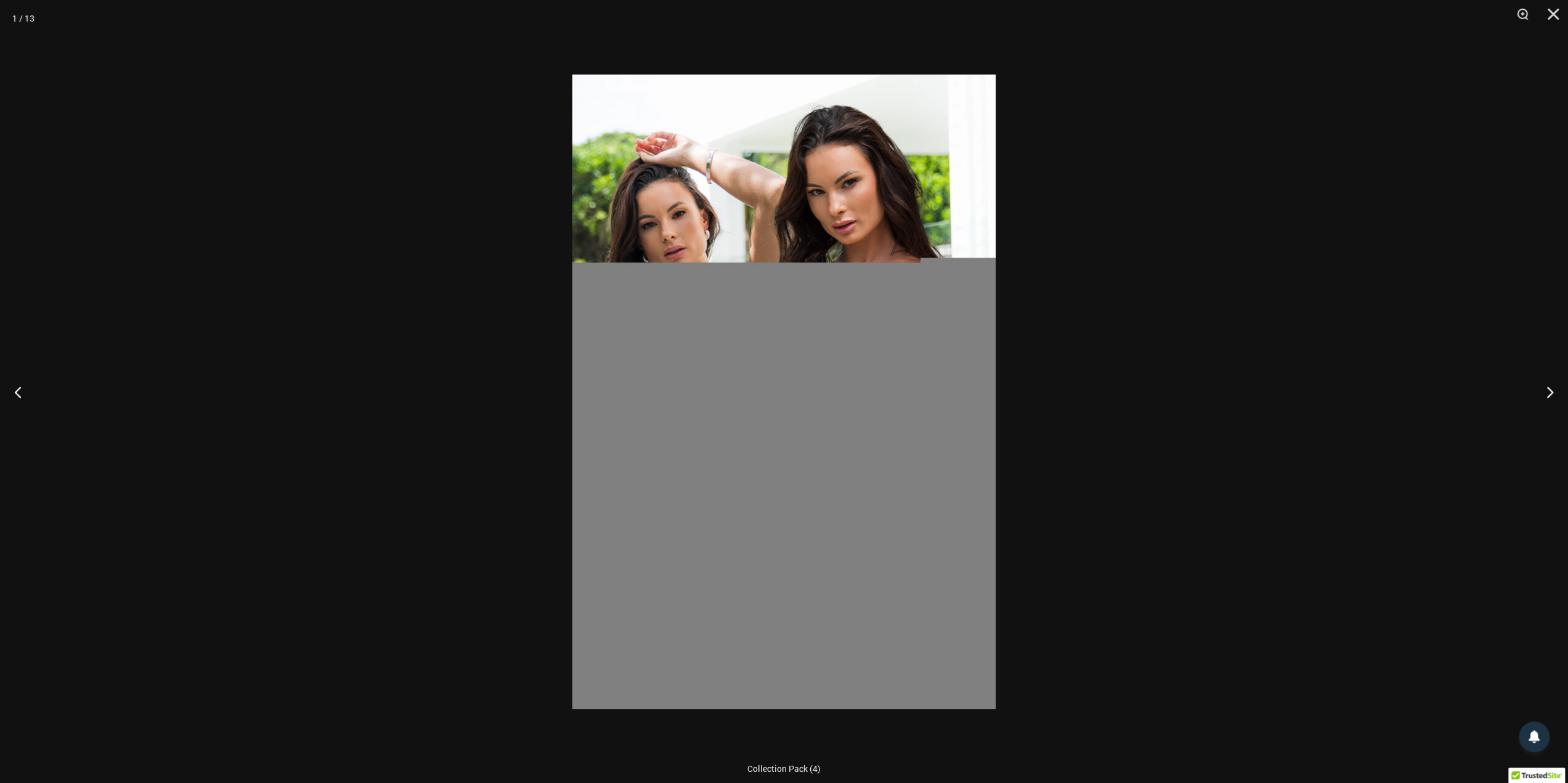
click at [1008, 318] on div at bounding box center [784, 392] width 1568 height 783
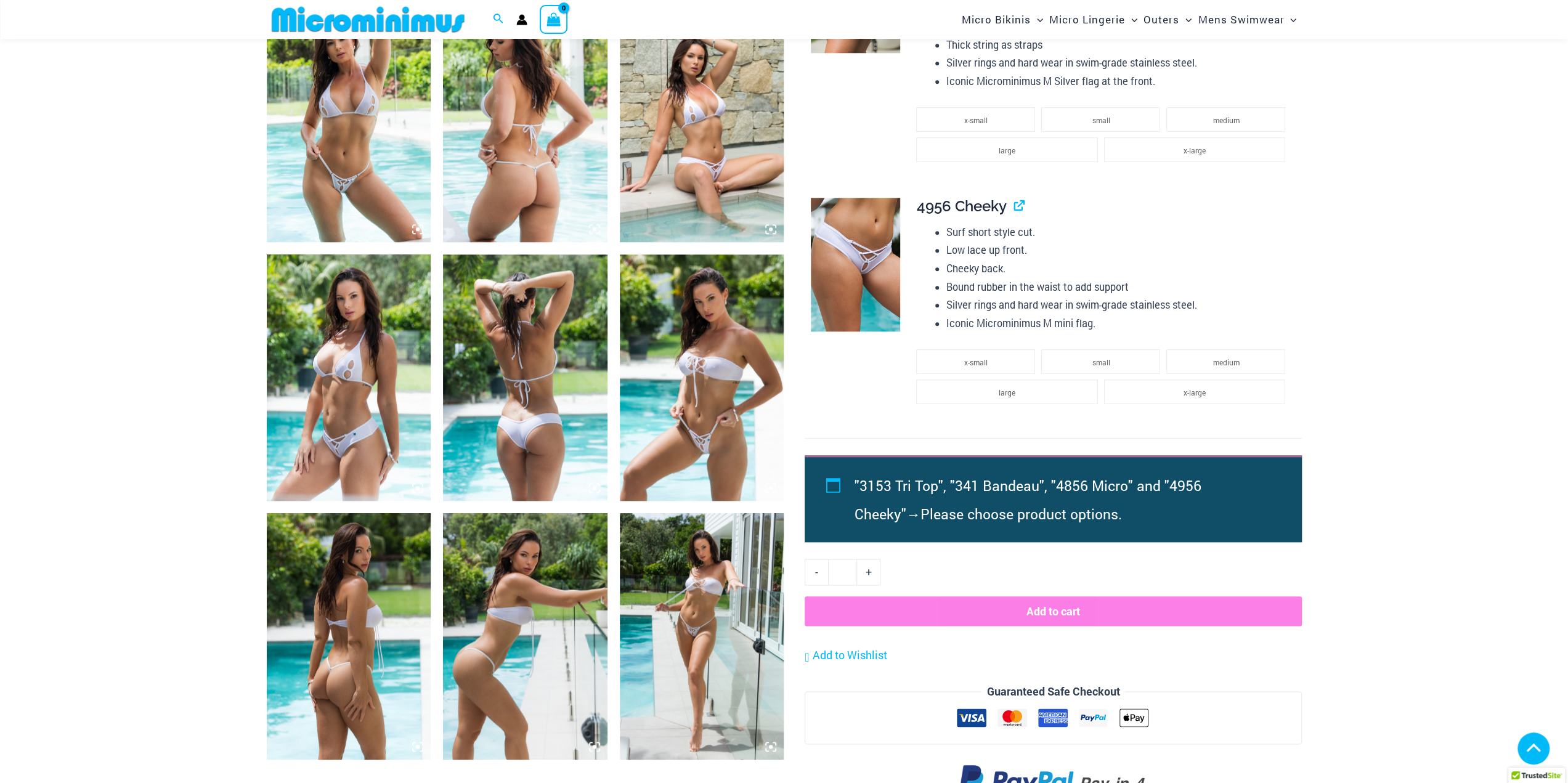
scroll to position [1237, 0]
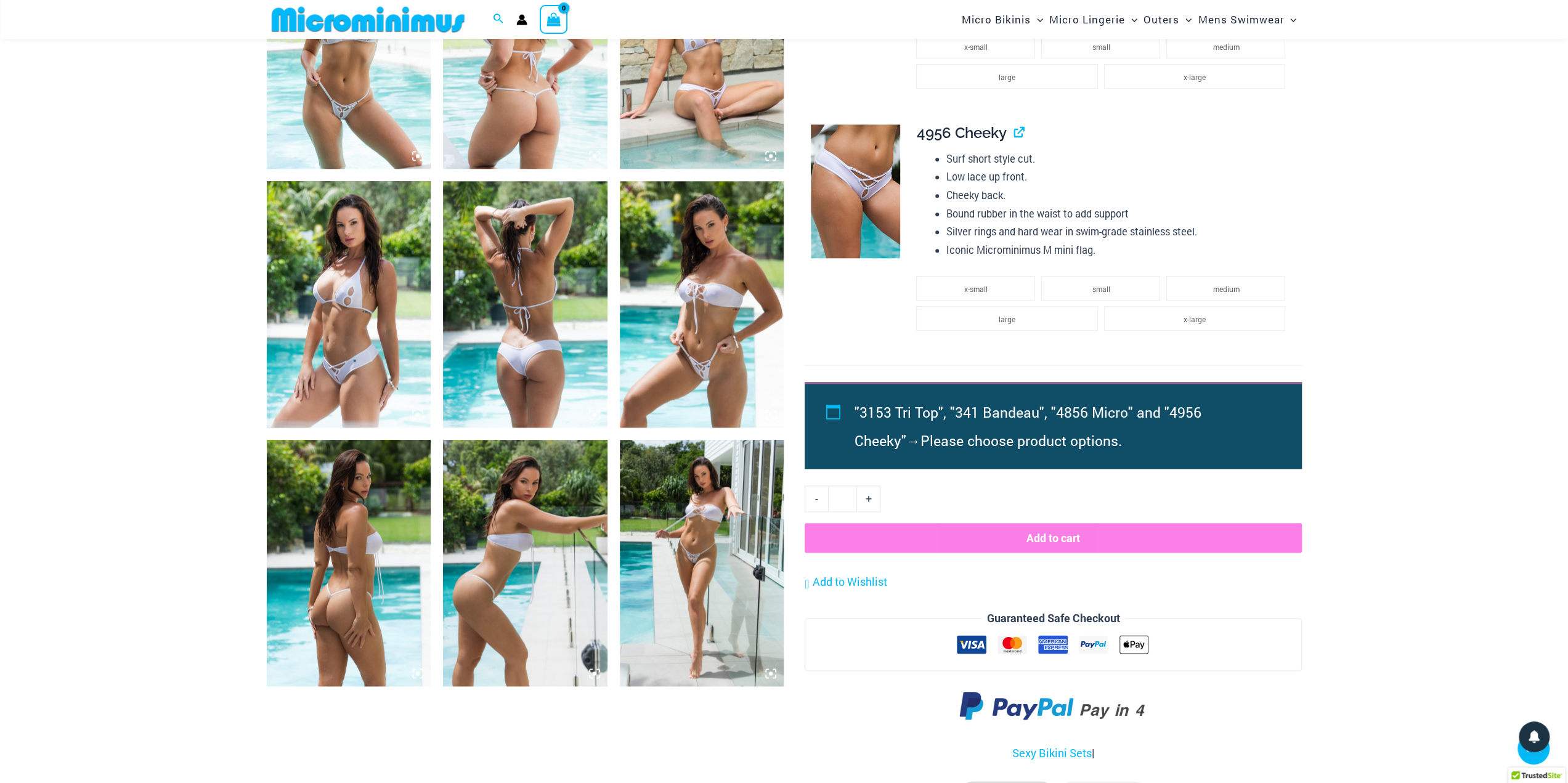
click at [630, 345] on img at bounding box center [702, 304] width 165 height 246
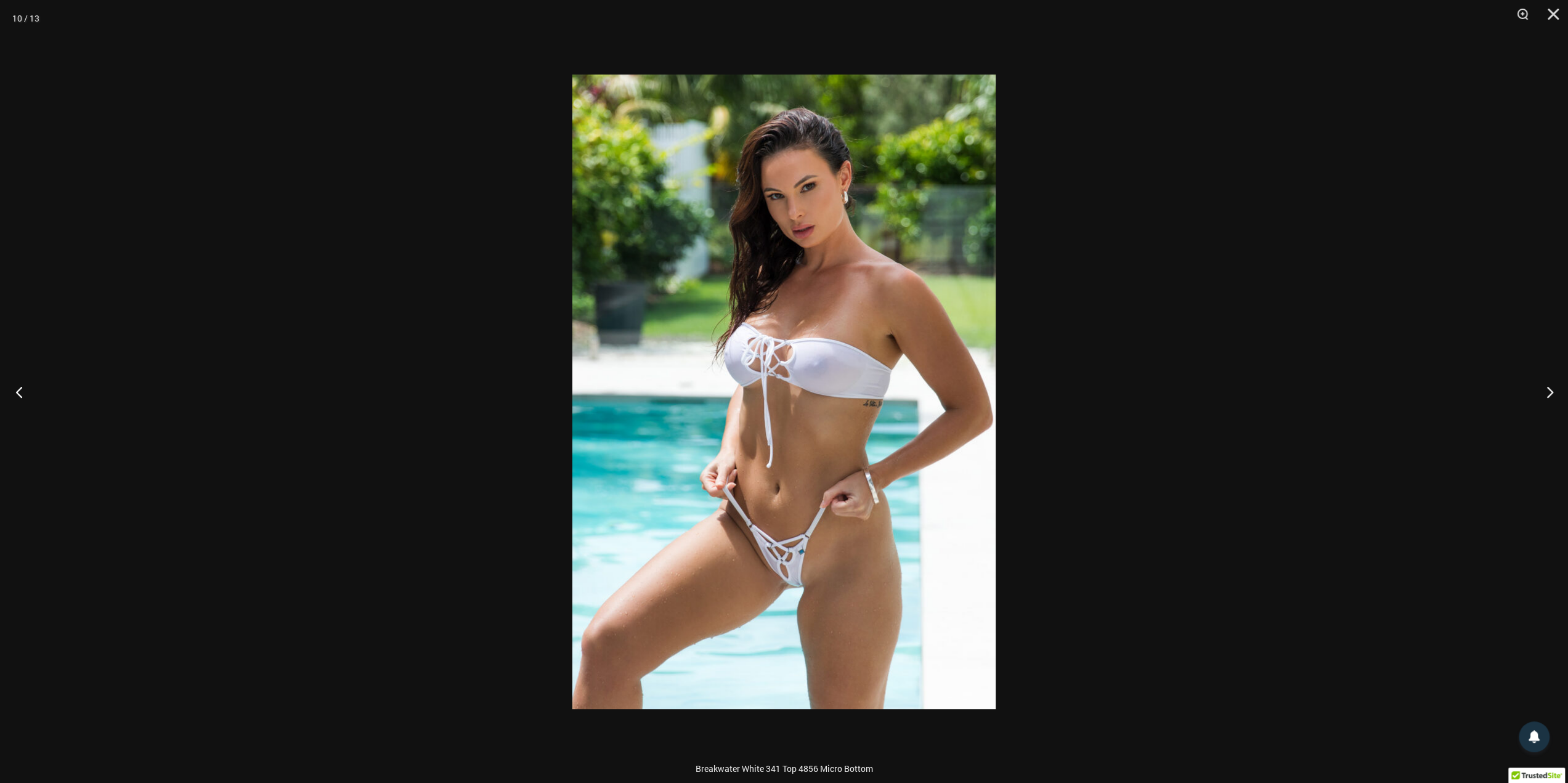
click at [16, 393] on button "Previous" at bounding box center [23, 392] width 46 height 61
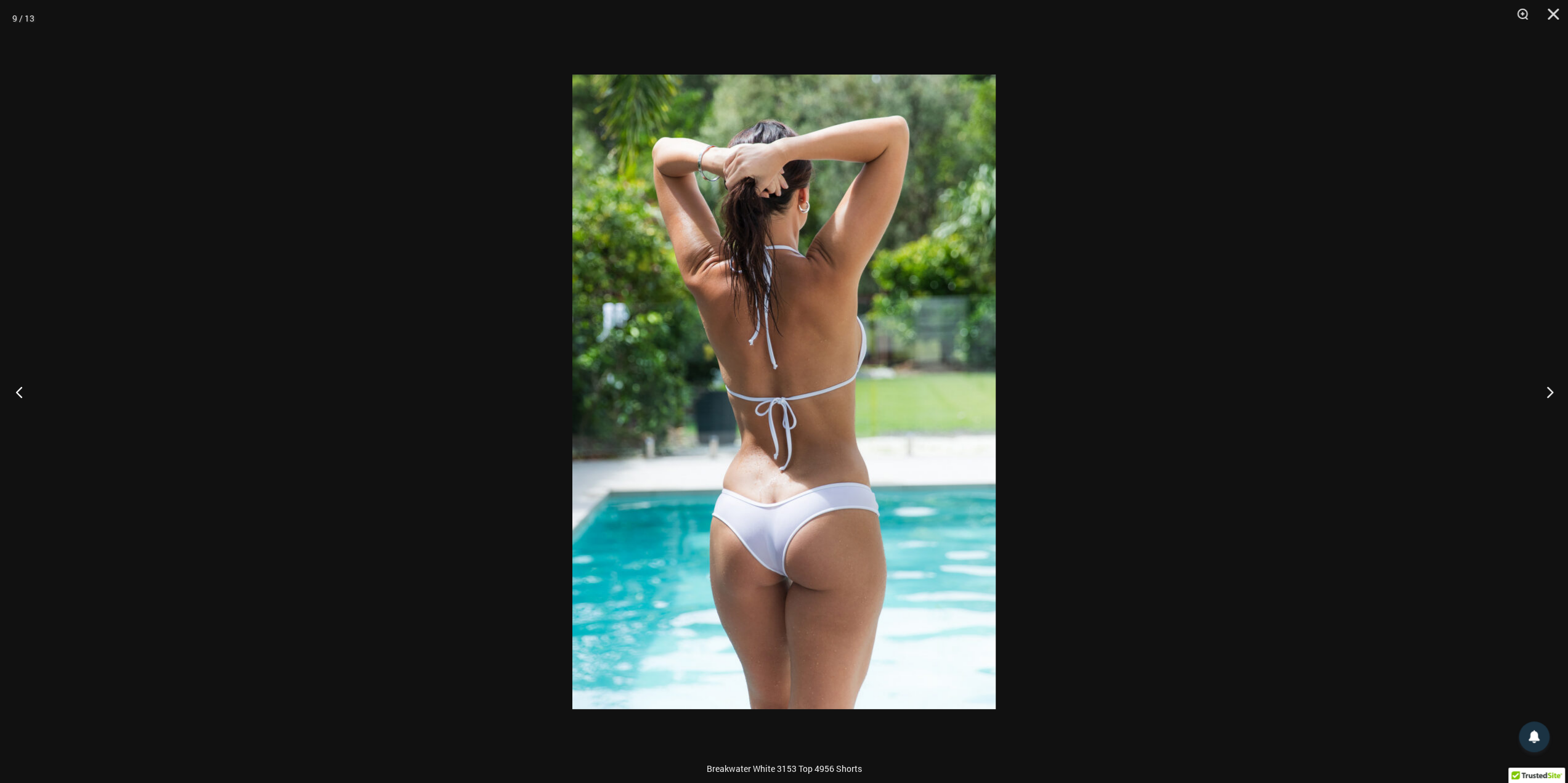
click at [16, 393] on button "Previous" at bounding box center [23, 392] width 46 height 61
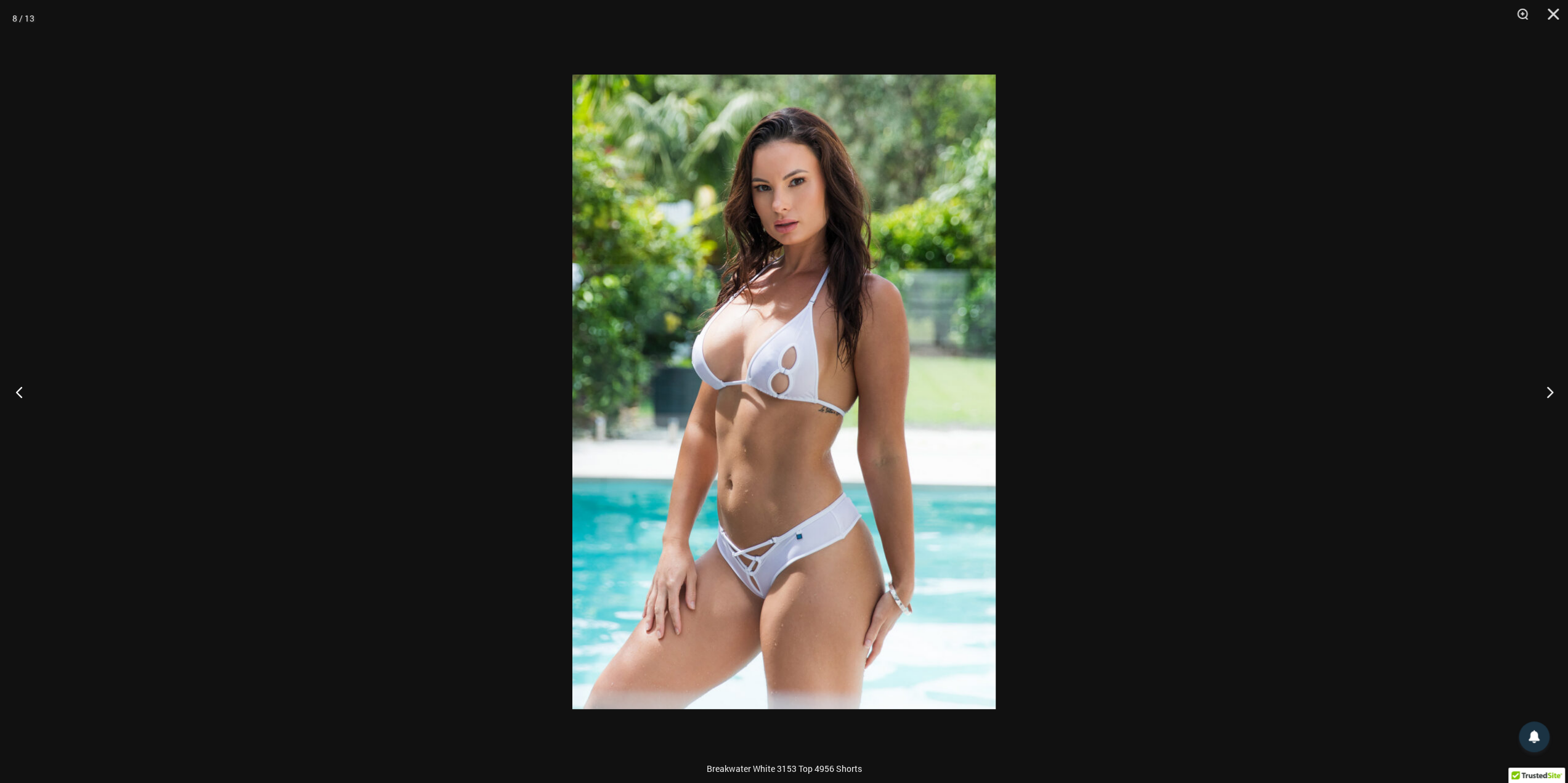
click at [16, 393] on button "Previous" at bounding box center [23, 392] width 46 height 61
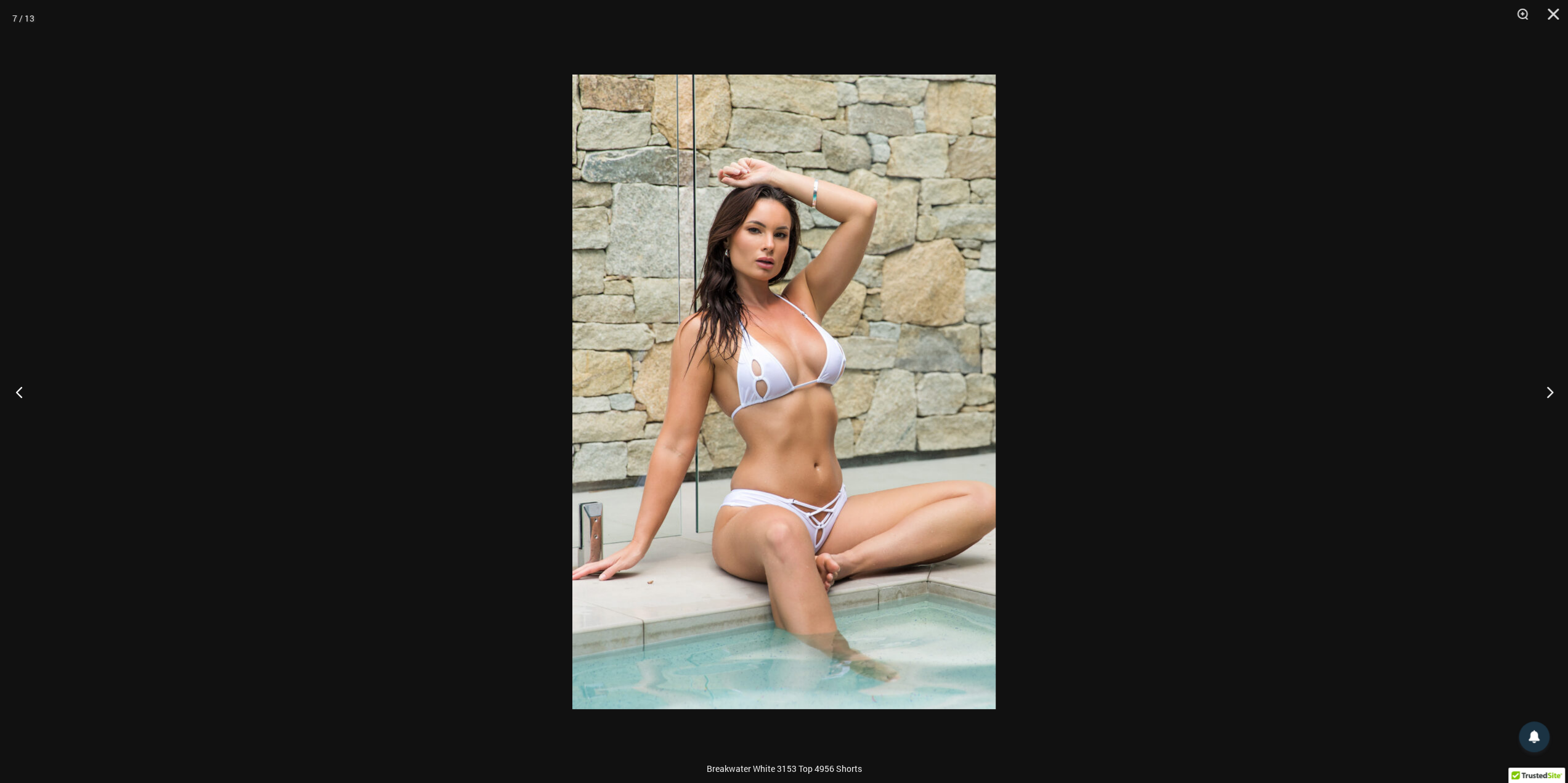
click at [16, 393] on button "Previous" at bounding box center [23, 392] width 46 height 61
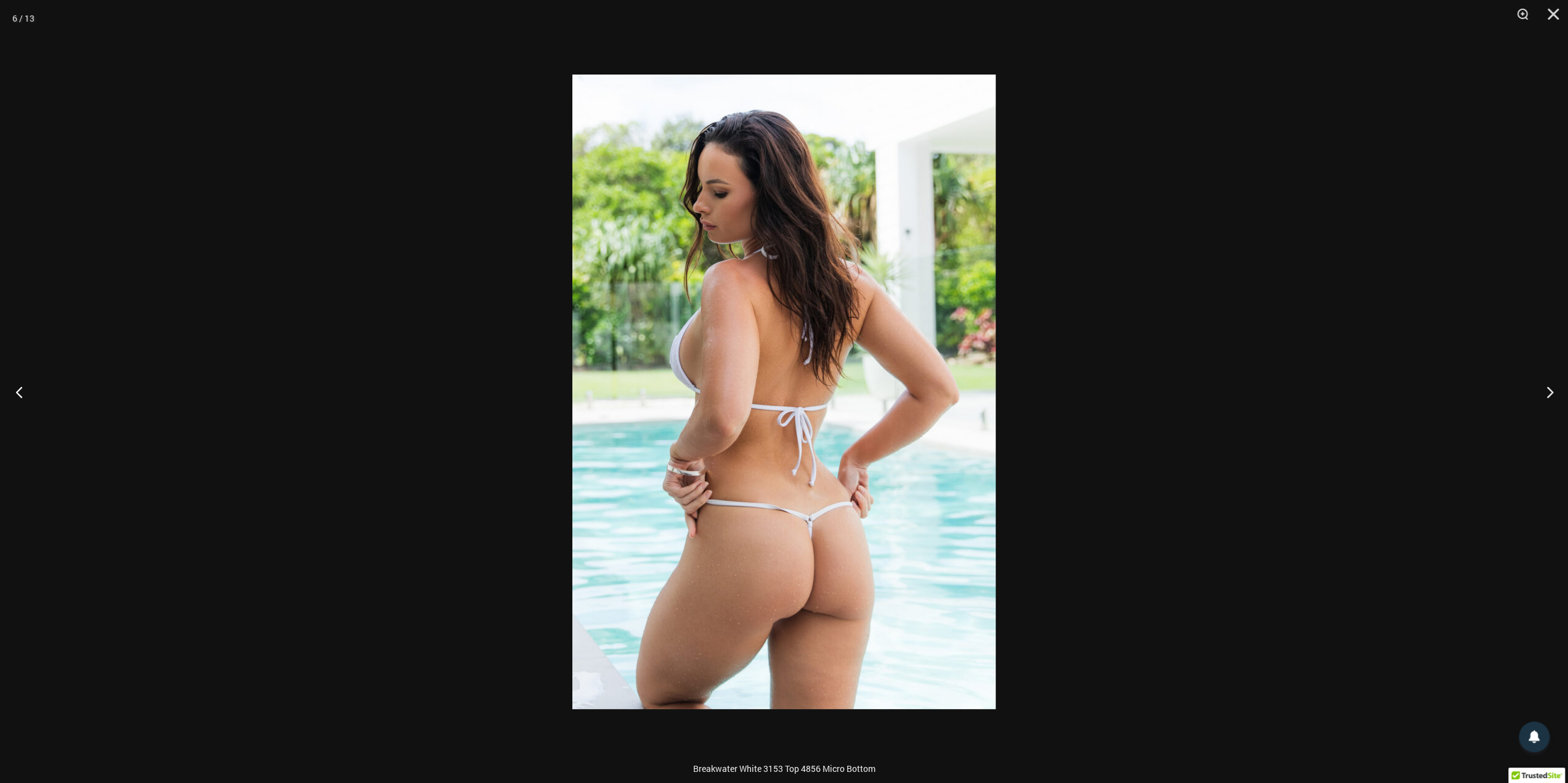
click at [16, 393] on button "Previous" at bounding box center [23, 392] width 46 height 61
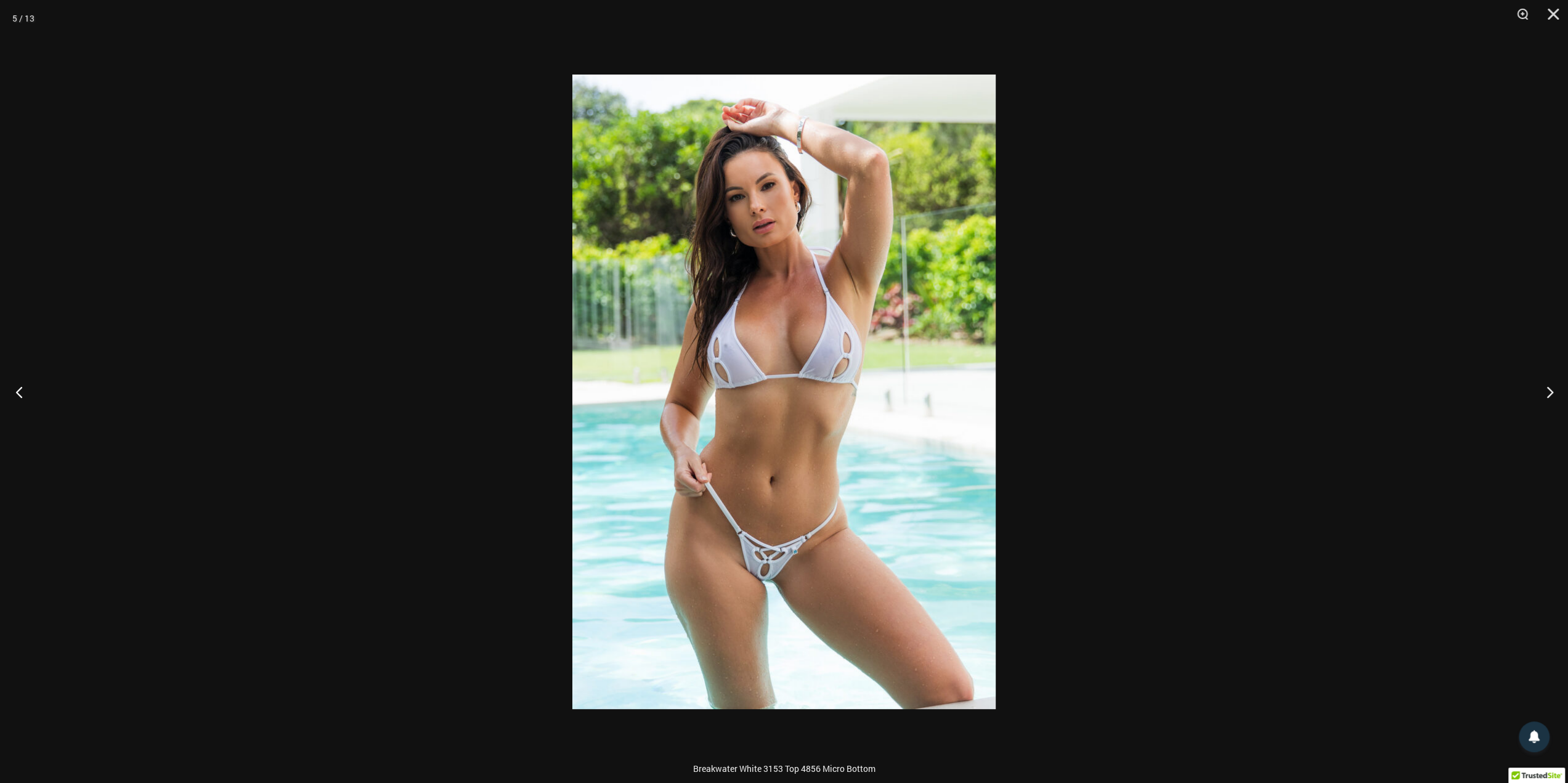
click at [16, 393] on button "Previous" at bounding box center [23, 392] width 46 height 61
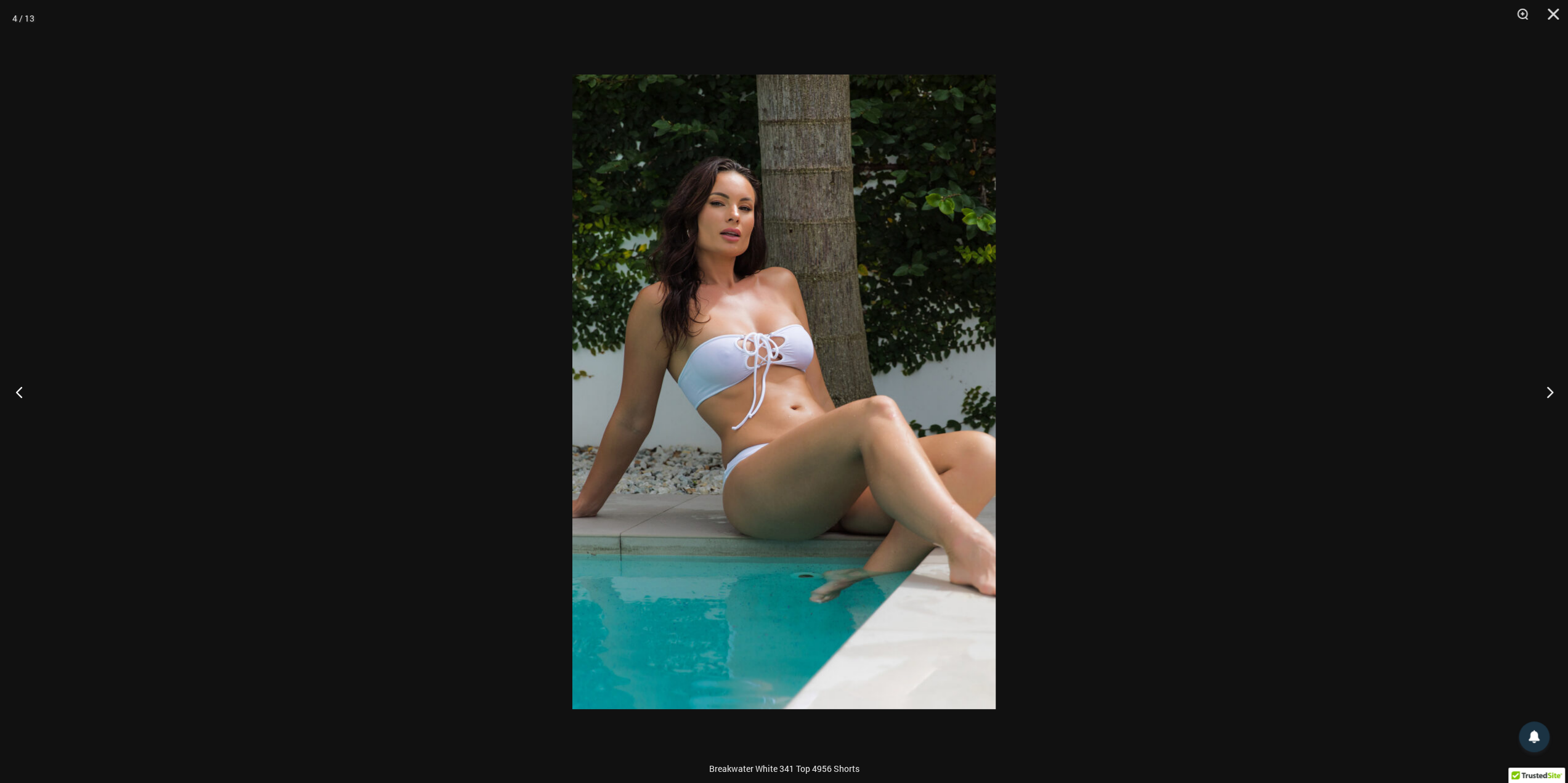
click at [16, 393] on button "Previous" at bounding box center [23, 392] width 46 height 61
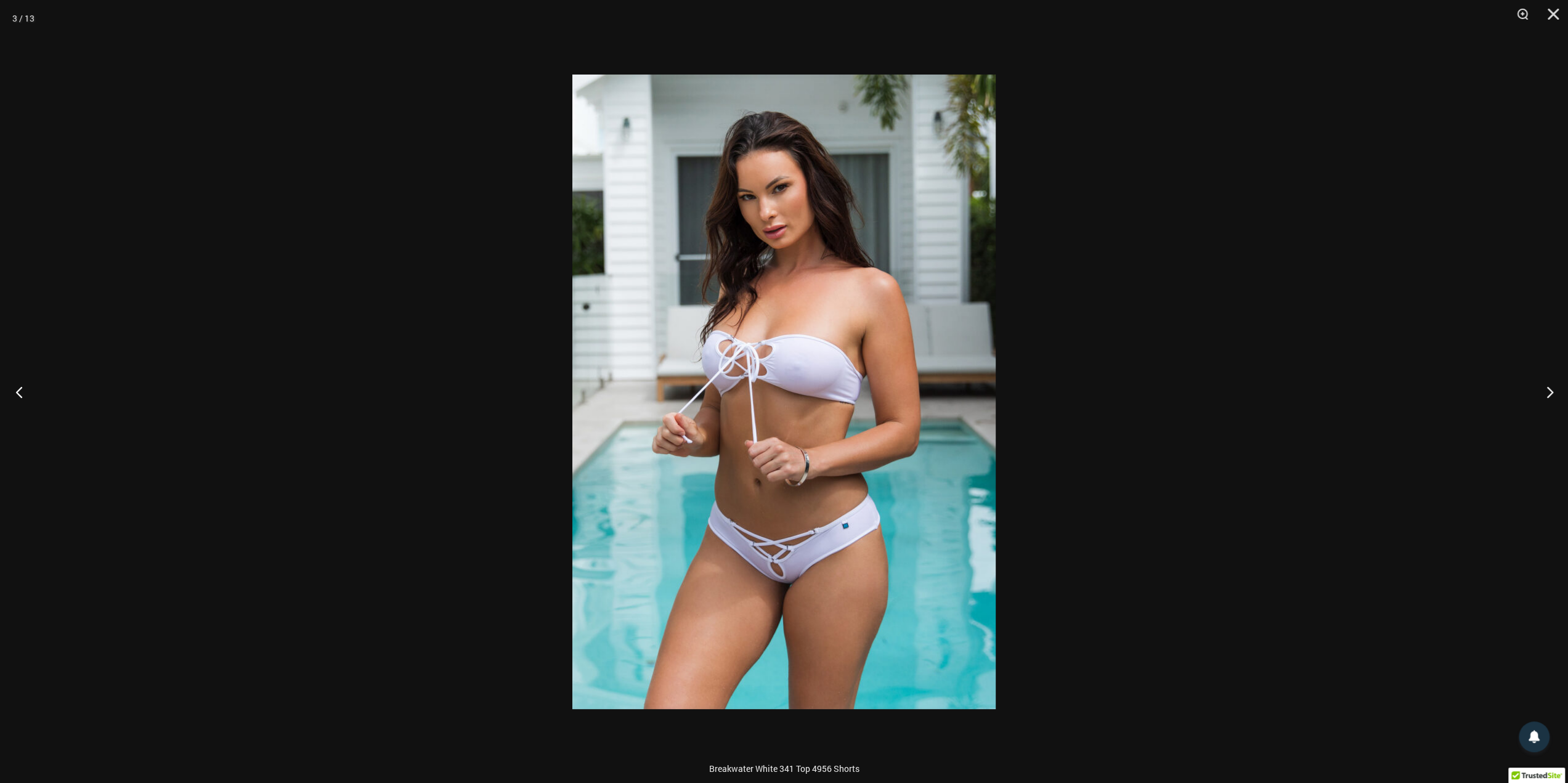
click at [16, 393] on button "Previous" at bounding box center [23, 392] width 46 height 61
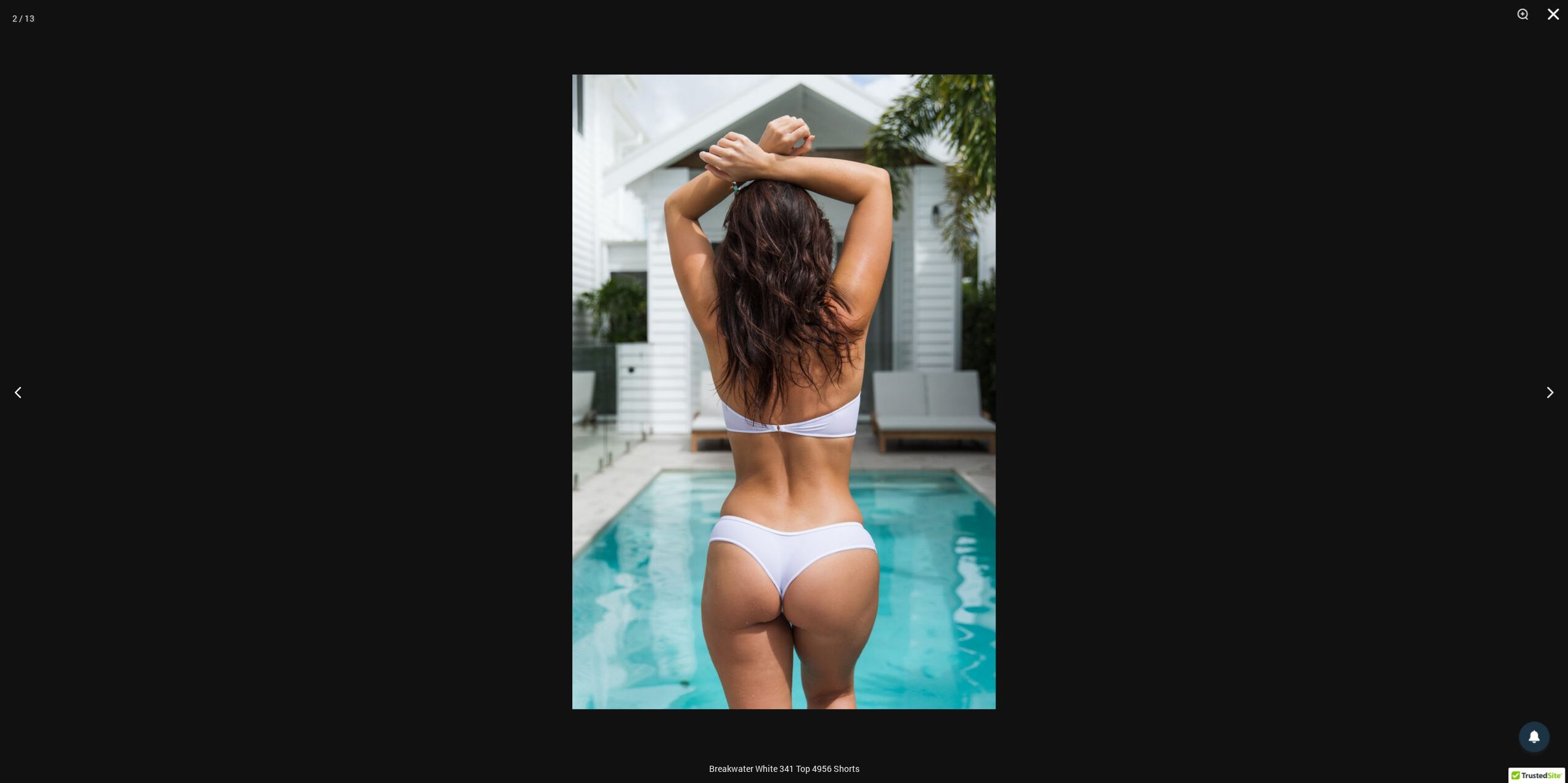
click at [1560, 15] on button "Close" at bounding box center [1549, 18] width 31 height 37
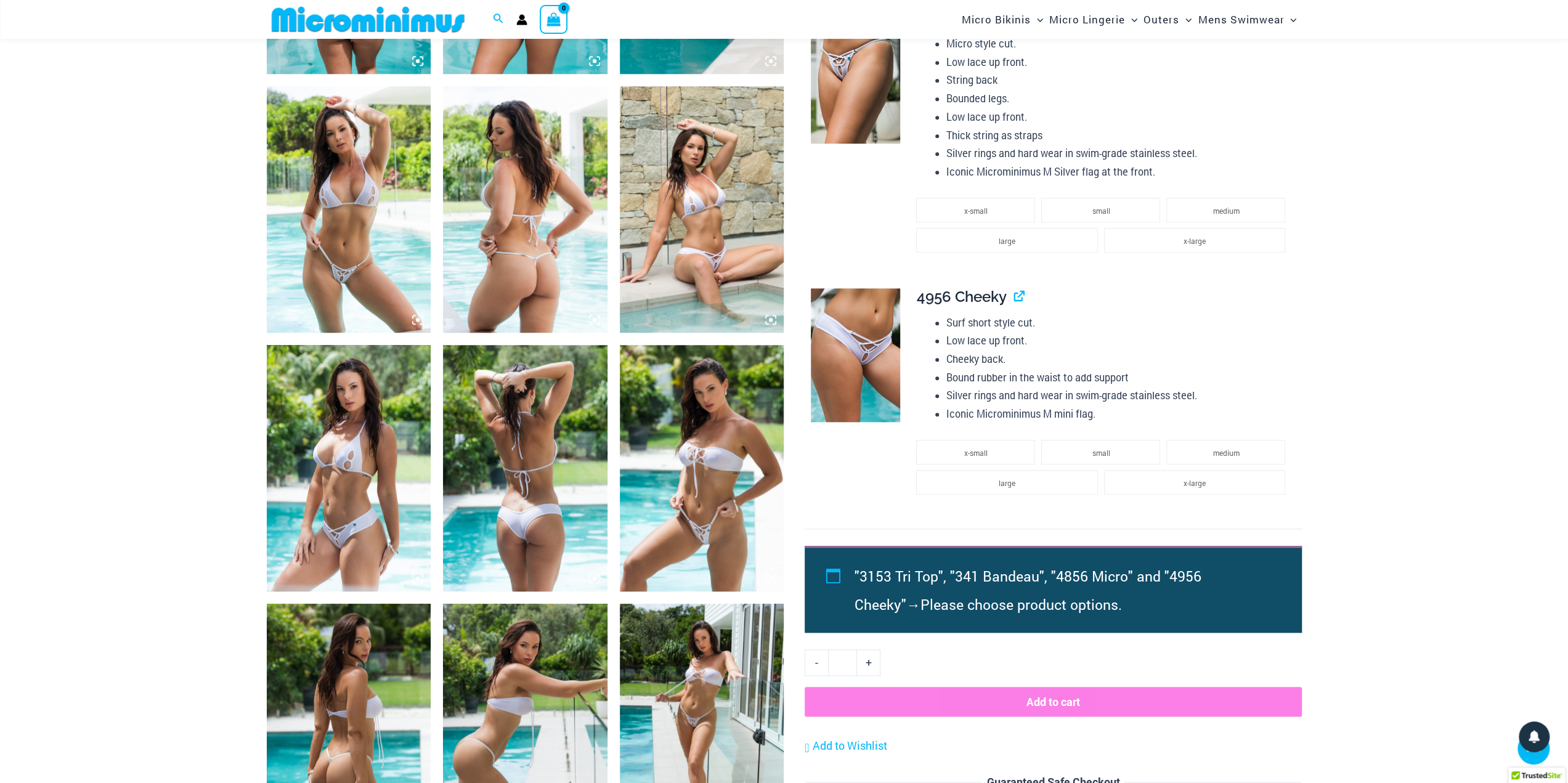
scroll to position [744, 0]
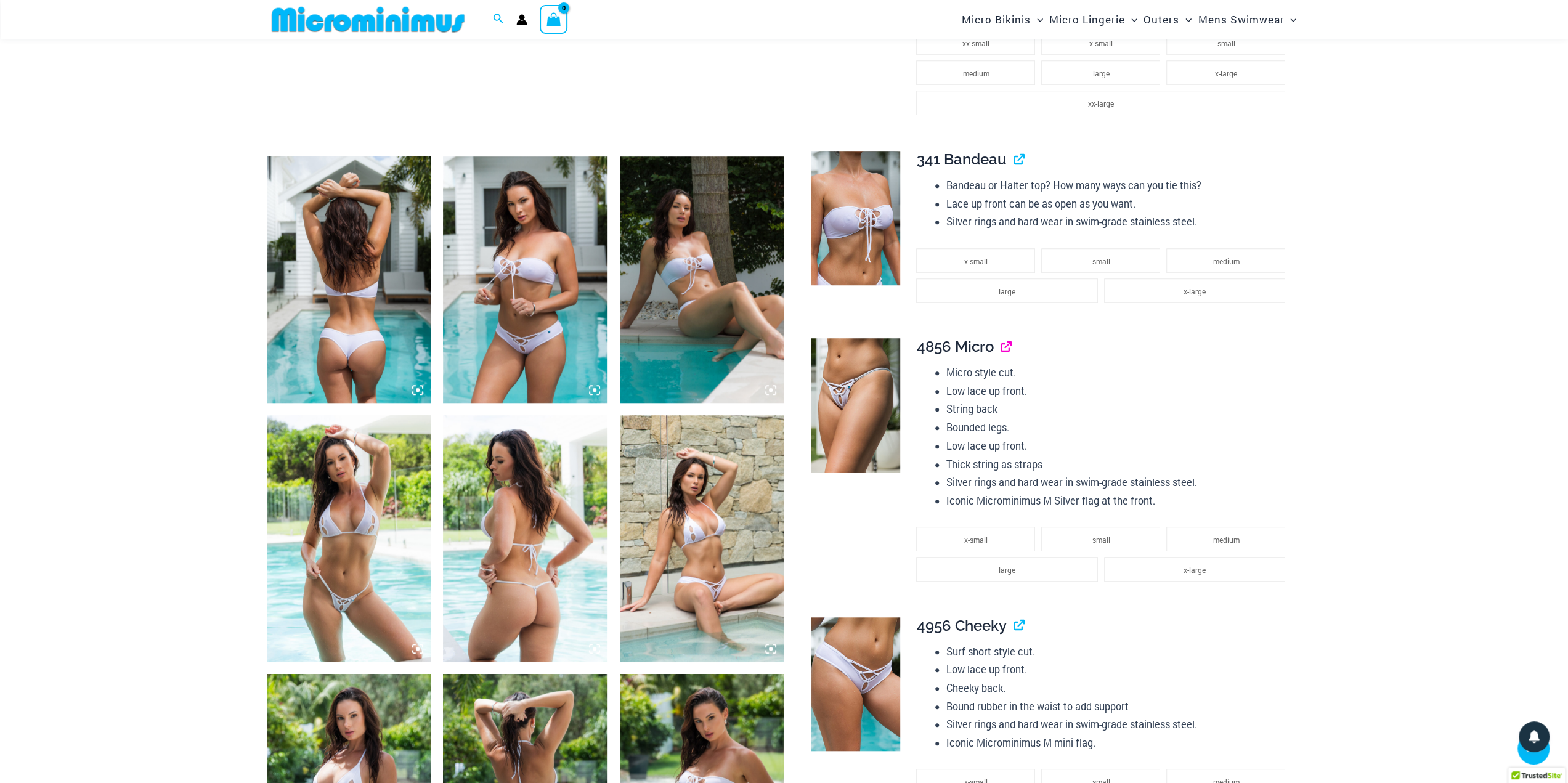
click at [1001, 347] on link "View product" at bounding box center [1001, 346] width 0 height 18
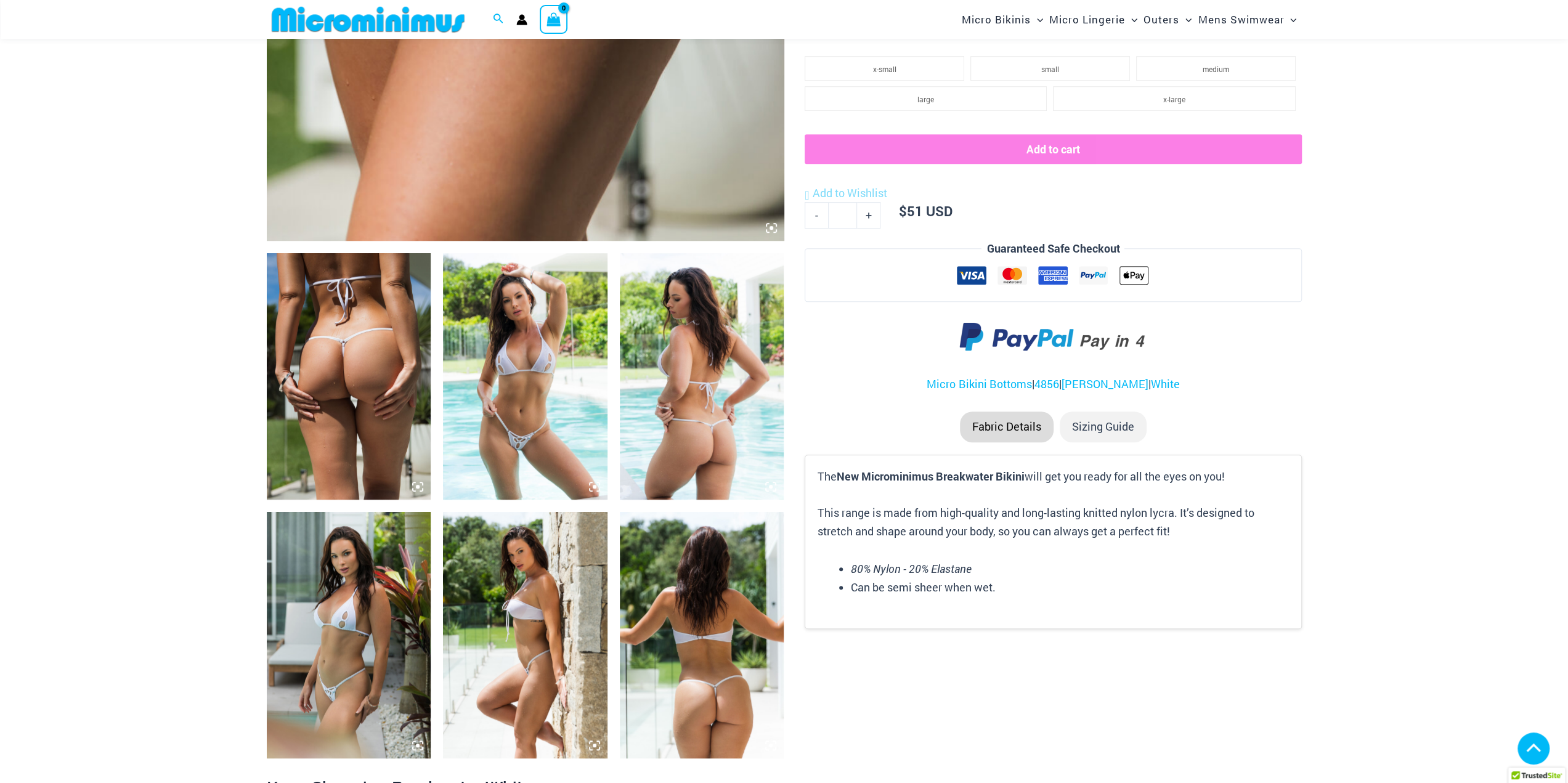
scroll to position [728, 0]
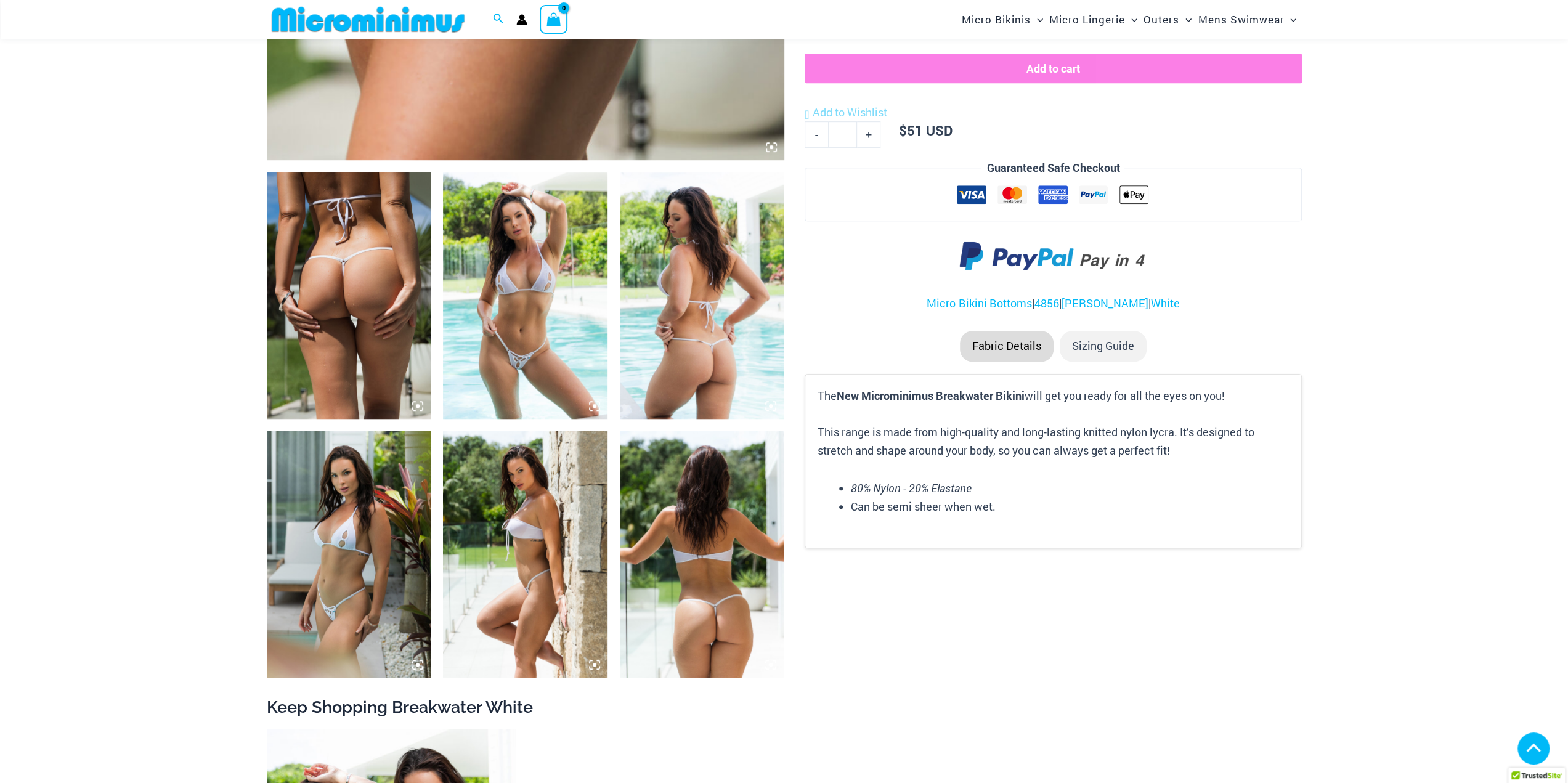
click at [558, 358] on img at bounding box center [525, 295] width 165 height 246
